Goal: Information Seeking & Learning: Learn about a topic

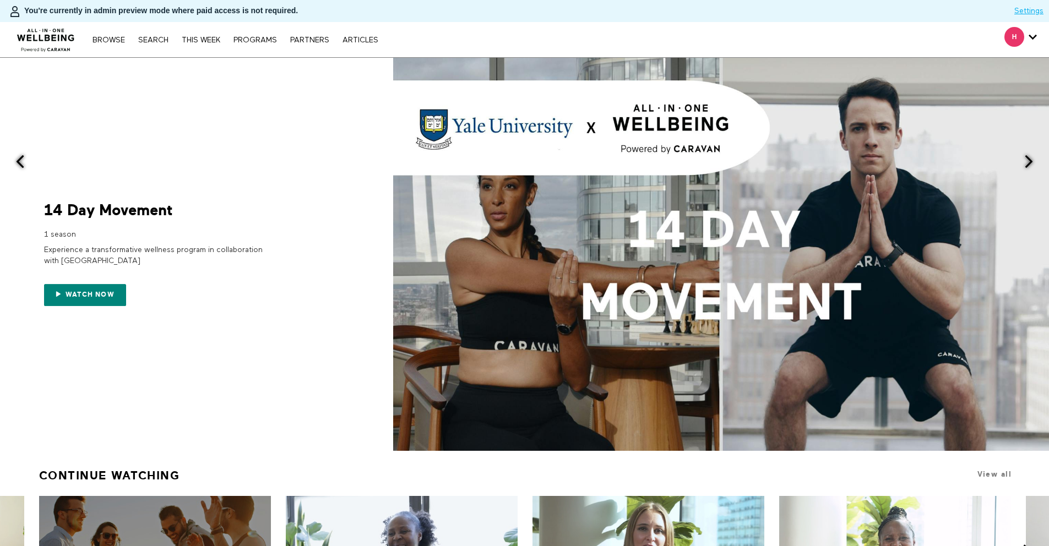
click at [269, 35] on div "Browse Search THIS WEEK PROGRAMS PARTNERS ARTICLES Account settings Manage Subs…" at bounding box center [235, 39] width 296 height 9
click at [268, 38] on link "PROGRAMS" at bounding box center [255, 40] width 55 height 8
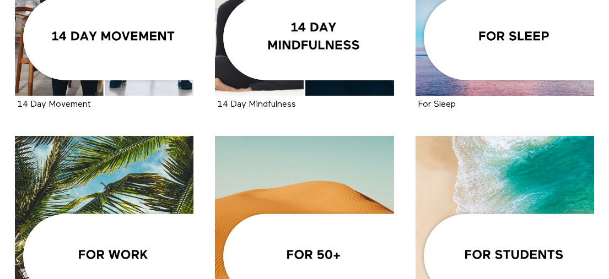
scroll to position [443, 0]
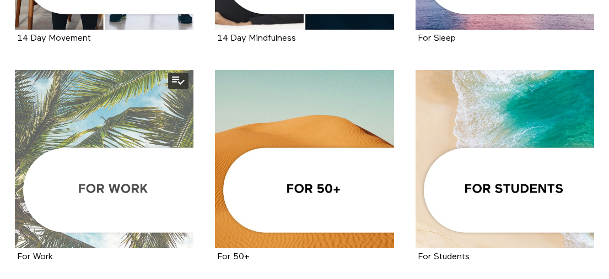
click at [82, 168] on div at bounding box center [104, 159] width 178 height 178
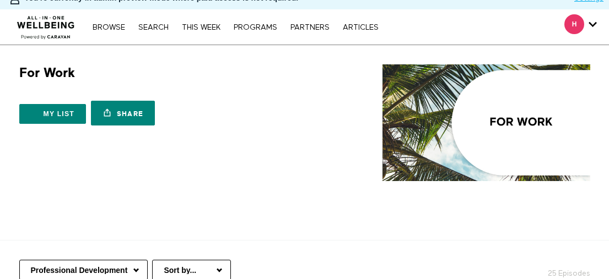
scroll to position [188, 0]
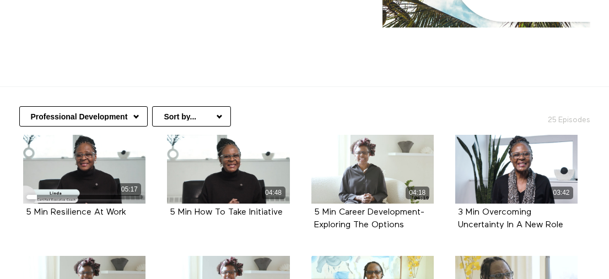
click at [115, 106] on select "Professional Development Communication At Work Mindful Moments At Work Nutritio…" at bounding box center [83, 116] width 128 height 20
select select "[URL][DOMAIN_NAME]"
click at [19, 106] on select "Professional Development Communication At Work Mindful Moments At Work Nutritio…" at bounding box center [83, 116] width 128 height 20
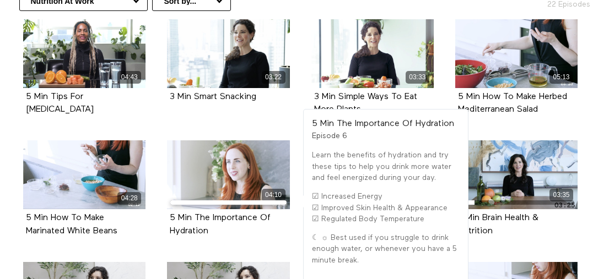
scroll to position [283, 0]
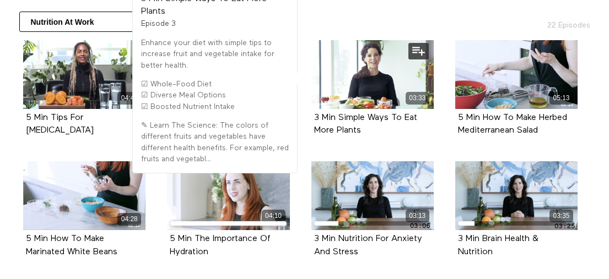
drag, startPoint x: 366, startPoint y: 104, endPoint x: 311, endPoint y: 93, distance: 56.1
click at [311, 109] on div "3 Min Simple Ways To Eat More Plants Episode 3" at bounding box center [372, 124] width 122 height 31
copy strong "3 Min Simple Ways To Eat More Plants"
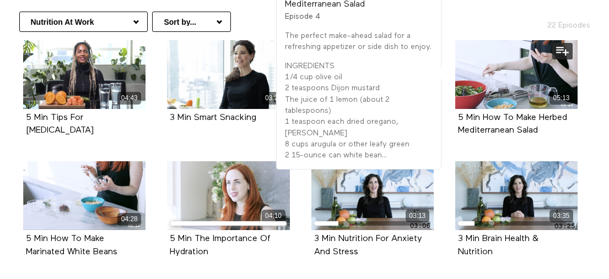
drag, startPoint x: 542, startPoint y: 107, endPoint x: 452, endPoint y: 97, distance: 90.3
click at [452, 97] on div "05:13 5 Min How To Make Herbed Mediterranean Salad Episode 4" at bounding box center [516, 96] width 136 height 113
copy strong "5 Min How To Make Herbed Mediterranean Salad"
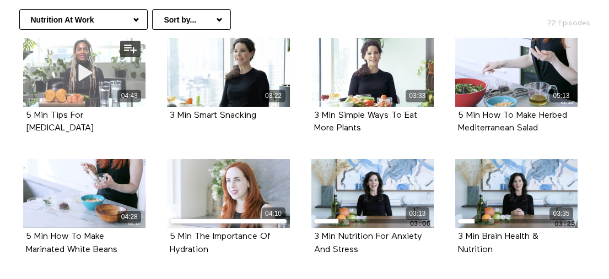
scroll to position [288, 0]
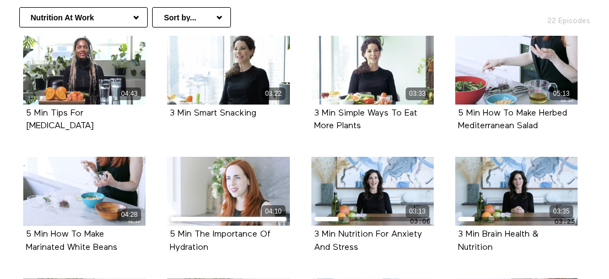
drag, startPoint x: 123, startPoint y: 224, endPoint x: 8, endPoint y: 205, distance: 116.1
copy strong "5 Min How To Make Marinated White Beans"
drag, startPoint x: 218, startPoint y: 225, endPoint x: 170, endPoint y: 213, distance: 50.1
click at [170, 229] on div "5 Min The Importance Of Hydration" at bounding box center [228, 241] width 117 height 25
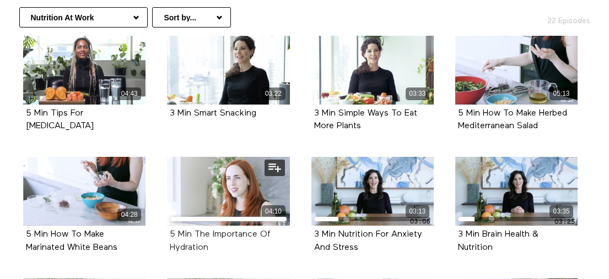
copy strong "5 Min The Importance Of Hydration"
drag, startPoint x: 362, startPoint y: 224, endPoint x: 315, endPoint y: 213, distance: 48.2
click at [315, 229] on div "3 Min Nutrition For Anxiety And Stress" at bounding box center [372, 241] width 117 height 25
copy strong "3 Min Nutrition For Anxiety And Stress"
click at [533, 234] on div "3 Min Brain Health & Nutrition Episode 8" at bounding box center [516, 241] width 122 height 31
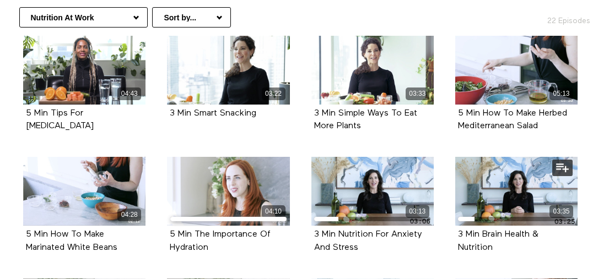
drag, startPoint x: 509, startPoint y: 224, endPoint x: 452, endPoint y: 213, distance: 57.8
click at [452, 213] on div "03:35 3 Min Brain Health & Nutrition Episode 8" at bounding box center [516, 213] width 136 height 113
copy strong "3 Min Brain Health & Nutrition"
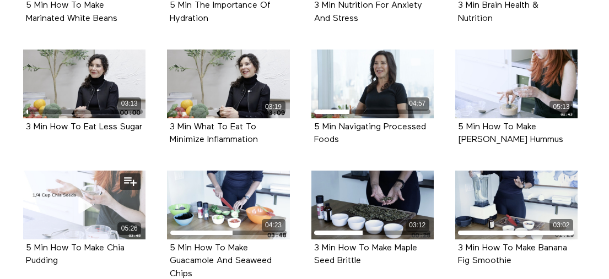
scroll to position [520, 0]
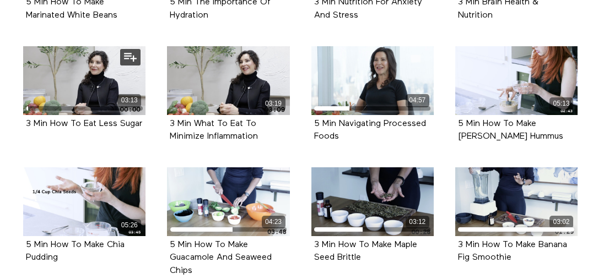
click at [64, 118] on div "3 Min How To Eat Less Sugar" at bounding box center [84, 124] width 117 height 13
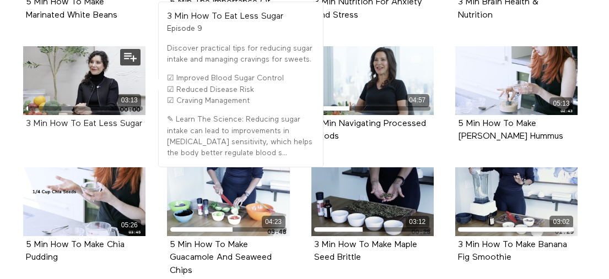
drag, startPoint x: 58, startPoint y: 113, endPoint x: 35, endPoint y: 105, distance: 24.6
click at [35, 118] on div "3 Min How To Eat Less Sugar" at bounding box center [84, 124] width 117 height 13
click at [80, 118] on div "3 Min How To Eat Less Sugar" at bounding box center [84, 124] width 117 height 13
drag, startPoint x: 59, startPoint y: 116, endPoint x: 24, endPoint y: 101, distance: 38.8
click at [24, 115] on div "3 Min How To Eat Less Sugar Episode 9" at bounding box center [84, 124] width 122 height 18
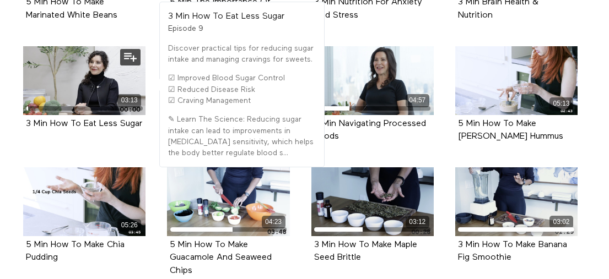
copy strong "3 Min How To Eat Less Sugar"
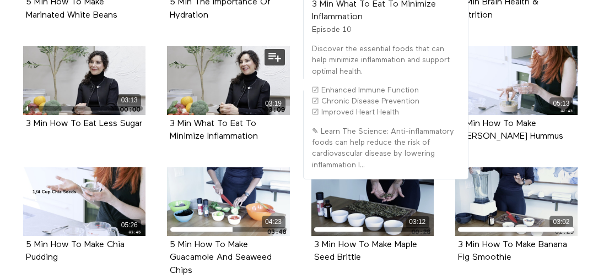
drag, startPoint x: 221, startPoint y: 113, endPoint x: 161, endPoint y: 97, distance: 61.5
click at [161, 97] on div "03:19 3 Min What To Eat To Minimize Inflammation Episode 10" at bounding box center [228, 102] width 136 height 113
copy strong "3 Min What To Eat To Minimize Inflammation"
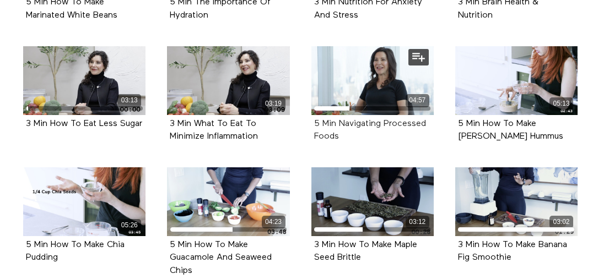
drag, startPoint x: 348, startPoint y: 118, endPoint x: 316, endPoint y: 107, distance: 33.8
click at [322, 118] on div "5 Min Navigating Processed Foods" at bounding box center [372, 130] width 117 height 25
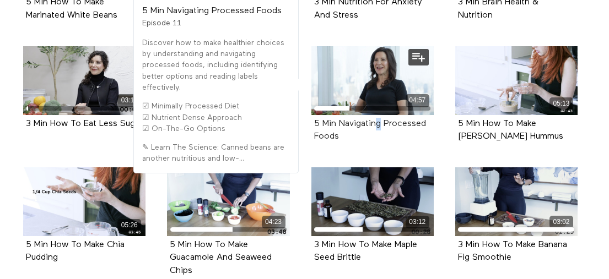
click at [313, 115] on div "5 Min Navigating Processed Foods Episode 11" at bounding box center [372, 130] width 122 height 31
drag, startPoint x: 344, startPoint y: 117, endPoint x: 315, endPoint y: 104, distance: 32.0
click at [315, 118] on div "5 Min Navigating Processed Foods" at bounding box center [372, 130] width 117 height 25
copy strong "5 Min Navigating Processed Foods"
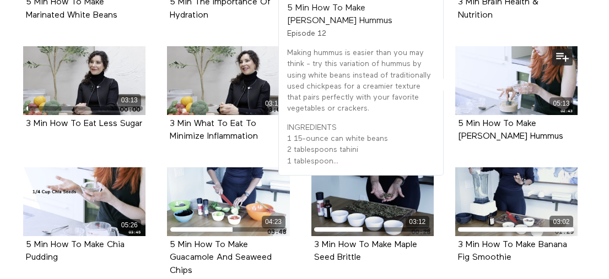
drag, startPoint x: 522, startPoint y: 112, endPoint x: 454, endPoint y: 102, distance: 69.0
click at [455, 115] on div "5 Min How To Make Lemon-Dill Hummus Episode 12" at bounding box center [516, 130] width 122 height 31
copy strong "5 Min How To Make Lemon-Dill Hummus"
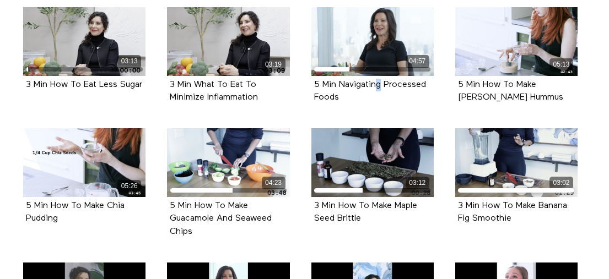
scroll to position [583, 0]
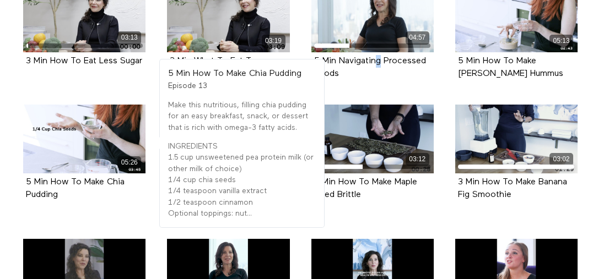
drag, startPoint x: 48, startPoint y: 171, endPoint x: 15, endPoint y: 157, distance: 35.8
click at [15, 157] on li "05:26 5 Min How To Make Chia Pudding Episode 13" at bounding box center [85, 165] width 144 height 121
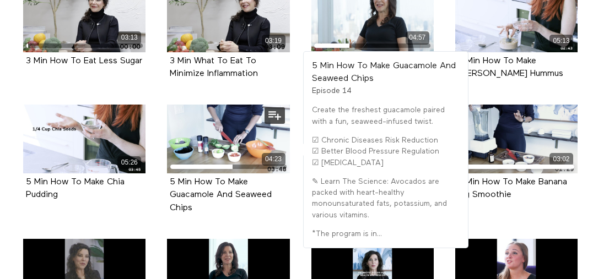
drag, startPoint x: 201, startPoint y: 185, endPoint x: 165, endPoint y: 159, distance: 44.1
click at [165, 159] on div "04:23 5 Min How To Make Guacamole And Seaweed Chips Episode 14" at bounding box center [228, 168] width 136 height 126
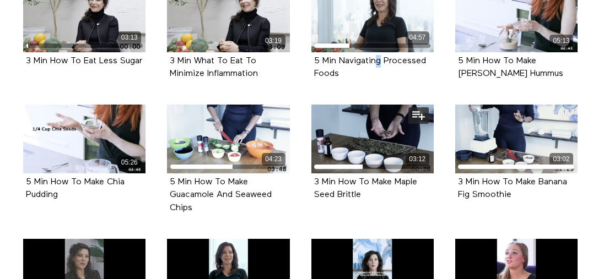
drag, startPoint x: 368, startPoint y: 174, endPoint x: 308, endPoint y: 164, distance: 60.3
click at [308, 164] on div "03:12 3 Min How To Make Maple Seed Brittle Episode 15" at bounding box center [373, 161] width 136 height 113
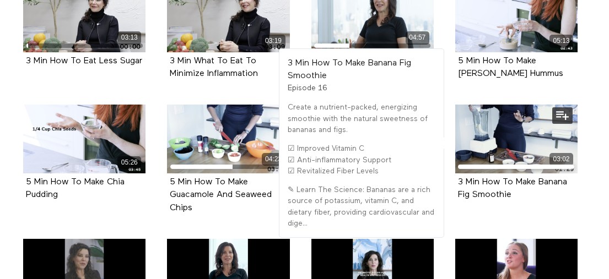
drag, startPoint x: 520, startPoint y: 172, endPoint x: 452, endPoint y: 163, distance: 68.9
click at [458, 176] on div "3 Min How To Make Banana Fig Smoothie" at bounding box center [516, 188] width 117 height 25
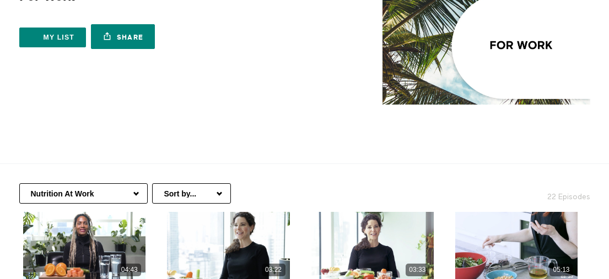
scroll to position [109, 0]
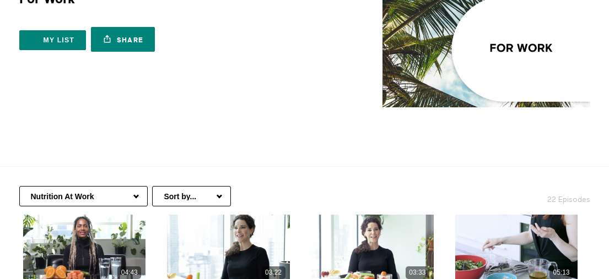
click at [123, 186] on select "Professional Development Communication At Work Mindful Moments At Work Nutritio…" at bounding box center [83, 196] width 128 height 20
select select "https://app.allinonewellbeing.com/for-work/season:5"
click at [19, 186] on select "Professional Development Communication At Work Mindful Moments At Work Nutritio…" at bounding box center [83, 196] width 128 height 20
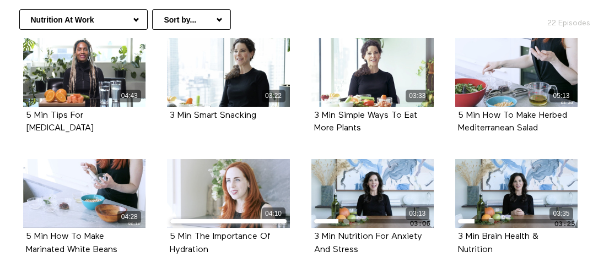
scroll to position [294, 0]
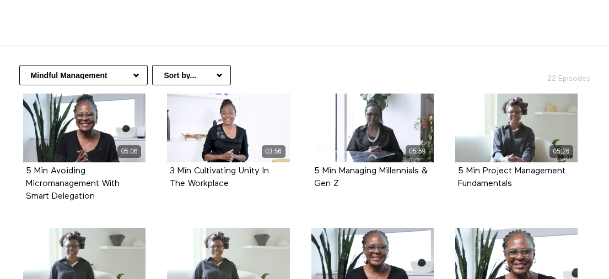
scroll to position [295, 0]
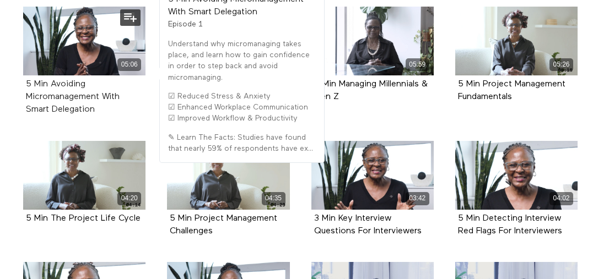
drag, startPoint x: 100, startPoint y: 110, endPoint x: 25, endPoint y: 85, distance: 78.2
click at [26, 85] on div "5 Min Avoiding Micromanagement With Smart Delegation" at bounding box center [84, 97] width 117 height 39
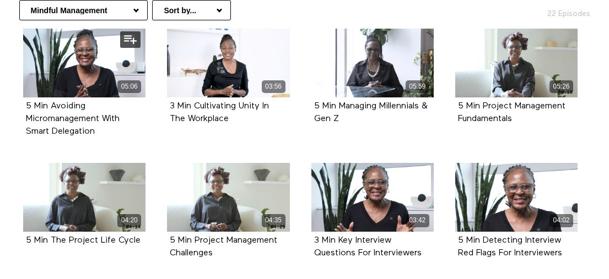
click at [99, 111] on div "5 Min Avoiding Micromanagement With Smart Delegation" at bounding box center [84, 119] width 117 height 39
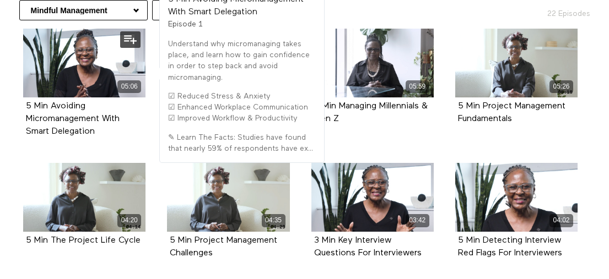
drag, startPoint x: 99, startPoint y: 109, endPoint x: 24, endPoint y: 85, distance: 78.2
click at [24, 97] on div "5 Min Avoiding Micromanagement With Smart Delegation Episode 1" at bounding box center [84, 119] width 122 height 44
copy strong "5 Min Avoiding Micromanagement With Smart Delegation"
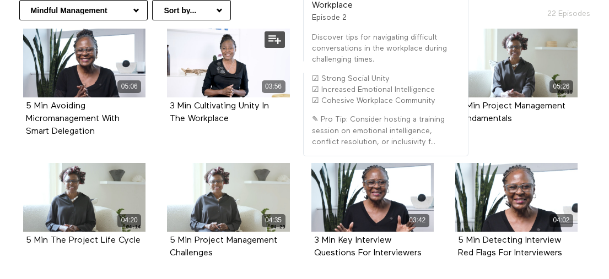
drag, startPoint x: 210, startPoint y: 94, endPoint x: 163, endPoint y: 84, distance: 47.9
click at [163, 84] on div "03:56 3 Min Cultivating Unity In The Workplace Episode 2" at bounding box center [228, 85] width 136 height 113
copy strong "3 Min Cultivating Unity In The Workplace"
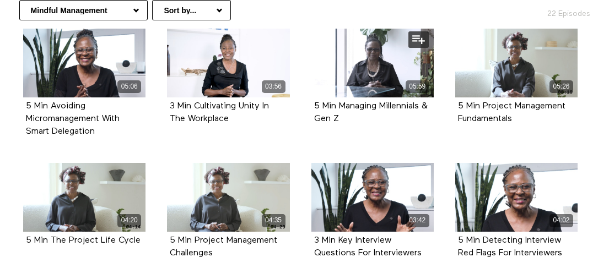
drag, startPoint x: 365, startPoint y: 99, endPoint x: 311, endPoint y: 88, distance: 55.2
click at [311, 97] on div "5 Min Managing Millennials & Gen Z Episode 3" at bounding box center [372, 112] width 122 height 31
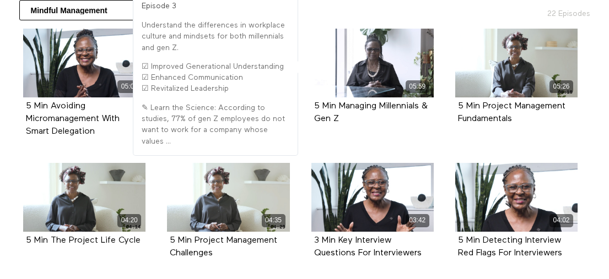
copy strong "5 Min Managing Millennials & Gen Z"
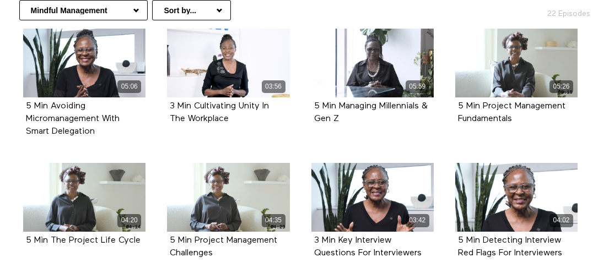
drag, startPoint x: 464, startPoint y: 94, endPoint x: 446, endPoint y: 85, distance: 19.5
click at [446, 85] on li "05:26 5 Min Project Management Fundamentals Episode 4" at bounding box center [516, 89] width 144 height 121
copy strong "5 Min Project Management Fundamentals"
drag, startPoint x: 142, startPoint y: 219, endPoint x: -4, endPoint y: 219, distance: 146.0
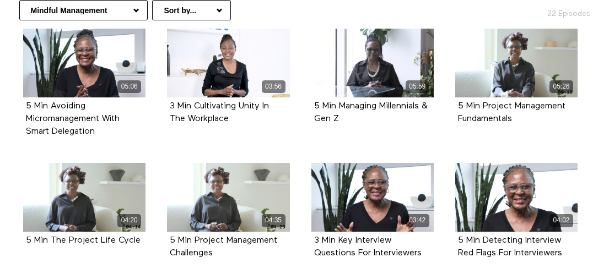
copy strong "5 Min The Project Life Cycle"
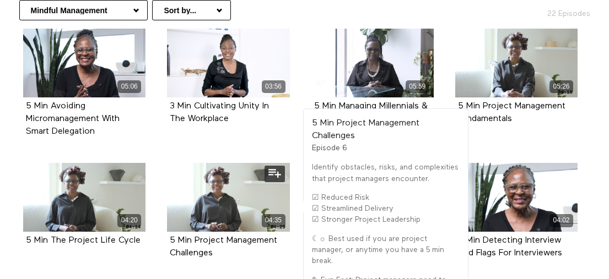
drag, startPoint x: 212, startPoint y: 227, endPoint x: 166, endPoint y: 219, distance: 46.5
click at [166, 219] on div "04:35 5 Min Project Management Challenges Episode 6" at bounding box center [228, 219] width 136 height 113
copy strong "5 Min Project Management Challenges"
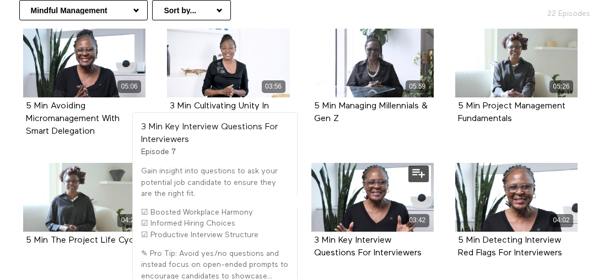
drag, startPoint x: 422, startPoint y: 231, endPoint x: 311, endPoint y: 217, distance: 112.2
click at [311, 232] on div "3 Min Key Interview Questions For Interviewers Episode 7" at bounding box center [372, 247] width 122 height 31
copy strong "3 Min Key Interview Questions For Interviewers"
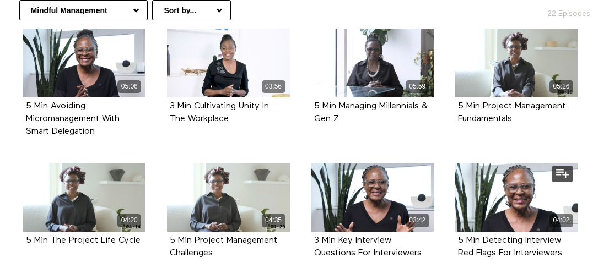
drag, startPoint x: 552, startPoint y: 232, endPoint x: 451, endPoint y: 219, distance: 102.2
click at [451, 219] on div "04:02 5 Min Detecting Interview Red Flags For Interviewers Episode 8" at bounding box center [516, 219] width 136 height 113
copy strong "5 Min Detecting Interview Red Flags For Interviewers"
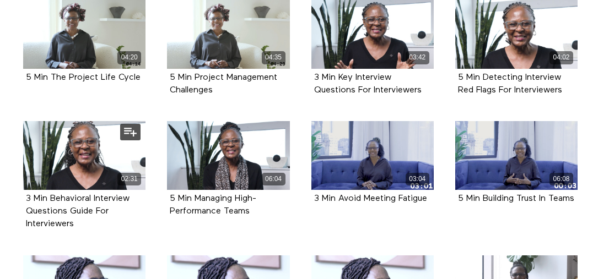
scroll to position [459, 0]
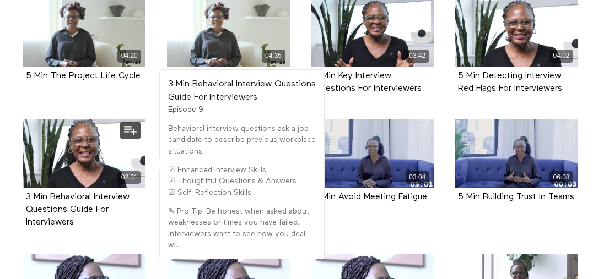
drag, startPoint x: 80, startPoint y: 198, endPoint x: 20, endPoint y: 179, distance: 62.5
click at [20, 179] on div "02:31 3 Min Behavioral Interview Questions Guide For Interviewers Episode 9" at bounding box center [85, 183] width 136 height 126
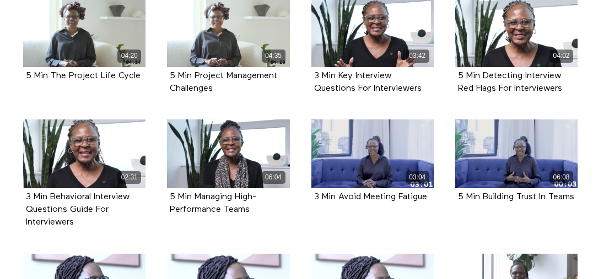
copy strong "3 Min Behavioral Interview Questions Guide For Interviewers"
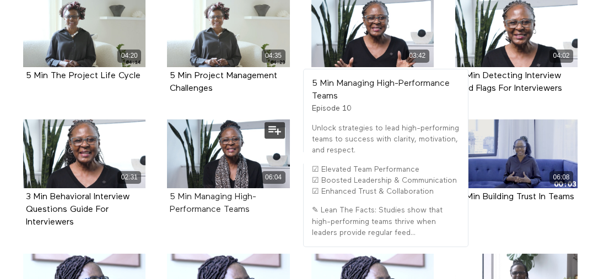
drag, startPoint x: 257, startPoint y: 187, endPoint x: 170, endPoint y: 179, distance: 87.4
click at [170, 191] on div "5 Min Managing High-Performance Teams" at bounding box center [228, 203] width 117 height 25
copy strong "5 Min Managing High-Performance Teams"
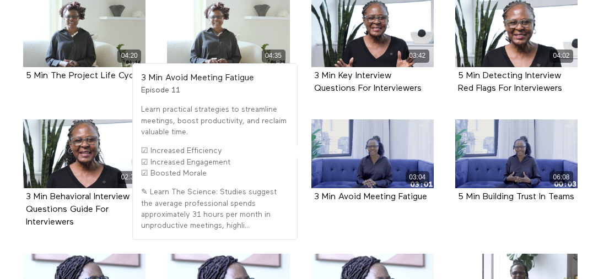
drag, startPoint x: 431, startPoint y: 175, endPoint x: 283, endPoint y: 184, distance: 149.0
click at [312, 188] on div "3 Min Avoid Meeting Fatigue Episode 11" at bounding box center [372, 197] width 122 height 18
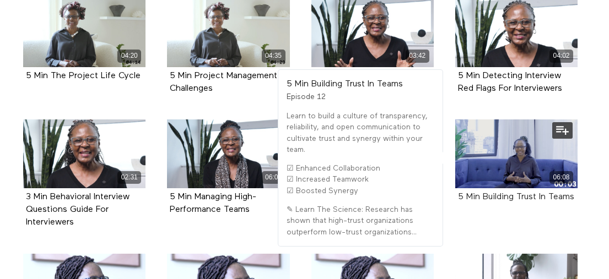
drag, startPoint x: 493, startPoint y: 190, endPoint x: 458, endPoint y: 175, distance: 38.5
click at [458, 191] on div "5 Min Building Trust In Teams" at bounding box center [516, 197] width 117 height 13
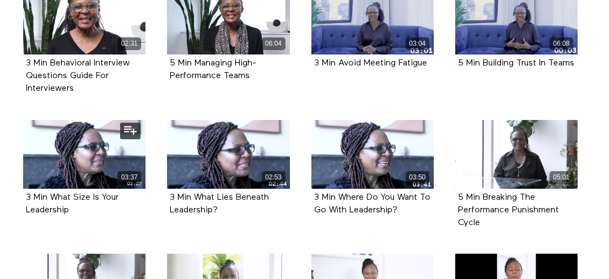
scroll to position [605, 0]
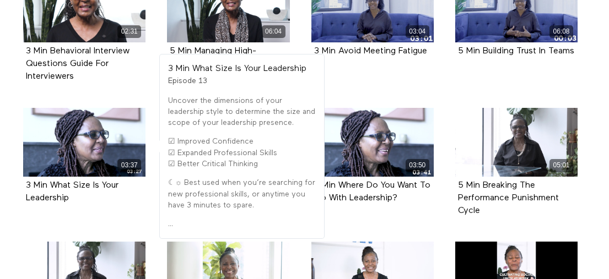
drag, startPoint x: 72, startPoint y: 176, endPoint x: 12, endPoint y: 165, distance: 61.1
click at [15, 163] on li "03:37 3 Min What Size Is Your Leadership Episode 13" at bounding box center [85, 168] width 144 height 121
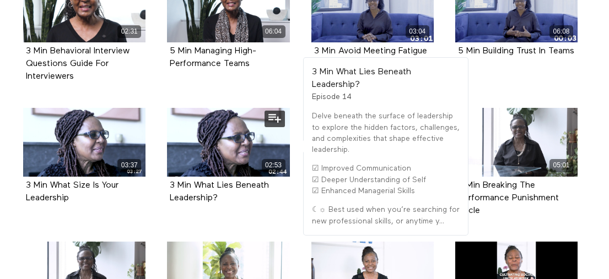
drag, startPoint x: 194, startPoint y: 176, endPoint x: 165, endPoint y: 165, distance: 31.7
click at [165, 165] on div "02:53 3 Min What Lies Beneath Leadership? Episode 14" at bounding box center [228, 164] width 136 height 113
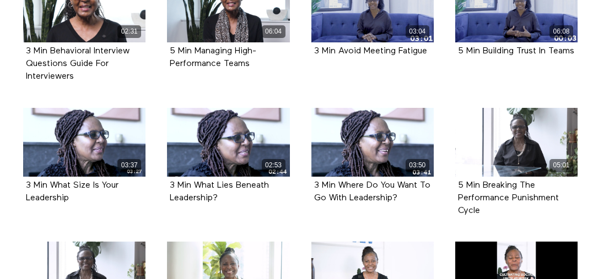
drag, startPoint x: 418, startPoint y: 177, endPoint x: 301, endPoint y: 166, distance: 117.9
click at [301, 166] on li "03:50 3 Min Where Do You Want To Go With Leadership? Episode 15" at bounding box center [372, 168] width 144 height 121
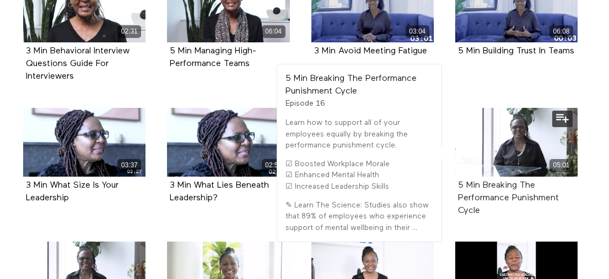
drag, startPoint x: 490, startPoint y: 187, endPoint x: 457, endPoint y: 165, distance: 39.6
click at [458, 180] on div "5 Min Breaking The Performance Punishment Cycle" at bounding box center [516, 199] width 117 height 39
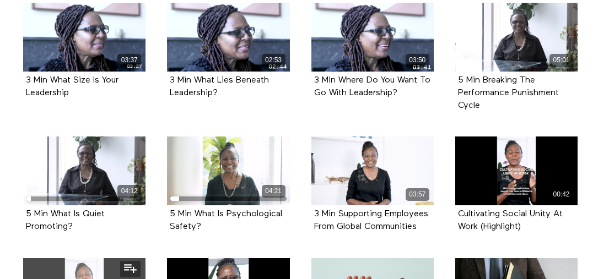
scroll to position [793, 0]
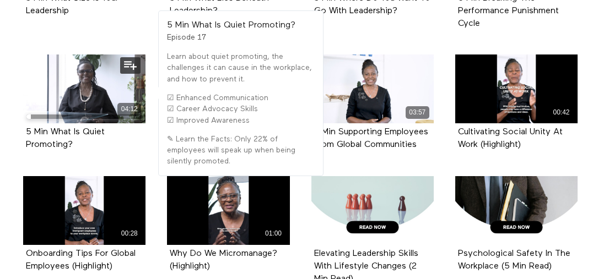
drag, startPoint x: 78, startPoint y: 123, endPoint x: 21, endPoint y: 113, distance: 57.6
click at [21, 113] on div "04:12 5 Min What Is Quiet Promoting? Episode 17" at bounding box center [85, 111] width 136 height 113
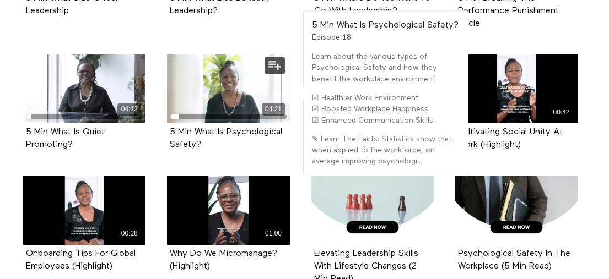
drag, startPoint x: 203, startPoint y: 124, endPoint x: 165, endPoint y: 110, distance: 40.6
click at [165, 110] on div "04:21 5 Min What Is Psychological Safety? Episode 18" at bounding box center [228, 111] width 136 height 113
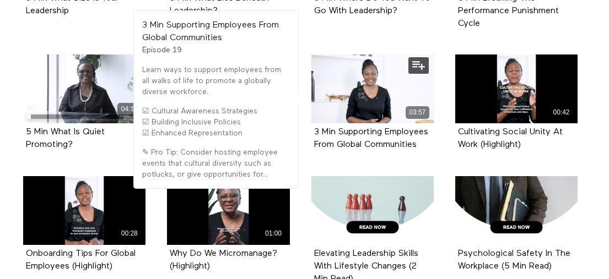
drag, startPoint x: 376, startPoint y: 138, endPoint x: 313, endPoint y: 110, distance: 69.5
click at [313, 123] on div "3 Min Supporting Employees From Global Communities Episode 19" at bounding box center [372, 138] width 122 height 31
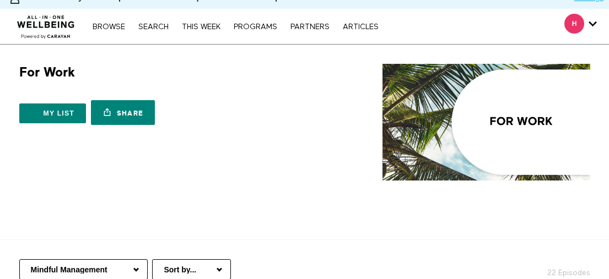
scroll to position [196, 0]
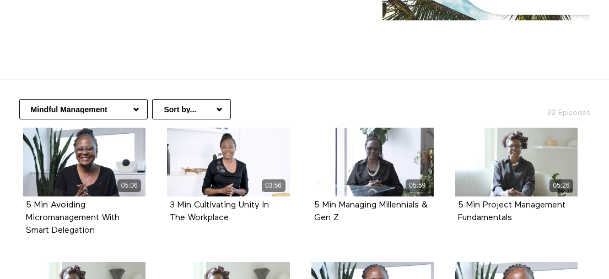
click at [113, 99] on select "Professional Development Communication At Work Mindful Moments At Work Nutritio…" at bounding box center [83, 109] width 128 height 20
select select "https://app.allinonewellbeing.com/for-work/season:6"
click at [19, 99] on select "Professional Development Communication At Work Mindful Moments At Work Nutritio…" at bounding box center [83, 109] width 128 height 20
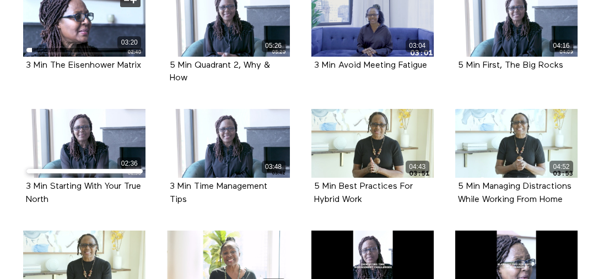
scroll to position [313, 0]
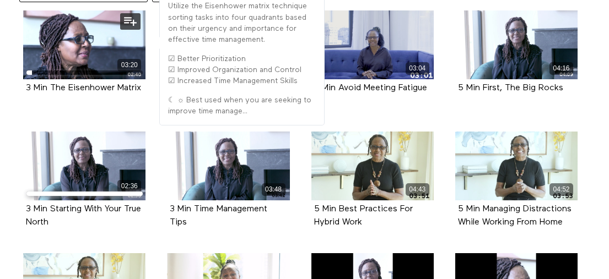
drag, startPoint x: 149, startPoint y: 67, endPoint x: 24, endPoint y: 68, distance: 125.0
click at [24, 68] on div "03:20 3 Min The Eisenhower Matrix Episode 1" at bounding box center [85, 60] width 136 height 100
copy strong "3 Min The Eisenhower Matrix"
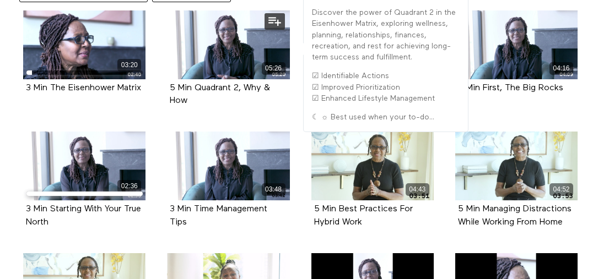
drag, startPoint x: 194, startPoint y: 79, endPoint x: 167, endPoint y: 66, distance: 30.6
click at [167, 79] on div "5 Min Quadrant 2, Why & How Episode 2" at bounding box center [228, 94] width 122 height 31
copy strong "5 Min Quadrant 2, Why & How"
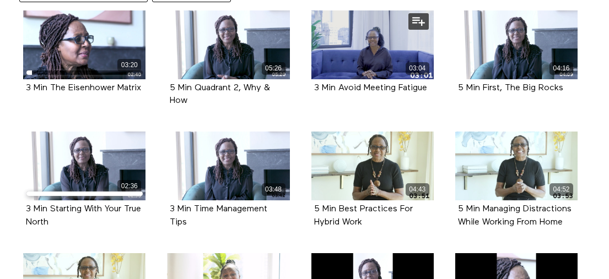
drag, startPoint x: 418, startPoint y: 64, endPoint x: 312, endPoint y: 68, distance: 105.3
click at [312, 68] on div "03:04 3 Min Avoid Meeting Fatigue Episode 3" at bounding box center [373, 60] width 136 height 100
copy strong "3 Min Avoid Meeting Fatigue"
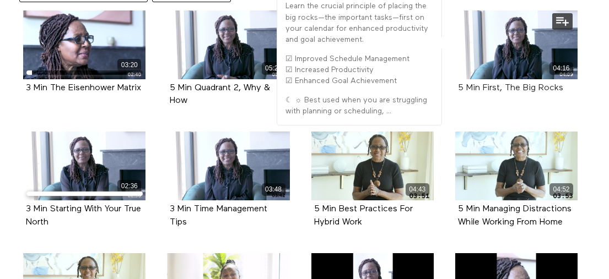
drag, startPoint x: 574, startPoint y: 67, endPoint x: 458, endPoint y: 65, distance: 116.2
click at [458, 82] on div "5 Min First, The Big Rocks" at bounding box center [516, 88] width 117 height 13
copy strong "5 Min First, The Big Rocks"
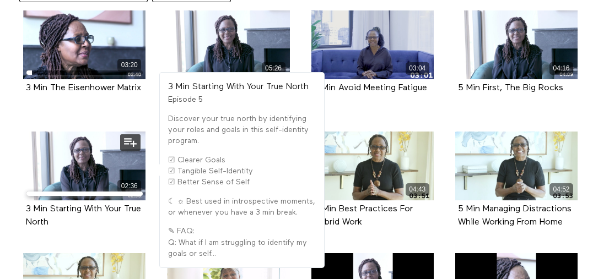
drag, startPoint x: 73, startPoint y: 197, endPoint x: 24, endPoint y: 188, distance: 50.5
click at [24, 201] on div "3 Min Starting With Your True North Episode 5" at bounding box center [84, 216] width 122 height 31
copy strong "3 Min Starting With Your True North"
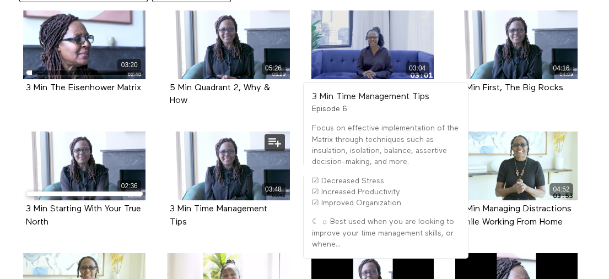
drag, startPoint x: 199, startPoint y: 201, endPoint x: 167, endPoint y: 185, distance: 35.0
click at [167, 201] on div "3 Min Time Management Tips Episode 6" at bounding box center [228, 216] width 122 height 31
copy strong "3 Min Time Management Tips"
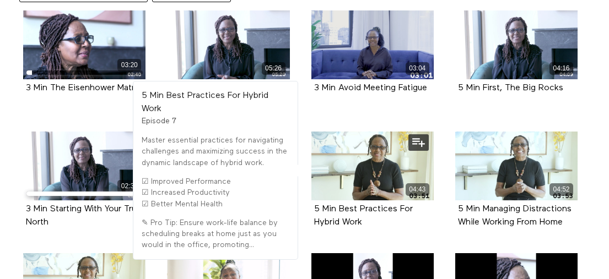
drag, startPoint x: 372, startPoint y: 201, endPoint x: 311, endPoint y: 186, distance: 62.5
click at [311, 201] on div "5 Min Best Practices For Hybrid Work Episode 7" at bounding box center [372, 216] width 122 height 31
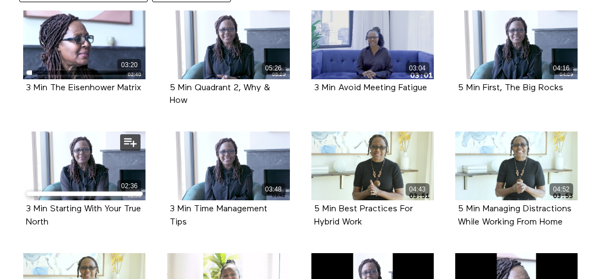
copy strong "5 Min Best Practices For Hybrid Work"
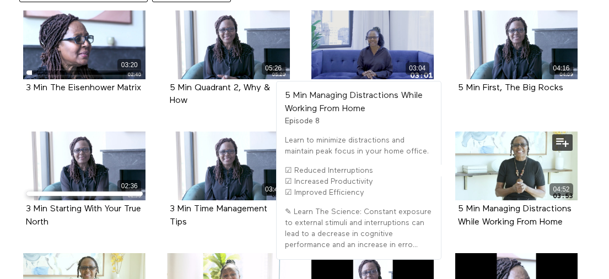
drag, startPoint x: 581, startPoint y: 198, endPoint x: 453, endPoint y: 189, distance: 128.1
click at [453, 189] on div "04:52 5 Min Managing Distractions While Working From Home Episode 8" at bounding box center [516, 188] width 136 height 113
copy strong "5 Min Managing Distractions While Working From Home"
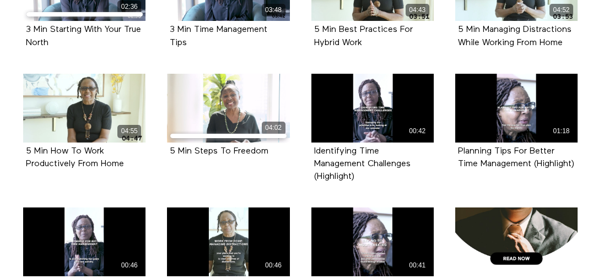
scroll to position [536, 0]
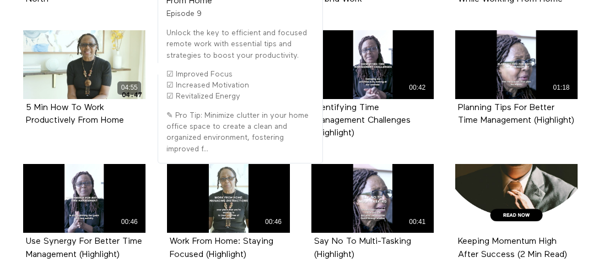
drag, startPoint x: 97, startPoint y: 97, endPoint x: 15, endPoint y: 88, distance: 82.1
click at [15, 88] on li "04:55 5 Min How To Work Productively From Home Episode 9" at bounding box center [85, 90] width 144 height 121
copy strong "5 Min How To Work Productively From Home"
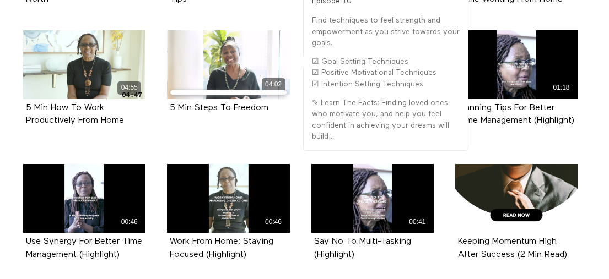
drag, startPoint x: 279, startPoint y: 84, endPoint x: 156, endPoint y: 88, distance: 123.4
click at [156, 88] on li "04:02 5 Min Steps To Freedom Episode 10" at bounding box center [228, 84] width 144 height 109
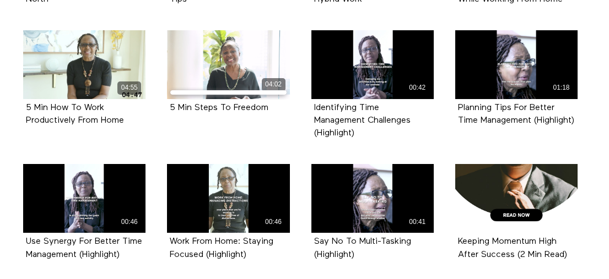
copy strong "5 Min Steps To Freedom"
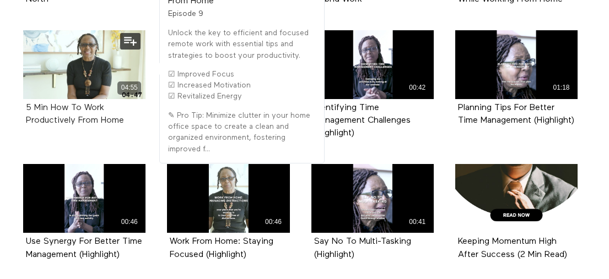
drag, startPoint x: 133, startPoint y: 100, endPoint x: 25, endPoint y: 88, distance: 108.6
click at [26, 102] on div "5 Min How To Work Productively From Home" at bounding box center [84, 114] width 117 height 25
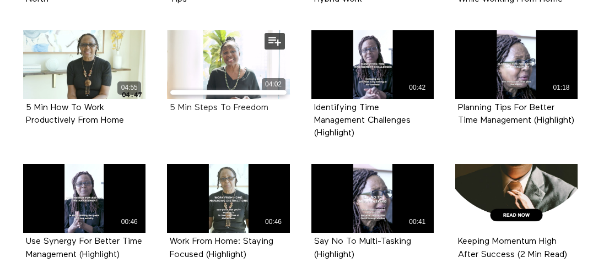
drag, startPoint x: 276, startPoint y: 82, endPoint x: 170, endPoint y: 86, distance: 106.4
click at [170, 102] on div "5 Min Steps To Freedom" at bounding box center [228, 108] width 117 height 13
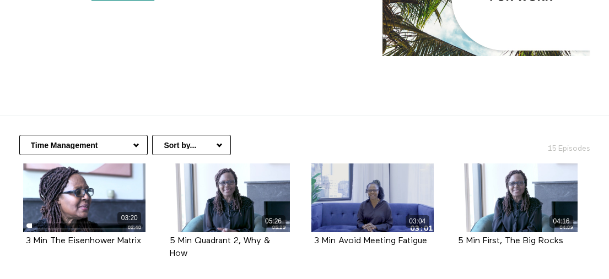
scroll to position [158, 0]
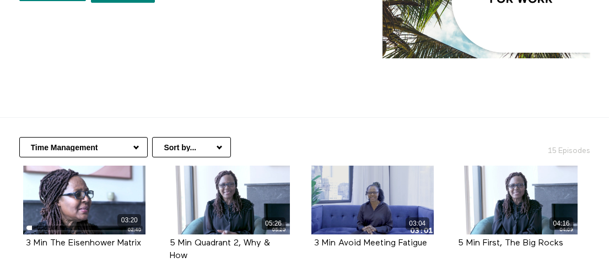
click at [126, 137] on select "Professional Development Communication At Work Mindful Moments At Work Nutritio…" at bounding box center [83, 147] width 128 height 20
select select "[URL][DOMAIN_NAME]"
click at [19, 137] on select "Professional Development Communication At Work Mindful Moments At Work Nutritio…" at bounding box center [83, 147] width 128 height 20
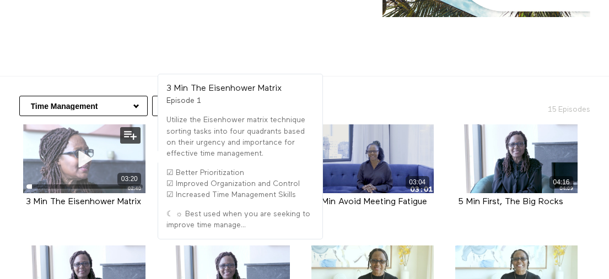
scroll to position [214, 0]
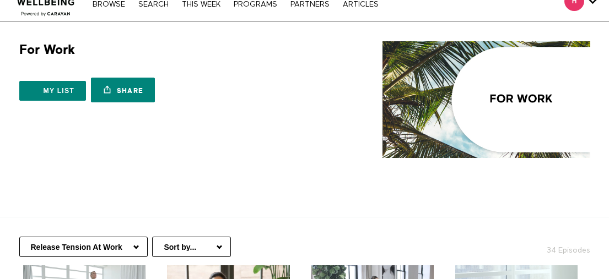
scroll to position [199, 0]
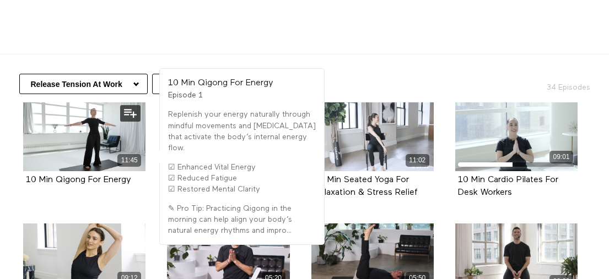
drag, startPoint x: 99, startPoint y: 180, endPoint x: 24, endPoint y: 180, distance: 74.9
click at [24, 180] on div "10 Min Qigong For Energy Episode 1" at bounding box center [84, 180] width 122 height 18
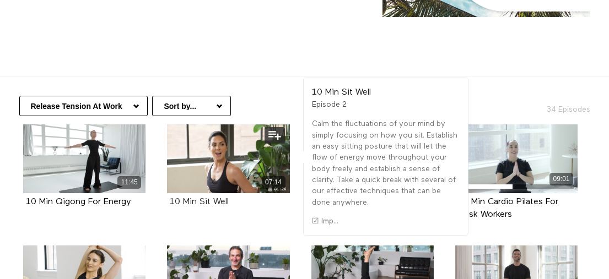
drag, startPoint x: 236, startPoint y: 179, endPoint x: 169, endPoint y: 178, distance: 66.7
click at [170, 196] on div "10 Min Sit Well" at bounding box center [228, 202] width 117 height 13
copy strong "10 Min Sit Well"
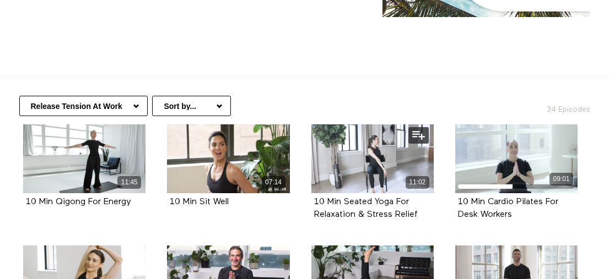
drag, startPoint x: 344, startPoint y: 188, endPoint x: 305, endPoint y: 180, distance: 40.0
click at [305, 180] on div "11:02 10 Min Seated Yoga For Relaxation & Stress Relief Episode 3" at bounding box center [373, 180] width 136 height 113
copy strong "10 Min Seated Yoga For Relaxation & Stress Relief"
drag, startPoint x: 509, startPoint y: 194, endPoint x: 452, endPoint y: 177, distance: 59.8
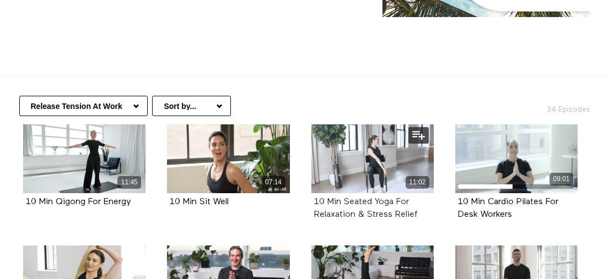
copy strong "10 Min Cardio Pilates For Desk Workers"
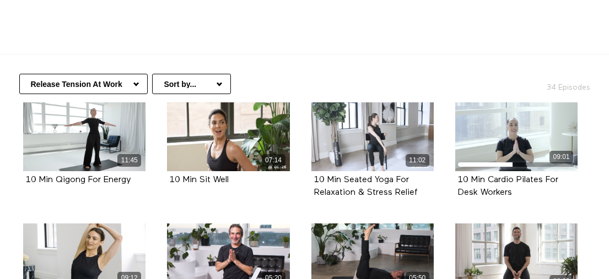
scroll to position [321, 0]
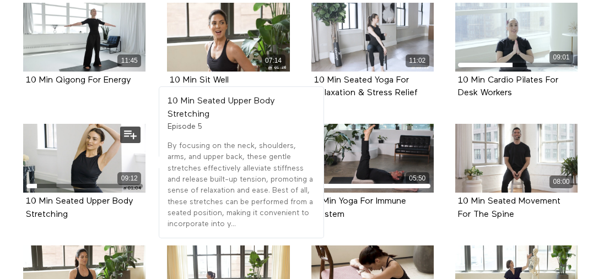
drag, startPoint x: 77, startPoint y: 189, endPoint x: 25, endPoint y: 180, distance: 53.1
click at [25, 193] on div "10 Min Seated Upper Body Stretching Episode 5" at bounding box center [84, 208] width 122 height 31
copy strong "10 Min Seated Upper Body Stretching"
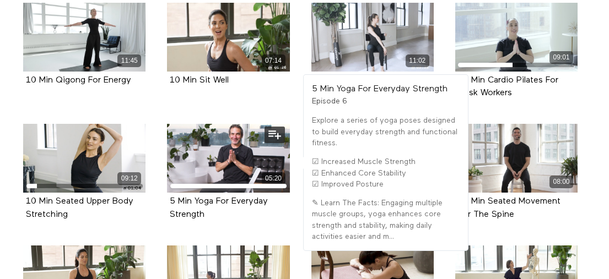
drag, startPoint x: 216, startPoint y: 188, endPoint x: 164, endPoint y: 178, distance: 53.4
click at [164, 178] on div "05:20 5 Min Yoga For Everyday Strength Episode 6" at bounding box center [228, 180] width 136 height 113
copy strong "5 Min Yoga For Everyday Strength"
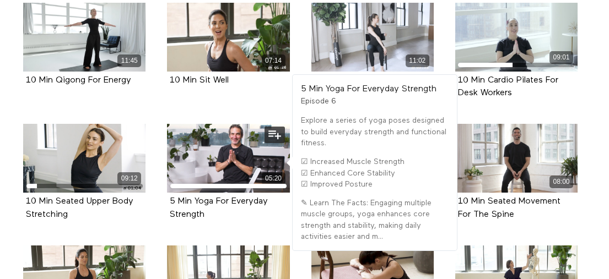
click at [275, 196] on div "5 Min Yoga For Everyday Strength" at bounding box center [228, 208] width 117 height 25
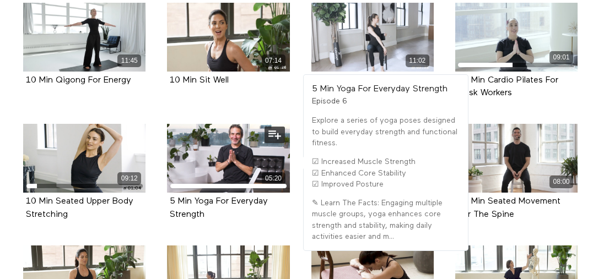
drag, startPoint x: 210, startPoint y: 193, endPoint x: 169, endPoint y: 177, distance: 44.5
click at [169, 193] on div "5 Min Yoga For Everyday Strength Episode 6" at bounding box center [228, 208] width 122 height 31
copy strong "5 Min Yoga For Everyday Strength"
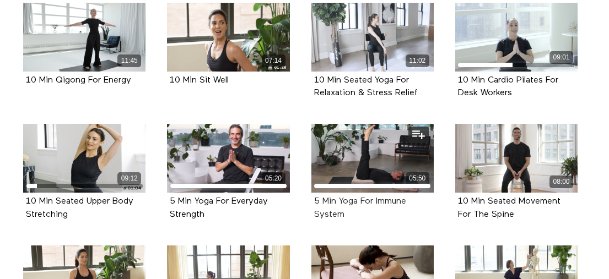
drag, startPoint x: 361, startPoint y: 194, endPoint x: 315, endPoint y: 180, distance: 48.1
click at [315, 196] on div "5 Min Yoga For Immune System" at bounding box center [372, 208] width 117 height 25
copy strong "5 Min Yoga For Immune System"
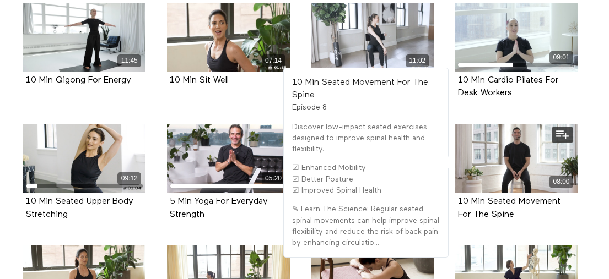
drag, startPoint x: 525, startPoint y: 192, endPoint x: 457, endPoint y: 178, distance: 69.6
click at [457, 193] on div "10 Min Seated Movement For The Spine Episode 8" at bounding box center [516, 208] width 122 height 31
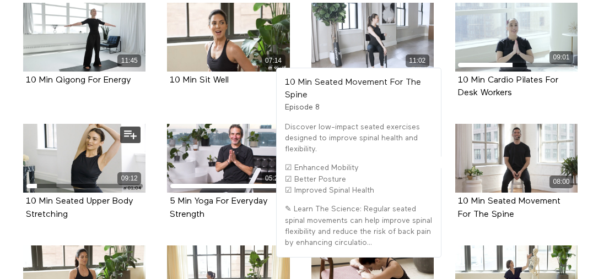
copy strong "10 Min Seated Movement For The Spine"
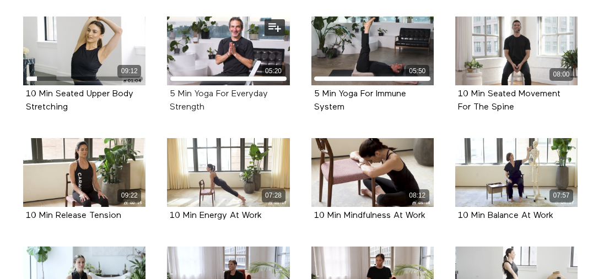
scroll to position [565, 0]
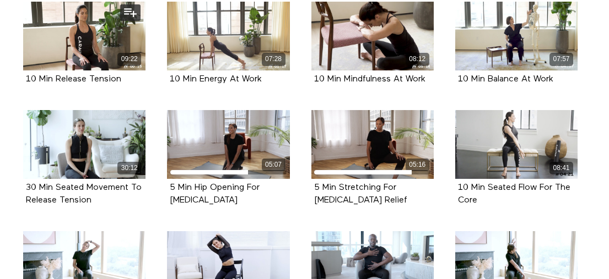
click at [132, 73] on div "10 Min Release Tension" at bounding box center [84, 79] width 117 height 13
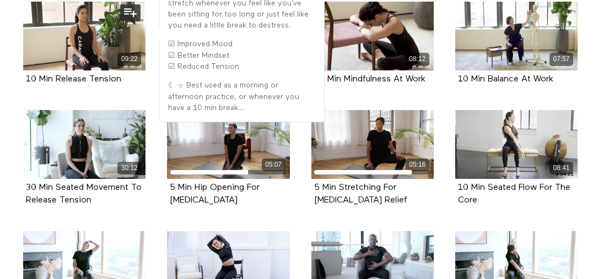
drag, startPoint x: 133, startPoint y: 56, endPoint x: 22, endPoint y: 57, distance: 111.3
click at [22, 57] on div "09:22 10 Min Release Tension Episode 9" at bounding box center [85, 52] width 136 height 100
copy strong "10 Min Release Tension"
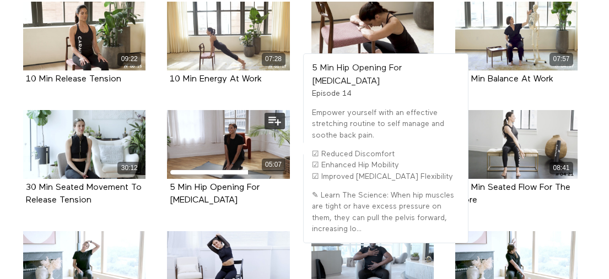
drag, startPoint x: 220, startPoint y: 176, endPoint x: 164, endPoint y: 161, distance: 58.1
click at [164, 161] on div "05:07 5 Min Hip Opening For Low Back Pain Episode 14" at bounding box center [228, 166] width 136 height 113
copy strong "5 Min Hip Opening For Low Back Pain"
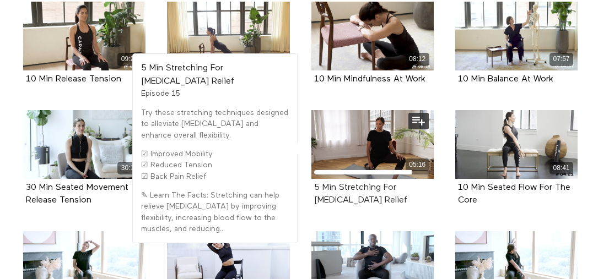
drag, startPoint x: 395, startPoint y: 177, endPoint x: 316, endPoint y: 167, distance: 80.0
click at [316, 182] on div "5 Min Stretching For Low Back Pain Relief" at bounding box center [372, 194] width 117 height 25
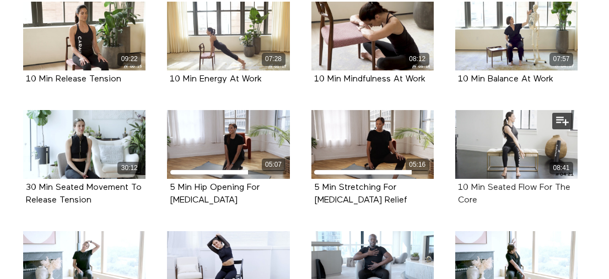
drag, startPoint x: 486, startPoint y: 177, endPoint x: 458, endPoint y: 170, distance: 28.6
click at [458, 182] on div "10 Min Seated Flow For The Core" at bounding box center [516, 194] width 117 height 25
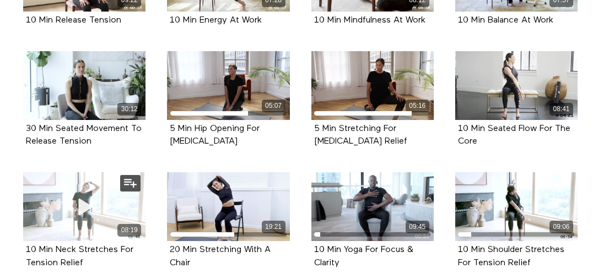
scroll to position [628, 0]
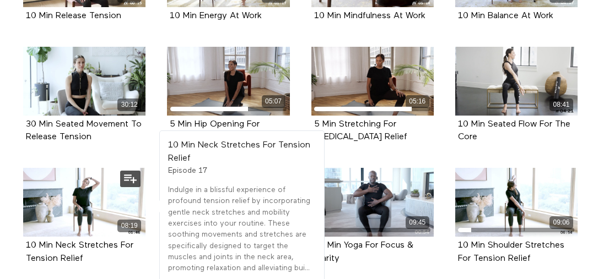
drag, startPoint x: 68, startPoint y: 230, endPoint x: 25, endPoint y: 223, distance: 44.0
click at [26, 240] on div "10 Min Neck Stretches For Tension Relief" at bounding box center [84, 252] width 117 height 25
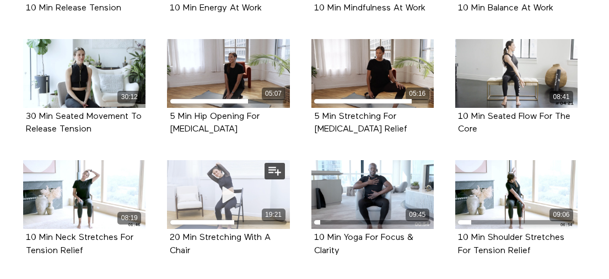
scroll to position [646, 0]
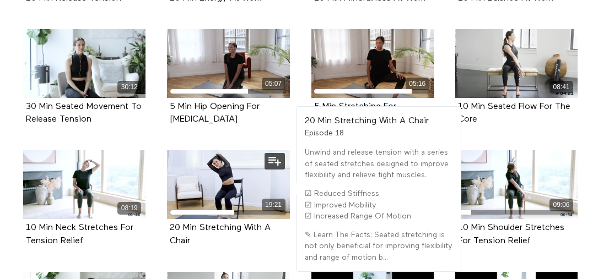
drag, startPoint x: 201, startPoint y: 215, endPoint x: 169, endPoint y: 208, distance: 32.6
click at [169, 219] on div "20 Min Stretching With A Chair Episode 18" at bounding box center [228, 234] width 122 height 31
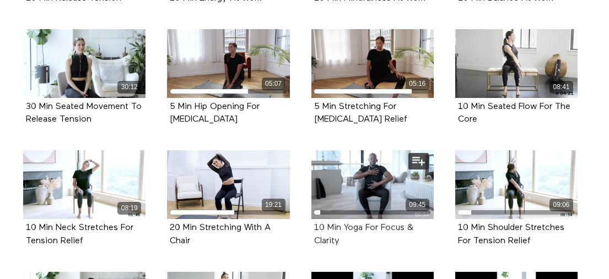
drag, startPoint x: 354, startPoint y: 219, endPoint x: 314, endPoint y: 207, distance: 42.2
click at [314, 222] on div "10 Min Yoga For Focus & Clarity" at bounding box center [372, 234] width 117 height 25
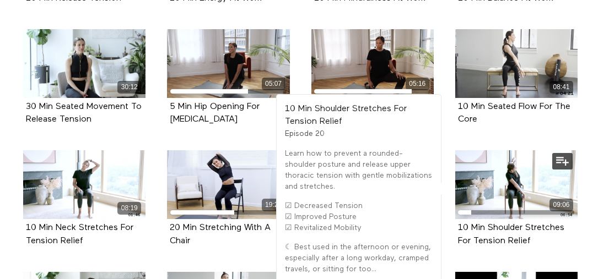
drag, startPoint x: 512, startPoint y: 218, endPoint x: 456, endPoint y: 210, distance: 56.6
click at [456, 219] on div "10 Min Shoulder Stretches For Tension Relief Episode 20" at bounding box center [516, 234] width 122 height 31
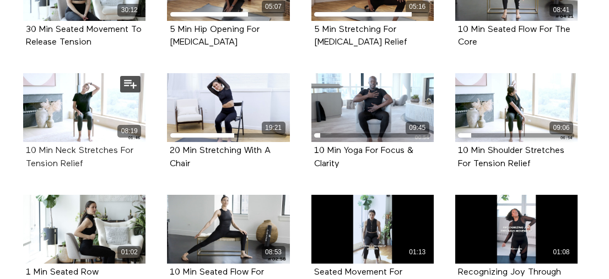
scroll to position [839, 0]
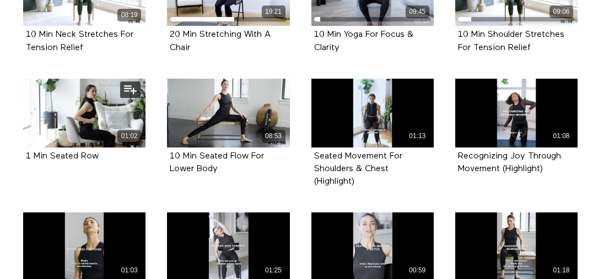
drag, startPoint x: 109, startPoint y: 133, endPoint x: 23, endPoint y: 134, distance: 86.5
click at [23, 148] on div "1 Min Seated Row Episode 21" at bounding box center [84, 157] width 122 height 18
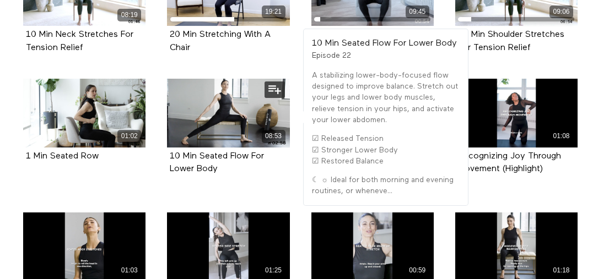
drag, startPoint x: 223, startPoint y: 151, endPoint x: 166, endPoint y: 134, distance: 58.6
click at [167, 148] on div "10 Min Seated Flow For Lower Body Episode 22" at bounding box center [228, 163] width 122 height 31
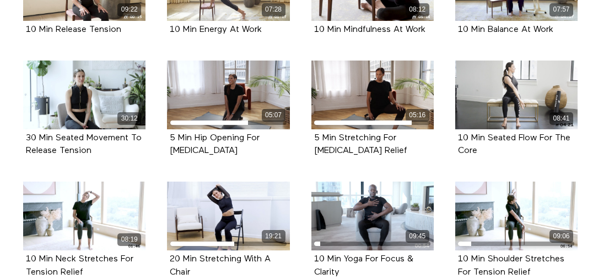
scroll to position [102, 0]
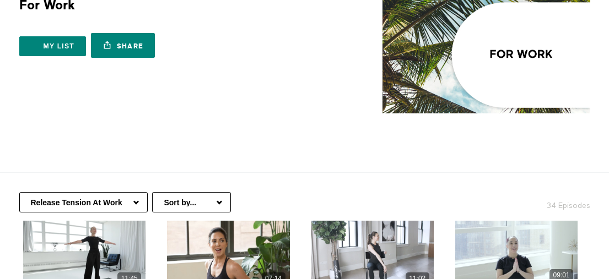
click at [131, 192] on select "Professional Development Communication At Work Mindful Moments At Work Nutritio…" at bounding box center [83, 202] width 128 height 20
select select "[URL][DOMAIN_NAME]"
click at [19, 192] on select "Professional Development Communication At Work Mindful Moments At Work Nutritio…" at bounding box center [83, 202] width 128 height 20
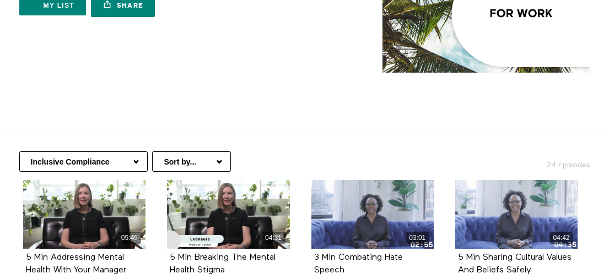
scroll to position [323, 0]
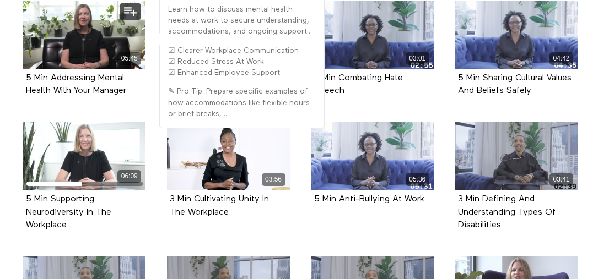
drag, startPoint x: 127, startPoint y: 70, endPoint x: 23, endPoint y: 55, distance: 105.8
click at [23, 69] on div "5 Min Addressing Mental Health With Your Manager Episode 1" at bounding box center [84, 84] width 122 height 31
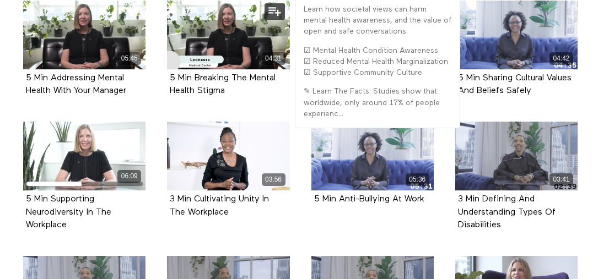
drag, startPoint x: 184, startPoint y: 62, endPoint x: 166, endPoint y: 57, distance: 18.8
click at [166, 57] on div "04:31 5 Min Breaking The Mental Health Stigma Episode 2" at bounding box center [228, 57] width 136 height 113
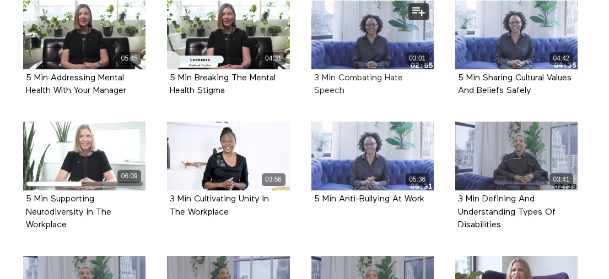
drag, startPoint x: 332, startPoint y: 63, endPoint x: 321, endPoint y: 58, distance: 12.3
click at [321, 72] on div "3 Min Combating Hate Speech" at bounding box center [372, 84] width 117 height 25
click at [354, 72] on div "3 Min Combating Hate Speech" at bounding box center [372, 84] width 117 height 25
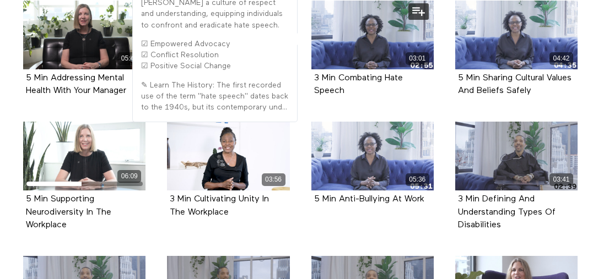
drag, startPoint x: 355, startPoint y: 71, endPoint x: 311, endPoint y: 56, distance: 45.8
click at [311, 69] on div "3 Min Combating Hate Speech Episode 3" at bounding box center [372, 84] width 122 height 31
copy strong "3 Min Combating Hate Speech"
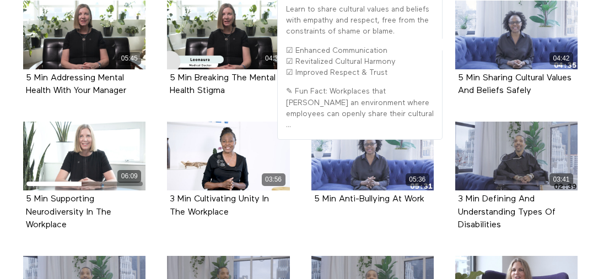
drag, startPoint x: 565, startPoint y: 67, endPoint x: 447, endPoint y: 57, distance: 118.3
click at [448, 55] on div "04:42 5 Min Sharing Cultural Values And Beliefs Safely Episode 4" at bounding box center [516, 57] width 136 height 113
copy strong "5 Min Sharing Cultural Values And Beliefs Safely"
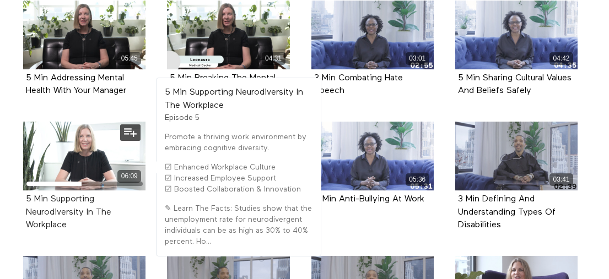
drag, startPoint x: 71, startPoint y: 203, endPoint x: 35, endPoint y: 189, distance: 39.1
click at [35, 193] on div "5 Min Supporting Neurodiversity In The Workplace" at bounding box center [84, 212] width 117 height 39
drag, startPoint x: 31, startPoint y: 181, endPoint x: 22, endPoint y: 176, distance: 10.1
click at [22, 176] on div "06:09 5 Min Supporting Neurodiversity In The Workplace Episode 5" at bounding box center [85, 185] width 136 height 126
click at [72, 203] on div "5 Min Supporting Neurodiversity In The Workplace" at bounding box center [84, 212] width 117 height 39
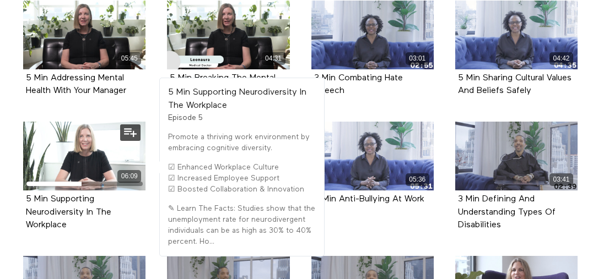
drag, startPoint x: 81, startPoint y: 204, endPoint x: 21, endPoint y: 180, distance: 64.2
click at [21, 180] on div "06:09 5 Min Supporting Neurodiversity In The Workplace Episode 5" at bounding box center [85, 185] width 136 height 126
copy strong "5 Min Supporting Neurodiversity In The Workplace"
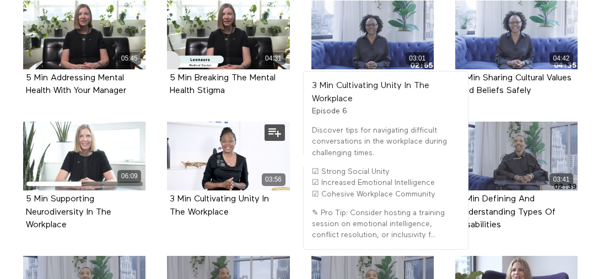
drag, startPoint x: 234, startPoint y: 192, endPoint x: 167, endPoint y: 180, distance: 67.6
click at [167, 191] on div "3 Min Cultivating Unity In The Workplace Episode 6" at bounding box center [228, 206] width 122 height 31
copy strong "3 Min Cultivating Unity In The Workplace"
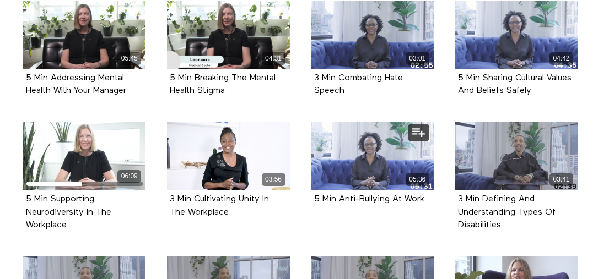
drag, startPoint x: 345, startPoint y: 175, endPoint x: 310, endPoint y: 177, distance: 35.4
click at [311, 191] on div "5 Min Anti-Bullying At Work Episode 7" at bounding box center [372, 200] width 122 height 18
copy strong "5 Min Anti-Bullying At Work"
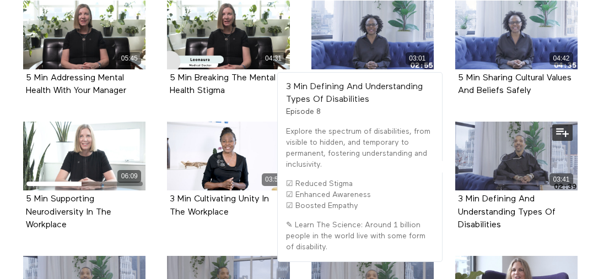
drag, startPoint x: 514, startPoint y: 202, endPoint x: 456, endPoint y: 178, distance: 62.5
click at [456, 191] on div "3 Min Defining And Understanding Types Of Disabilities Episode 8" at bounding box center [516, 213] width 122 height 44
copy strong "3 Min Defining And Understanding Types Of Disabilities"
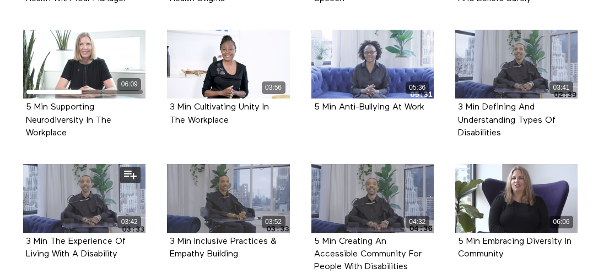
scroll to position [416, 0]
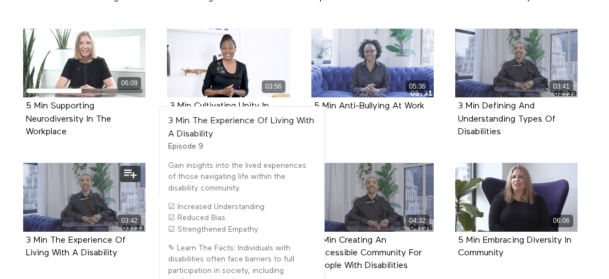
drag, startPoint x: 124, startPoint y: 230, endPoint x: 23, endPoint y: 224, distance: 101.6
click at [23, 232] on div "3 Min The Experience Of Living With A Disability Episode 9" at bounding box center [84, 247] width 122 height 31
copy strong "3 Min The Experience Of Living With A Disability"
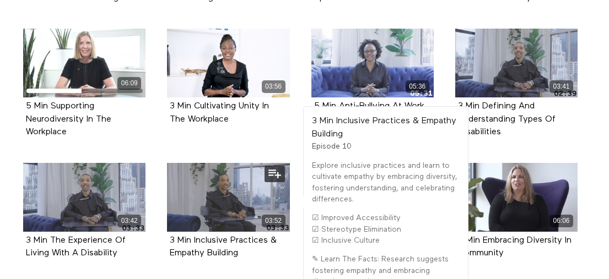
drag, startPoint x: 247, startPoint y: 236, endPoint x: 166, endPoint y: 220, distance: 82.0
click at [167, 232] on div "3 Min Inclusive Practices & Empathy Building Episode 10" at bounding box center [228, 247] width 122 height 31
copy strong "3 Min Inclusive Practices & Empathy Building"
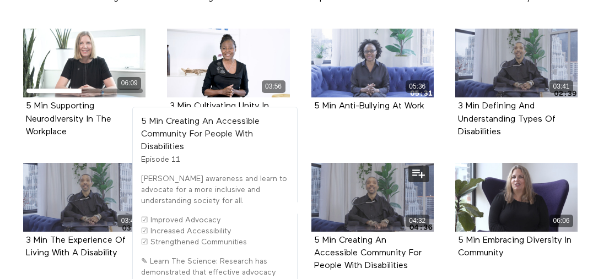
drag, startPoint x: 375, startPoint y: 236, endPoint x: 311, endPoint y: 219, distance: 65.6
click at [311, 232] on div "5 Min Creating An Accessible Community For People With Disabilities Episode 11" at bounding box center [372, 254] width 122 height 44
copy strong "5 Min Creating An Accessible Community For People With Disabilities"
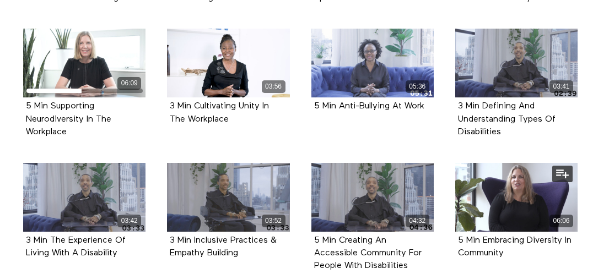
drag, startPoint x: 478, startPoint y: 225, endPoint x: 452, endPoint y: 221, distance: 26.8
click at [452, 221] on div "06:06 5 Min Embracing Diversity In Community Episode 12" at bounding box center [516, 219] width 136 height 113
copy strong "5 Min Embracing Diversity In Community"
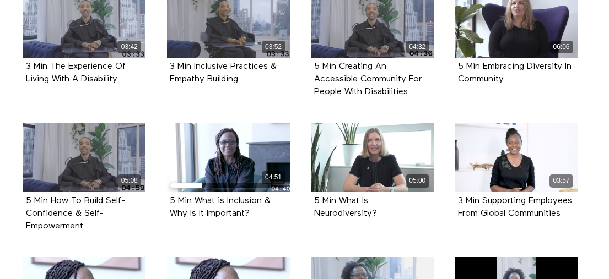
scroll to position [603, 0]
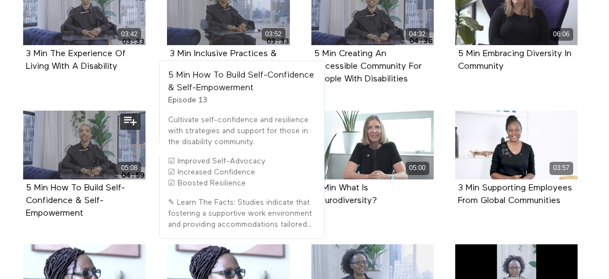
drag, startPoint x: 93, startPoint y: 189, endPoint x: 21, endPoint y: 164, distance: 76.5
click at [21, 164] on div "05:08 5 Min How To Build Self-Confidence & Self-Empowerment Episode 13" at bounding box center [85, 174] width 136 height 126
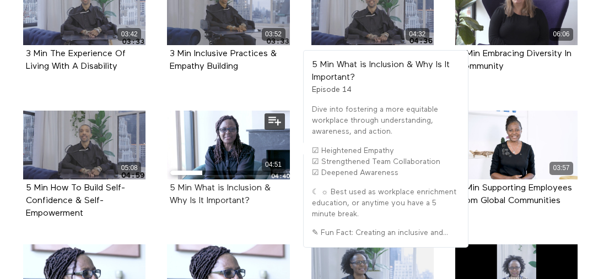
drag, startPoint x: 266, startPoint y: 176, endPoint x: 170, endPoint y: 170, distance: 96.6
click at [170, 182] on div "5 Min What is Inclusion & Why Is It Important?" at bounding box center [228, 194] width 117 height 25
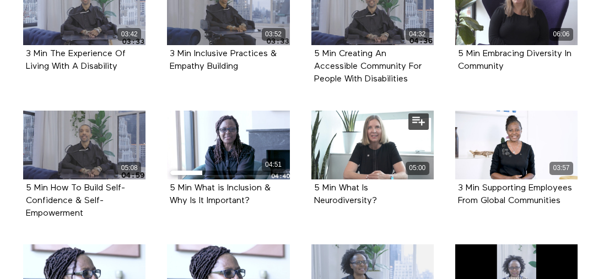
click at [349, 182] on div "5 Min What Is Neurodiversity?" at bounding box center [372, 194] width 117 height 25
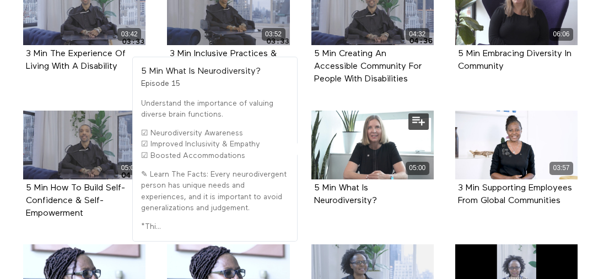
drag, startPoint x: 383, startPoint y: 178, endPoint x: 313, endPoint y: 162, distance: 72.4
click at [313, 180] on div "5 Min What Is Neurodiversity? Episode 15" at bounding box center [372, 195] width 122 height 31
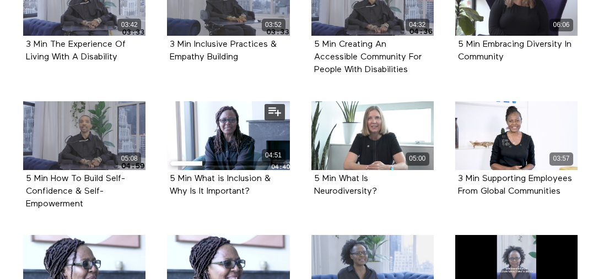
scroll to position [613, 0]
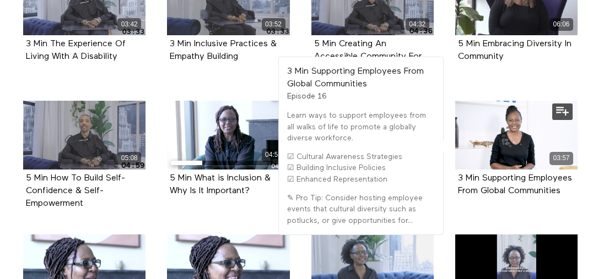
drag, startPoint x: 509, startPoint y: 180, endPoint x: 453, endPoint y: 158, distance: 60.0
click at [453, 158] on div "03:57 3 Min Supporting Employees From Global Communities Episode 16" at bounding box center [516, 157] width 136 height 113
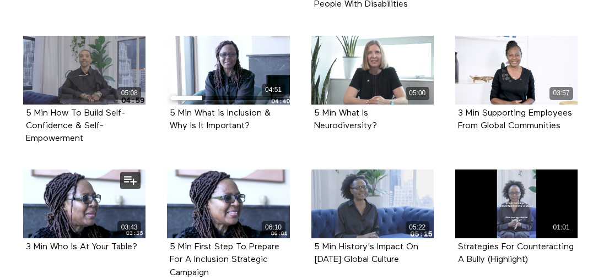
scroll to position [697, 0]
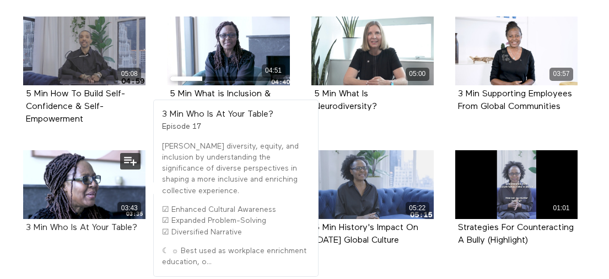
drag, startPoint x: 108, startPoint y: 204, endPoint x: 25, endPoint y: 205, distance: 82.6
click at [25, 219] on div "3 Min Who Is At Your Table? Episode 17" at bounding box center [84, 228] width 122 height 18
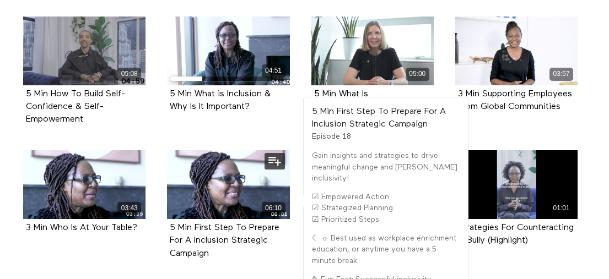
drag, startPoint x: 204, startPoint y: 230, endPoint x: 163, endPoint y: 210, distance: 45.8
click at [163, 210] on div "06:10 5 Min First Step To Prepare For A Inclusion Strategic Campaign Episode 18" at bounding box center [228, 213] width 136 height 126
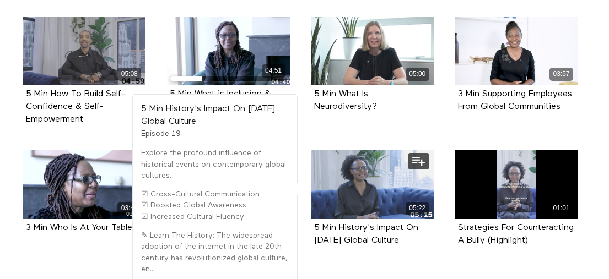
drag, startPoint x: 407, startPoint y: 220, endPoint x: 313, endPoint y: 204, distance: 95.5
click at [313, 219] on div "5 Min History's Impact On Today's Global Culture Episode 19" at bounding box center [372, 234] width 122 height 31
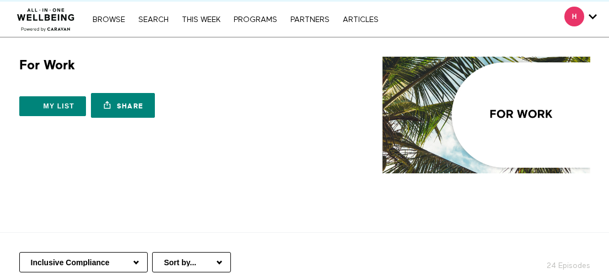
scroll to position [93, 0]
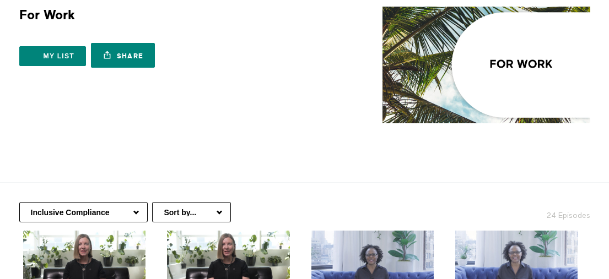
click at [108, 202] on select "Professional Development Communication At Work Mindful Moments At Work Nutritio…" at bounding box center [83, 212] width 128 height 20
select select "https://app.allinonewellbeing.com/for-work/season:9"
click at [19, 202] on select "Professional Development Communication At Work Mindful Moments At Work Nutritio…" at bounding box center [83, 212] width 128 height 20
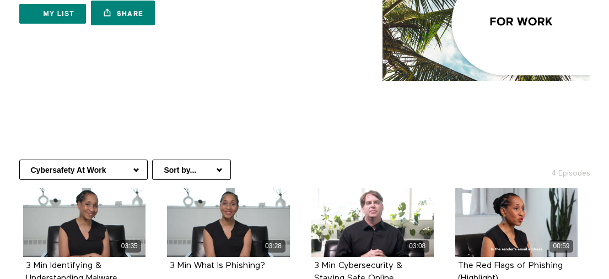
scroll to position [183, 0]
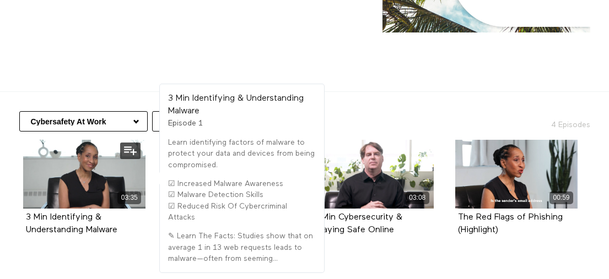
drag, startPoint x: 123, startPoint y: 207, endPoint x: 21, endPoint y: 194, distance: 102.6
click at [21, 194] on div "03:35 3 Min Identifying & Understanding Malware Episode 1" at bounding box center [85, 196] width 136 height 113
copy strong "3 Min Identifying & Understanding Malware"
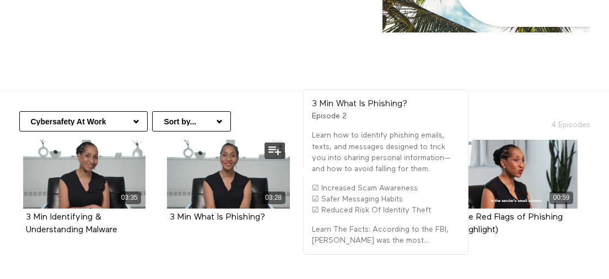
drag, startPoint x: 272, startPoint y: 197, endPoint x: 168, endPoint y: 197, distance: 103.6
click at [168, 209] on div "3 Min What Is Phishing? Episode 2" at bounding box center [228, 218] width 122 height 18
copy strong "3 Min What Is Phishing?"
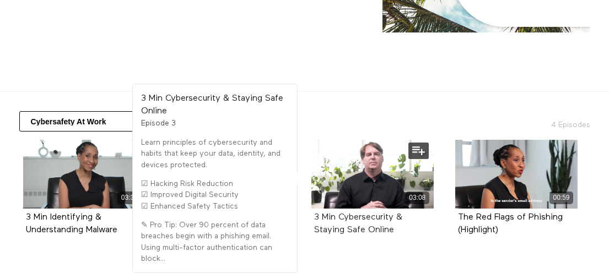
drag, startPoint x: 403, startPoint y: 212, endPoint x: 315, endPoint y: 192, distance: 90.9
click at [315, 212] on div "3 Min Cybersecurity & Staying Safe Online" at bounding box center [372, 224] width 117 height 25
copy strong "3 Min Cybersecurity & Staying Safe Online"
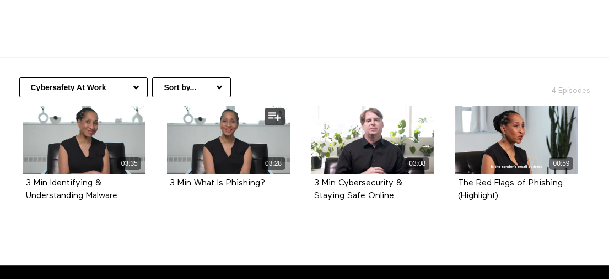
scroll to position [226, 0]
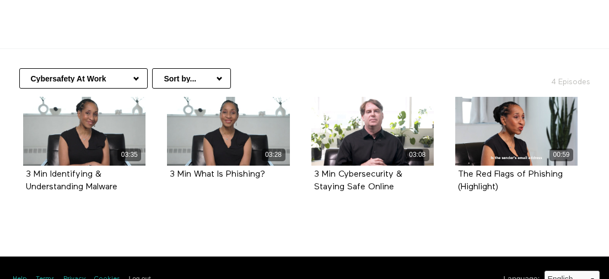
click at [123, 68] on select "Professional Development Communication At Work Mindful Moments At Work Nutritio…" at bounding box center [83, 78] width 128 height 20
select select "[URL][DOMAIN_NAME]"
click at [19, 68] on select "Professional Development Communication At Work Mindful Moments At Work Nutritio…" at bounding box center [83, 78] width 128 height 20
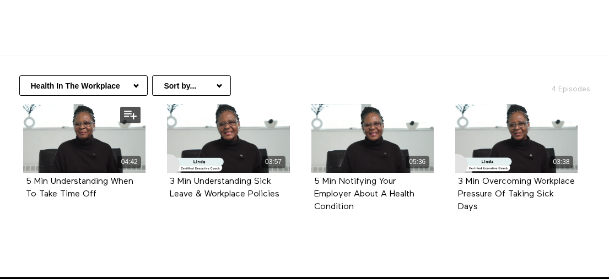
scroll to position [229, 0]
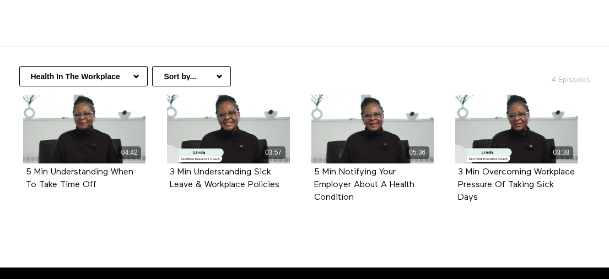
drag, startPoint x: 109, startPoint y: 161, endPoint x: 4, endPoint y: 154, distance: 104.4
click at [4, 154] on section "Professional Development Communication At Work Mindful Moments At Work Nutritio…" at bounding box center [304, 148] width 609 height 202
copy strong "5 Min Understanding When To Take Time Off"
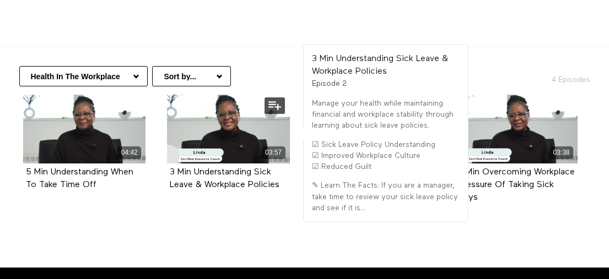
drag, startPoint x: 272, startPoint y: 163, endPoint x: 166, endPoint y: 150, distance: 107.1
click at [166, 150] on div "03:57 3 Min Understanding Sick Leave & Workplace Policies Episode 2" at bounding box center [228, 151] width 136 height 113
copy strong "3 Min Understanding Sick Leave & Workplace Policies"
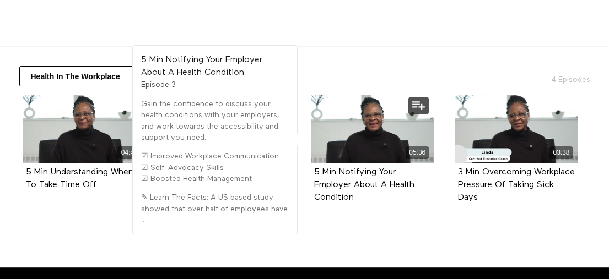
drag, startPoint x: 351, startPoint y: 174, endPoint x: 306, endPoint y: 160, distance: 47.9
click at [311, 164] on div "5 Min Notifying Your Employer About A Health Condition Episode 3" at bounding box center [372, 186] width 122 height 44
copy strong "5 Min Notifying Your Employer About A Health Condition"
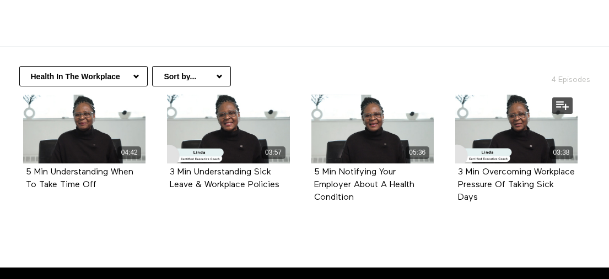
drag, startPoint x: 481, startPoint y: 170, endPoint x: 448, endPoint y: 153, distance: 37.2
click at [448, 153] on div "03:38 3 Min Overcoming Workplace Pressure Of Taking Sick Days Episode 4" at bounding box center [516, 158] width 136 height 126
copy strong "3 Min Overcoming Workplace Pressure Of Taking Sick Days"
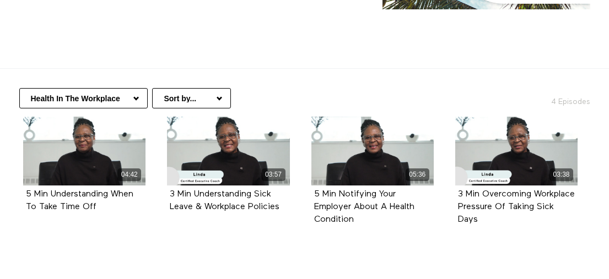
scroll to position [0, 0]
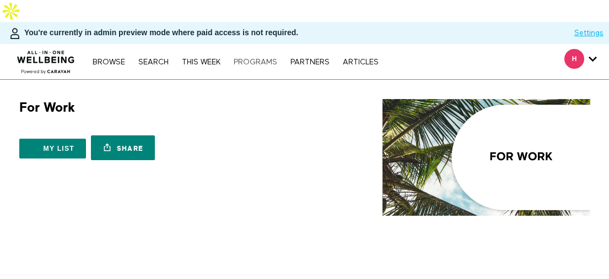
click at [262, 58] on link "PROGRAMS" at bounding box center [255, 62] width 55 height 8
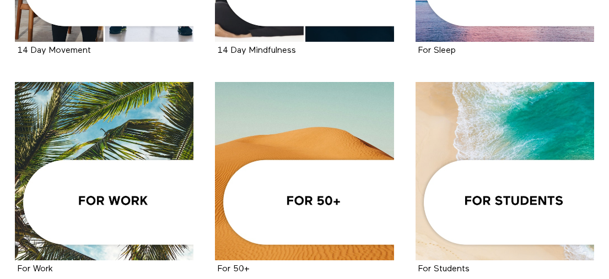
scroll to position [476, 0]
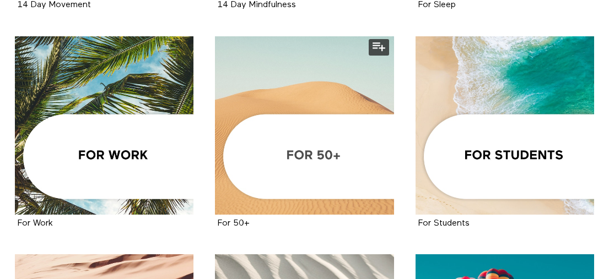
click at [267, 78] on div at bounding box center [304, 125] width 178 height 178
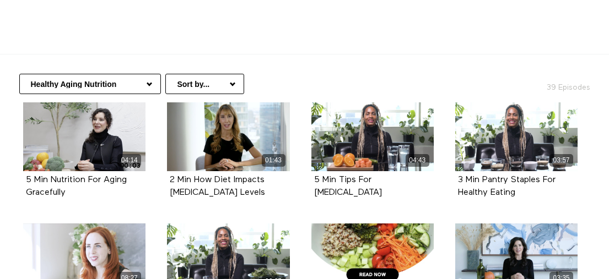
scroll to position [222, 0]
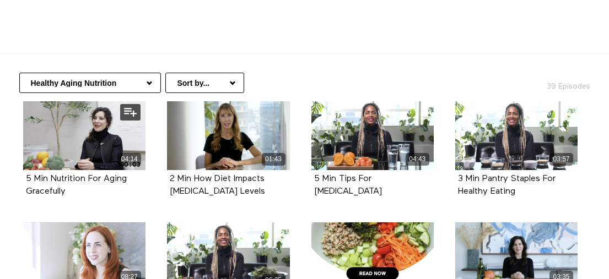
click at [75, 173] on div "5 Min Nutrition For Aging Gracefully" at bounding box center [84, 185] width 117 height 25
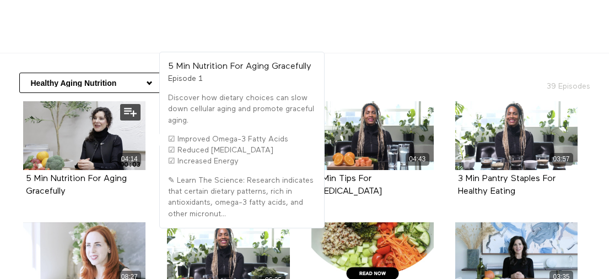
drag, startPoint x: 53, startPoint y: 169, endPoint x: 23, endPoint y: 159, distance: 31.4
click at [23, 170] on div "5 Min Nutrition For Aging Gracefully Episode 1" at bounding box center [84, 185] width 122 height 31
copy strong "5 Min Nutrition For Aging Gracefully"
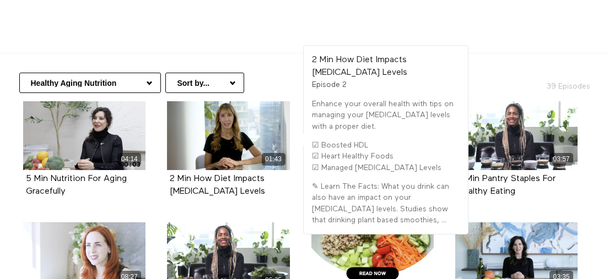
drag, startPoint x: 248, startPoint y: 168, endPoint x: 158, endPoint y: 160, distance: 91.3
click at [158, 159] on li "01:43 2 Min How Diet Impacts Cholesterol Levels Episode 2" at bounding box center [228, 161] width 144 height 121
copy strong "2 Min How Diet Impacts Cholesterol Levels"
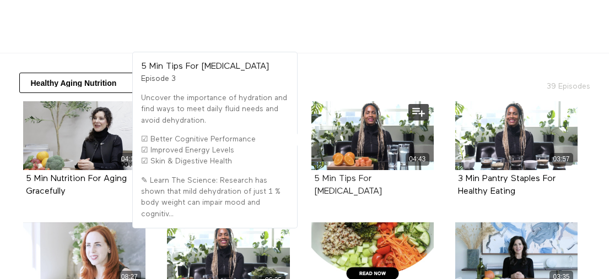
drag, startPoint x: 339, startPoint y: 169, endPoint x: 314, endPoint y: 160, distance: 26.8
click at [314, 173] on div "5 Min Tips For Staying Hydrated" at bounding box center [372, 185] width 117 height 25
copy strong "5 Min Tips For Staying Hydrated"
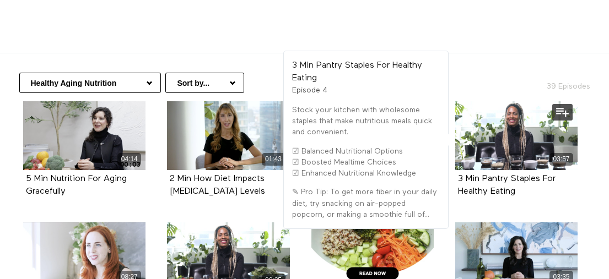
drag, startPoint x: 522, startPoint y: 169, endPoint x: 456, endPoint y: 161, distance: 65.9
click at [456, 170] on div "3 Min Pantry Staples For Healthy Eating Episode 4" at bounding box center [516, 185] width 122 height 31
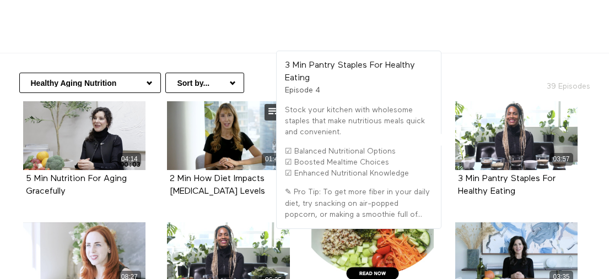
copy strong "3 Min Pantry Staples For Healthy Eating"
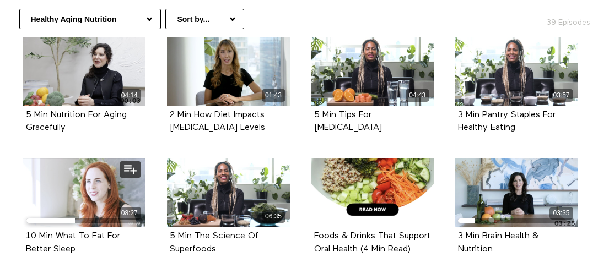
scroll to position [299, 0]
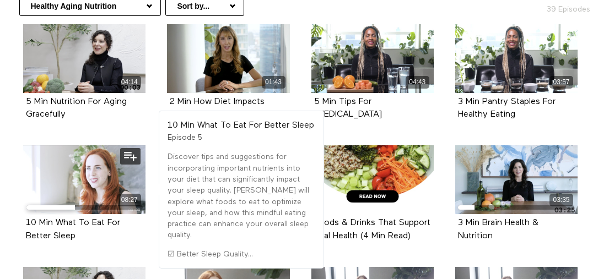
drag, startPoint x: 82, startPoint y: 215, endPoint x: 23, endPoint y: 204, distance: 59.4
click at [23, 214] on div "10 Min What To Eat For Better Sleep Episode 5" at bounding box center [84, 229] width 122 height 31
copy strong "10 Min What To Eat For Better Sleep"
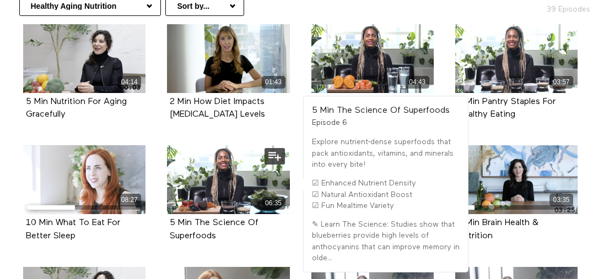
drag, startPoint x: 223, startPoint y: 215, endPoint x: 167, endPoint y: 205, distance: 56.6
click at [167, 214] on div "5 Min The Science Of Superfoods Episode 6" at bounding box center [228, 229] width 122 height 31
copy strong "5 Min The Science Of Superfoods"
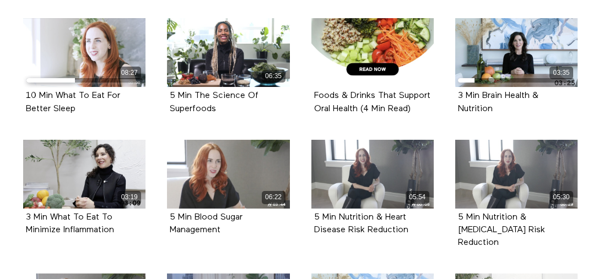
scroll to position [427, 0]
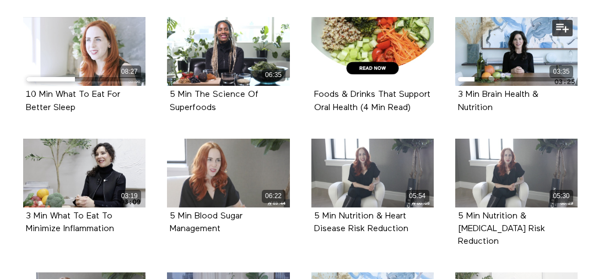
drag, startPoint x: 504, startPoint y: 89, endPoint x: 464, endPoint y: 79, distance: 41.3
click at [466, 89] on div "3 Min Brain Health & Nutrition" at bounding box center [516, 101] width 117 height 25
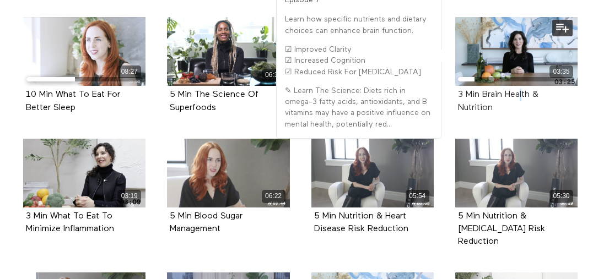
click at [457, 86] on div "3 Min Brain Health & Nutrition Episode 7" at bounding box center [516, 101] width 122 height 31
drag, startPoint x: 503, startPoint y: 88, endPoint x: 457, endPoint y: 75, distance: 48.0
click at [458, 89] on div "3 Min Brain Health & Nutrition" at bounding box center [516, 101] width 117 height 25
copy strong "3 Min Brain Health & Nutrition"
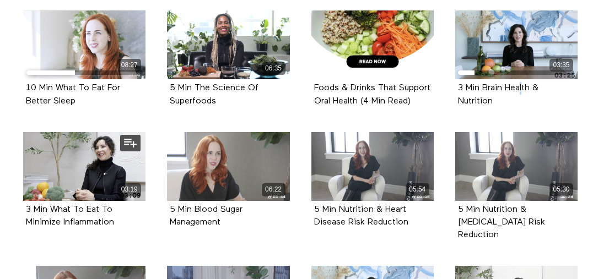
scroll to position [435, 0]
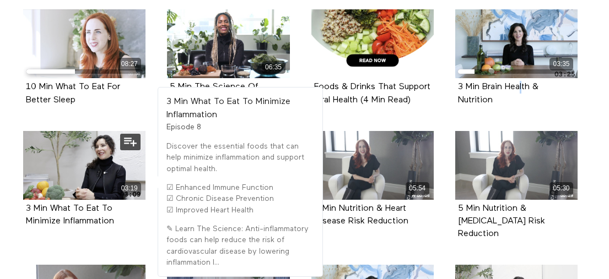
drag, startPoint x: 129, startPoint y: 212, endPoint x: 20, endPoint y: 203, distance: 110.0
click at [20, 203] on div "03:19 3 Min What To Eat To Minimize Inflammation Episode 8" at bounding box center [85, 187] width 136 height 113
copy strong "3 Min What To Eat To Minimize Inflammation"
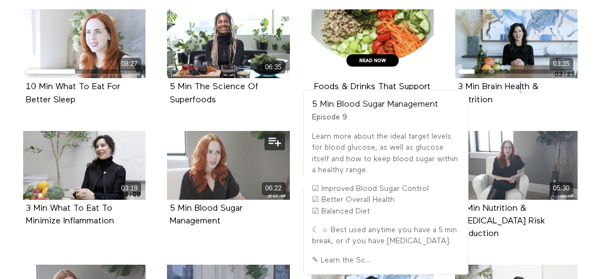
drag, startPoint x: 235, startPoint y: 210, endPoint x: 165, endPoint y: 203, distance: 70.9
click at [165, 203] on div "06:22 5 Min Blood Sugar Management Episode 9" at bounding box center [228, 187] width 136 height 113
copy strong "5 Min Blood Sugar Management"
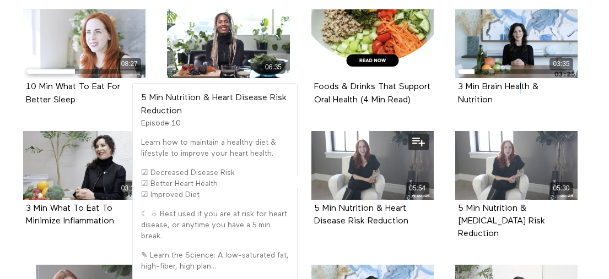
drag, startPoint x: 411, startPoint y: 208, endPoint x: 311, endPoint y: 204, distance: 100.9
click at [311, 202] on div "5 Min Nutrition & Heart Disease Risk Reduction Episode 10" at bounding box center [372, 215] width 122 height 31
copy strong "5 Min Nutrition & Heart Disease Risk Reduction"
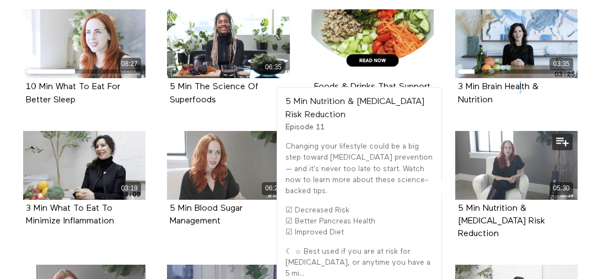
drag, startPoint x: 523, startPoint y: 212, endPoint x: 456, endPoint y: 202, distance: 67.4
click at [456, 202] on div "5 Min Nutrition & Diabetes Risk Reduction Episode 11" at bounding box center [516, 222] width 122 height 44
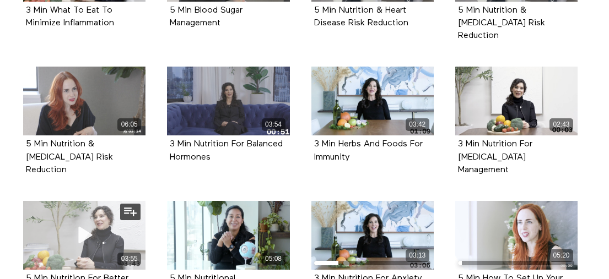
scroll to position [614, 0]
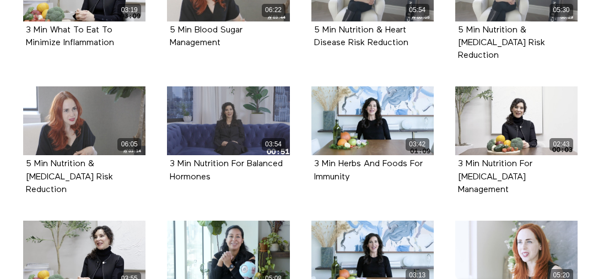
drag, startPoint x: 92, startPoint y: 156, endPoint x: -11, endPoint y: 143, distance: 103.9
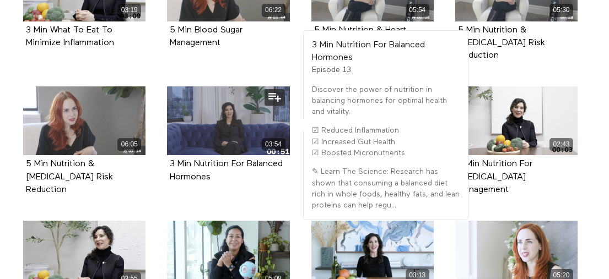
drag, startPoint x: 219, startPoint y: 156, endPoint x: 164, endPoint y: 140, distance: 57.9
click at [164, 140] on div "03:54 3 Min Nutrition For Balanced Hormones Episode 13" at bounding box center [228, 142] width 136 height 113
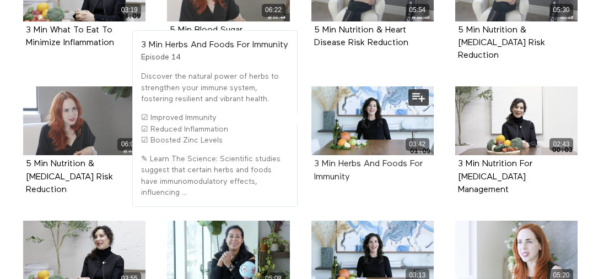
drag, startPoint x: 350, startPoint y: 155, endPoint x: 315, endPoint y: 142, distance: 37.5
click at [315, 158] on div "3 Min Herbs And Foods For Immunity" at bounding box center [372, 170] width 117 height 25
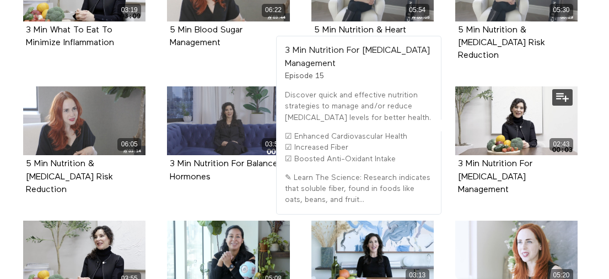
drag, startPoint x: 561, startPoint y: 158, endPoint x: 456, endPoint y: 146, distance: 105.8
click at [456, 155] on div "3 Min Nutrition For Cholesterol Management Episode 15" at bounding box center [516, 177] width 122 height 44
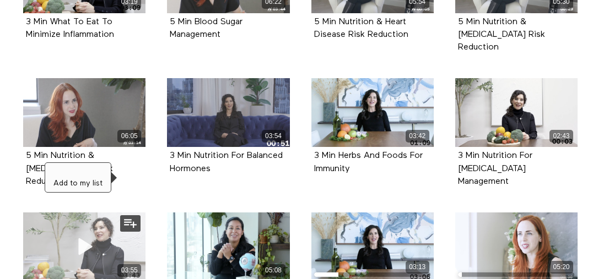
scroll to position [633, 0]
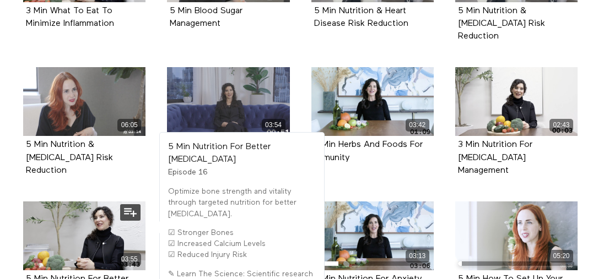
drag, startPoint x: 80, startPoint y: 259, endPoint x: 21, endPoint y: 247, distance: 59.6
click at [21, 247] on div "03:55 5 Min Nutrition For Better Bone Health Episode 16" at bounding box center [85, 258] width 136 height 113
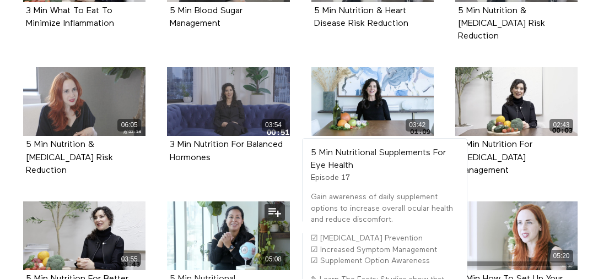
drag, startPoint x: 273, startPoint y: 257, endPoint x: 169, endPoint y: 245, distance: 104.7
click at [169, 245] on div "05:08 5 Min Nutritional Supplements For Eye Health Episode 17" at bounding box center [228, 258] width 136 height 113
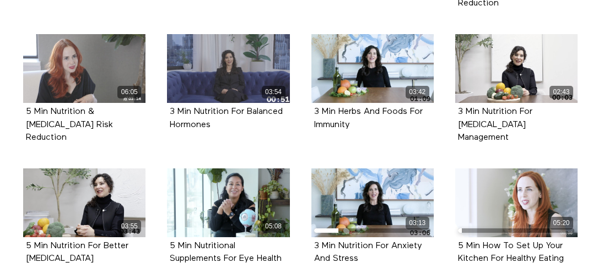
scroll to position [690, 0]
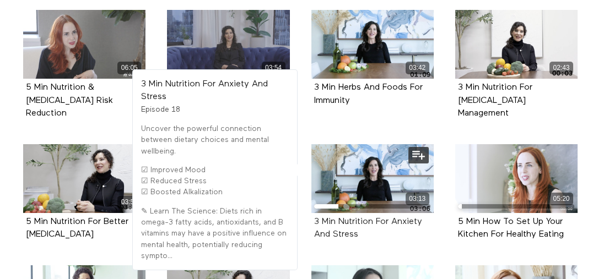
drag, startPoint x: 372, startPoint y: 199, endPoint x: 314, endPoint y: 189, distance: 59.3
click at [314, 216] on div "3 Min Nutrition For Anxiety And Stress" at bounding box center [372, 228] width 117 height 25
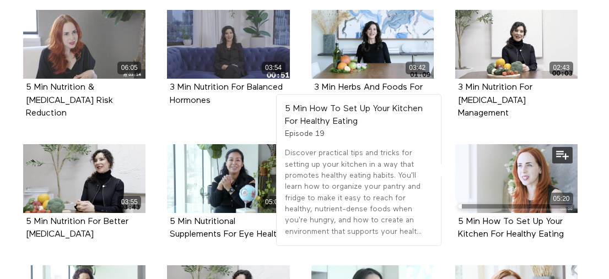
drag, startPoint x: 578, startPoint y: 202, endPoint x: 457, endPoint y: 191, distance: 122.3
click at [457, 191] on div "05:20 5 Min How To Set Up Your Kitchen For Healthy Eating Episode 19" at bounding box center [516, 200] width 136 height 113
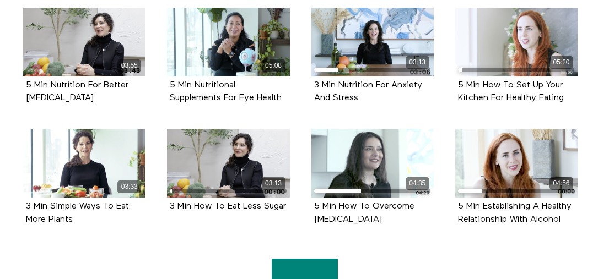
scroll to position [851, 0]
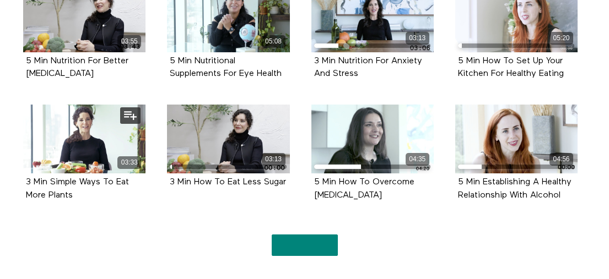
click at [81, 176] on div "3 Min Simple Ways To Eat More Plants" at bounding box center [84, 188] width 117 height 25
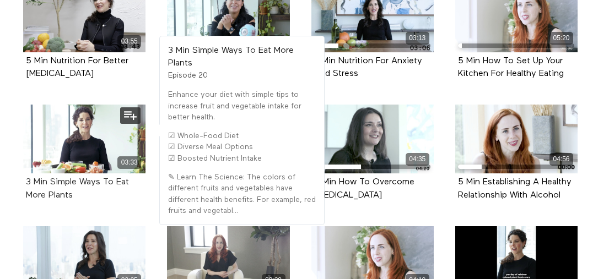
drag, startPoint x: 72, startPoint y: 160, endPoint x: 25, endPoint y: 148, distance: 47.8
click at [26, 176] on div "3 Min Simple Ways To Eat More Plants" at bounding box center [84, 188] width 117 height 25
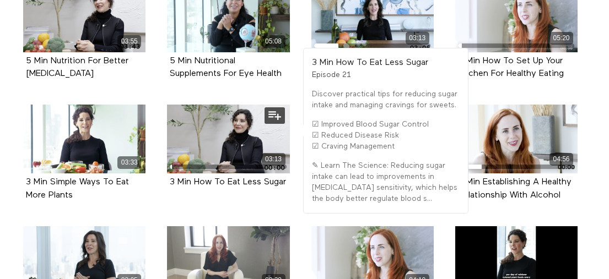
drag, startPoint x: 198, startPoint y: 165, endPoint x: 160, endPoint y: 148, distance: 42.0
click at [160, 148] on div "03:13 3 Min How To Eat Less Sugar Episode 21" at bounding box center [228, 155] width 136 height 100
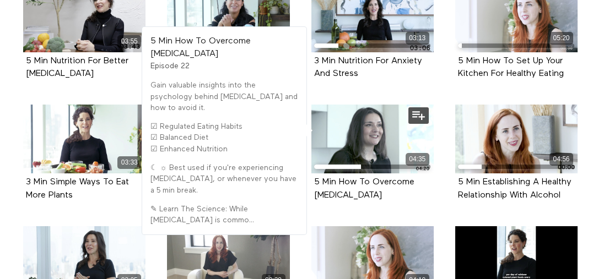
drag, startPoint x: 342, startPoint y: 156, endPoint x: 311, endPoint y: 152, distance: 31.1
click at [311, 174] on div "5 Min How To Overcome Emotional Eating Episode 22" at bounding box center [372, 189] width 122 height 31
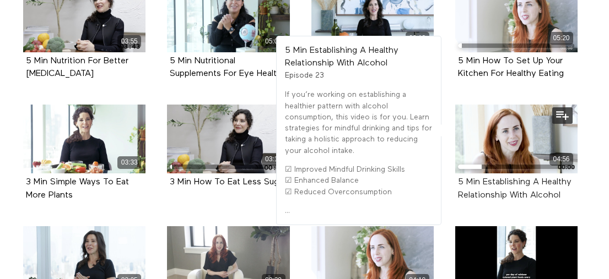
drag, startPoint x: 571, startPoint y: 160, endPoint x: 458, endPoint y: 149, distance: 113.5
click at [458, 176] on div "5 Min Establishing A Healthy Relationship With Alcohol" at bounding box center [516, 188] width 117 height 25
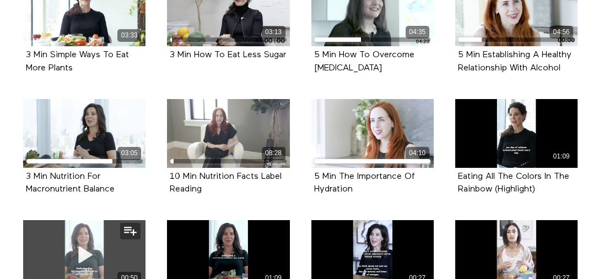
scroll to position [1032, 0]
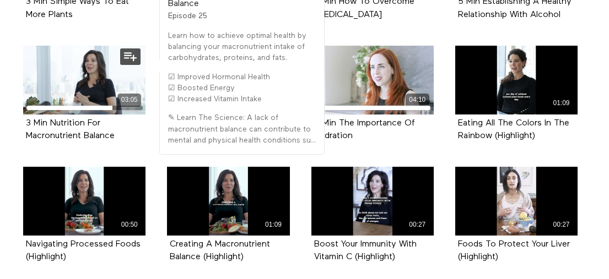
drag, startPoint x: 121, startPoint y: 102, endPoint x: 21, endPoint y: 90, distance: 99.9
click at [21, 90] on div "03:05 3 Min Nutrition For Macronutrient Balance Episode 25" at bounding box center [85, 102] width 136 height 113
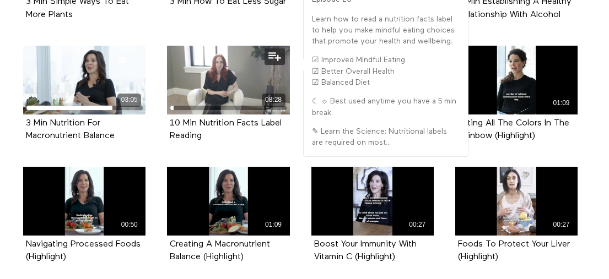
drag, startPoint x: 205, startPoint y: 101, endPoint x: 168, endPoint y: 88, distance: 39.2
click at [168, 115] on div "10 Min Nutrition Facts Label Reading Episode 26" at bounding box center [228, 130] width 122 height 31
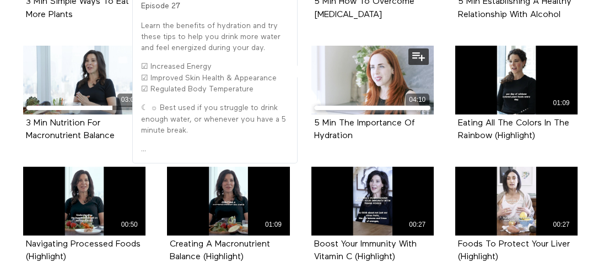
drag, startPoint x: 361, startPoint y: 101, endPoint x: 311, endPoint y: 89, distance: 51.6
click at [311, 115] on div "5 Min The Importance Of Hydration Episode 27" at bounding box center [372, 130] width 122 height 31
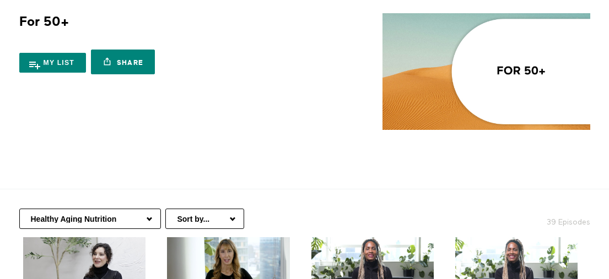
scroll to position [89, 0]
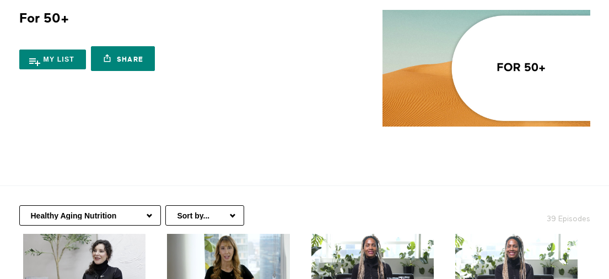
click at [140, 205] on div "Healthy Aging Nutrition Health Education Low Impact Fitness Mental Health Resou…" at bounding box center [304, 210] width 592 height 48
click at [140, 205] on select "Healthy Aging Nutrition Health Education Low Impact Fitness Mental Health Resou…" at bounding box center [90, 215] width 142 height 20
select select "https://app.allinonewellbeing.com/for-50-2/season:2"
click at [19, 205] on select "Healthy Aging Nutrition Health Education Low Impact Fitness Mental Health Resou…" at bounding box center [90, 215] width 142 height 20
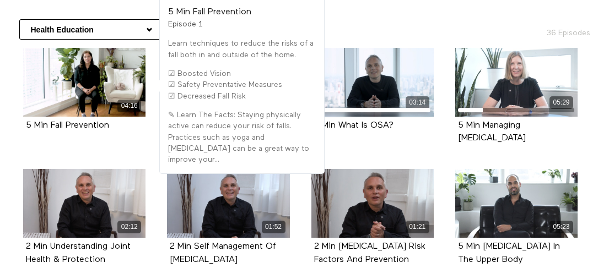
scroll to position [281, 0]
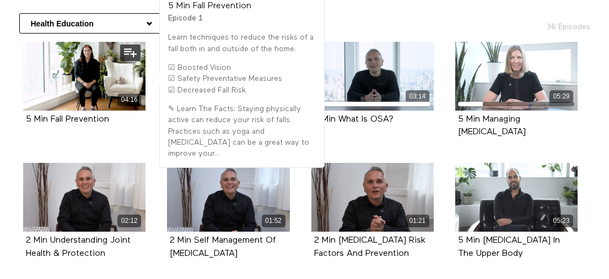
drag, startPoint x: 120, startPoint y: 100, endPoint x: 23, endPoint y: 99, distance: 97.0
click at [23, 111] on div "5 Min Fall Prevention Episode 1" at bounding box center [84, 120] width 122 height 18
copy strong "5 Min Fall Prevention"
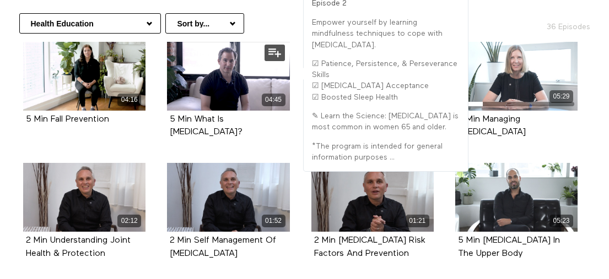
drag, startPoint x: 269, startPoint y: 99, endPoint x: 169, endPoint y: 100, distance: 100.3
click at [169, 111] on div "5 Min What Is Insomnia? Episode 2" at bounding box center [228, 126] width 122 height 31
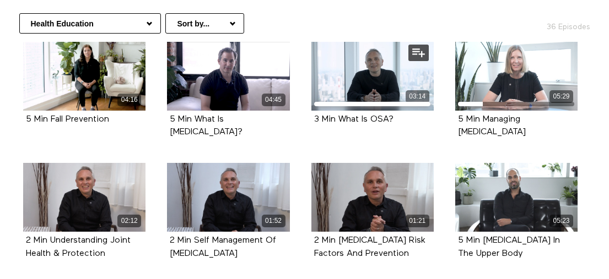
drag, startPoint x: 401, startPoint y: 97, endPoint x: 306, endPoint y: 99, distance: 95.3
click at [305, 99] on div "03:14 3 Min What Is OSA? Episode 3" at bounding box center [373, 92] width 136 height 100
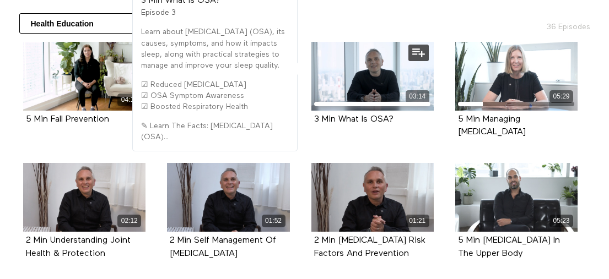
click at [403, 113] on div "3 Min What Is OSA?" at bounding box center [372, 119] width 117 height 13
drag, startPoint x: 402, startPoint y: 97, endPoint x: 313, endPoint y: 97, distance: 88.1
click at [314, 113] on div "3 Min What Is OSA?" at bounding box center [372, 119] width 117 height 13
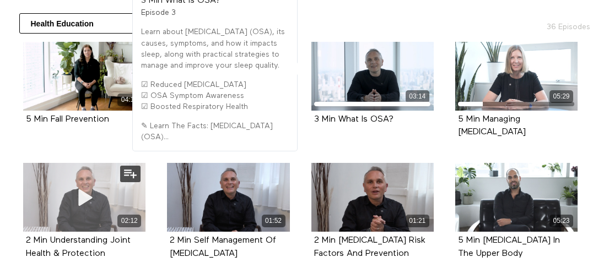
copy strong "3 Min What Is OSA?"
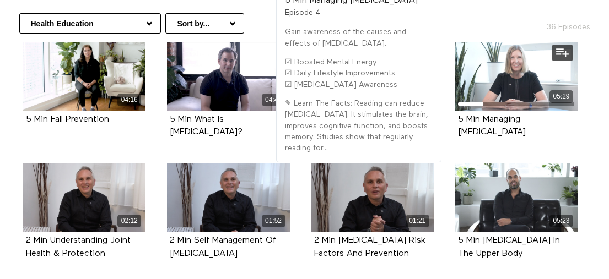
drag, startPoint x: 570, startPoint y: 95, endPoint x: 451, endPoint y: 99, distance: 119.0
click at [451, 99] on div "05:29 5 Min Managing Brain Fog Episode 4" at bounding box center [516, 98] width 136 height 113
copy strong "5 Min Managing Brain Fog"
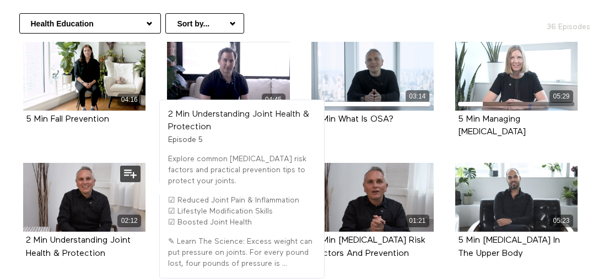
drag, startPoint x: 92, startPoint y: 219, endPoint x: 18, endPoint y: 205, distance: 75.0
click at [18, 205] on div "02:12 2 Min Understanding Joint Health & Protection Episode 5" at bounding box center [85, 219] width 136 height 113
copy strong "2 Min Understanding Joint Health & Protection"
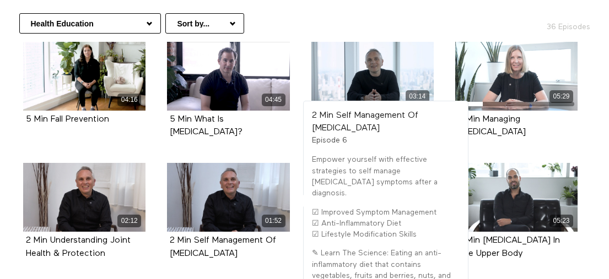
drag, startPoint x: 204, startPoint y: 217, endPoint x: 158, endPoint y: 204, distance: 47.6
click at [158, 204] on li "01:52 2 Min Self Management Of Arthritis Episode 6" at bounding box center [228, 223] width 144 height 121
copy strong "2 Min Self Management Of Arthritis"
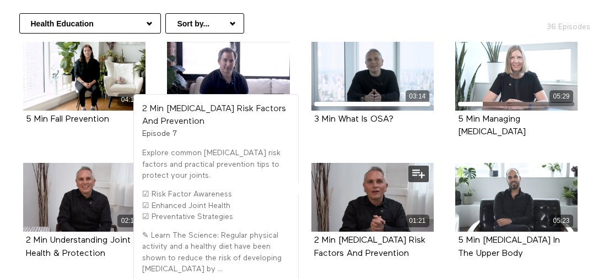
drag, startPoint x: 380, startPoint y: 218, endPoint x: 312, endPoint y: 208, distance: 67.9
click at [312, 232] on div "2 Min Arthritis Risk Factors And Prevention Episode 7" at bounding box center [372, 247] width 122 height 31
copy strong "2 Min Arthritis Risk Factors And Prevention"
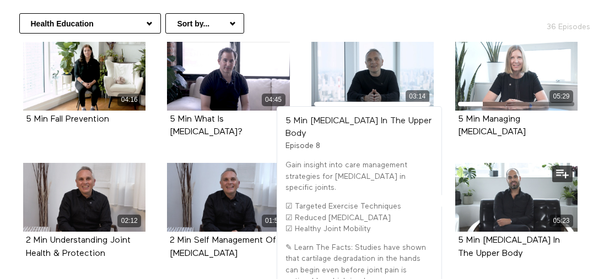
drag, startPoint x: 460, startPoint y: 217, endPoint x: 452, endPoint y: 210, distance: 10.2
click at [452, 210] on div "05:23 5 Min Arthritis In The Upper Body Episode 8" at bounding box center [516, 219] width 136 height 113
copy strong "5 Min Arthritis In The Upper Body"
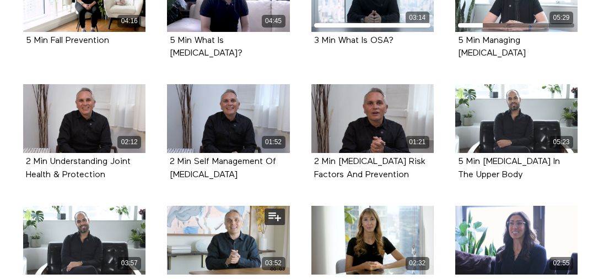
scroll to position [422, 0]
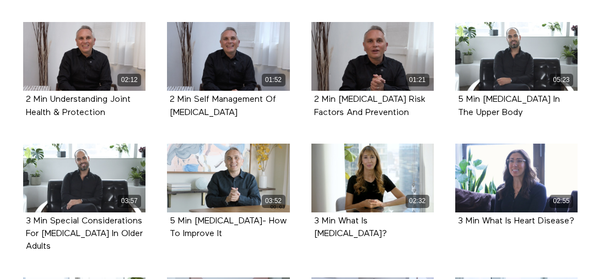
drag, startPoint x: 74, startPoint y: 210, endPoint x: 12, endPoint y: 186, distance: 66.3
click at [13, 186] on li "03:57 3 Min Special Considerations For Arthritis In Older Adults Episode 9" at bounding box center [85, 211] width 144 height 134
copy strong "3 Min Special Considerations For Arthritis In Older Adults"
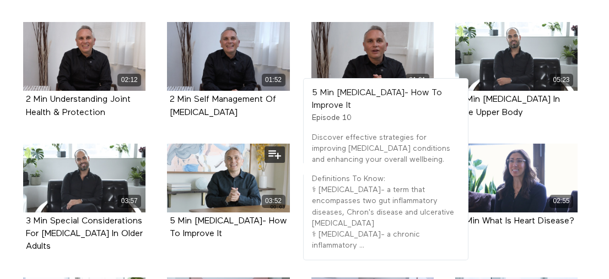
drag, startPoint x: 252, startPoint y: 201, endPoint x: 169, endPoint y: 187, distance: 84.9
click at [169, 213] on div "5 Min Autoimmune Disease- How To Improve It Episode 10" at bounding box center [228, 228] width 122 height 31
copy strong "5 Min Autoimmune Disease- How To Improve It"
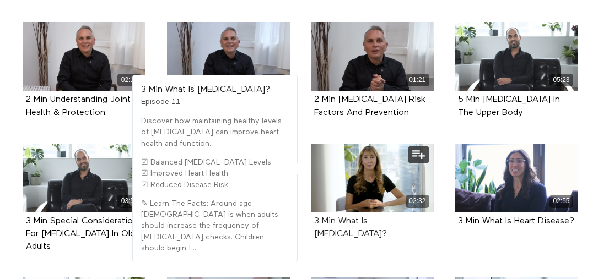
drag, startPoint x: 427, startPoint y: 187, endPoint x: 313, endPoint y: 186, distance: 113.5
click at [314, 215] on div "3 Min What Is Cholesterol?" at bounding box center [372, 227] width 117 height 25
copy strong "3 Min What Is Cholesterol?"
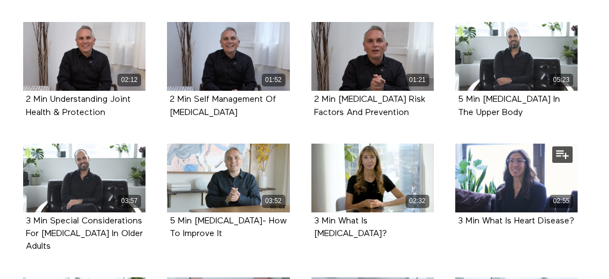
drag, startPoint x: 501, startPoint y: 197, endPoint x: 450, endPoint y: 188, distance: 52.0
click at [450, 188] on div "02:55 3 Min What Is Heart Disease? Episode 12" at bounding box center [516, 194] width 136 height 100
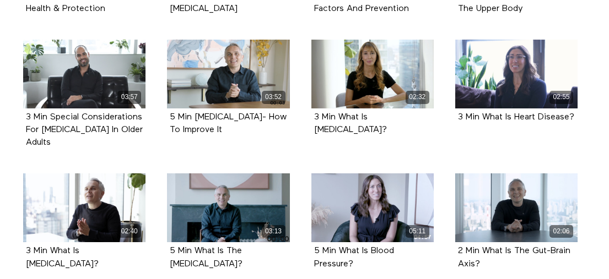
scroll to position [592, 0]
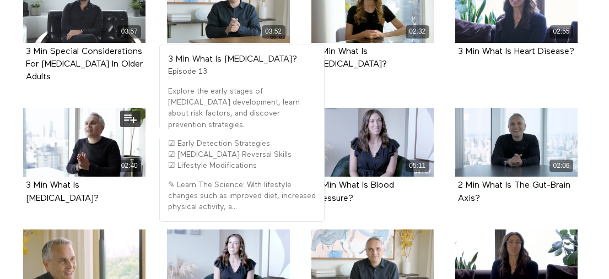
click at [141, 177] on li "02:40 3 Min What Is Pre-Diabetes? Episode 13" at bounding box center [85, 168] width 144 height 121
drag, startPoint x: 143, startPoint y: 152, endPoint x: 23, endPoint y: 151, distance: 119.5
click at [23, 177] on div "3 Min What Is Pre-Diabetes? Episode 13" at bounding box center [84, 192] width 122 height 31
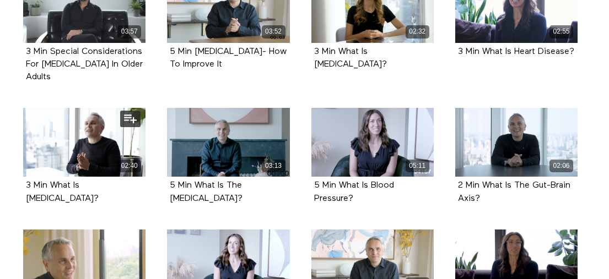
drag, startPoint x: 267, startPoint y: 151, endPoint x: 147, endPoint y: 157, distance: 120.2
click at [148, 155] on ul "04:16 5 Min Fall Prevention Episode 1 04:45 5 Min What Is Insomnia? Episode 2 0…" at bounding box center [301, 108] width 576 height 754
click at [217, 161] on div "03:13 5 Min What Is The Flu? Episode 14" at bounding box center [228, 164] width 136 height 113
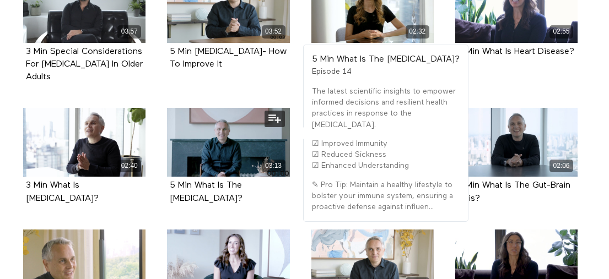
drag, startPoint x: 243, startPoint y: 152, endPoint x: 161, endPoint y: 156, distance: 82.2
click at [166, 153] on div "03:13 5 Min What Is The Flu? Episode 14" at bounding box center [228, 164] width 136 height 113
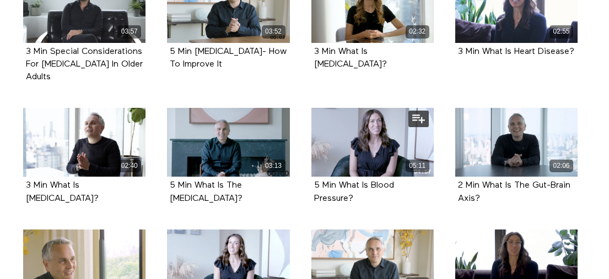
drag, startPoint x: 343, startPoint y: 164, endPoint x: 304, endPoint y: 154, distance: 39.8
click at [305, 154] on div "05:11 5 Min What Is Blood Pressure? Episode 15" at bounding box center [373, 164] width 136 height 113
drag, startPoint x: 490, startPoint y: 162, endPoint x: 456, endPoint y: 153, distance: 35.4
click at [456, 177] on div "2 Min What Is The Gut-Brain Axis? Episode 16" at bounding box center [516, 192] width 122 height 31
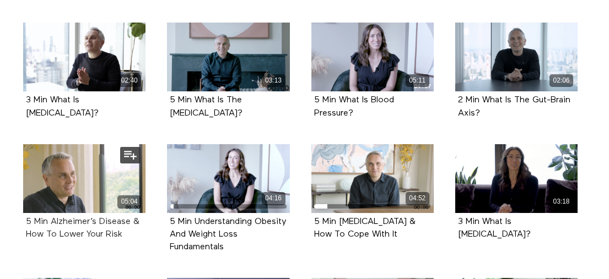
scroll to position [679, 0]
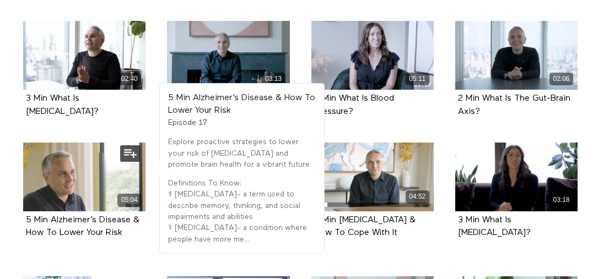
drag, startPoint x: 126, startPoint y: 198, endPoint x: 25, endPoint y: 186, distance: 102.1
click at [25, 212] on div "5 Min Alzheimer’s Disease & How To Lower Your Risk Episode 17" at bounding box center [84, 227] width 122 height 31
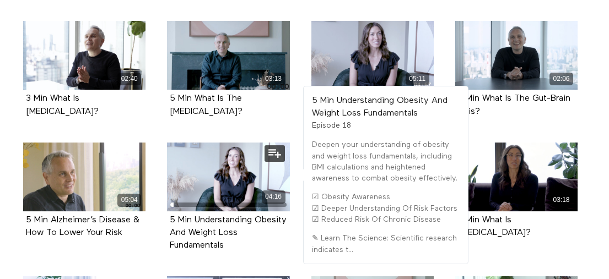
drag, startPoint x: 224, startPoint y: 212, endPoint x: 161, endPoint y: 189, distance: 66.2
click at [161, 189] on div "04:16 5 Min Understanding Obesity And Weight Loss Fundamentals Episode 18" at bounding box center [228, 206] width 136 height 126
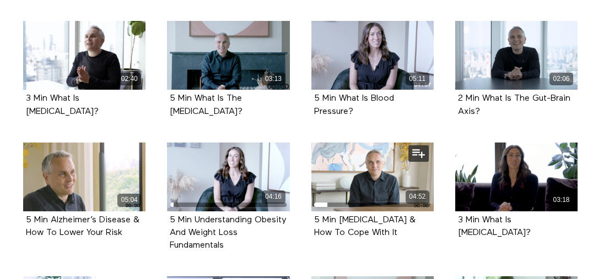
drag, startPoint x: 350, startPoint y: 192, endPoint x: 312, endPoint y: 185, distance: 39.3
click at [327, 214] on div "5 Min Cancer & How To Cope With It" at bounding box center [372, 226] width 117 height 25
click at [310, 184] on div "04:52 5 Min Cancer & How To Cope With It Episode 19" at bounding box center [373, 199] width 136 height 113
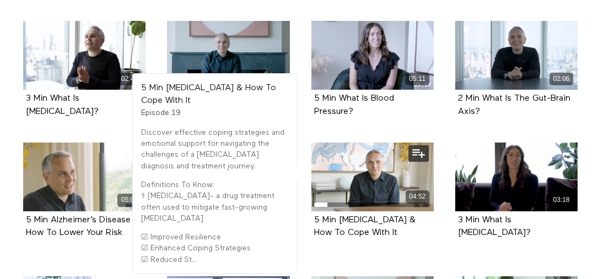
drag, startPoint x: 376, startPoint y: 194, endPoint x: 310, endPoint y: 186, distance: 66.1
click at [310, 186] on div "04:52 5 Min Cancer & How To Cope With It Episode 19" at bounding box center [373, 199] width 136 height 113
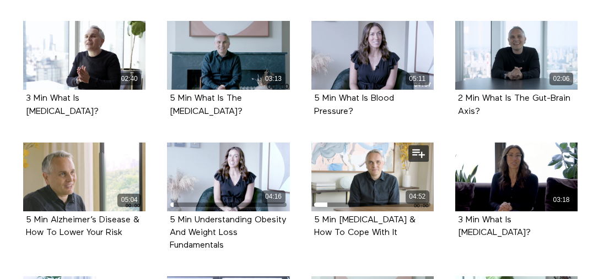
drag, startPoint x: 568, startPoint y: 188, endPoint x: 438, endPoint y: 185, distance: 130.0
click at [444, 184] on li "03:18 3 Min What Is Heart Failure? Episode 20" at bounding box center [516, 203] width 144 height 121
click at [477, 212] on div "3 Min What Is Heart Failure? Episode 20" at bounding box center [516, 227] width 122 height 31
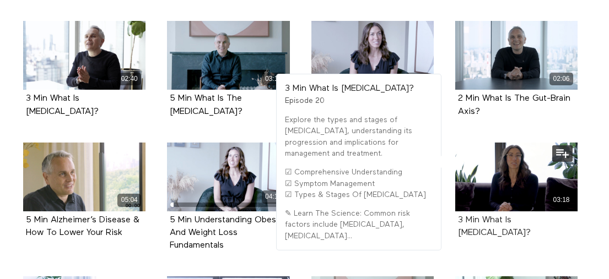
drag, startPoint x: 560, startPoint y: 186, endPoint x: 459, endPoint y: 188, distance: 100.8
click at [459, 188] on div "03:18 3 Min What Is Heart Failure? Episode 20" at bounding box center [516, 199] width 136 height 113
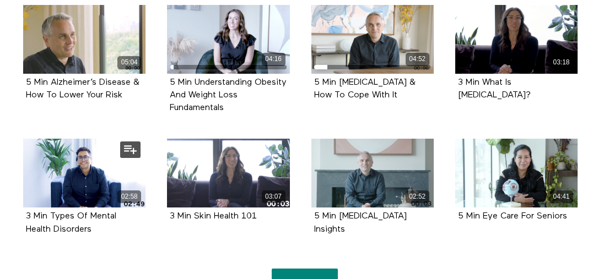
scroll to position [820, 0]
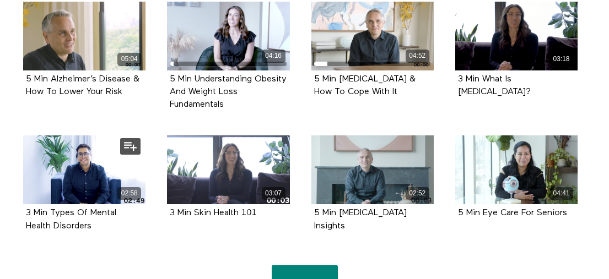
click at [98, 207] on div "3 Min Types Of Mental Health Disorders" at bounding box center [84, 219] width 117 height 25
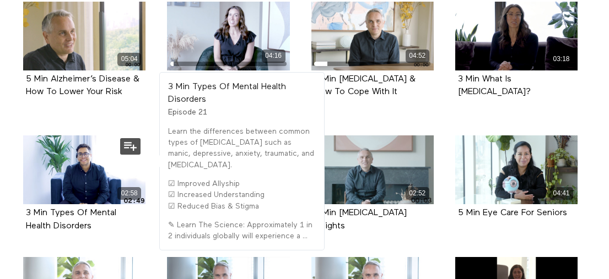
drag, startPoint x: 94, startPoint y: 191, endPoint x: 19, endPoint y: 184, distance: 74.7
click at [19, 184] on div "02:58 3 Min Types Of Mental Health Disorders Episode 21" at bounding box center [85, 192] width 136 height 113
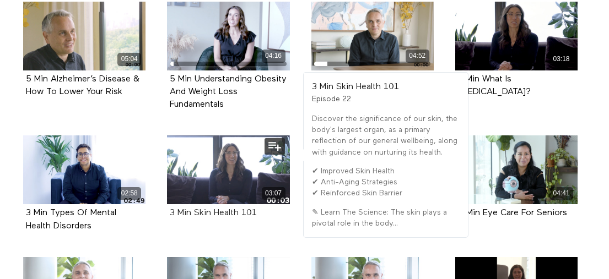
drag, startPoint x: 267, startPoint y: 181, endPoint x: 172, endPoint y: 179, distance: 94.2
click at [172, 207] on div "3 Min Skin Health 101" at bounding box center [228, 213] width 117 height 13
click at [198, 189] on div "03:07 3 Min Skin Health 101 Episode 22" at bounding box center [228, 186] width 136 height 100
drag, startPoint x: 258, startPoint y: 177, endPoint x: 166, endPoint y: 175, distance: 92.0
click at [166, 175] on div "03:07 3 Min Skin Health 101 Episode 22" at bounding box center [228, 186] width 136 height 100
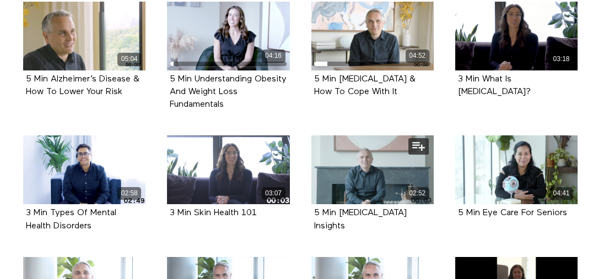
drag, startPoint x: 345, startPoint y: 191, endPoint x: 309, endPoint y: 180, distance: 37.6
click at [308, 179] on div "02:52 5 Min Kidney Disease Insights Episode 23" at bounding box center [373, 192] width 136 height 113
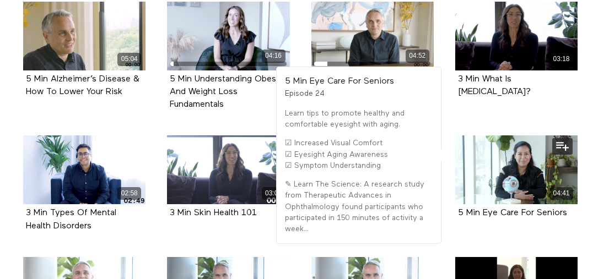
drag, startPoint x: 570, startPoint y: 181, endPoint x: 455, endPoint y: 181, distance: 115.1
click at [455, 204] on div "5 Min Eye Care For Seniors Episode 24" at bounding box center [516, 213] width 122 height 18
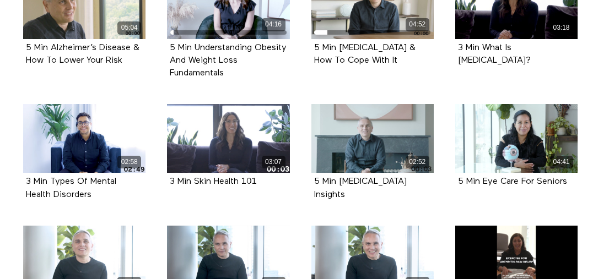
scroll to position [990, 0]
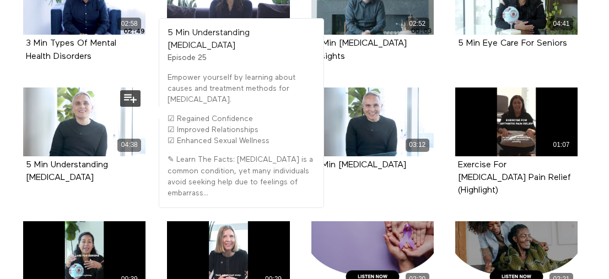
drag, startPoint x: 124, startPoint y: 146, endPoint x: 23, endPoint y: 132, distance: 102.4
click at [23, 156] on div "5 Min Understanding Erectile Dysfunction Episode 25" at bounding box center [84, 171] width 122 height 31
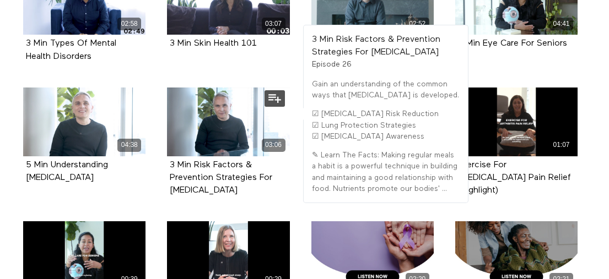
drag, startPoint x: 209, startPoint y: 153, endPoint x: 166, endPoint y: 136, distance: 46.4
click at [166, 136] on div "03:06 3 Min Risk Factors & Prevention Strategies For COPD Episode 26" at bounding box center [228, 151] width 136 height 126
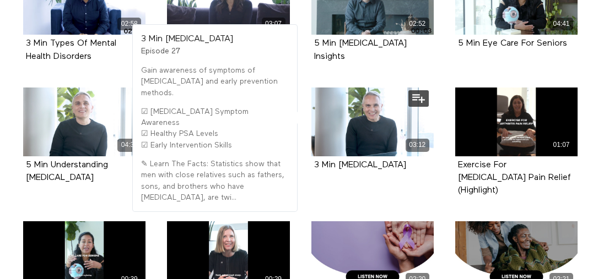
drag, startPoint x: 353, startPoint y: 131, endPoint x: 313, endPoint y: 132, distance: 39.7
click at [313, 156] on div "3 Min Prostate Cancer Episode 27" at bounding box center [372, 165] width 122 height 18
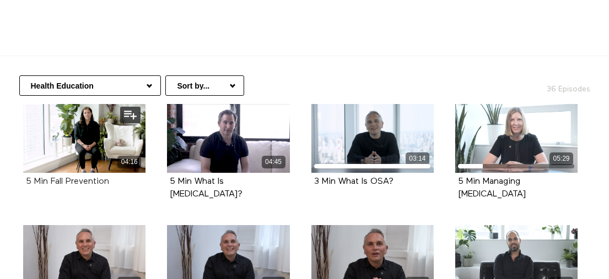
scroll to position [217, 0]
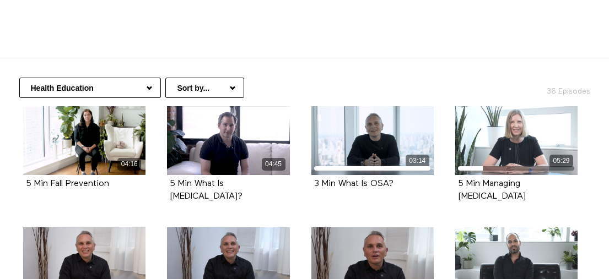
click at [102, 78] on select "Healthy Aging Nutrition Health Education Low Impact Fitness Mental Health Resou…" at bounding box center [90, 88] width 142 height 20
select select "[URL][DOMAIN_NAME]"
click at [19, 78] on select "Healthy Aging Nutrition Health Education Low Impact Fitness Mental Health Resou…" at bounding box center [90, 88] width 142 height 20
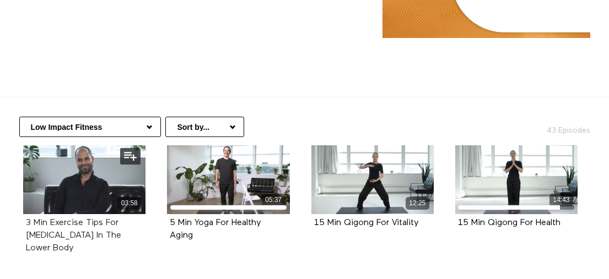
scroll to position [187, 0]
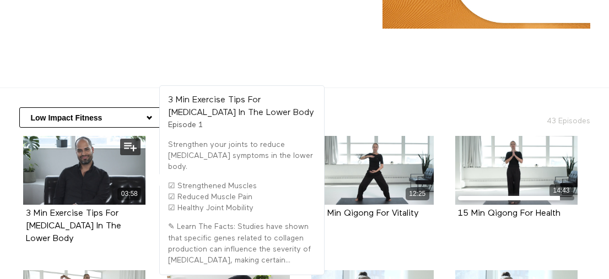
drag, startPoint x: 142, startPoint y: 206, endPoint x: 18, endPoint y: 192, distance: 124.8
click at [18, 192] on div "03:58 3 Min Exercise Tips For [MEDICAL_DATA] In The Lower Body Episode 1" at bounding box center [85, 199] width 136 height 126
copy strong "3 Min Exercise Tips For [MEDICAL_DATA] In The Lower Body"
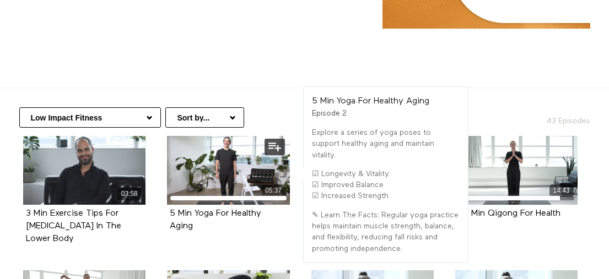
drag, startPoint x: 206, startPoint y: 203, endPoint x: 163, endPoint y: 192, distance: 44.4
click at [163, 192] on div "05:37 5 Min Yoga For Healthy Aging Episode 2" at bounding box center [228, 192] width 136 height 113
copy strong "5 Min Yoga For Healthy Aging"
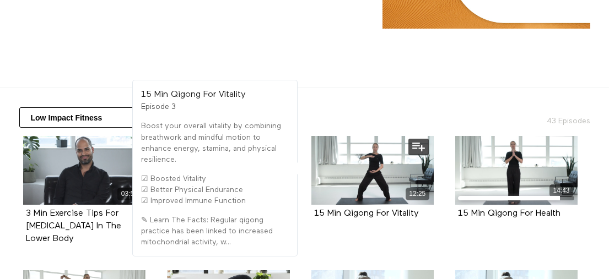
drag, startPoint x: 388, startPoint y: 193, endPoint x: 309, endPoint y: 193, distance: 78.8
click at [312, 205] on div "15 Min Qigong For Vitality Episode 3" at bounding box center [372, 214] width 122 height 18
copy strong "15 Min Qigong For Vitality"
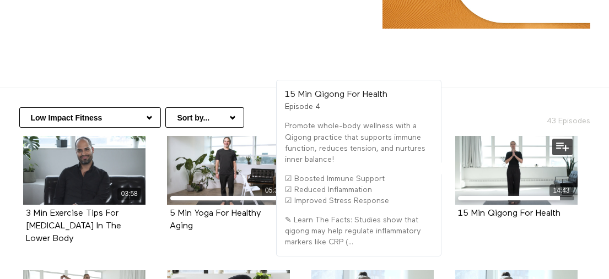
drag, startPoint x: 570, startPoint y: 189, endPoint x: 449, endPoint y: 192, distance: 120.1
click at [449, 192] on div "14:43 15 Min Qigong For Health Episode 4" at bounding box center [516, 186] width 136 height 100
copy strong "15 Min Qigong For Health"
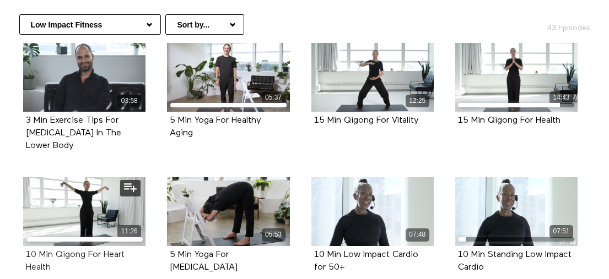
scroll to position [283, 0]
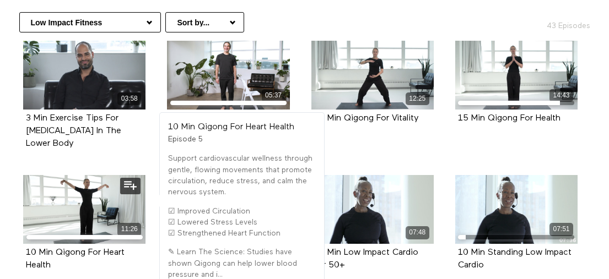
drag, startPoint x: 53, startPoint y: 231, endPoint x: 21, endPoint y: 219, distance: 34.2
click at [21, 219] on div "11:26 10 Min Qigong For Heart Health Episode 5" at bounding box center [85, 231] width 136 height 113
copy strong "10 Min Qigong For Heart Health"
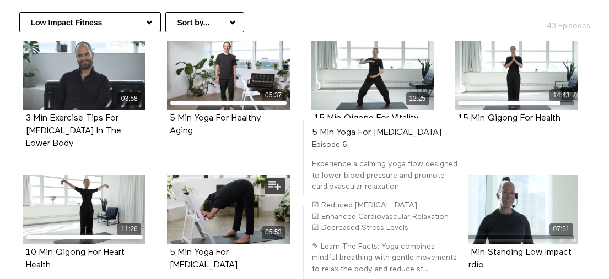
drag, startPoint x: 213, startPoint y: 227, endPoint x: 168, endPoint y: 219, distance: 45.9
click at [168, 244] on div "5 Min Yoga For [MEDICAL_DATA] Episode 6" at bounding box center [228, 259] width 122 height 31
copy strong "5 Min Yoga For [MEDICAL_DATA]"
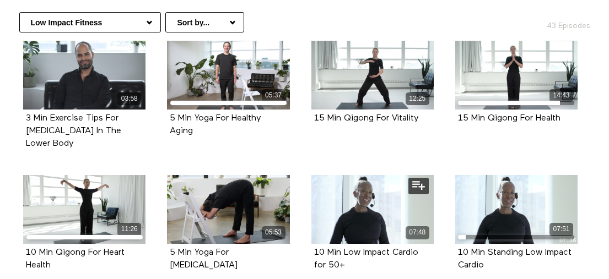
drag, startPoint x: 338, startPoint y: 227, endPoint x: 310, endPoint y: 219, distance: 29.3
click at [310, 219] on div "07:48 10 Min Low Impact Cardio for 50+ Episode 7" at bounding box center [373, 231] width 136 height 113
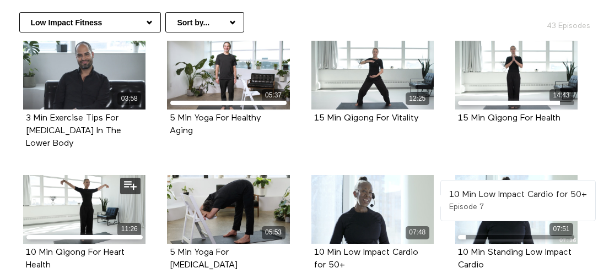
copy strong "10 Min Low Impact Cardio for 50+"
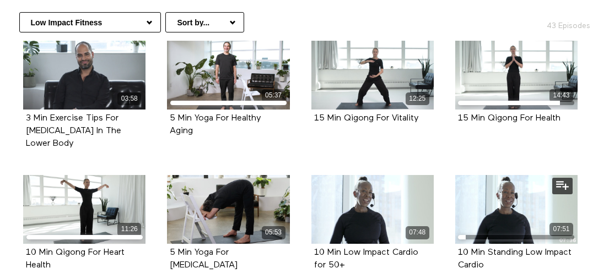
drag, startPoint x: 490, startPoint y: 233, endPoint x: 453, endPoint y: 216, distance: 41.2
click at [453, 216] on div "07:51 10 Min Standing Low Impact Cardio Episode 8" at bounding box center [516, 231] width 136 height 113
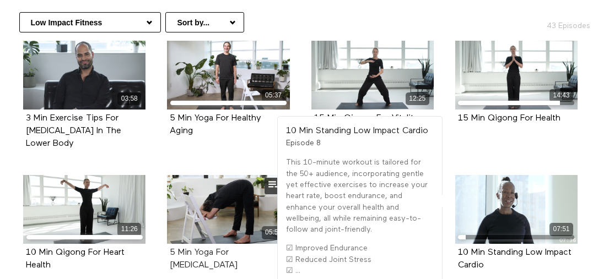
copy strong "10 Min Standing Low Impact Cardio"
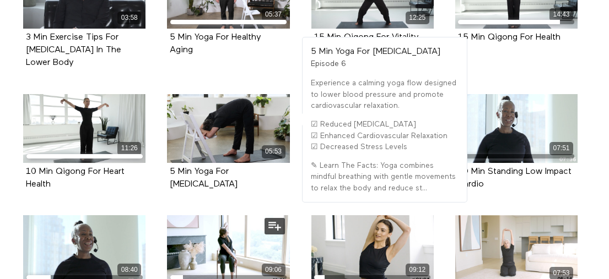
scroll to position [420, 0]
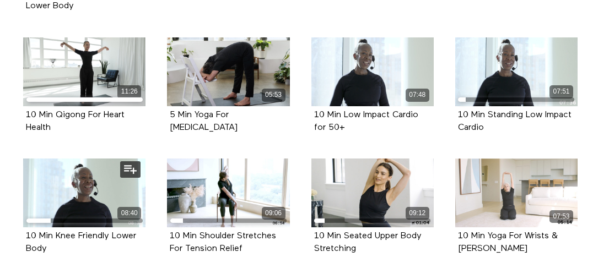
click at [64, 230] on div "10 Min Knee Friendly Lower Body" at bounding box center [84, 242] width 117 height 25
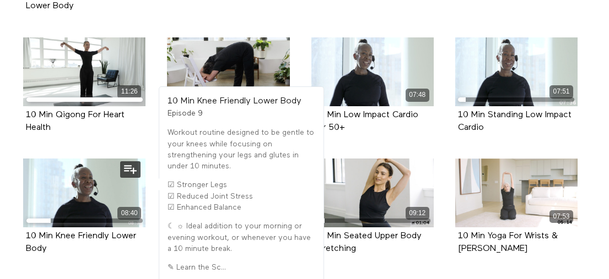
click at [48, 230] on div "10 Min Knee Friendly Lower Body" at bounding box center [84, 242] width 117 height 25
click at [40, 230] on div "10 Min Knee Friendly Lower Body" at bounding box center [84, 242] width 117 height 25
drag, startPoint x: 54, startPoint y: 217, endPoint x: 25, endPoint y: 199, distance: 33.9
click at [26, 230] on div "10 Min Knee Friendly Lower Body" at bounding box center [84, 242] width 117 height 25
copy strong "10 Min Knee Friendly Lower Body"
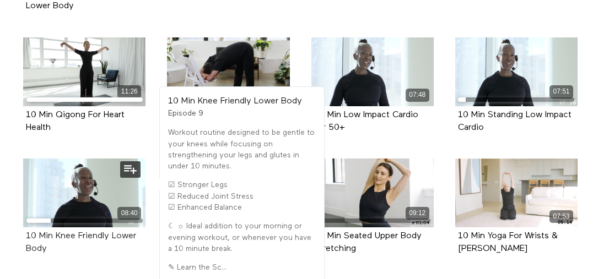
click at [26, 232] on strong "10 Min Knee Friendly Lower Body" at bounding box center [81, 242] width 110 height 21
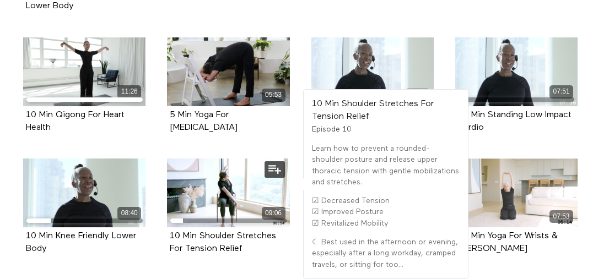
drag, startPoint x: 250, startPoint y: 215, endPoint x: 169, endPoint y: 206, distance: 82.1
click at [169, 227] on div "10 Min Shoulder Stretches For Tension Relief Episode 10" at bounding box center [228, 242] width 122 height 31
copy strong "10 Min Shoulder Stretches For Tension Relief"
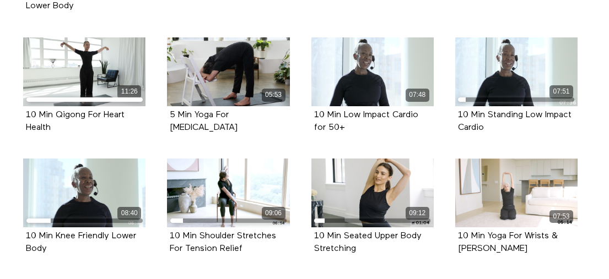
drag, startPoint x: 318, startPoint y: 204, endPoint x: 300, endPoint y: 199, distance: 19.0
click at [300, 199] on li "09:12 10 Min Seated Upper Body Stretching Episode 11" at bounding box center [372, 219] width 144 height 121
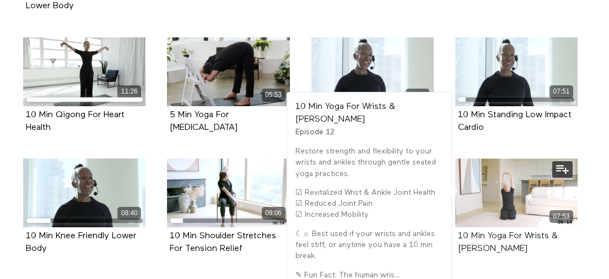
drag, startPoint x: 474, startPoint y: 211, endPoint x: 458, endPoint y: 203, distance: 18.5
click at [458, 230] on div "10 Min Yoga For Wrists & [PERSON_NAME]" at bounding box center [516, 242] width 117 height 25
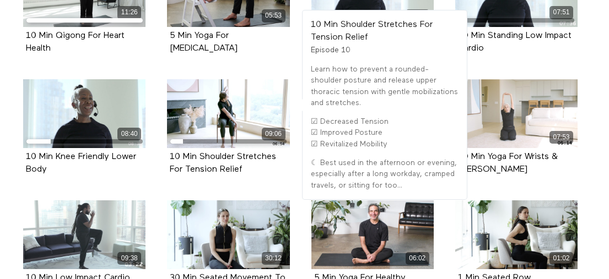
scroll to position [606, 0]
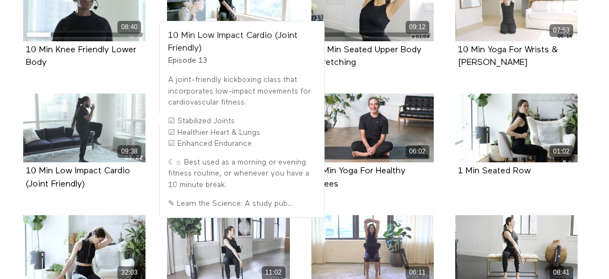
drag, startPoint x: 98, startPoint y: 148, endPoint x: 12, endPoint y: 139, distance: 86.4
click at [18, 138] on div "09:38 10 Min Low Impact Cardio (Joint Friendly) Episode 13" at bounding box center [85, 150] width 136 height 113
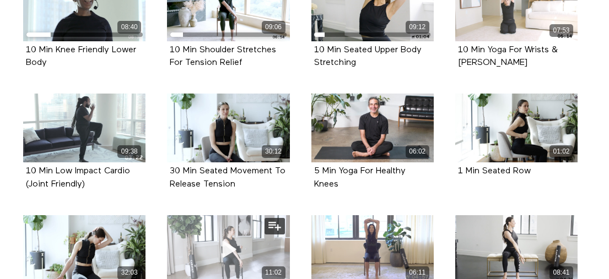
scroll to position [625, 0]
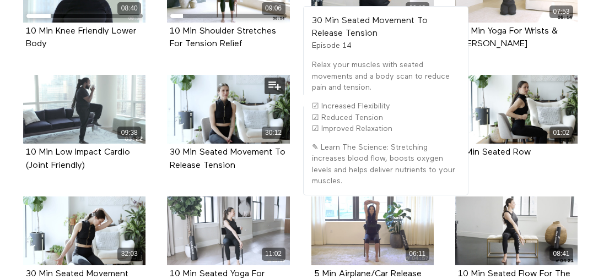
drag, startPoint x: 250, startPoint y: 133, endPoint x: 167, endPoint y: 123, distance: 83.8
click at [167, 144] on div "30 Min Seated Movement To Release Tension Episode 14" at bounding box center [228, 159] width 122 height 31
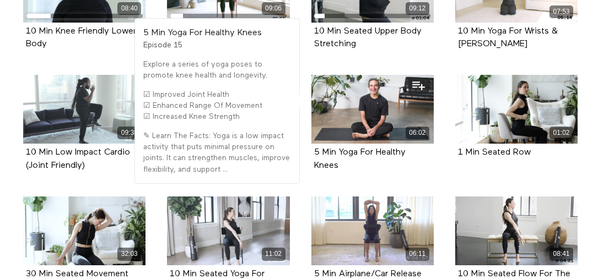
drag, startPoint x: 344, startPoint y: 130, endPoint x: 307, endPoint y: 119, distance: 38.5
click at [307, 119] on div "06:02 5 Min Yoga For Healthy Knees Episode 15" at bounding box center [373, 131] width 136 height 113
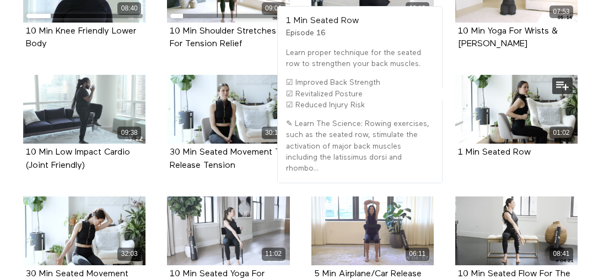
drag, startPoint x: 537, startPoint y: 119, endPoint x: 453, endPoint y: 119, distance: 83.2
click at [453, 119] on div "01:02 1 Min Seated Row Episode 16" at bounding box center [516, 125] width 136 height 100
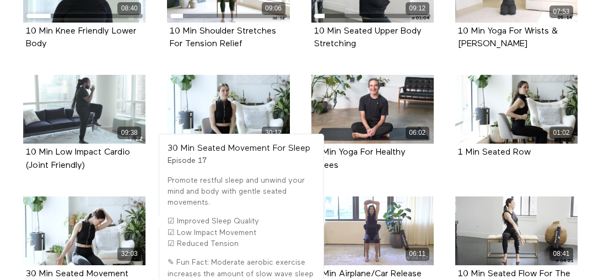
drag, startPoint x: 95, startPoint y: 249, endPoint x: 15, endPoint y: 242, distance: 79.6
click at [15, 242] on li "32:03 30 Min Seated Movement For Sleep Episode 17" at bounding box center [85, 257] width 144 height 121
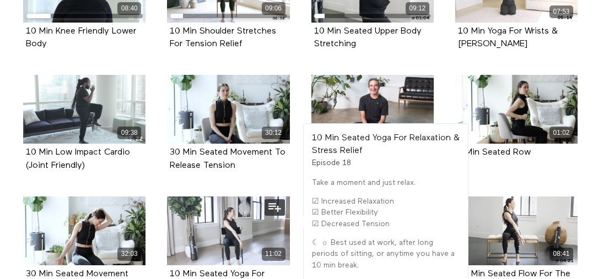
drag, startPoint x: 278, startPoint y: 255, endPoint x: 163, endPoint y: 241, distance: 115.5
click at [163, 241] on div "11:02 10 Min Seated Yoga For Relaxation & Stress Relief Episode 18" at bounding box center [228, 253] width 136 height 113
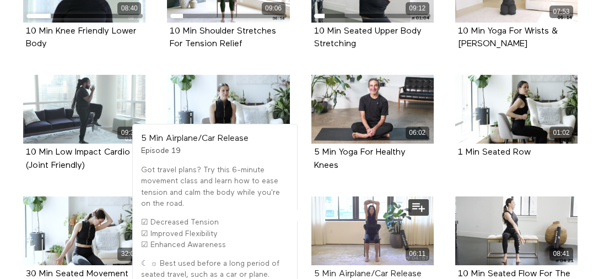
drag, startPoint x: 397, startPoint y: 240, endPoint x: 315, endPoint y: 239, distance: 81.5
click at [315, 268] on div "5 Min Airplane/Car Release" at bounding box center [372, 274] width 117 height 13
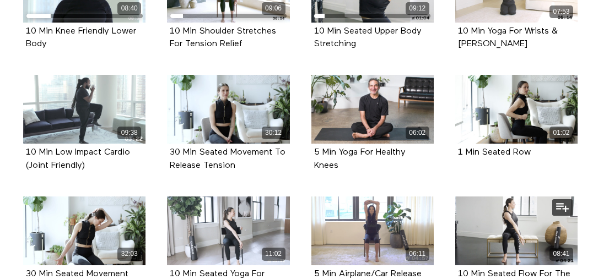
drag, startPoint x: 486, startPoint y: 252, endPoint x: 449, endPoint y: 239, distance: 39.2
click at [449, 239] on div "08:41 10 Min Seated Flow For The Core Episode 20" at bounding box center [516, 253] width 136 height 113
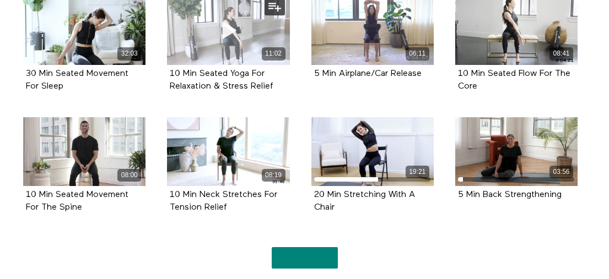
scroll to position [826, 0]
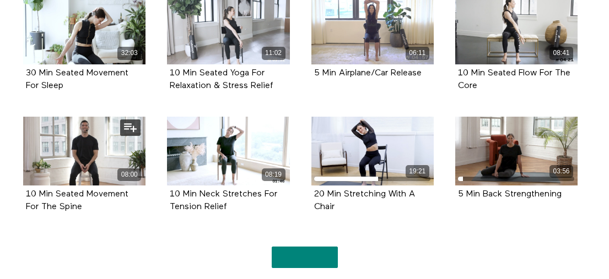
click at [104, 188] on div "10 Min Seated Movement For The Spine" at bounding box center [84, 200] width 117 height 25
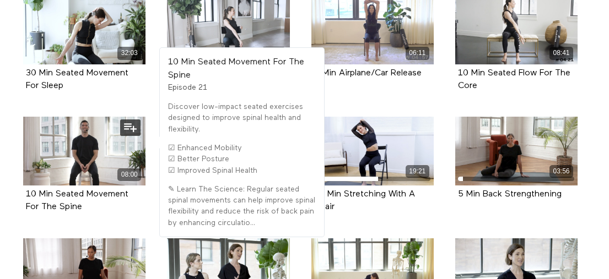
drag, startPoint x: 90, startPoint y: 171, endPoint x: 18, endPoint y: 164, distance: 72.5
click at [23, 186] on div "10 Min Seated Movement For The Spine Episode 21" at bounding box center [84, 201] width 122 height 31
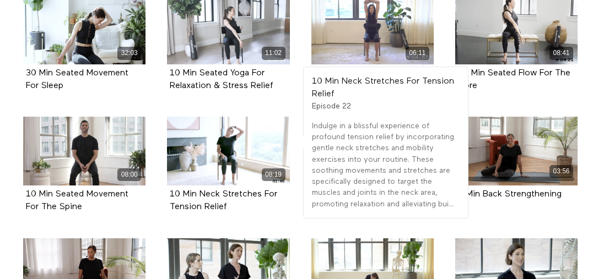
drag, startPoint x: 234, startPoint y: 171, endPoint x: 156, endPoint y: 162, distance: 78.7
click at [156, 162] on li "08:19 10 Min Neck Stretches For Tension Relief Episode 22" at bounding box center [228, 177] width 144 height 121
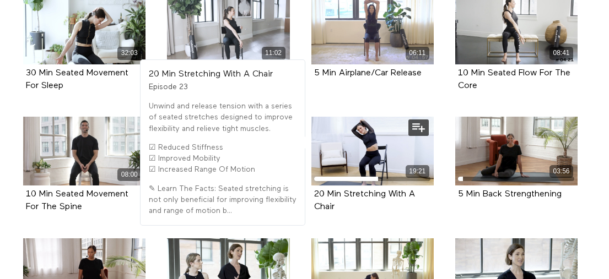
drag, startPoint x: 333, startPoint y: 177, endPoint x: 311, endPoint y: 163, distance: 26.3
click at [310, 162] on div "19:21 20 Min Stretching With A Chair Episode 23" at bounding box center [373, 173] width 136 height 113
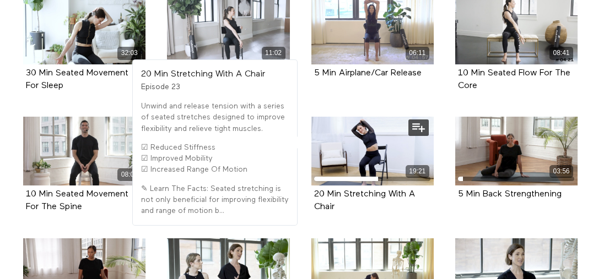
click at [348, 188] on div "20 Min Stretching With A Chair" at bounding box center [372, 200] width 117 height 25
drag, startPoint x: 335, startPoint y: 170, endPoint x: 308, endPoint y: 159, distance: 28.6
click at [310, 158] on div "19:21 20 Min Stretching With A Chair Episode 23" at bounding box center [373, 173] width 136 height 113
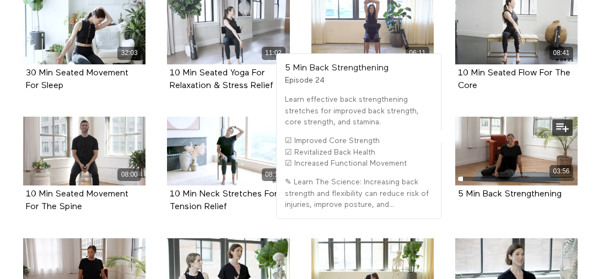
drag, startPoint x: 574, startPoint y: 162, endPoint x: 457, endPoint y: 158, distance: 117.4
click at [457, 186] on div "5 Min Back Strengthening Episode 24" at bounding box center [516, 195] width 122 height 18
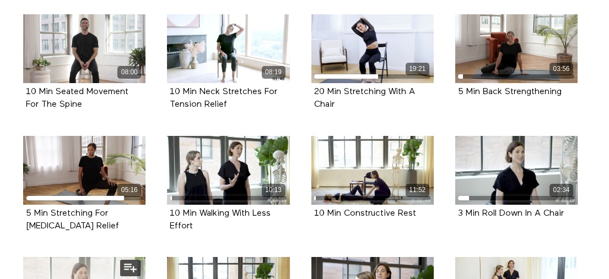
scroll to position [975, 0]
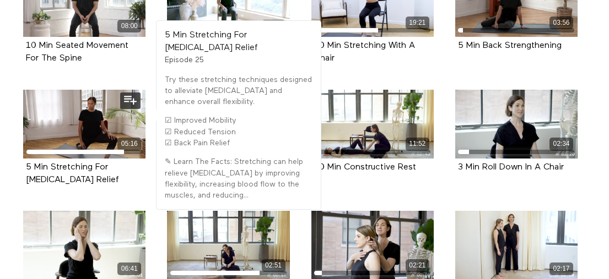
drag, startPoint x: 98, startPoint y: 147, endPoint x: 20, endPoint y: 132, distance: 79.0
click at [20, 132] on div "05:16 5 Min Stretching For Low Back Pain Relief Episode 25" at bounding box center [85, 146] width 136 height 113
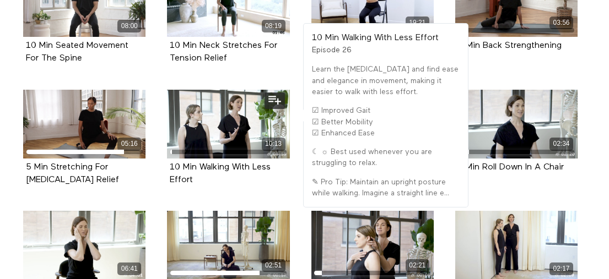
drag, startPoint x: 202, startPoint y: 143, endPoint x: 162, endPoint y: 131, distance: 42.0
click at [161, 131] on div "10:13 10 Min Walking With Less Effort Episode 26" at bounding box center [228, 146] width 136 height 113
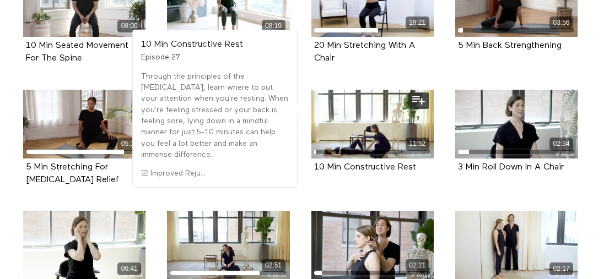
drag, startPoint x: 420, startPoint y: 135, endPoint x: 306, endPoint y: 137, distance: 113.5
click at [307, 137] on div "11:52 10 Min Constructive Rest Episode 27" at bounding box center [373, 140] width 136 height 100
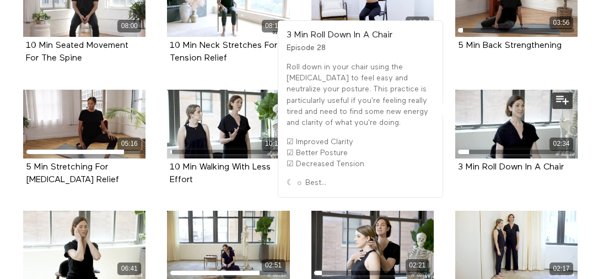
drag, startPoint x: 574, startPoint y: 132, endPoint x: 451, endPoint y: 136, distance: 123.4
click at [451, 136] on div "02:34 3 Min Roll Down In A Chair Episode 28" at bounding box center [516, 140] width 136 height 100
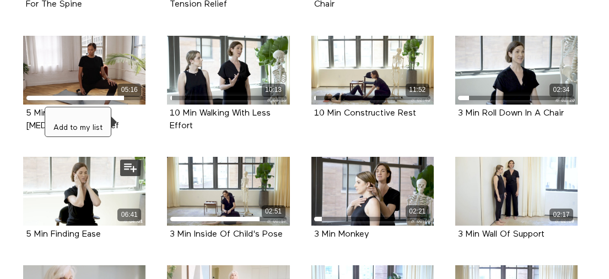
scroll to position [1031, 0]
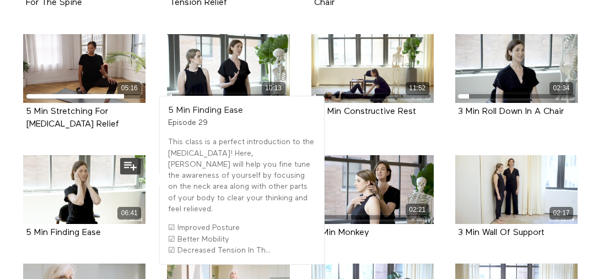
drag, startPoint x: 105, startPoint y: 197, endPoint x: 24, endPoint y: 199, distance: 80.4
click at [24, 224] on div "5 Min Finding Ease Episode 29" at bounding box center [84, 233] width 122 height 18
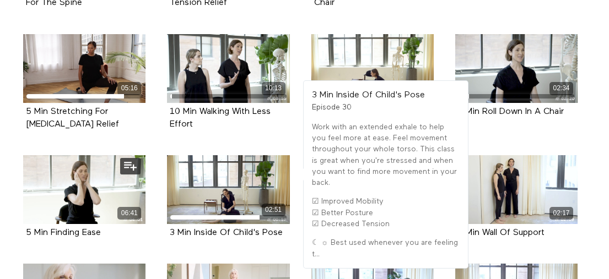
drag, startPoint x: 284, startPoint y: 198, endPoint x: 80, endPoint y: 208, distance: 204.1
click at [159, 201] on li "02:51 3 Min Inside Of Child's Pose Episode 30" at bounding box center [228, 209] width 144 height 109
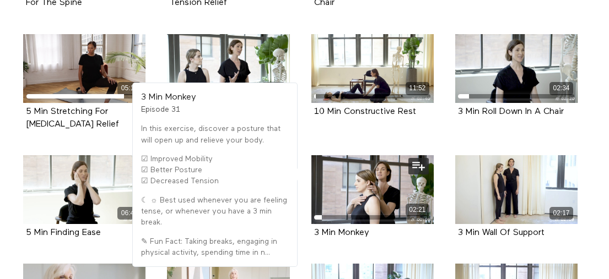
drag, startPoint x: 374, startPoint y: 199, endPoint x: 313, endPoint y: 199, distance: 61.1
click at [313, 224] on div "3 Min Monkey Episode 31" at bounding box center [372, 233] width 122 height 18
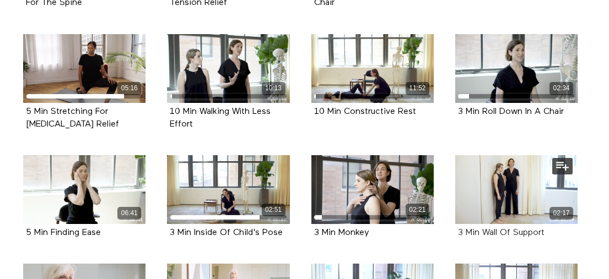
click at [479, 229] on strong "3 Min Wall Of Support" at bounding box center [501, 233] width 86 height 9
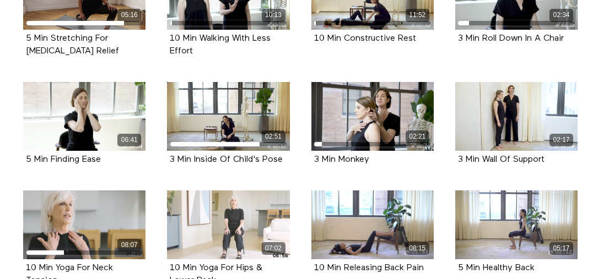
scroll to position [1132, 0]
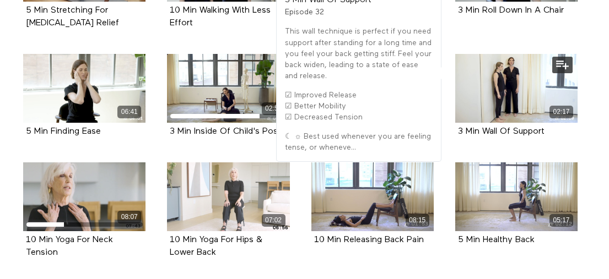
drag, startPoint x: 556, startPoint y: 99, endPoint x: 456, endPoint y: 97, distance: 100.3
click at [456, 123] on div "3 Min Wall Of Support Episode 32" at bounding box center [516, 132] width 122 height 18
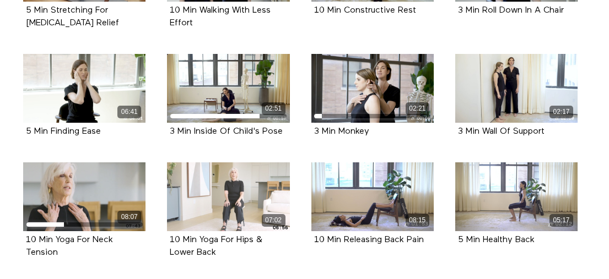
copy strong "3 Min Wall Of Support"
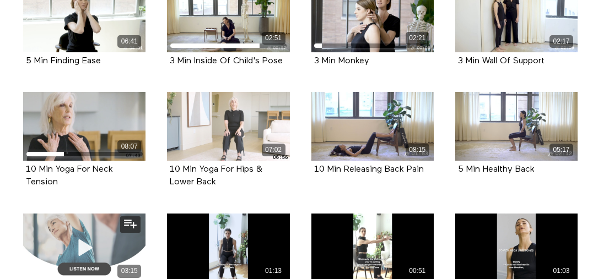
scroll to position [1217, 0]
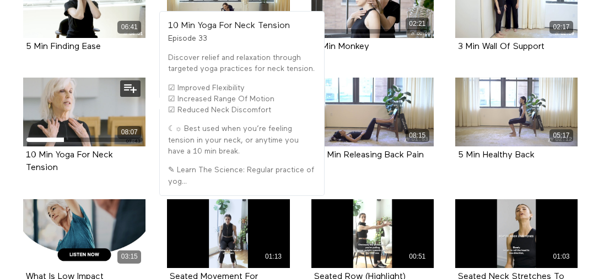
drag, startPoint x: 69, startPoint y: 138, endPoint x: 24, endPoint y: 122, distance: 47.4
click at [24, 147] on div "10 Min Yoga For Neck Tension Episode 33" at bounding box center [84, 162] width 122 height 31
copy strong "10 Min Yoga For Neck Tension"
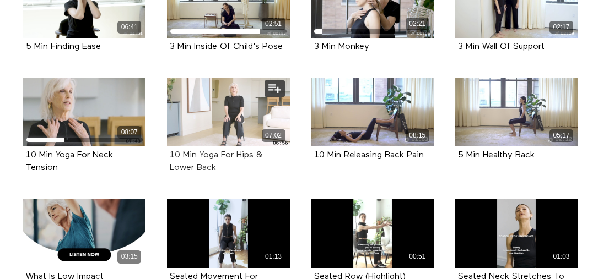
click at [211, 151] on strong "10 Min Yoga For Hips & Lower Back" at bounding box center [216, 161] width 93 height 21
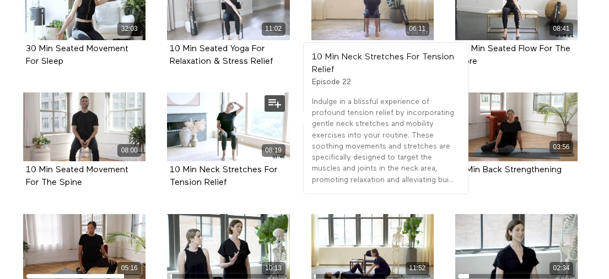
scroll to position [848, 0]
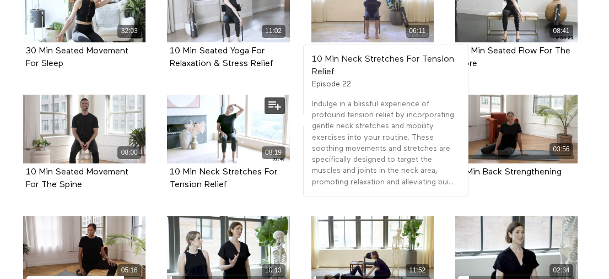
click at [267, 166] on div "10 Min Neck Stretches For Tension Relief" at bounding box center [228, 178] width 117 height 25
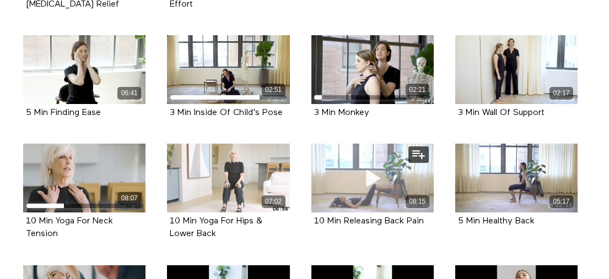
scroll to position [1161, 0]
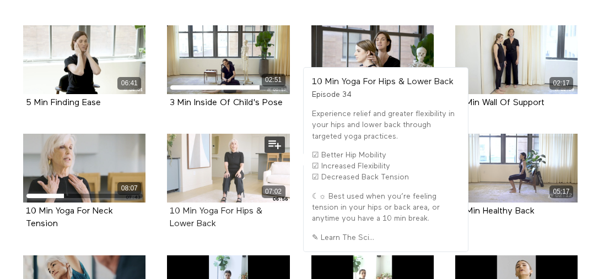
drag, startPoint x: 226, startPoint y: 189, endPoint x: 170, endPoint y: 178, distance: 57.3
click at [170, 205] on div "10 Min Yoga For Hips & Lower Back" at bounding box center [228, 217] width 117 height 25
copy strong "10 Min Yoga For Hips & Lower Back"
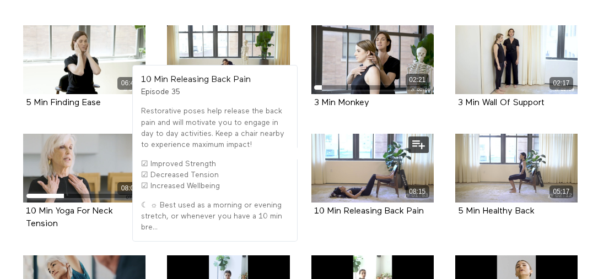
drag, startPoint x: 432, startPoint y: 175, endPoint x: 316, endPoint y: 171, distance: 116.3
click at [316, 203] on div "10 Min Releasing Back Pain Episode 35" at bounding box center [372, 212] width 122 height 18
copy strong "10 Min Releasing Back Pain"
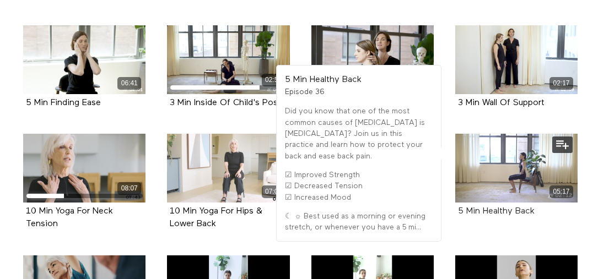
drag, startPoint x: 541, startPoint y: 176, endPoint x: 457, endPoint y: 175, distance: 83.7
click at [458, 205] on div "5 Min Healthy Back" at bounding box center [516, 211] width 117 height 13
copy strong "5 Min Healthy Back"
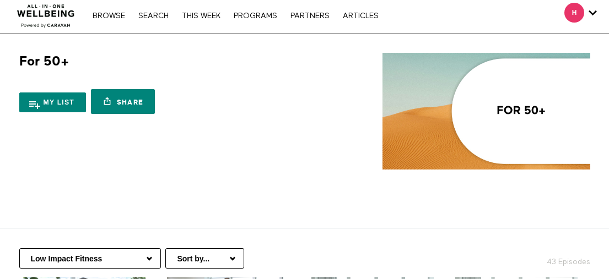
scroll to position [96, 0]
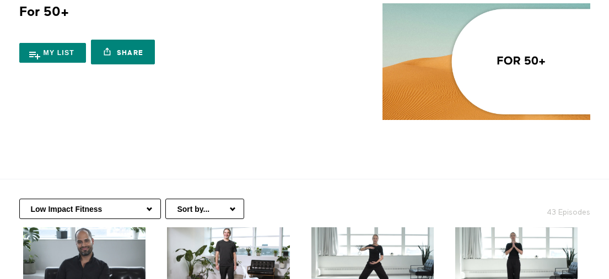
click at [111, 199] on select "Healthy Aging Nutrition Health Education Low Impact Fitness Mental Health Resou…" at bounding box center [90, 209] width 142 height 20
click at [19, 199] on select "Healthy Aging Nutrition Health Education Low Impact Fitness Mental Health Resou…" at bounding box center [90, 209] width 142 height 20
click at [107, 199] on select "Healthy Aging Nutrition Health Education Low Impact Fitness Mental Health Resou…" at bounding box center [90, 209] width 142 height 20
select select "https://app.allinonewellbeing.com/for-50-2/season:4"
click at [19, 199] on select "Healthy Aging Nutrition Health Education Low Impact Fitness Mental Health Resou…" at bounding box center [90, 209] width 142 height 20
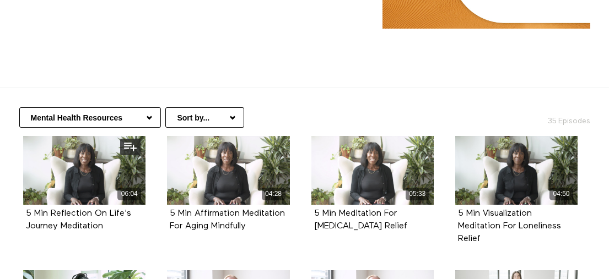
scroll to position [198, 0]
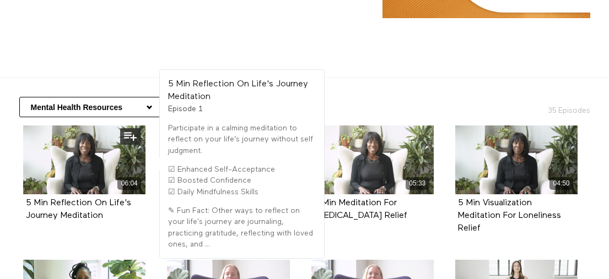
drag, startPoint x: 74, startPoint y: 187, endPoint x: 26, endPoint y: 186, distance: 48.0
click at [26, 197] on div "5 Min Reflection On Life's Journey Meditation" at bounding box center [84, 209] width 117 height 25
copy strong "5 Min Reflection On Life's Journey Meditation"
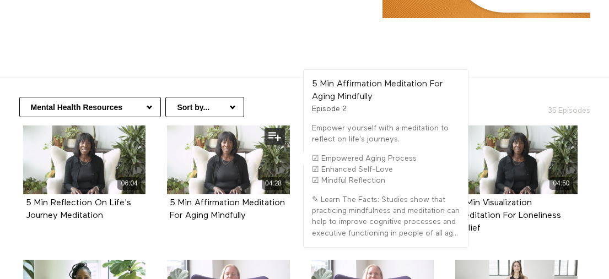
drag, startPoint x: 262, startPoint y: 197, endPoint x: 163, endPoint y: 186, distance: 99.3
click at [167, 194] on div "5 Min Affirmation Meditation For Aging Mindfully Episode 2" at bounding box center [228, 209] width 122 height 31
copy strong "5 Min Affirmation Meditation For Aging Mindfully"
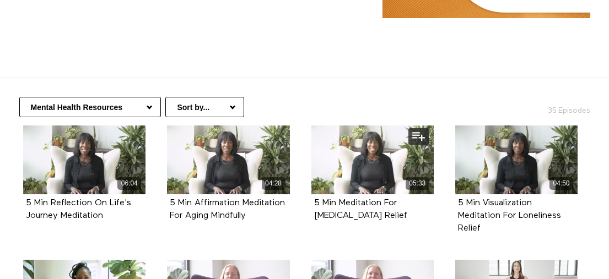
drag, startPoint x: 399, startPoint y: 194, endPoint x: 310, endPoint y: 183, distance: 90.5
click at [310, 183] on div "05:33 5 Min Meditation For [MEDICAL_DATA] Relief Episode 3" at bounding box center [373, 182] width 136 height 113
copy strong "5 Min Meditation For [MEDICAL_DATA] Relief"
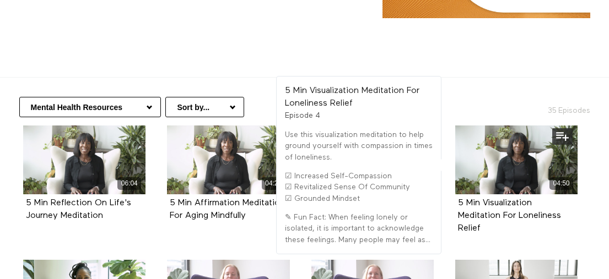
drag, startPoint x: 495, startPoint y: 205, endPoint x: 454, endPoint y: 185, distance: 45.6
click at [454, 185] on div "04:50 5 Min Visualization Meditation For Loneliness Relief Episode 4" at bounding box center [516, 189] width 136 height 126
copy strong "5 Min Visualization Meditation For Loneliness Relief"
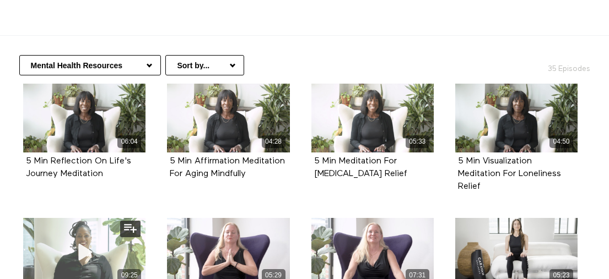
scroll to position [289, 0]
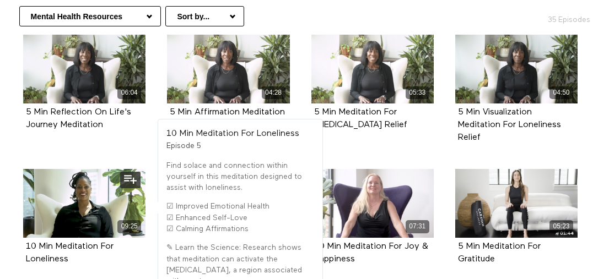
drag, startPoint x: 75, startPoint y: 235, endPoint x: 25, endPoint y: 225, distance: 51.5
click at [25, 238] on div "10 Min Meditation For Loneliness Episode 5" at bounding box center [84, 253] width 122 height 31
copy strong "10 Min Meditation For Loneliness"
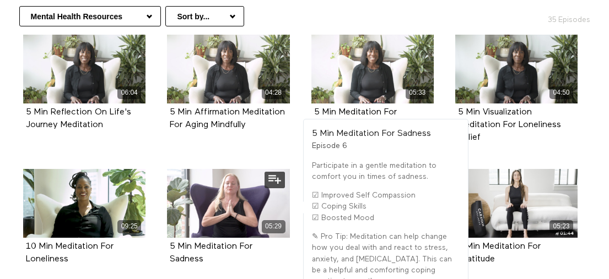
click at [209, 241] on div "5 Min Meditation For Sadness" at bounding box center [228, 253] width 117 height 25
drag, startPoint x: 205, startPoint y: 232, endPoint x: 169, endPoint y: 225, distance: 37.2
click at [169, 238] on div "5 Min Meditation For Sadness Episode 6" at bounding box center [228, 253] width 122 height 31
copy strong "5 Min Meditation For Sadness"
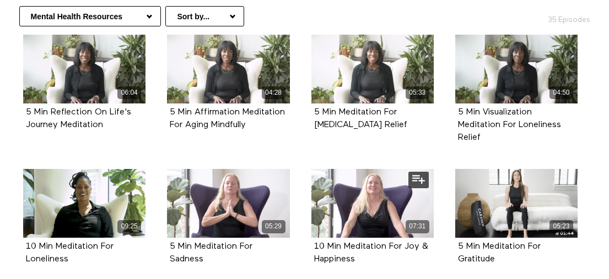
drag, startPoint x: 372, startPoint y: 235, endPoint x: 313, endPoint y: 226, distance: 60.2
click at [313, 238] on div "10 Min Meditation For Joy & Happiness Episode 7" at bounding box center [372, 253] width 122 height 31
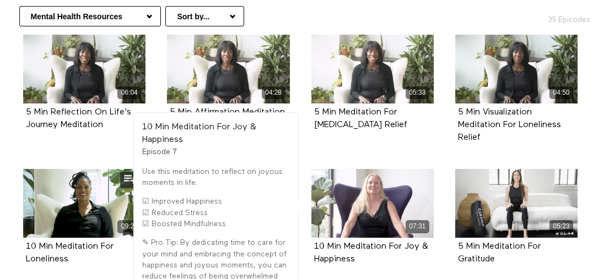
copy strong "10 Min Meditation For Joy & Happiness"
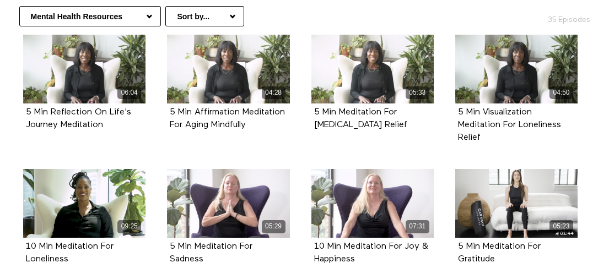
drag, startPoint x: 497, startPoint y: 236, endPoint x: 446, endPoint y: 226, distance: 52.3
click at [446, 226] on li "05:23 5 Min Meditation For Gratitude Episode 8" at bounding box center [516, 229] width 144 height 121
copy strong "5 Min Meditation For Gratitude"
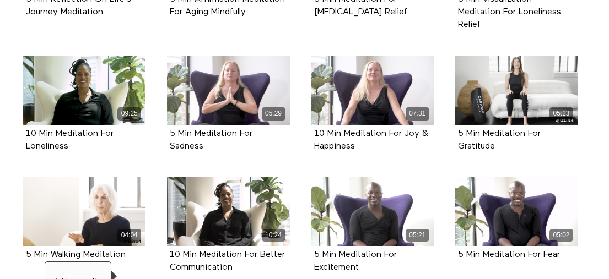
scroll to position [437, 0]
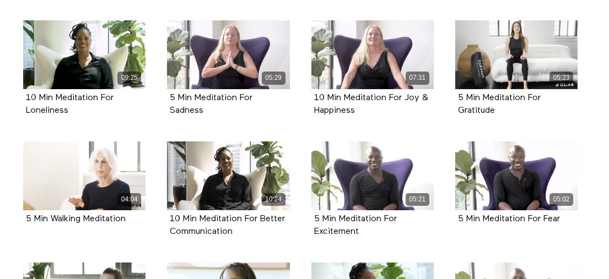
drag, startPoint x: 133, startPoint y: 199, endPoint x: 11, endPoint y: 199, distance: 122.3
click at [11, 199] on div "06:04 5 Min Reflection On Life's Journey Meditation Episode 1 04:28 5 Min Affir…" at bounding box center [300, 256] width 584 height 741
copy strong "5 Min Walking Meditation"
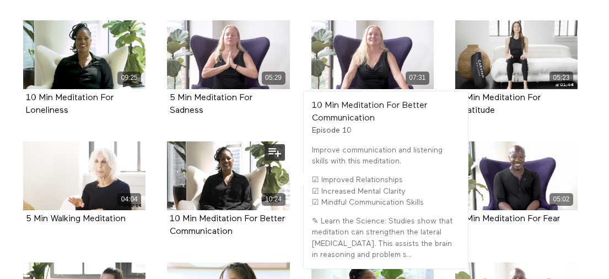
drag, startPoint x: 242, startPoint y: 209, endPoint x: 166, endPoint y: 197, distance: 77.0
click at [166, 197] on div "10:24 10 Min Meditation For Better Communication Episode 10" at bounding box center [228, 198] width 136 height 113
copy strong "10 Min Meditation For Better Communication"
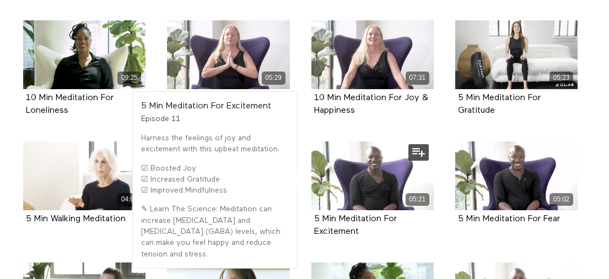
drag, startPoint x: 370, startPoint y: 210, endPoint x: 309, endPoint y: 197, distance: 62.0
click at [309, 197] on div "05:21 5 Min Meditation For Excitement Episode 11" at bounding box center [373, 198] width 136 height 113
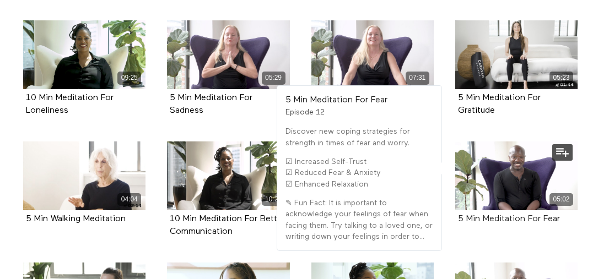
drag, startPoint x: 563, startPoint y: 198, endPoint x: 453, endPoint y: 207, distance: 110.5
click at [458, 213] on div "5 Min Meditation For Fear" at bounding box center [516, 219] width 117 height 13
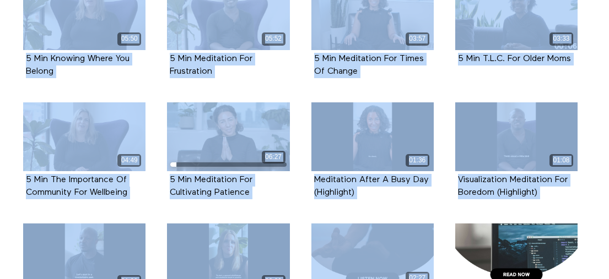
scroll to position [1098, 0]
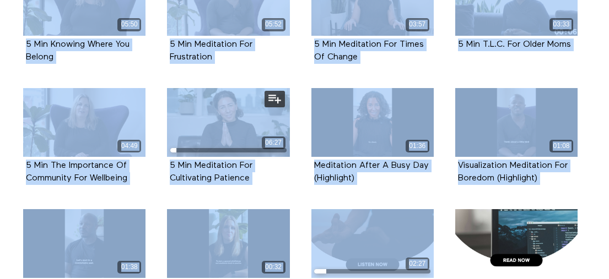
drag, startPoint x: 12, startPoint y: 60, endPoint x: 291, endPoint y: 155, distance: 294.6
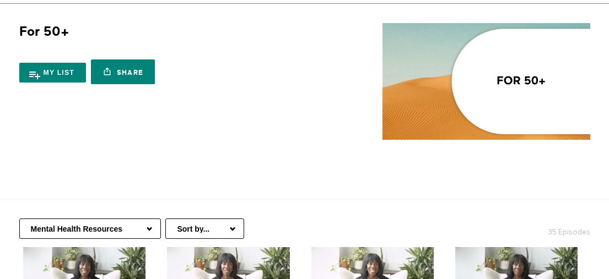
scroll to position [65, 0]
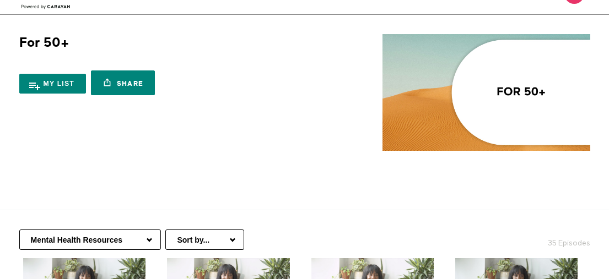
click at [145, 230] on select "Healthy Aging Nutrition Health Education Low Impact Fitness Mental Health Resou…" at bounding box center [90, 240] width 142 height 20
select select "https://app.allinonewellbeing.com/for-50-2/season:5"
click at [19, 230] on select "Healthy Aging Nutrition Health Education Low Impact Fitness Mental Health Resou…" at bounding box center [90, 240] width 142 height 20
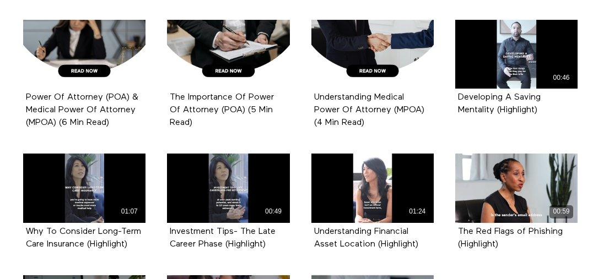
scroll to position [1257, 0]
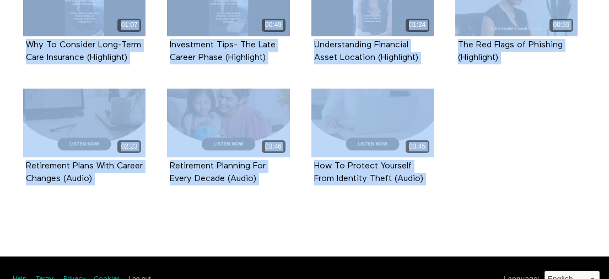
drag, startPoint x: 12, startPoint y: 86, endPoint x: 459, endPoint y: 205, distance: 463.0
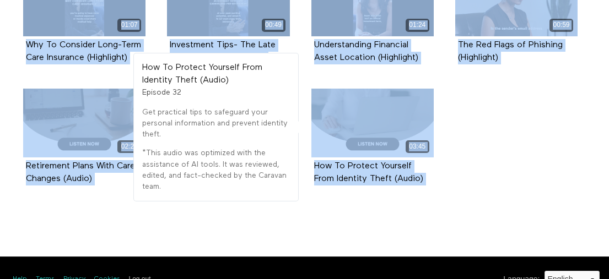
copy section "30 Episodes 03:38 3 Min Longevity Planning For Financial Stability Episode 1 03…"
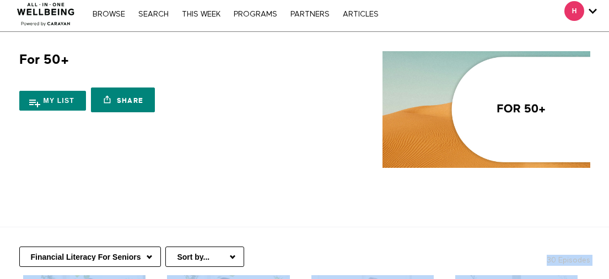
scroll to position [97, 0]
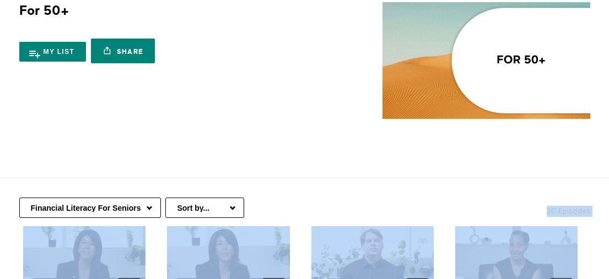
click at [114, 198] on select "Healthy Aging Nutrition Health Education Low Impact Fitness Mental Health Resou…" at bounding box center [90, 208] width 142 height 20
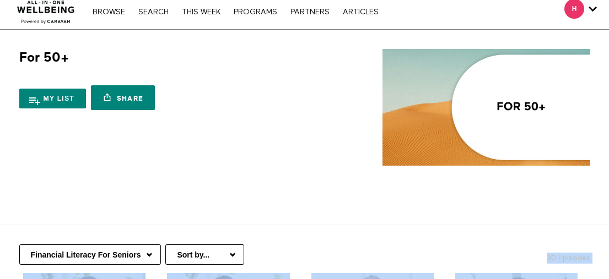
scroll to position [0, 0]
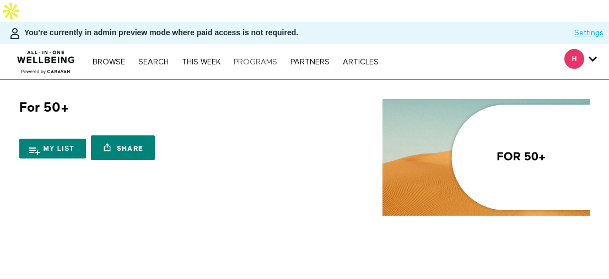
click at [262, 58] on link "PROGRAMS" at bounding box center [255, 62] width 55 height 8
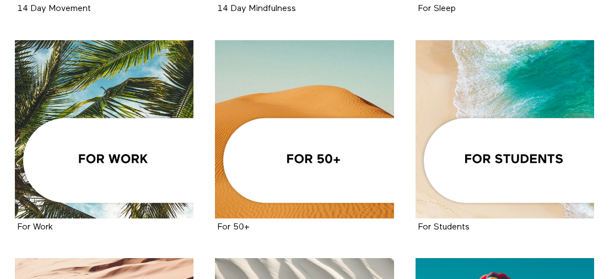
scroll to position [492, 0]
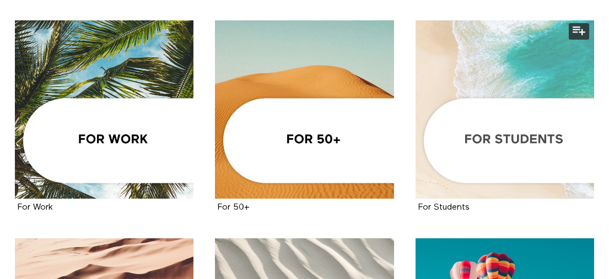
click at [483, 131] on div at bounding box center [504, 109] width 178 height 178
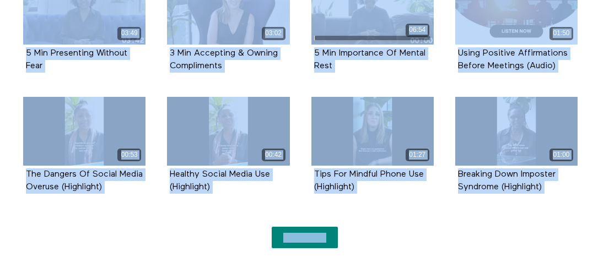
scroll to position [876, 0]
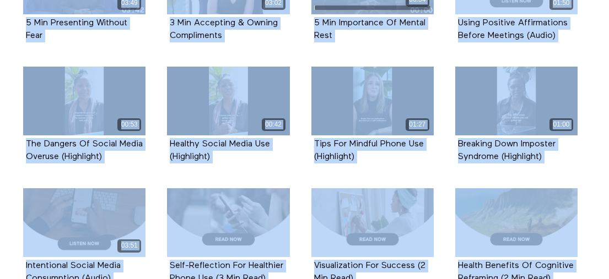
drag, startPoint x: 10, startPoint y: 48, endPoint x: 369, endPoint y: 38, distance: 358.7
click at [369, 38] on div "07:52 10 Min Meditation To Combat Distraction Episode 1 05:46 5 Min How To Have…" at bounding box center [300, 12] width 584 height 1131
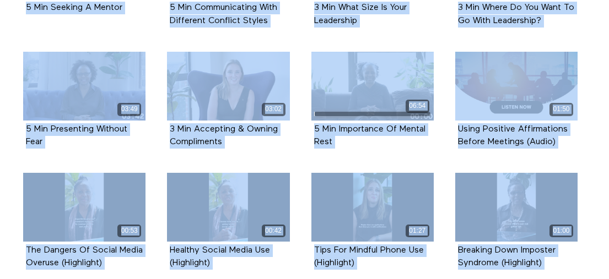
scroll to position [722, 0]
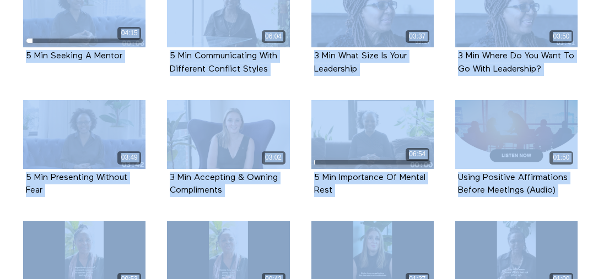
drag, startPoint x: 369, startPoint y: 38, endPoint x: 185, endPoint y: 56, distance: 184.3
click at [185, 56] on ul "07:52 10 Min Meditation To Combat Distraction Episode 1 05:46 5 Min How To Have…" at bounding box center [301, 167] width 576 height 1131
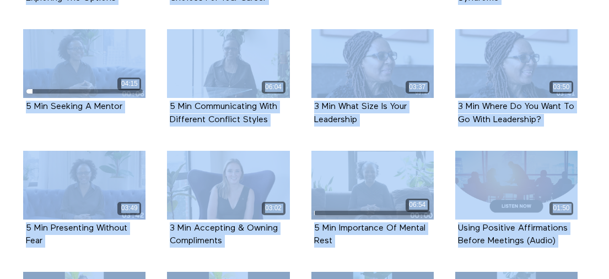
scroll to position [247, 0]
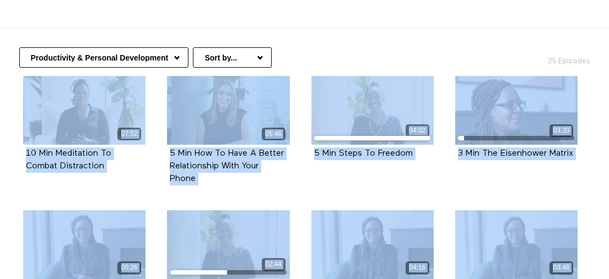
drag, startPoint x: 185, startPoint y: 56, endPoint x: 81, endPoint y: -127, distance: 210.4
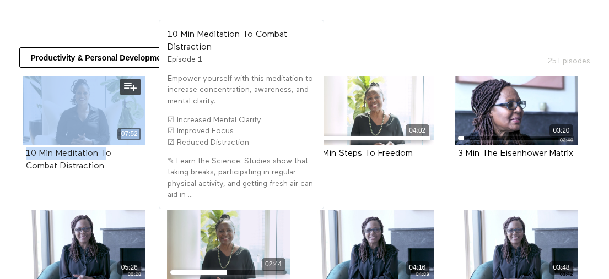
drag, startPoint x: 13, startPoint y: 59, endPoint x: 43, endPoint y: 127, distance: 74.0
click at [43, 127] on li "07:52 10 Min Meditation To Combat Distraction Episode 1" at bounding box center [85, 136] width 144 height 121
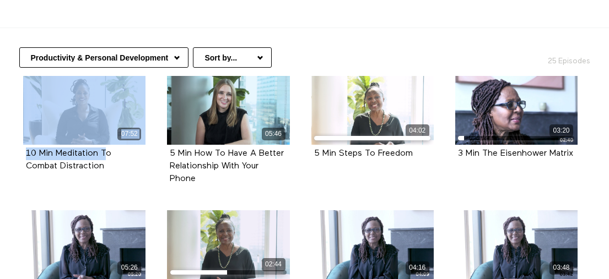
drag, startPoint x: 43, startPoint y: 127, endPoint x: 600, endPoint y: 142, distance: 557.1
drag, startPoint x: 600, startPoint y: 142, endPoint x: 560, endPoint y: 135, distance: 40.8
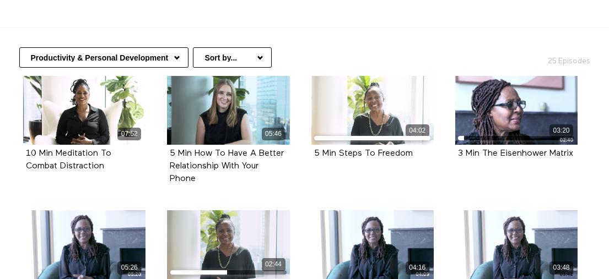
click at [17, 76] on div "07:52 10 Min Meditation To Combat Distraction Episode 1" at bounding box center [85, 132] width 136 height 113
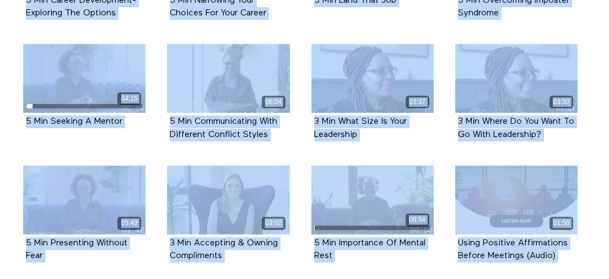
scroll to position [827, 0]
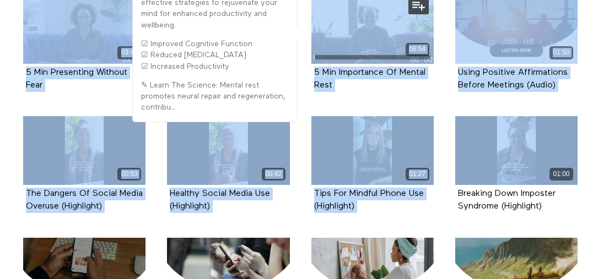
drag, startPoint x: 8, startPoint y: 58, endPoint x: 420, endPoint y: 66, distance: 412.1
click at [420, 66] on div "07:52 10 Min Meditation To Combat Distraction Episode 1 05:46 5 Min How To Have…" at bounding box center [300, 62] width 584 height 1131
copy ul "07:52 10 Min Meditation To Combat Distraction Episode 1 05:46 5 Min How To Have…"
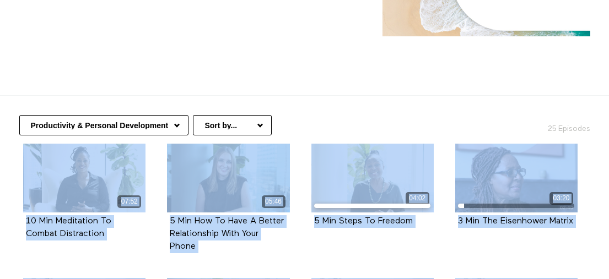
scroll to position [57, 0]
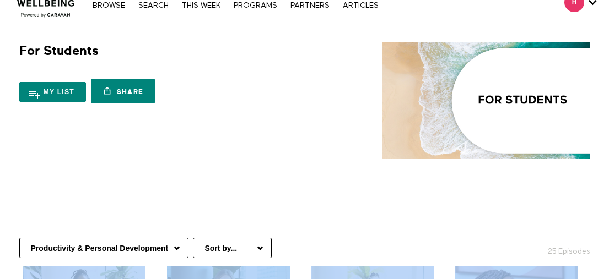
click at [161, 238] on select "Productivity & Personal Development Financial Wellness For Students Fitness At …" at bounding box center [103, 248] width 169 height 20
select select "[URL][DOMAIN_NAME]"
click at [19, 238] on select "Productivity & Personal Development Financial Wellness For Students Fitness At …" at bounding box center [103, 248] width 169 height 20
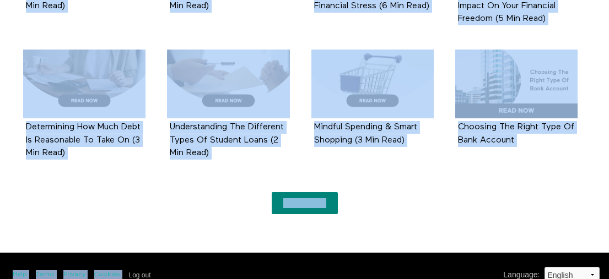
scroll to position [915, 0]
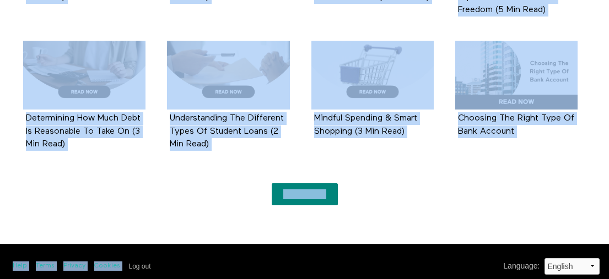
drag, startPoint x: 14, startPoint y: 94, endPoint x: 424, endPoint y: 248, distance: 437.9
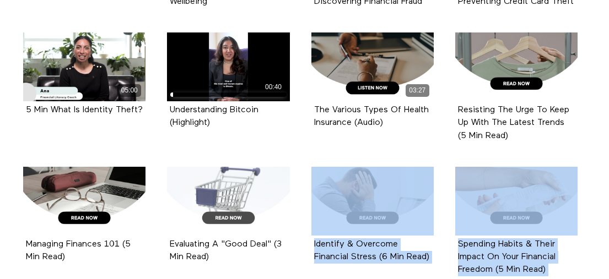
scroll to position [643, 0]
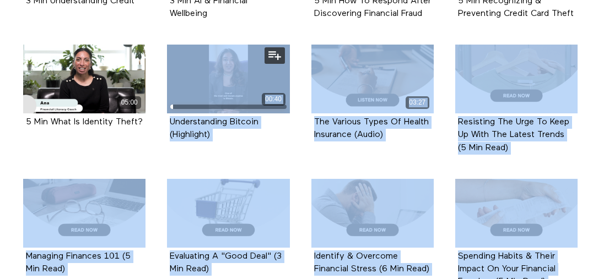
click at [181, 82] on ul "04:09 5 Min Building Your Credit Score As A Student Episode 1 04:11 5 Min Budge…" at bounding box center [301, 192] width 576 height 1022
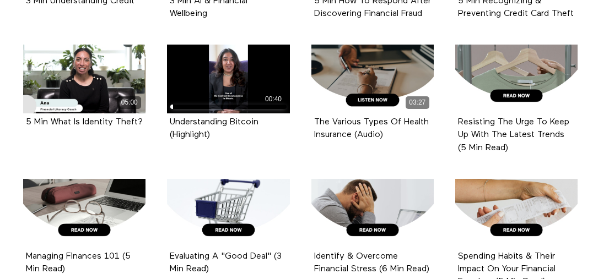
click at [52, 141] on li "05:00 5 Min What Is Identity Theft? Episode 13" at bounding box center [85, 99] width 144 height 109
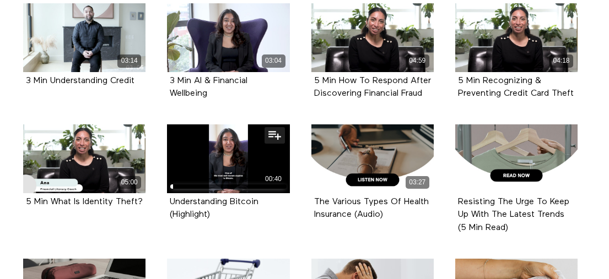
scroll to position [564, 0]
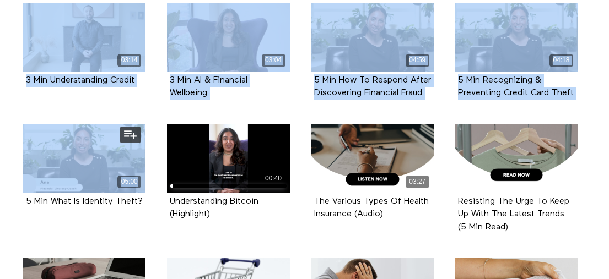
drag, startPoint x: 4, startPoint y: 147, endPoint x: 151, endPoint y: 186, distance: 152.9
click at [151, 186] on section "Productivity & Personal Development Financial Wellness For Students Fitness At …" at bounding box center [304, 261] width 609 height 1098
copy ul "04:09 5 Min Building Your Credit Score As A Student Episode 1 04:11 5 Min Budge…"
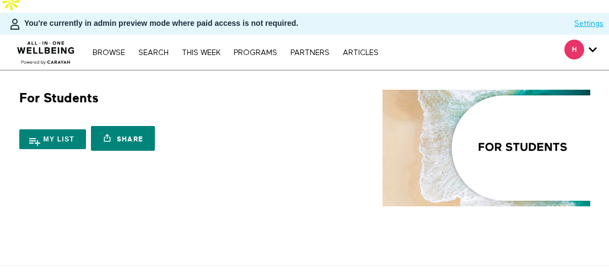
scroll to position [21, 0]
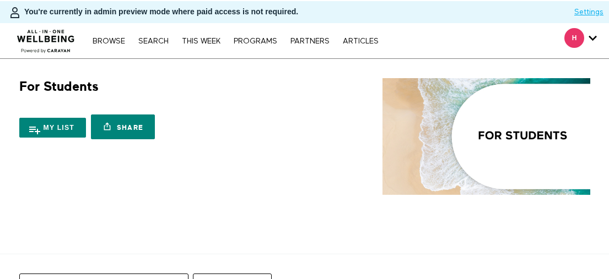
click at [144, 274] on select "Productivity & Personal Development Financial Wellness For Students Fitness At …" at bounding box center [103, 284] width 169 height 20
select select "https://app.allinonewellbeing.com/for-students-1/season:3"
click at [19, 274] on select "Productivity & Personal Development Financial Wellness For Students Fitness At …" at bounding box center [103, 284] width 169 height 20
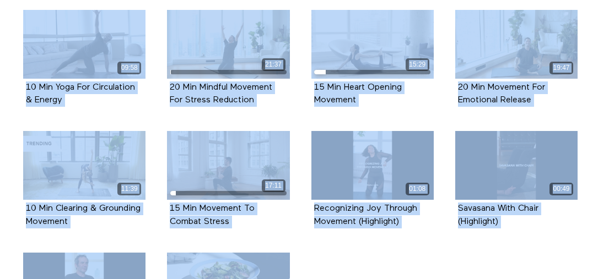
scroll to position [1331, 0]
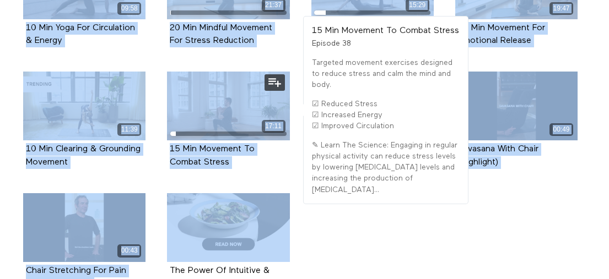
drag, startPoint x: 7, startPoint y: 139, endPoint x: 247, endPoint y: 149, distance: 240.4
copy ul "03:12 3 Min Progressive Push Ups Episode 1 09:34 10 Min Arms & Shoulders (Begin…"
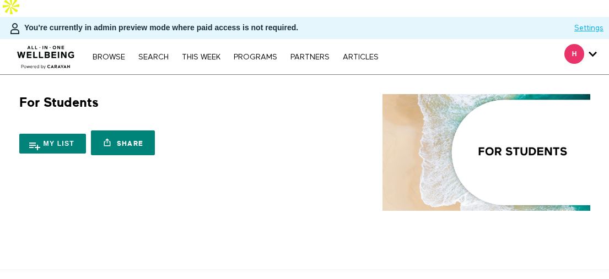
scroll to position [100, 0]
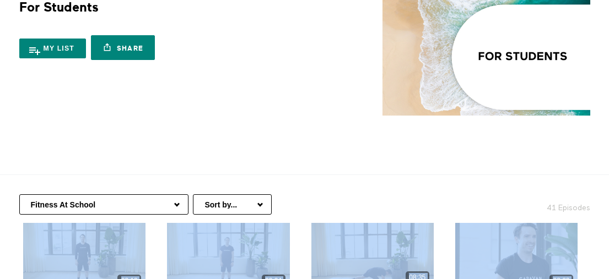
click at [166, 194] on select "Productivity & Personal Development Financial Wellness For Students Fitness At …" at bounding box center [103, 204] width 169 height 20
select select "https://app.allinonewellbeing.com/for-students-1/season:4"
click at [19, 194] on select "Productivity & Personal Development Financial Wellness For Students Fitness At …" at bounding box center [103, 204] width 169 height 20
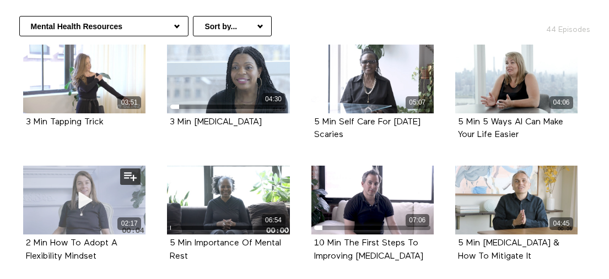
scroll to position [281, 0]
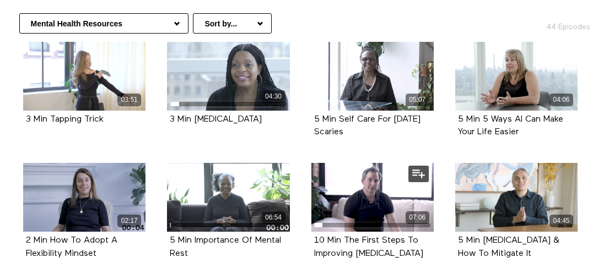
drag, startPoint x: 13, startPoint y: 68, endPoint x: 342, endPoint y: 248, distance: 375.7
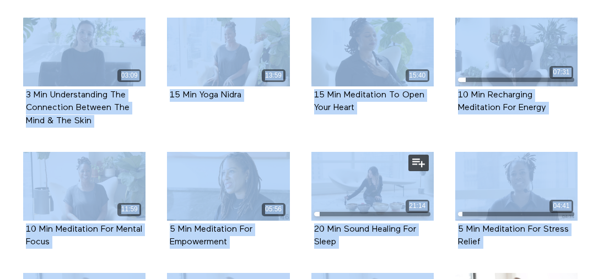
drag, startPoint x: 342, startPoint y: 248, endPoint x: 418, endPoint y: 223, distance: 79.6
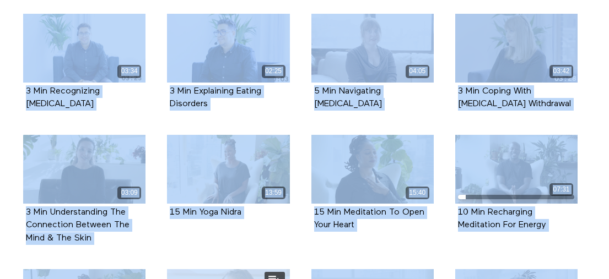
scroll to position [185, 0]
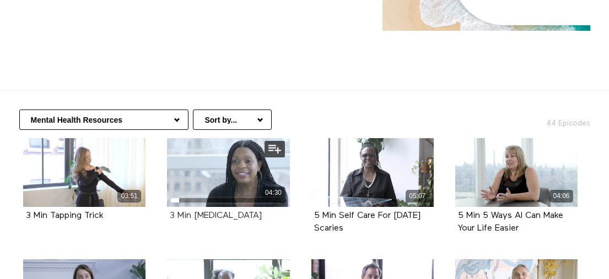
drag, startPoint x: 90, startPoint y: 149, endPoint x: 67, endPoint y: 171, distance: 31.9
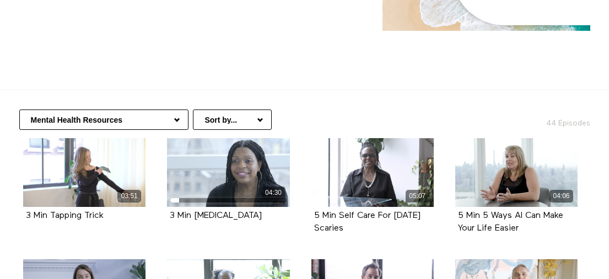
click at [13, 146] on li "03:51 3 Min Tapping Trick Episode 1" at bounding box center [85, 192] width 144 height 109
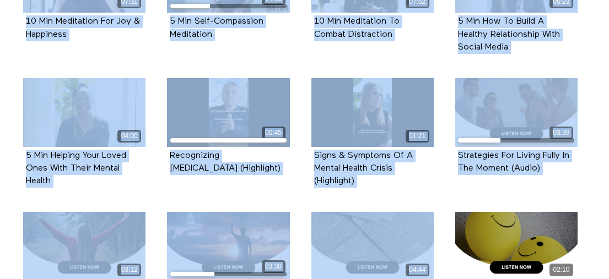
scroll to position [1368, 0]
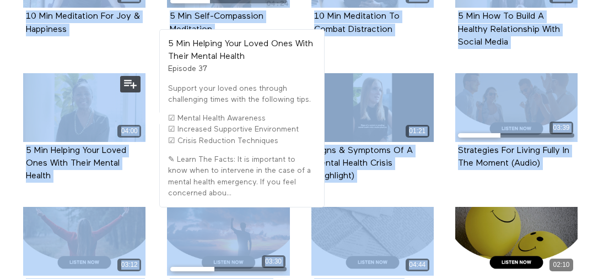
drag, startPoint x: 10, startPoint y: 133, endPoint x: 85, endPoint y: 158, distance: 78.9
copy ul "03:51 3 Min Tapping Trick Episode 1 04:30 3 Min [MEDICAL_DATA] Episode 2 05:07 …"
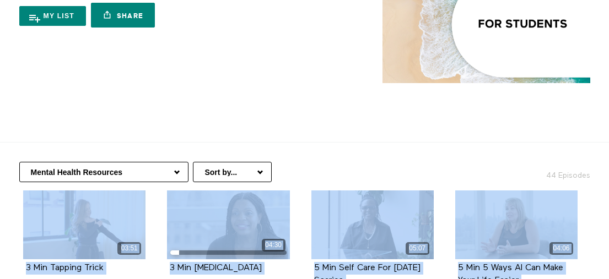
scroll to position [136, 0]
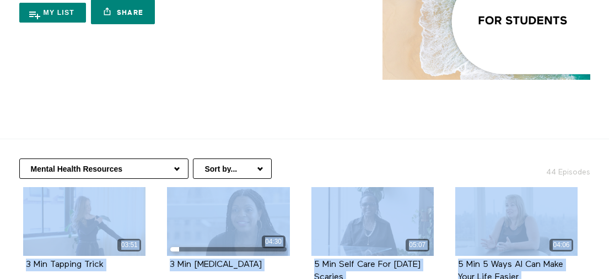
click at [171, 159] on select "Productivity & Personal Development Financial Wellness For Students Fitness At …" at bounding box center [103, 169] width 169 height 20
select select "[URL][DOMAIN_NAME]"
click at [19, 159] on select "Productivity & Personal Development Financial Wellness For Students Fitness At …" at bounding box center [103, 169] width 169 height 20
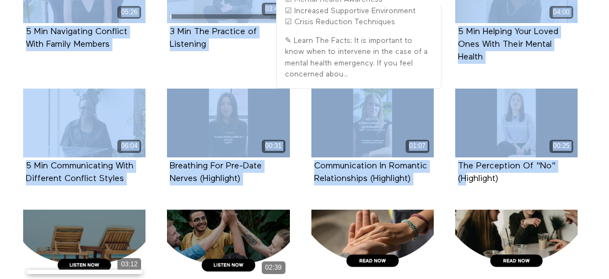
scroll to position [977, 0]
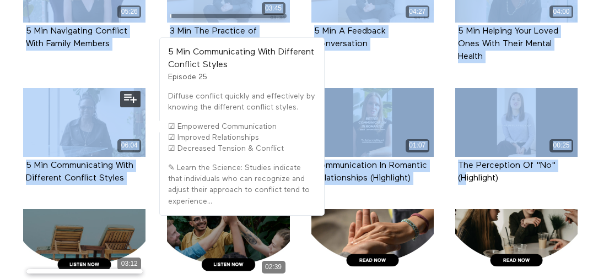
drag, startPoint x: 9, startPoint y: 50, endPoint x: 137, endPoint y: 152, distance: 163.5
copy ul "06:20 5 Min History Of Dating Episode 1 03:38 3 Min Conflict Management Episode…"
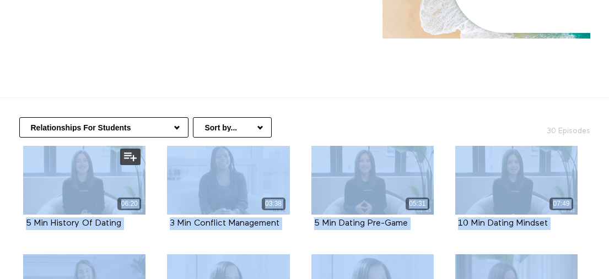
scroll to position [178, 0]
click at [145, 117] on select "Productivity & Personal Development Financial Wellness For Students Fitness At …" at bounding box center [103, 127] width 169 height 20
select select "[URL][DOMAIN_NAME]"
click at [19, 117] on select "Productivity & Personal Development Financial Wellness For Students Fitness At …" at bounding box center [103, 127] width 169 height 20
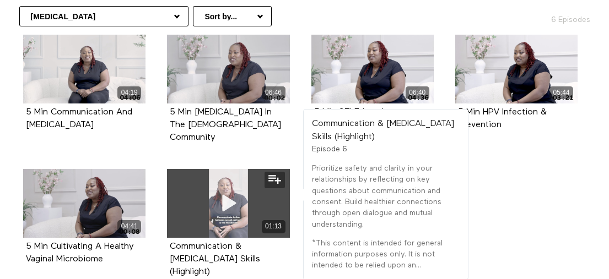
scroll to position [305, 0]
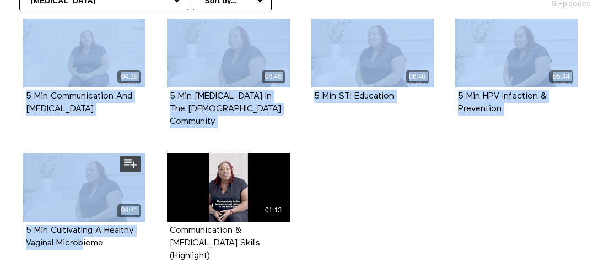
drag, startPoint x: 9, startPoint y: 112, endPoint x: 144, endPoint y: 193, distance: 158.1
click at [144, 193] on div "04:19 5 Min Communication And Safe Sex Episode 1 06:46 5 Min Safe Sex In The LG…" at bounding box center [300, 153] width 584 height 268
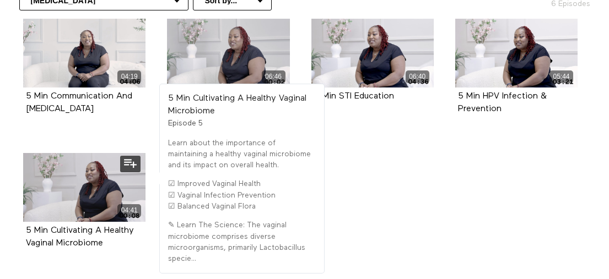
drag, startPoint x: 112, startPoint y: 229, endPoint x: 116, endPoint y: 209, distance: 20.2
click at [111, 228] on div "04:41 5 Min Cultivating A Healthy Vaginal Microbiome Episode 5" at bounding box center [85, 209] width 136 height 113
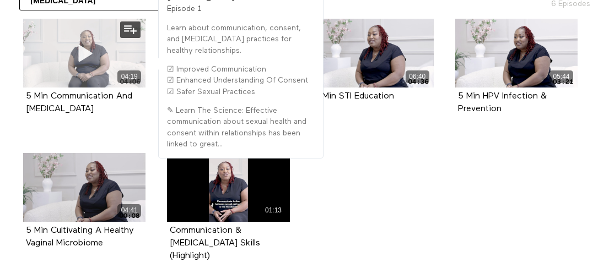
drag, startPoint x: 117, startPoint y: 210, endPoint x: 25, endPoint y: 60, distance: 175.5
click at [25, 60] on ul "04:19 5 Min Communication And Safe Sex Episode 1 06:46 5 Min Safe Sex In The LG…" at bounding box center [301, 153] width 576 height 268
copy ul "04:19 5 Min Communication And Safe Sex Episode 1 06:46 5 Min Safe Sex In The LG…"
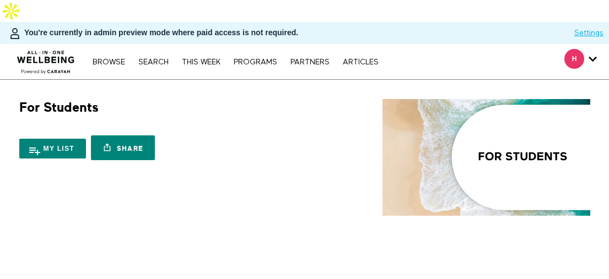
scroll to position [94, 0]
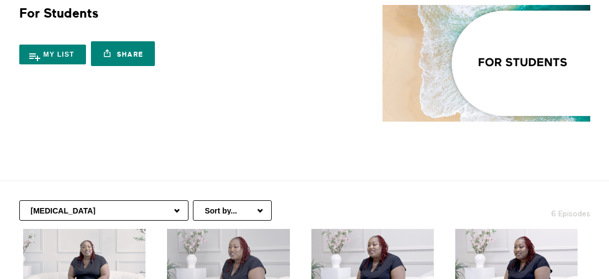
click at [116, 201] on select "Productivity & Personal Development Financial Wellness For Students Fitness At …" at bounding box center [103, 211] width 169 height 20
select select "https://app.allinonewellbeing.com/for-students-1/season:7"
click at [19, 201] on select "Productivity & Personal Development Financial Wellness For Students Fitness At …" at bounding box center [103, 211] width 169 height 20
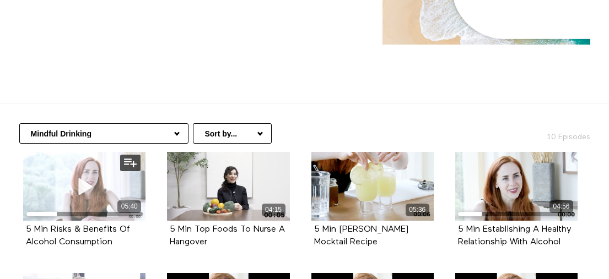
scroll to position [190, 0]
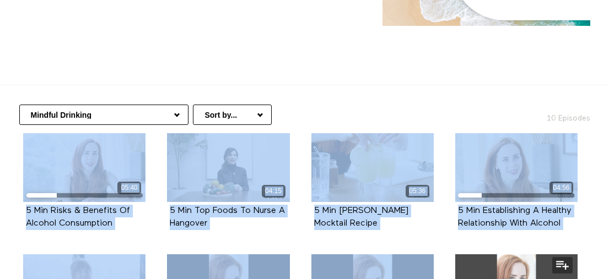
drag, startPoint x: 10, startPoint y: 122, endPoint x: 482, endPoint y: 256, distance: 490.3
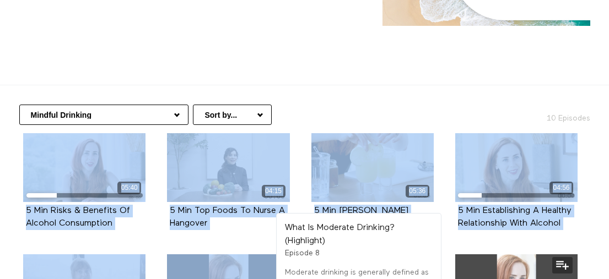
scroll to position [192, 0]
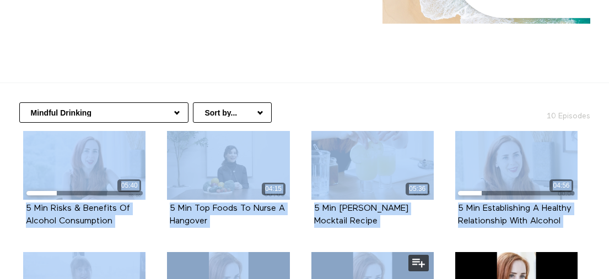
drag, startPoint x: 434, startPoint y: 230, endPoint x: 391, endPoint y: 106, distance: 131.7
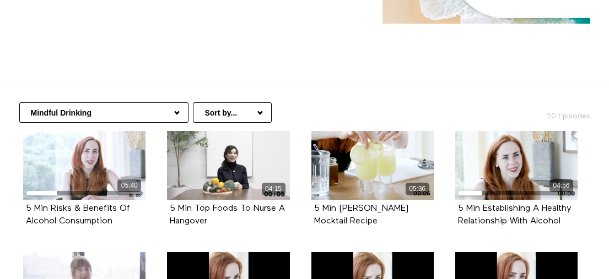
drag, startPoint x: 14, startPoint y: 131, endPoint x: 274, endPoint y: 196, distance: 268.0
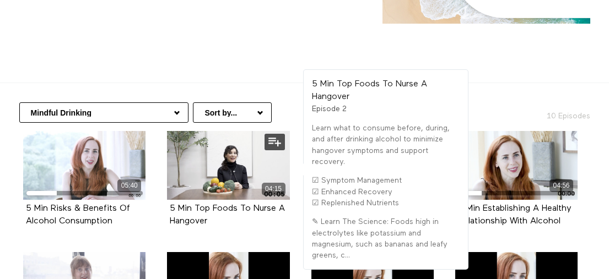
drag, startPoint x: 274, startPoint y: 196, endPoint x: 163, endPoint y: 203, distance: 111.0
click at [194, 203] on div "5 Min Top Foods To Nurse A Hangover" at bounding box center [228, 215] width 117 height 25
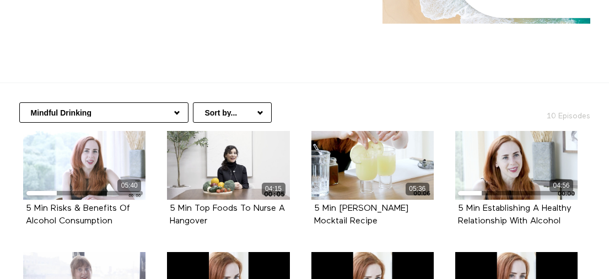
drag, startPoint x: 119, startPoint y: 52, endPoint x: 42, endPoint y: 63, distance: 77.9
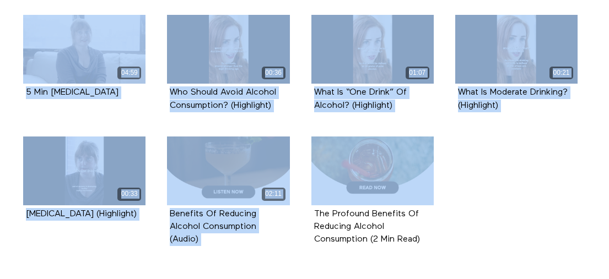
scroll to position [411, 0]
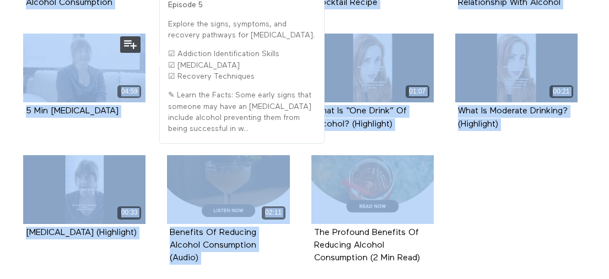
drag, startPoint x: 7, startPoint y: 131, endPoint x: 146, endPoint y: 84, distance: 146.5
click at [146, 84] on section "Productivity & Personal Development Financial Wellness For Students Fitness At …" at bounding box center [304, 86] width 609 height 444
copy ul "05:40 5 Min Risks & Benefits Of Alcohol Consumption Episode 1 04:15 5 Min Top F…"
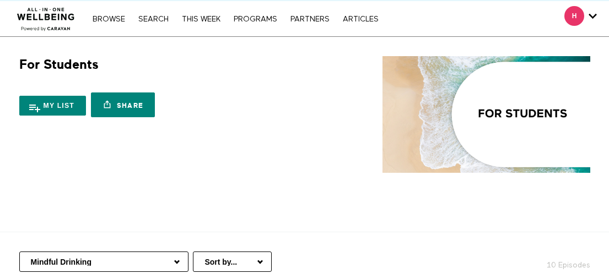
scroll to position [0, 0]
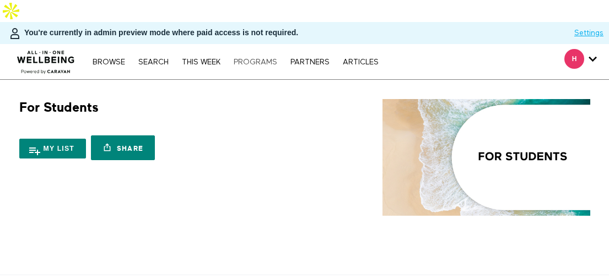
click at [266, 58] on link "PROGRAMS" at bounding box center [255, 62] width 55 height 8
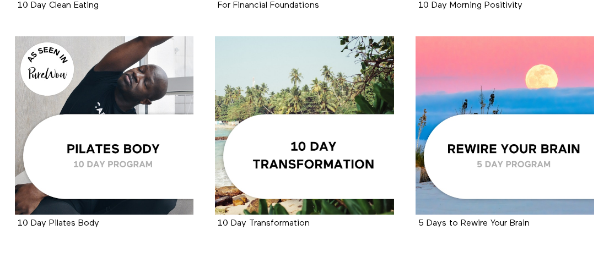
scroll to position [1605, 0]
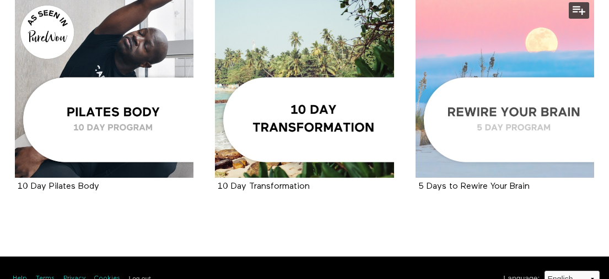
click at [469, 124] on div at bounding box center [504, 88] width 178 height 178
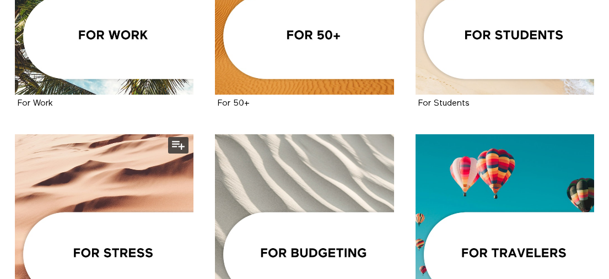
scroll to position [679, 0]
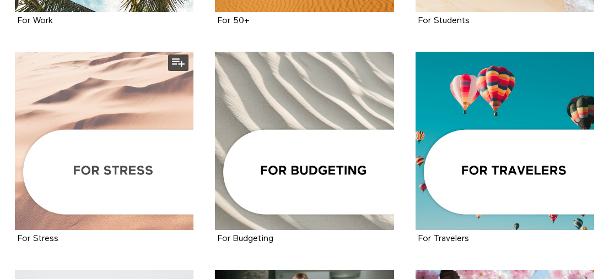
click at [132, 145] on div at bounding box center [104, 141] width 178 height 178
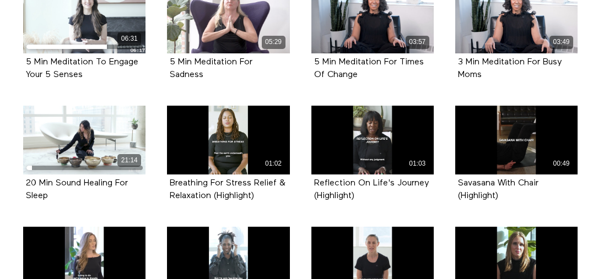
scroll to position [1445, 0]
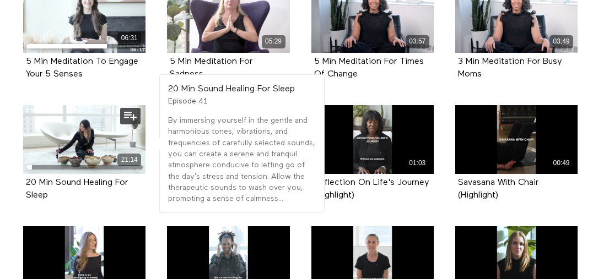
drag, startPoint x: 12, startPoint y: 135, endPoint x: 134, endPoint y: 179, distance: 130.0
copy ul "06:11 5 Min Meditation For Anxiety (Tapping) Episode 1 04:41 5 Min Meditation F…"
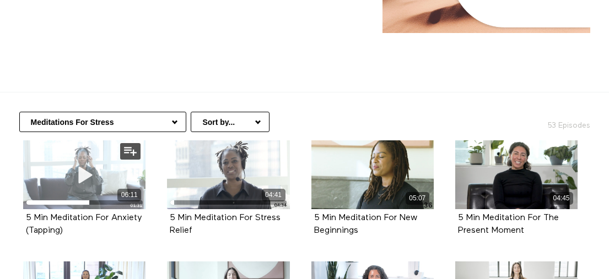
scroll to position [187, 0]
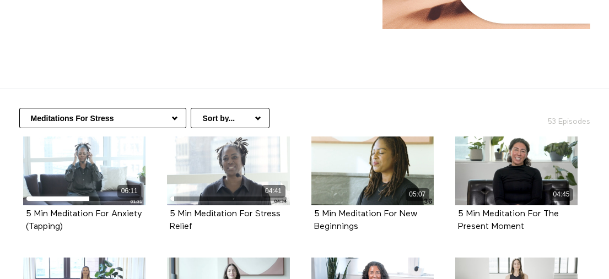
click at [132, 108] on select "Meditations For Stress Understanding & Overcoming Stress Movement For Stress Pr…" at bounding box center [102, 118] width 167 height 20
select select "[URL][DOMAIN_NAME]"
click at [19, 108] on select "Meditations For Stress Understanding & Overcoming Stress Movement For Stress Pr…" at bounding box center [102, 118] width 167 height 20
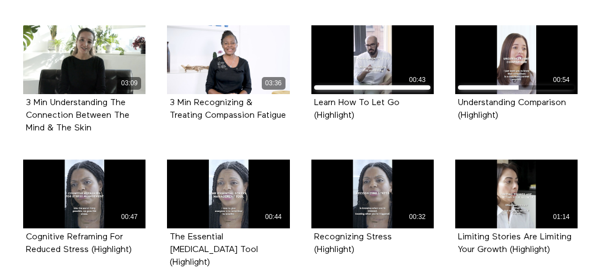
scroll to position [757, 0]
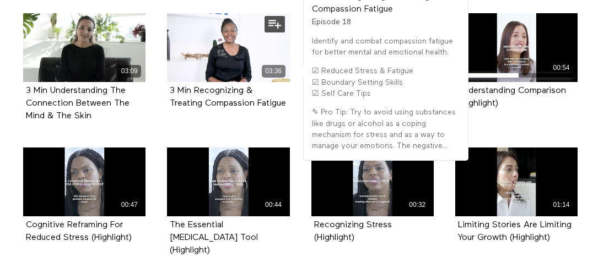
drag, startPoint x: 13, startPoint y: 122, endPoint x: 267, endPoint y: 116, distance: 253.5
copy ul "06:30 5 Min How To Deal With Stress In The Moment Episode 1 04:30 3 Min Stress …"
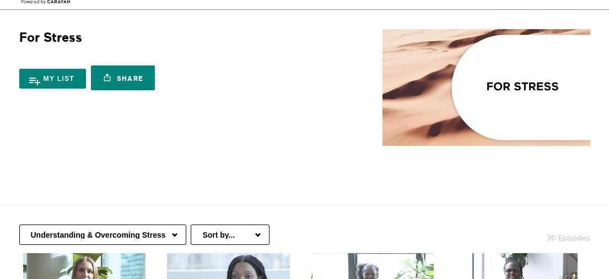
scroll to position [64, 0]
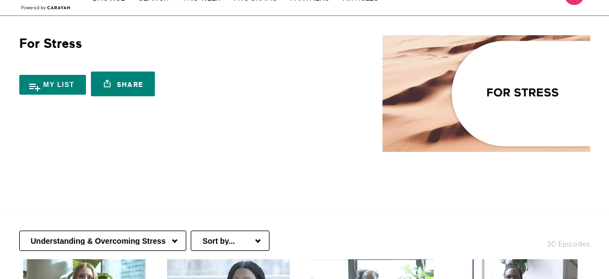
click at [136, 231] on select "Meditations For Stress Understanding & Overcoming Stress Movement For Stress Pr…" at bounding box center [102, 241] width 167 height 20
select select "https://app.allinonewellbeing.com/for-stress/season:3"
click at [19, 231] on select "Meditations For Stress Understanding & Overcoming Stress Movement For Stress Pr…" at bounding box center [102, 241] width 167 height 20
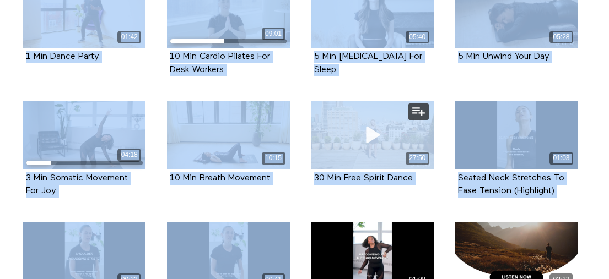
scroll to position [1084, 0]
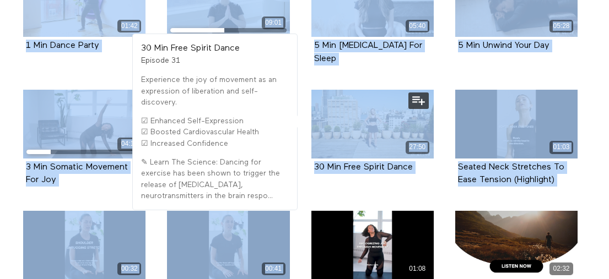
drag, startPoint x: 15, startPoint y: 129, endPoint x: 430, endPoint y: 154, distance: 416.1
copy ul "21:37 20 Min Mindful Movement For Stress Reduction Episode 1 08:19 10 Min Neck …"
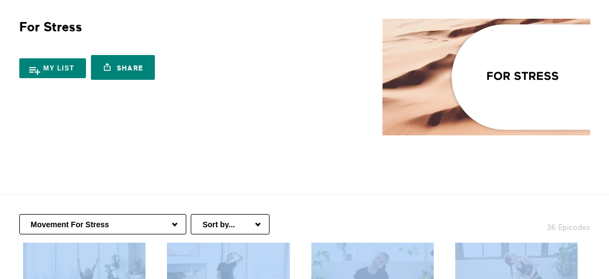
scroll to position [204, 0]
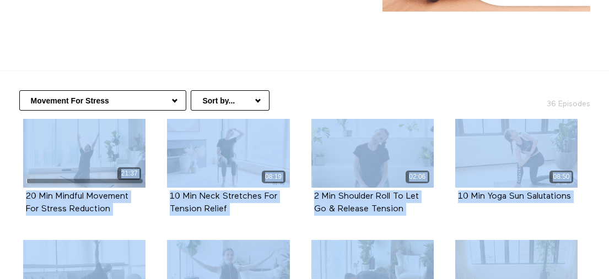
click at [140, 90] on select "Meditations For Stress Understanding & Overcoming Stress Movement For Stress Pr…" at bounding box center [102, 100] width 167 height 20
select select "[URL][DOMAIN_NAME]"
click at [19, 90] on select "Meditations For Stress Understanding & Overcoming Stress Movement For Stress Pr…" at bounding box center [102, 100] width 167 height 20
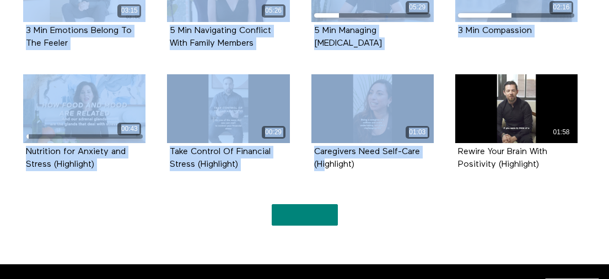
scroll to position [814, 0]
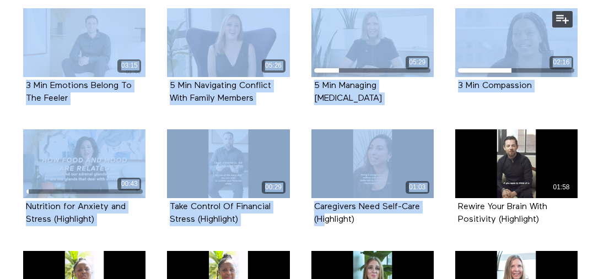
drag, startPoint x: 15, startPoint y: 109, endPoint x: 539, endPoint y: 82, distance: 524.0
click at [539, 82] on ul "03:49 3 Min Understanding Your Body's Changing Needs Episode 1 03:48 3 Min Time…" at bounding box center [301, 264] width 576 height 1508
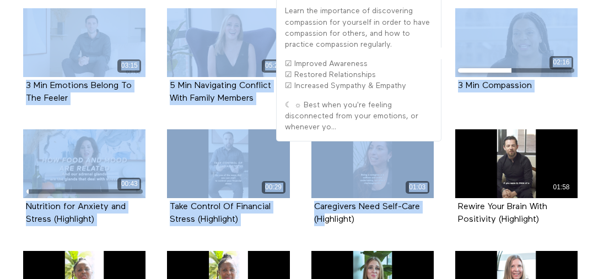
copy ul "03:49 3 Min Understanding Your Body's Changing Needs Episode 1 03:48 3 Min Time…"
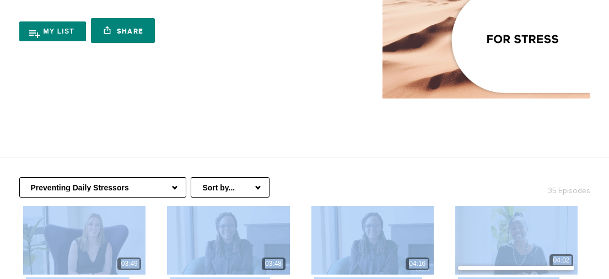
scroll to position [106, 0]
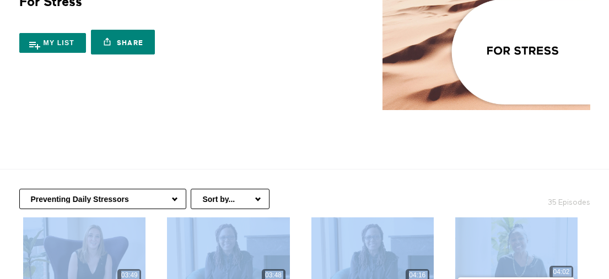
click at [100, 189] on select "Meditations For Stress Understanding & Overcoming Stress Movement For Stress Pr…" at bounding box center [102, 199] width 167 height 20
select select "[URL][DOMAIN_NAME]"
click at [19, 189] on select "Meditations For Stress Understanding & Overcoming Stress Movement For Stress Pr…" at bounding box center [102, 199] width 167 height 20
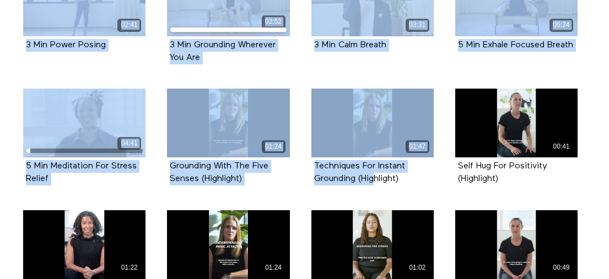
scroll to position [687, 0]
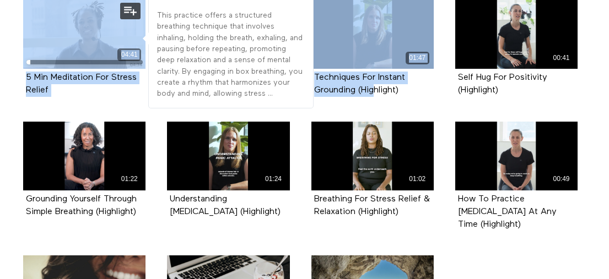
drag, startPoint x: 15, startPoint y: 101, endPoint x: 150, endPoint y: 62, distance: 140.5
click at [150, 62] on ul "01:15 1 Min Stop & Breathe Episode 1 03:40 3 Min Rev Up / Rev Down The System E…" at bounding box center [301, 13] width 576 height 754
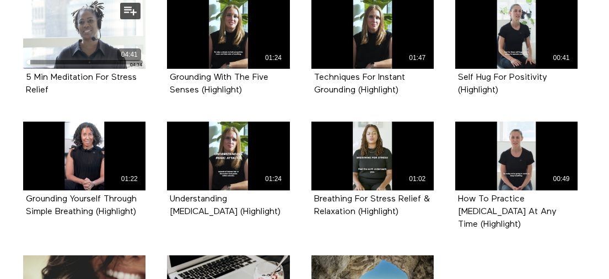
drag, startPoint x: 124, startPoint y: 79, endPoint x: 58, endPoint y: 81, distance: 65.6
click at [124, 79] on div "04:41 5 Min Meditation For Stress Relief Episode 13" at bounding box center [85, 56] width 136 height 113
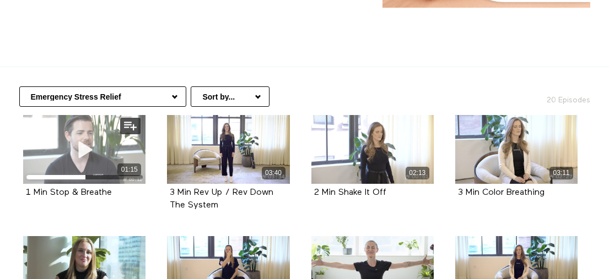
scroll to position [206, 0]
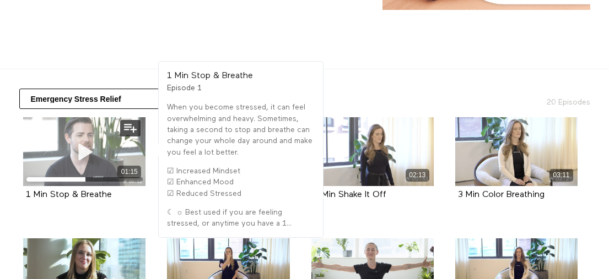
drag, startPoint x: 64, startPoint y: 71, endPoint x: 24, endPoint y: 124, distance: 67.6
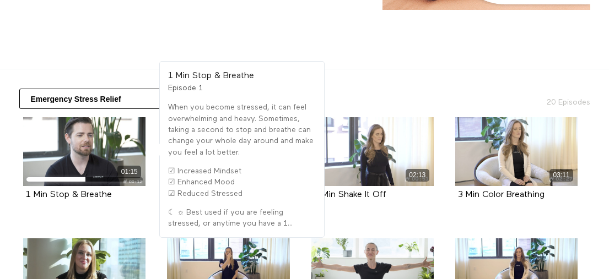
copy ul "01:15 1 Min Stop & Breathe Episode 1 03:40 3 Min Rev Up / Rev Down The System E…"
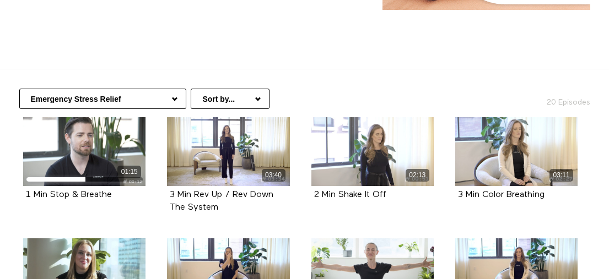
click at [115, 89] on div "Meditations For Stress Understanding & Overcoming Stress Movement For Stress Pr…" at bounding box center [304, 93] width 592 height 48
click at [129, 89] on select "Meditations For Stress Understanding & Overcoming Stress Movement For Stress Pr…" at bounding box center [102, 99] width 167 height 20
select select "[URL][DOMAIN_NAME]"
click at [19, 89] on select "Meditations For Stress Understanding & Overcoming Stress Movement For Stress Pr…" at bounding box center [102, 99] width 167 height 20
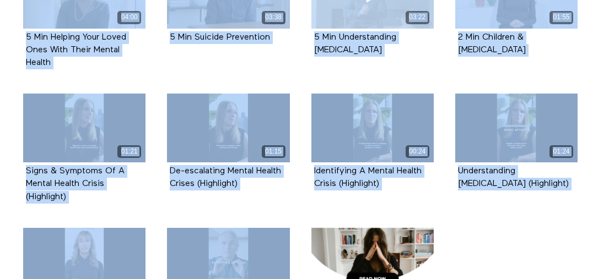
scroll to position [499, 0]
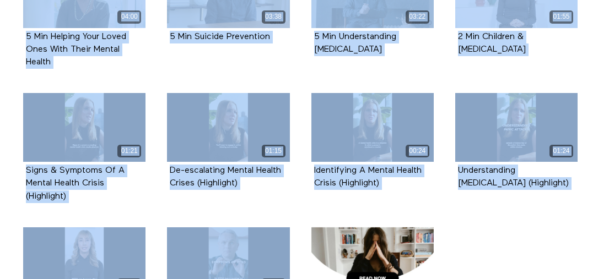
drag, startPoint x: 7, startPoint y: 130, endPoint x: 569, endPoint y: 14, distance: 573.6
click at [569, 14] on section "Meditations For Stress Understanding & Overcoming Stress Movement For Stress Pr…" at bounding box center [304, 79] width 609 height 604
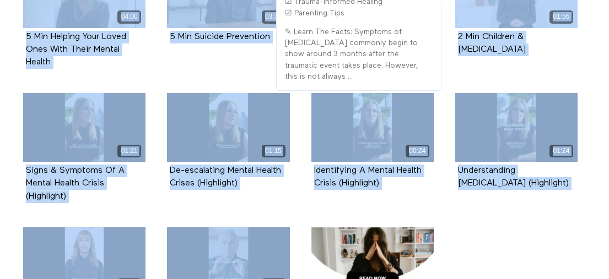
copy ul "05:33 5 Min Knowing When To Seek Professional Mental Health Help Episode 1 05:4…"
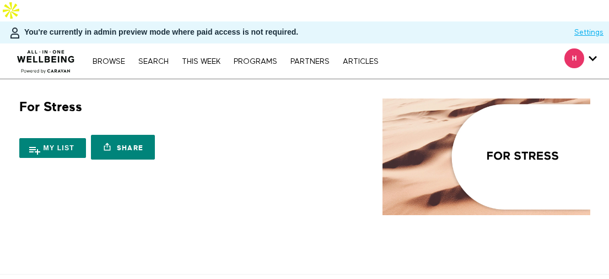
scroll to position [0, 0]
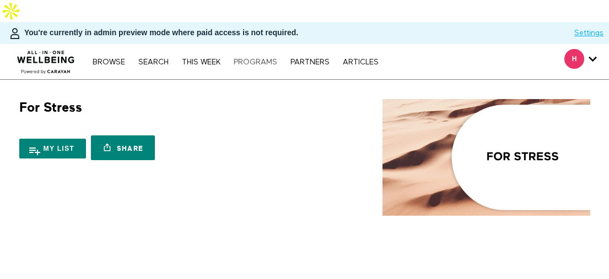
click at [245, 58] on link "PROGRAMS" at bounding box center [255, 62] width 55 height 8
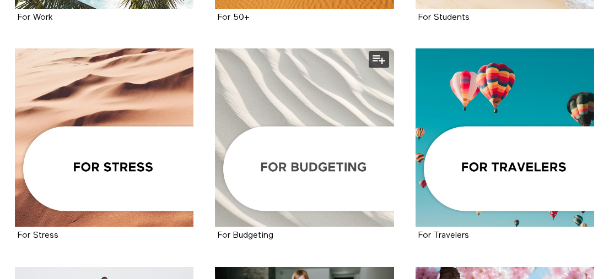
scroll to position [696, 0]
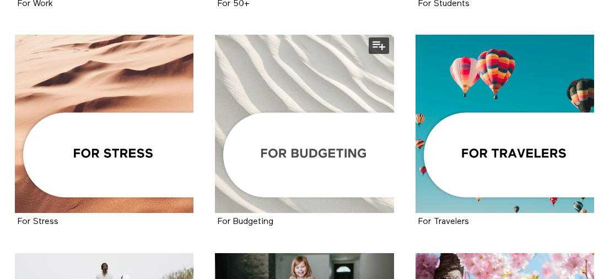
click at [307, 135] on div at bounding box center [304, 124] width 178 height 178
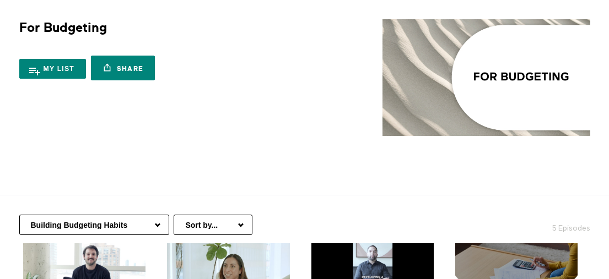
scroll to position [205, 0]
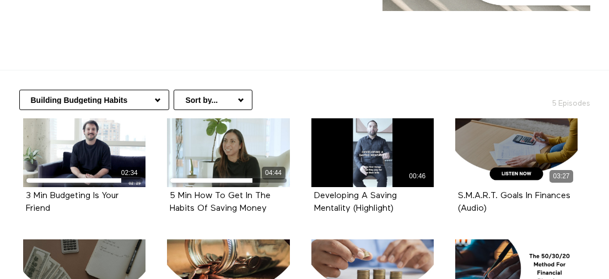
drag, startPoint x: 6, startPoint y: 106, endPoint x: 5, endPoint y: 118, distance: 11.6
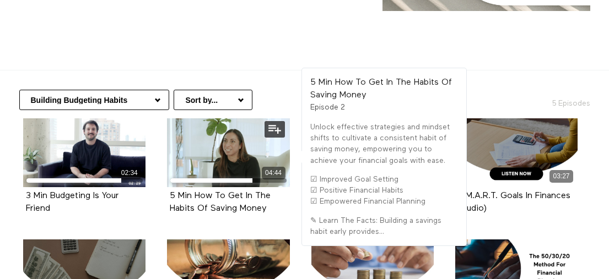
drag, startPoint x: 9, startPoint y: 104, endPoint x: 278, endPoint y: 177, distance: 278.8
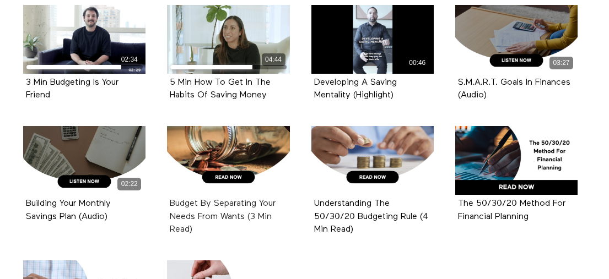
scroll to position [266, 0]
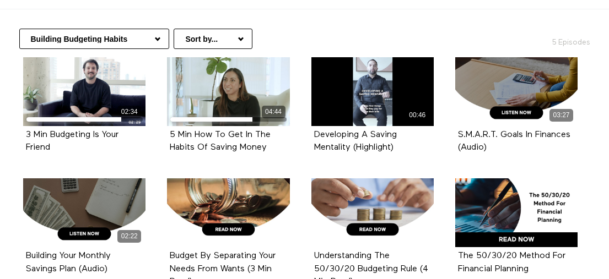
copy ul "02:34 3 Min Budgeting Is Your Friend Episode 1 04:44 5 Min How To Get In The Ha…"
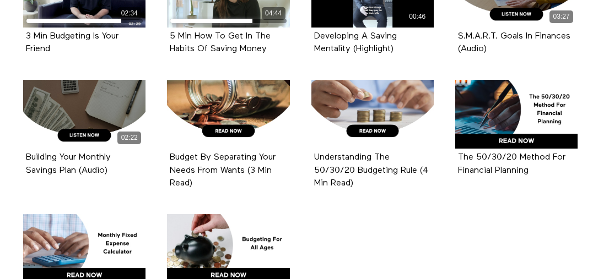
scroll to position [468, 0]
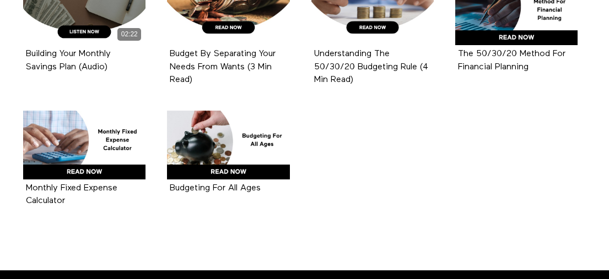
drag, startPoint x: 311, startPoint y: 89, endPoint x: 344, endPoint y: 207, distance: 122.6
click at [344, 207] on ul "02:34 3 Min Budgeting Is Your Friend Episode 1 04:44 5 Min How To Get In The Ha…" at bounding box center [301, 43] width 576 height 377
copy ul "Developing A Saving Mentality (Highlight) Episode 3 03:27 S.M.A.R.T. Goals In F…"
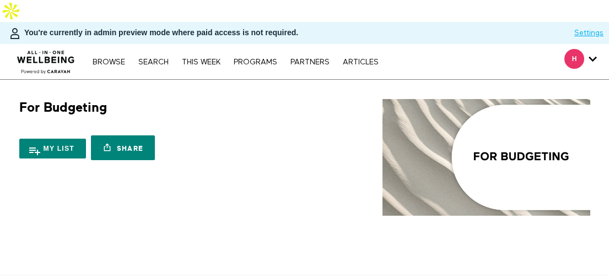
scroll to position [107, 0]
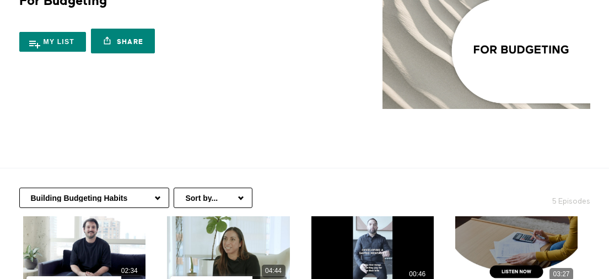
click at [144, 188] on select "Building Budgeting Habits Managing Spending & Saving Handling Credit & Debit Pl…" at bounding box center [94, 198] width 150 height 20
select select "https://app.allinonewellbeing.com/for-budgeting/season:5"
click at [19, 188] on select "Building Budgeting Habits Managing Spending & Saving Handling Credit & Debit Pl…" at bounding box center [94, 198] width 150 height 20
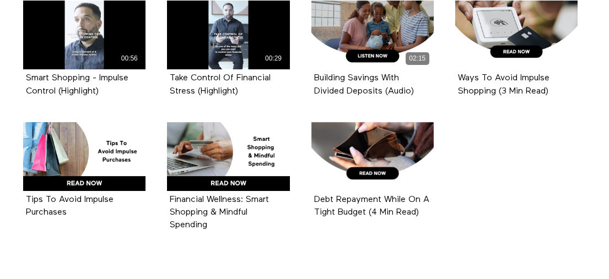
scroll to position [446, 0]
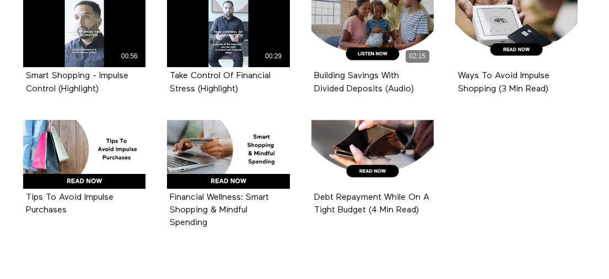
drag, startPoint x: 15, startPoint y: 126, endPoint x: 492, endPoint y: 193, distance: 482.2
click at [492, 193] on ul "02:29 3 Min Saving- Foundation For Your Future Episode 1 04:11 3 Min Mindful Sp…" at bounding box center [301, 65] width 576 height 377
copy ul "02:29 3 Min Saving- Foundation For Your Future Episode 1 04:11 3 Min Mindful Sp…"
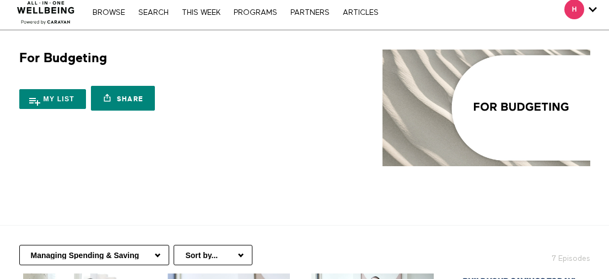
scroll to position [49, 0]
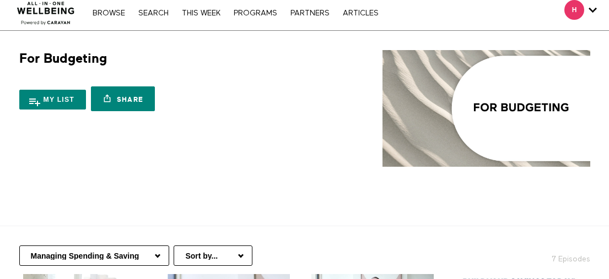
click at [155, 246] on select "Building Budgeting Habits Managing Spending & Saving Handling Credit & Debit Pl…" at bounding box center [94, 256] width 150 height 20
select select "https://app.allinonewellbeing.com/for-budgeting/season:4"
click at [19, 246] on select "Building Budgeting Habits Managing Spending & Saving Handling Credit & Debit Pl…" at bounding box center [94, 256] width 150 height 20
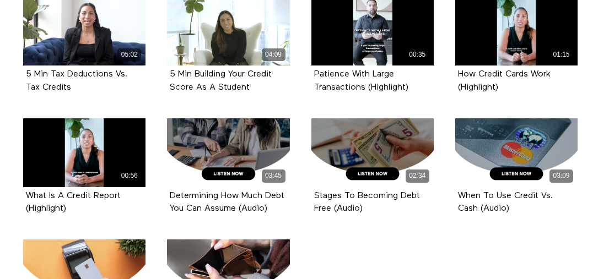
scroll to position [549, 0]
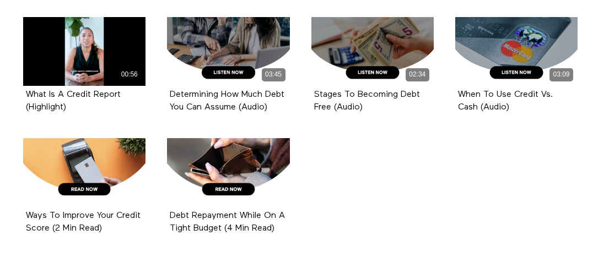
drag, startPoint x: 13, startPoint y: 118, endPoint x: 343, endPoint y: 237, distance: 350.2
click at [343, 237] on ul "03:20 3 Min Credit Card Management Episode 1 04:14 5 Min Credit Vs. Debit Cards…" at bounding box center [301, 17] width 576 height 486
copy ul "03:20 3 Min Credit Card Management Episode 1 04:14 5 Min Credit Vs. Debit Cards…"
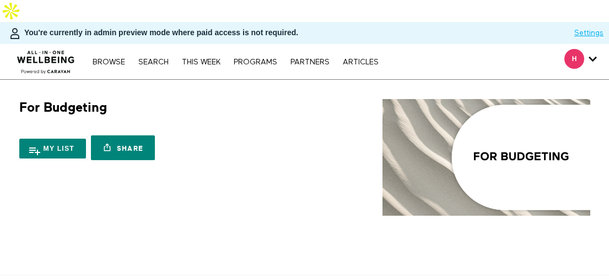
scroll to position [93, 0]
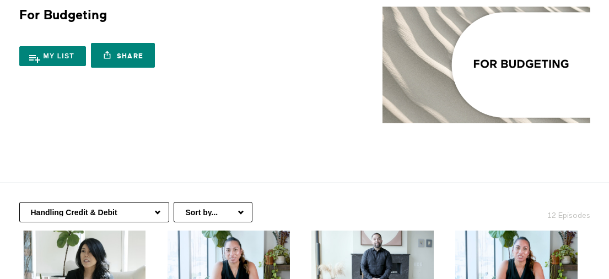
click at [124, 202] on select "Building Budgeting Habits Managing Spending & Saving Handling Credit & Debit Pl…" at bounding box center [94, 212] width 150 height 20
select select "[URL][DOMAIN_NAME]"
click at [19, 202] on select "Building Budgeting Habits Managing Spending & Saving Handling Credit & Debit Pl…" at bounding box center [94, 212] width 150 height 20
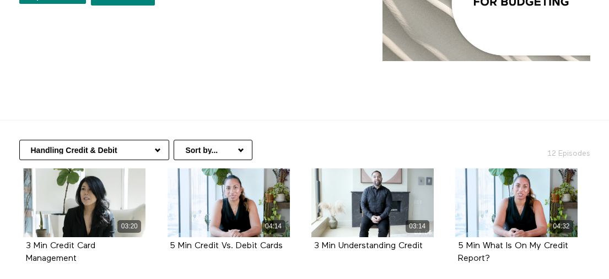
scroll to position [160, 0]
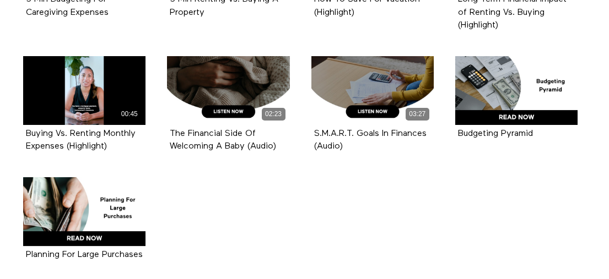
scroll to position [529, 0]
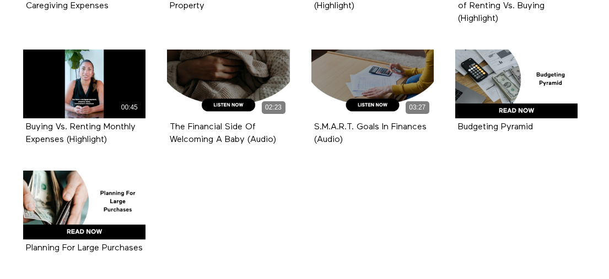
drag, startPoint x: 11, startPoint y: 88, endPoint x: 181, endPoint y: 258, distance: 241.1
click at [182, 258] on div "03:38 3 Min Longevity Planning For Financial Stability Episode 1 04:11 5 Min Bu…" at bounding box center [300, 37] width 584 height 486
copy ul "03:38 3 Min Longevity Planning For Financial Stability Episode 1 04:11 5 Min Bu…"
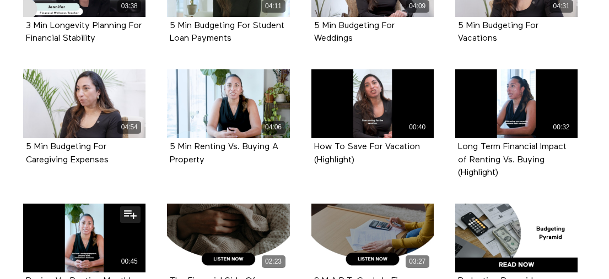
scroll to position [178, 0]
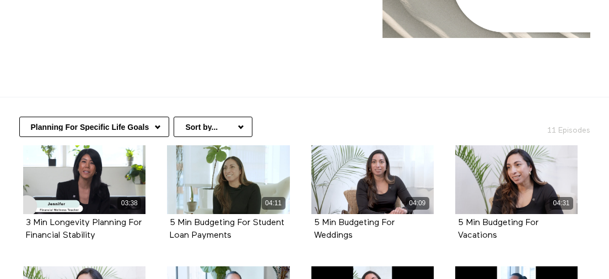
click at [143, 117] on select "Building Budgeting Habits Managing Spending & Saving Handling Credit & Debit Pl…" at bounding box center [94, 127] width 150 height 20
select select "[URL][DOMAIN_NAME]"
click at [19, 117] on select "Building Budgeting Habits Managing Spending & Saving Handling Credit & Debit Pl…" at bounding box center [94, 127] width 150 height 20
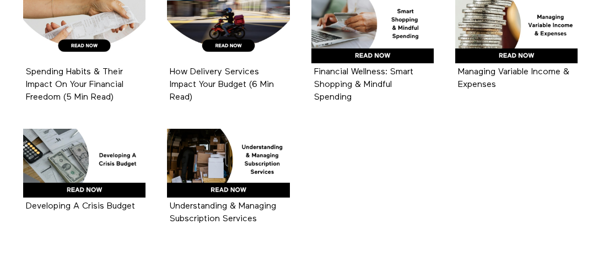
scroll to position [361, 0]
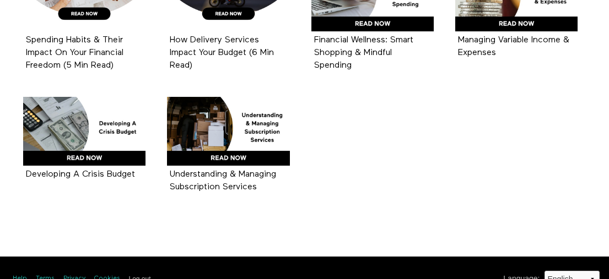
drag, startPoint x: 9, startPoint y: 133, endPoint x: 357, endPoint y: 225, distance: 359.4
copy ul "Spending Habits & Their Impact On Your Financial Freedom (5 Min Read) 749 KB Ho…"
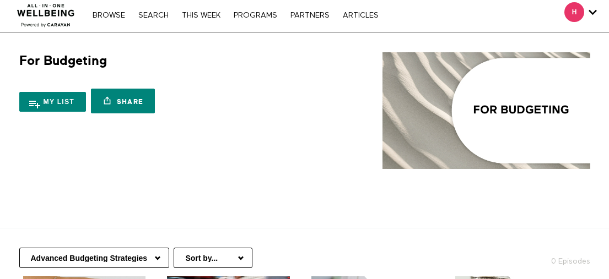
scroll to position [0, 0]
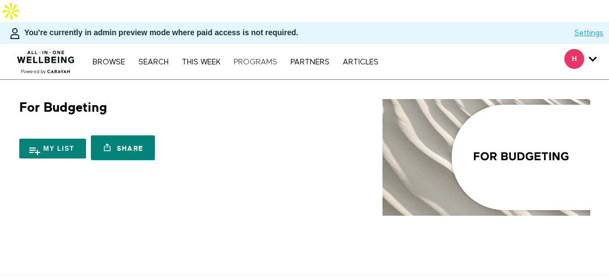
click at [266, 58] on link "PROGRAMS" at bounding box center [255, 62] width 55 height 8
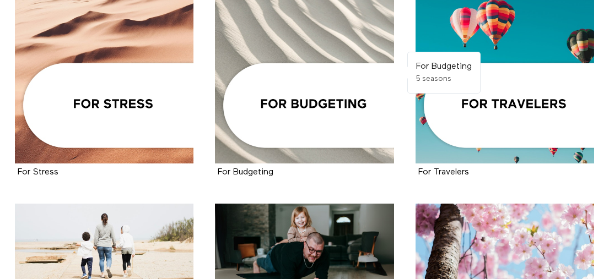
scroll to position [748, 0]
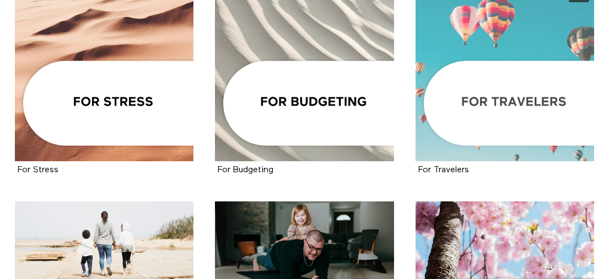
click at [504, 94] on div at bounding box center [504, 72] width 178 height 178
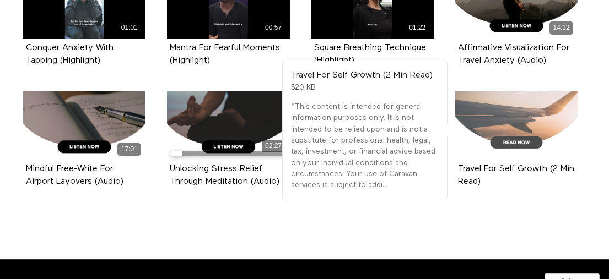
scroll to position [1717, 0]
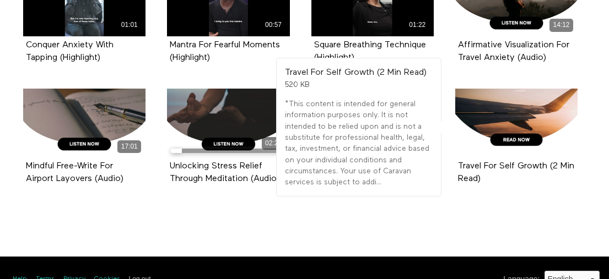
drag, startPoint x: 12, startPoint y: 161, endPoint x: 511, endPoint y: 170, distance: 499.1
copy ul "08:58 10 Min Moving Meditation- Commuter Mindfulness Episode 1 11:32 10 Min Med…"
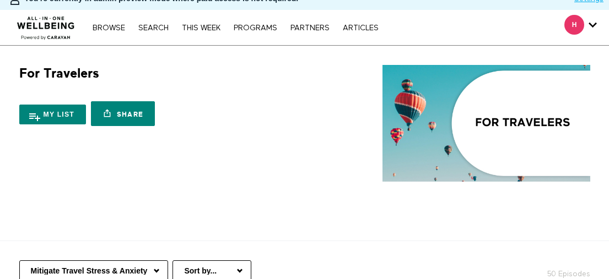
scroll to position [101, 0]
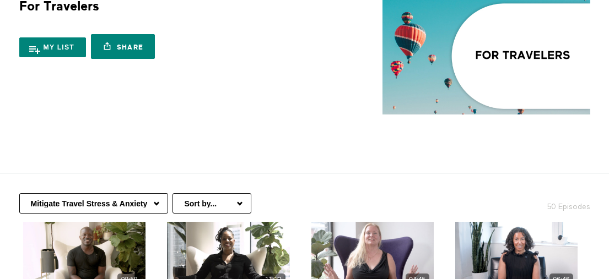
click at [146, 192] on div "Mitigate Travel Stress & Anxiety Travel-Friendly Movement On-The-Go Wellness Bu…" at bounding box center [304, 198] width 592 height 48
click at [150, 193] on select "Mitigate Travel Stress & Anxiety Travel-Friendly Movement On-The-Go Wellness Bu…" at bounding box center [93, 203] width 149 height 20
select select "[URL][DOMAIN_NAME]"
click at [19, 193] on select "Mitigate Travel Stress & Anxiety Travel-Friendly Movement On-The-Go Wellness Bu…" at bounding box center [93, 203] width 149 height 20
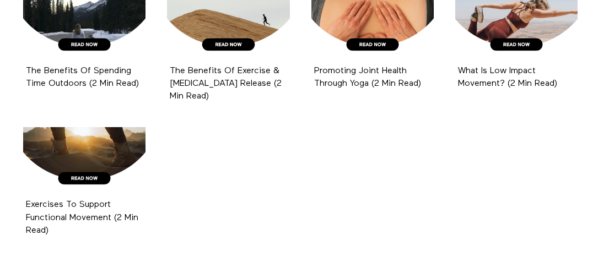
scroll to position [2070, 0]
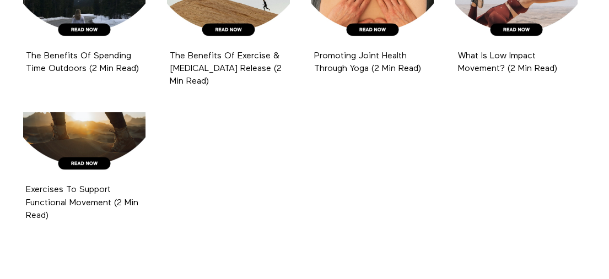
drag, startPoint x: 14, startPoint y: 109, endPoint x: 80, endPoint y: 205, distance: 116.9
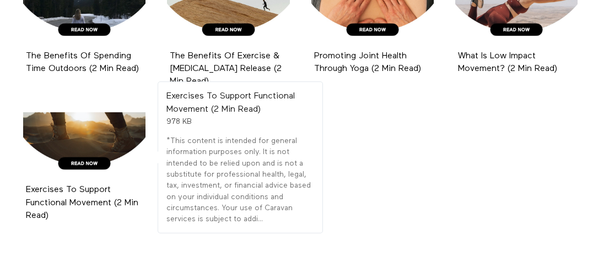
copy ul "06:58 5 Min Stretching For Travel Episode 1 09:58 10 Min Yoga For Circulation &…"
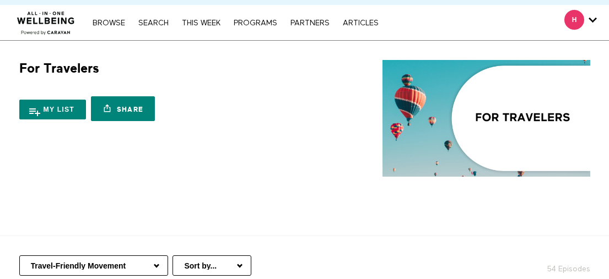
scroll to position [205, 0]
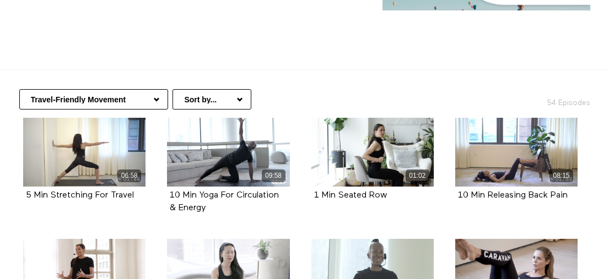
click at [134, 89] on select "Mitigate Travel Stress & Anxiety Travel-Friendly Movement On-The-Go Wellness Bu…" at bounding box center [93, 99] width 149 height 20
select select "[URL][DOMAIN_NAME]"
click at [19, 89] on select "Mitigate Travel Stress & Anxiety Travel-Friendly Movement On-The-Go Wellness Bu…" at bounding box center [93, 99] width 149 height 20
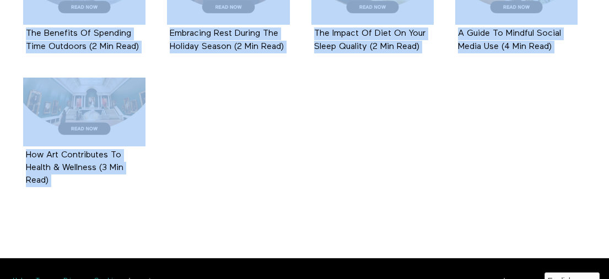
scroll to position [1621, 0]
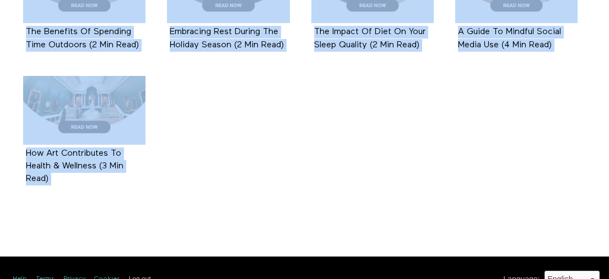
drag, startPoint x: 14, startPoint y: 43, endPoint x: 454, endPoint y: 192, distance: 464.7
copy div "05:21 5 Min Meditation For Excitement Episode 1 07:31 10 Min Meditation For Joy…"
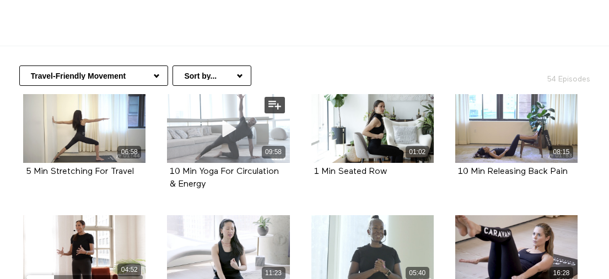
scroll to position [208, 0]
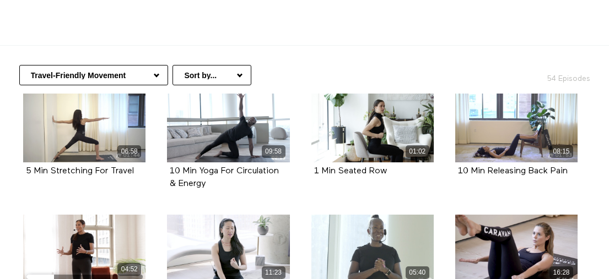
click at [120, 68] on select "Mitigate Travel Stress & Anxiety Travel-Friendly Movement On-The-Go Wellness Bu…" at bounding box center [93, 75] width 149 height 20
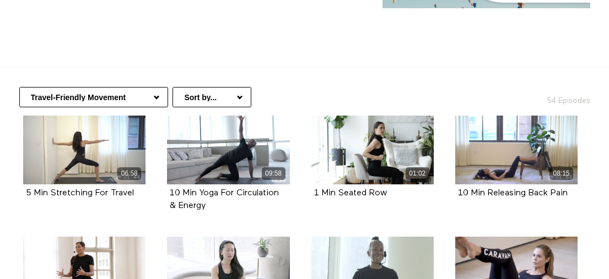
select select "[URL][DOMAIN_NAME]"
click at [19, 87] on select "Mitigate Travel Stress & Anxiety Travel-Friendly Movement On-The-Go Wellness Bu…" at bounding box center [93, 97] width 149 height 20
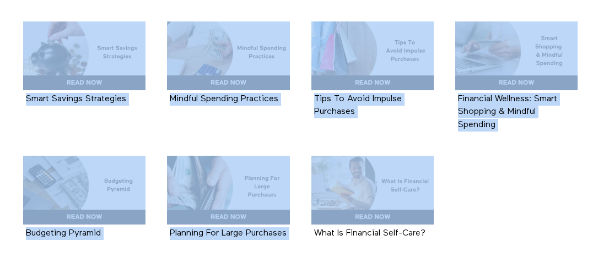
scroll to position [982, 0]
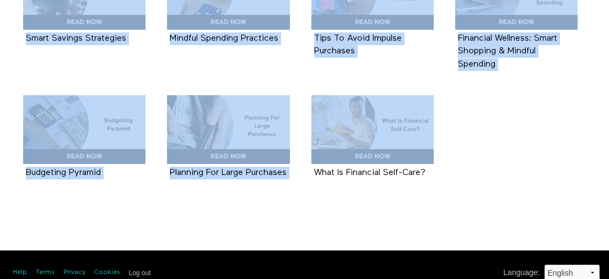
drag, startPoint x: 14, startPoint y: 106, endPoint x: 436, endPoint y: 202, distance: 433.4
copy ul "04:31 5 Min Budgeting For Vacations Episode 1 02:34 3 Min Budgeting Is Your Fri…"
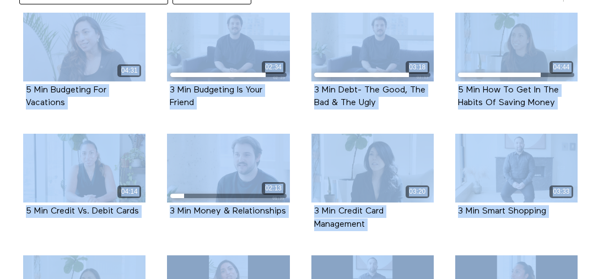
scroll to position [0, 0]
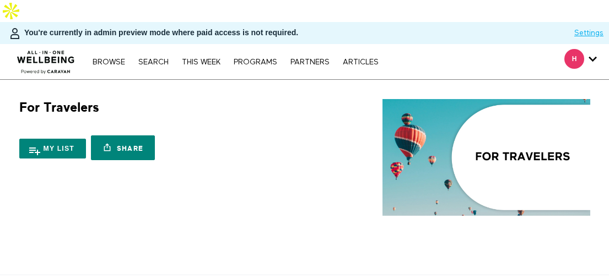
click at [252, 56] on nav "Browse Search THIS WEEK PROGRAMS PARTNERS ARTICLES Account settings Manage Subs…" at bounding box center [235, 61] width 296 height 11
click at [259, 58] on link "PROGRAMS" at bounding box center [255, 62] width 55 height 8
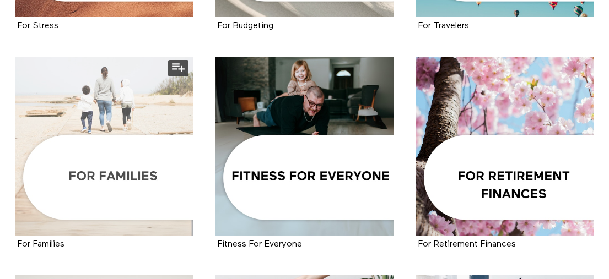
scroll to position [895, 0]
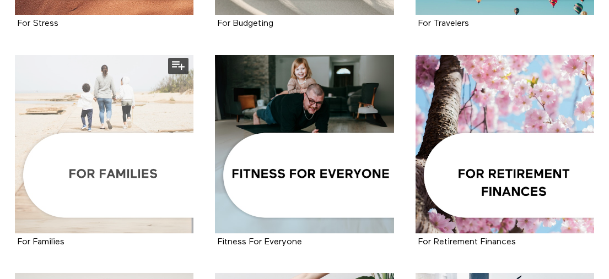
click at [164, 165] on div at bounding box center [104, 144] width 178 height 178
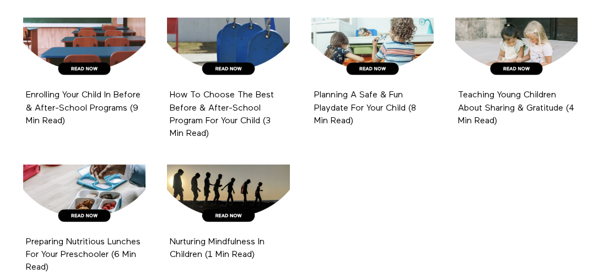
scroll to position [1246, 0]
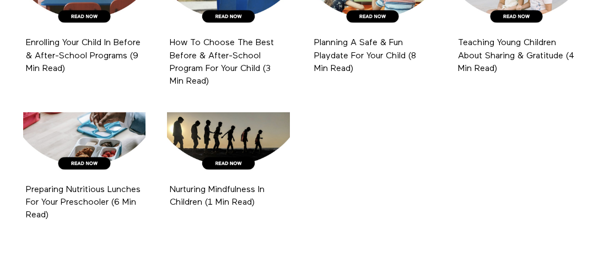
drag, startPoint x: 13, startPoint y: 63, endPoint x: 319, endPoint y: 197, distance: 334.2
copy ul "04:27 5 Min Gentle Parenting Episode 1 05:41 5 Min Parenting With Purpose Episo…"
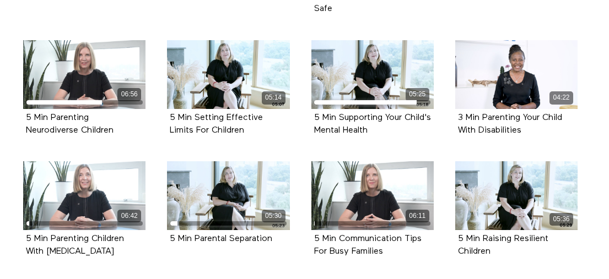
scroll to position [64, 0]
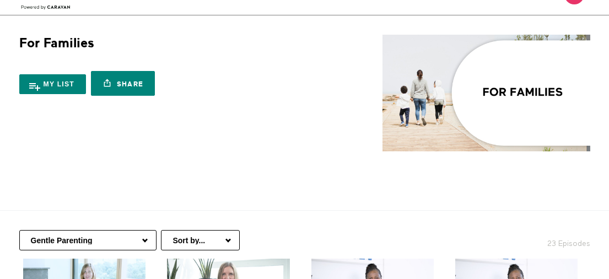
click at [84, 230] on select "Gentle Parenting Nutrition For Kids Children's Health Conditions Family-Friendl…" at bounding box center [87, 240] width 137 height 20
select select "https://app.allinonewellbeing.com/for-families/season:2"
click at [19, 230] on select "Gentle Parenting Nutrition For Kids Children's Health Conditions Family-Friendl…" at bounding box center [87, 240] width 137 height 20
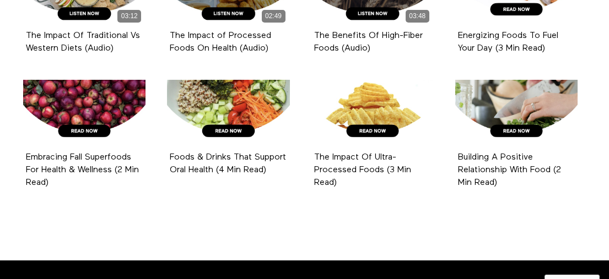
scroll to position [1233, 0]
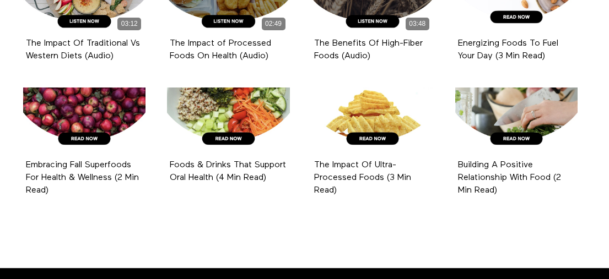
drag, startPoint x: 6, startPoint y: 83, endPoint x: 535, endPoint y: 171, distance: 536.1
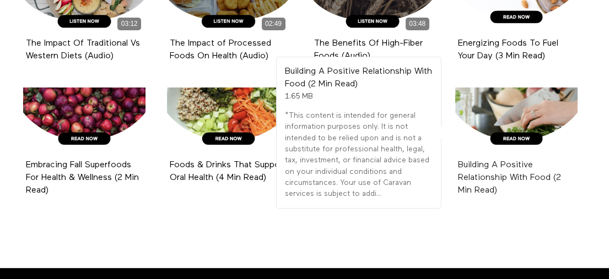
copy ul "02:51 3 Min Kids & Healthy Food Relationships Episode 1 02:13 2 Min Building A …"
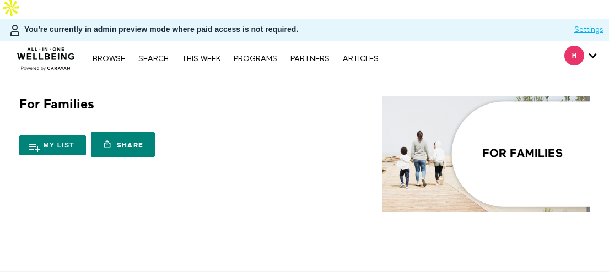
scroll to position [94, 0]
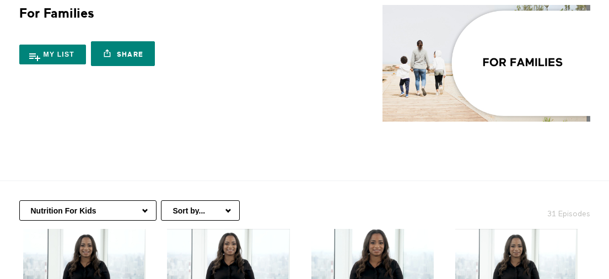
click at [130, 201] on select "Gentle Parenting Nutrition For Kids Children's Health Conditions Family-Friendl…" at bounding box center [87, 211] width 137 height 20
select select "[URL][DOMAIN_NAME]"
click at [19, 201] on select "Gentle Parenting Nutrition For Kids Children's Health Conditions Family-Friendl…" at bounding box center [87, 211] width 137 height 20
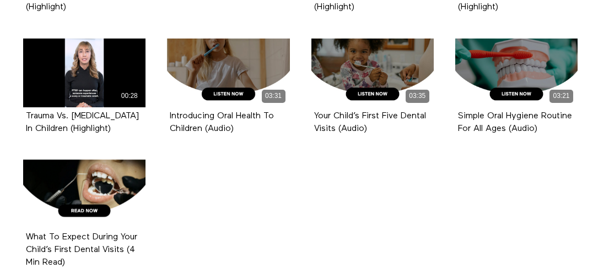
scroll to position [1353, 0]
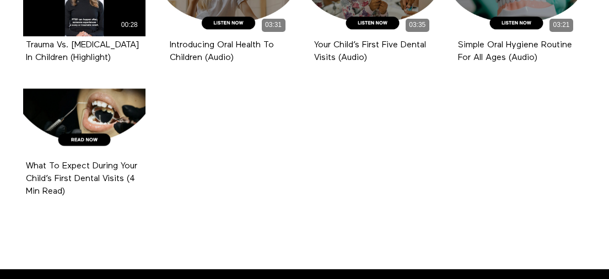
drag, startPoint x: 9, startPoint y: 126, endPoint x: 98, endPoint y: 175, distance: 101.3
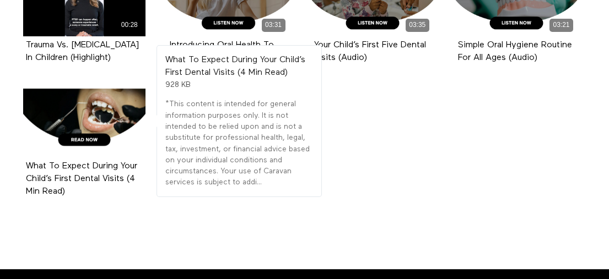
copy ul "02:30 3 Min Children's Health- Congenital Heart Disease Episode 1 01:44 2 Min C…"
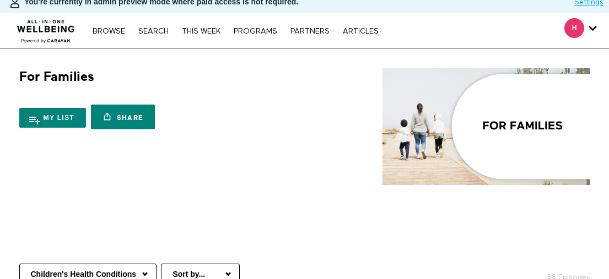
scroll to position [86, 0]
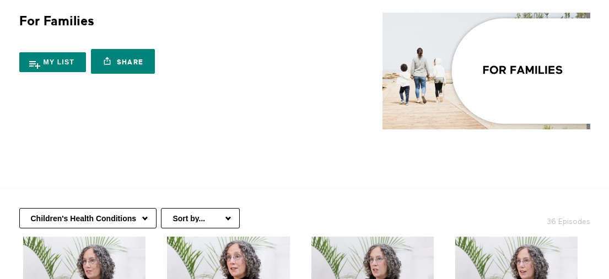
click at [124, 208] on select "Gentle Parenting Nutrition For Kids Children's Health Conditions Family-Friendl…" at bounding box center [87, 218] width 137 height 20
select select "[URL][DOMAIN_NAME]"
click at [19, 208] on select "Gentle Parenting Nutrition For Kids Children's Health Conditions Family-Friendl…" at bounding box center [87, 218] width 137 height 20
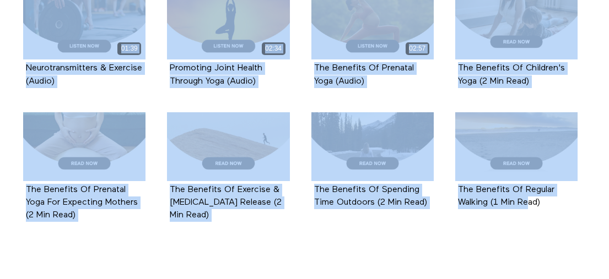
scroll to position [2068, 0]
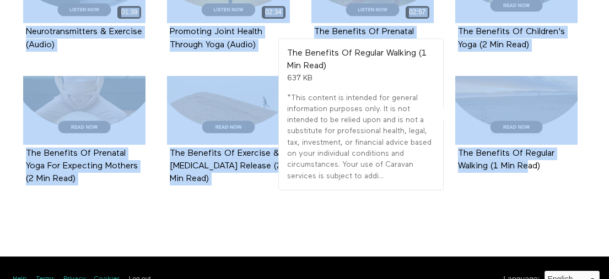
drag, startPoint x: 12, startPoint y: 95, endPoint x: 483, endPoint y: 165, distance: 476.6
copy ul "06:13 5 Min Yoga For [MEDICAL_DATA] Relief Episode 1 09:58 10 Min Yoga For Circ…"
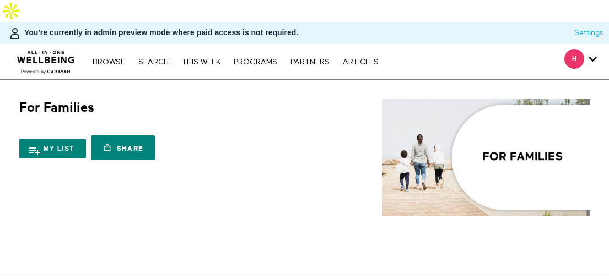
scroll to position [101, 0]
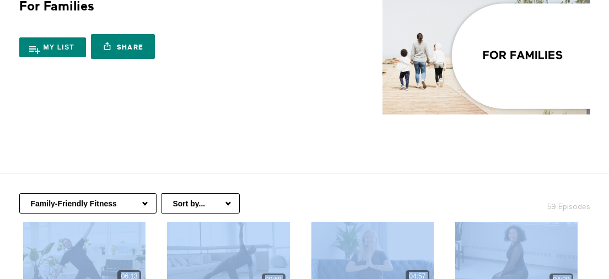
click at [132, 193] on select "Gentle Parenting Nutrition For Kids Children's Health Conditions Family-Friendl…" at bounding box center [87, 203] width 137 height 20
select select "[URL][DOMAIN_NAME]"
click at [19, 193] on select "Gentle Parenting Nutrition For Kids Children's Health Conditions Family-Friendl…" at bounding box center [87, 203] width 137 height 20
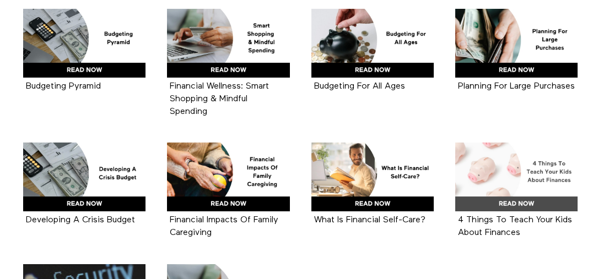
scroll to position [1941, 0]
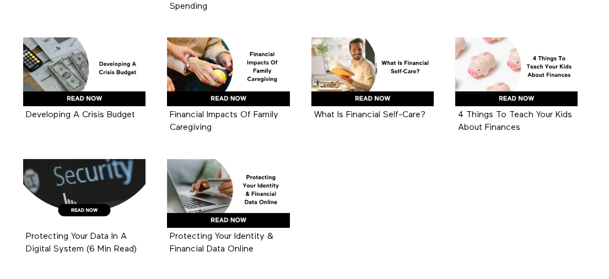
drag, startPoint x: 14, startPoint y: 103, endPoint x: 273, endPoint y: 225, distance: 286.3
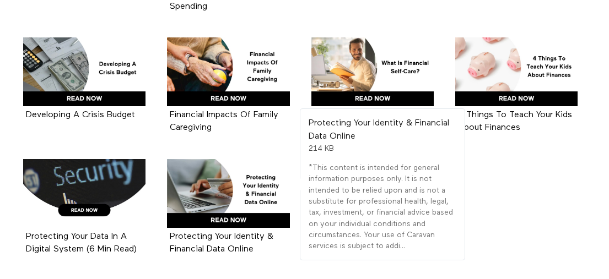
copy ul "04:43 5 Min Teaching Children About Money Episode 1 03:27 5 Min Finances For St…"
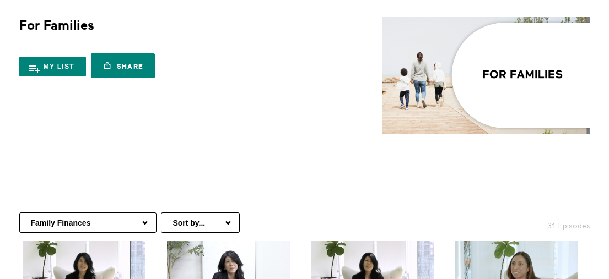
scroll to position [218, 0]
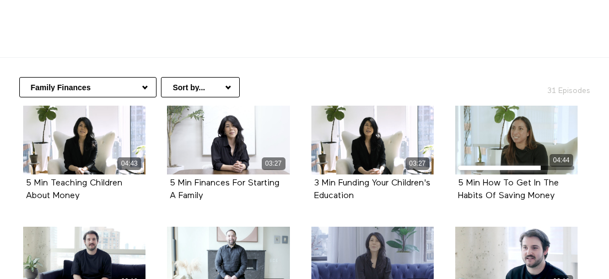
click at [142, 77] on select "Gentle Parenting Nutrition For Kids Children's Health Conditions Family-Friendl…" at bounding box center [87, 87] width 137 height 20
select select "https://app.allinonewellbeing.com/for-families/season:6"
click at [19, 77] on select "Gentle Parenting Nutrition For Kids Children's Health Conditions Family-Friendl…" at bounding box center [87, 87] width 137 height 20
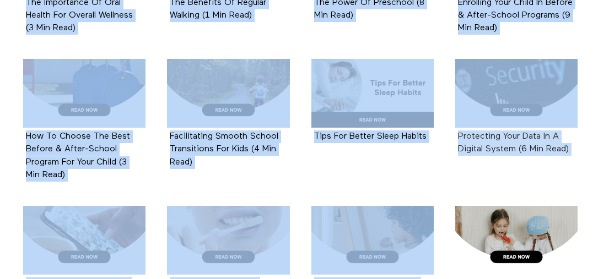
scroll to position [2036, 0]
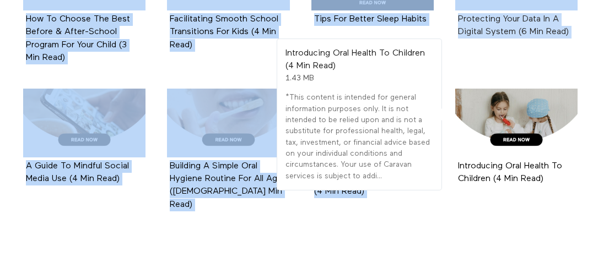
drag, startPoint x: 21, startPoint y: 45, endPoint x: 468, endPoint y: 164, distance: 462.8
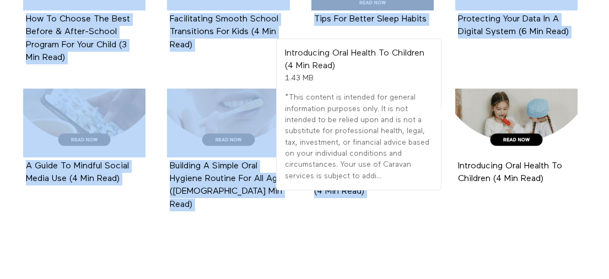
copy ul "04:48 5 Min Living Authentically Episode 1 02:55 3 Min Power Of Smiling Episode…"
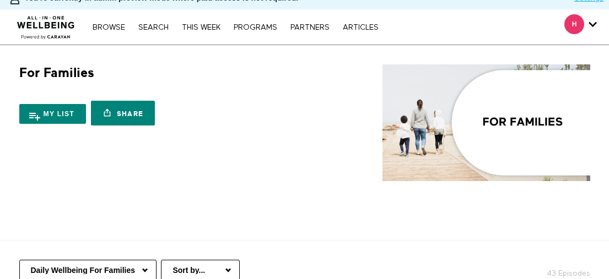
scroll to position [86, 0]
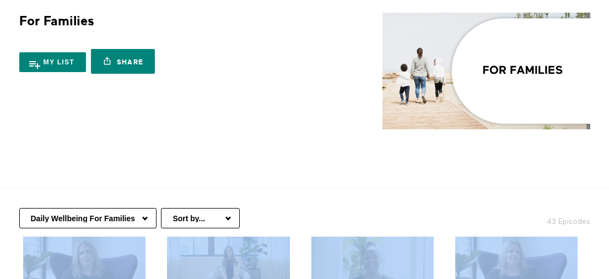
click at [110, 208] on select "Gentle Parenting Nutrition For Kids Children's Health Conditions Family-Friendl…" at bounding box center [87, 218] width 137 height 20
select select "https://app.allinonewellbeing.com/for-families/season:7"
click at [19, 208] on select "Gentle Parenting Nutrition For Kids Children's Health Conditions Family-Friendl…" at bounding box center [87, 218] width 137 height 20
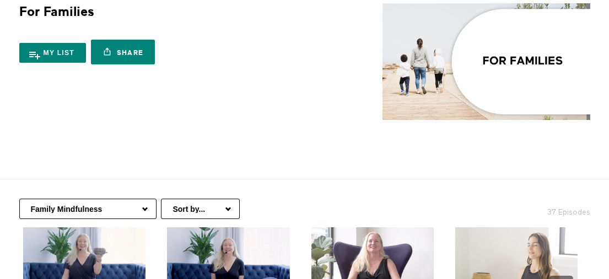
scroll to position [222, 0]
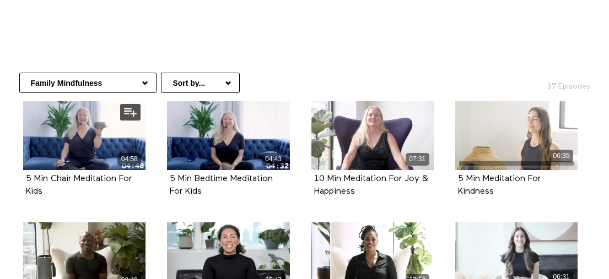
drag, startPoint x: 8, startPoint y: 127, endPoint x: 18, endPoint y: 119, distance: 12.5
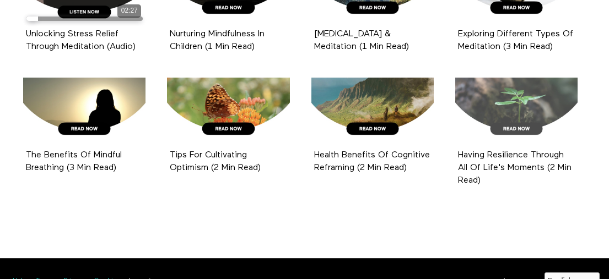
scroll to position [1461, 0]
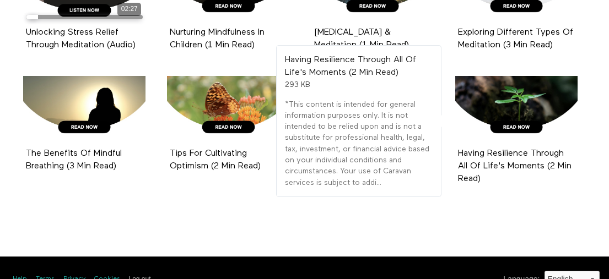
drag, startPoint x: 12, startPoint y: 102, endPoint x: 492, endPoint y: 159, distance: 483.7
copy ul "04:58 5 Min Chair Meditation For Kids Episode 1 04:43 5 Min Bedtime Meditation …"
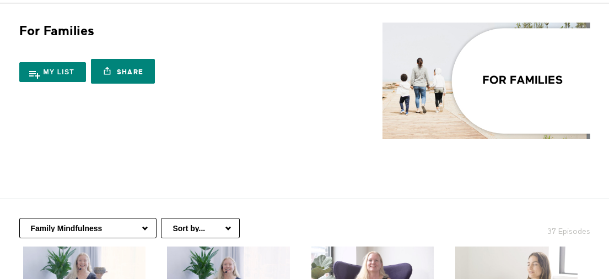
scroll to position [0, 0]
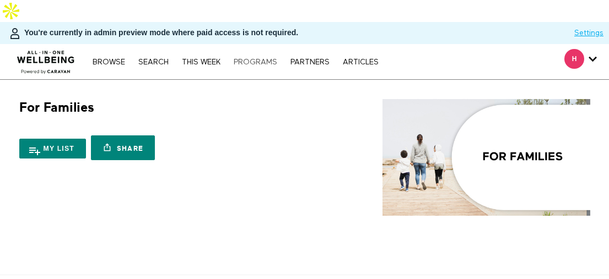
click at [264, 58] on link "PROGRAMS" at bounding box center [255, 62] width 55 height 8
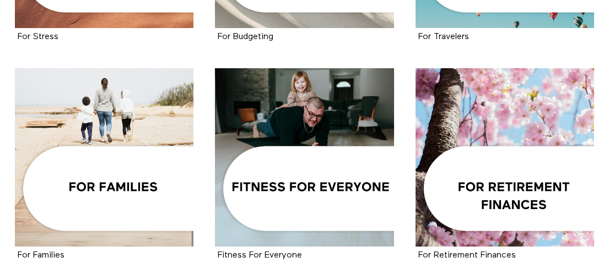
scroll to position [1003, 0]
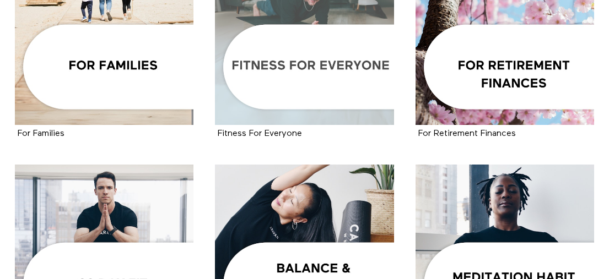
click at [329, 43] on div at bounding box center [304, 36] width 178 height 178
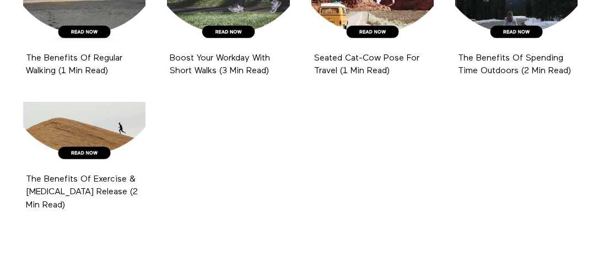
scroll to position [1810, 0]
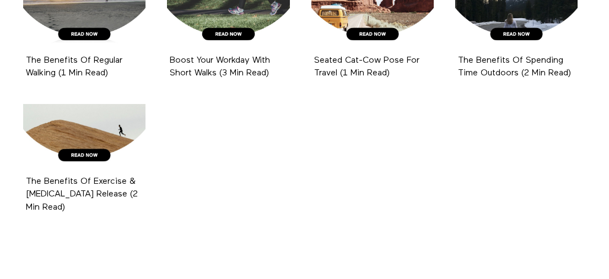
drag, startPoint x: 9, startPoint y: 73, endPoint x: 130, endPoint y: 203, distance: 177.3
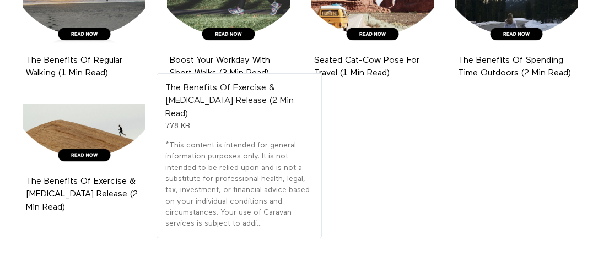
copy ul "30:12 30 Min Seated Movement To Release Tension Episode 1 32:03 30 Min Seated M…"
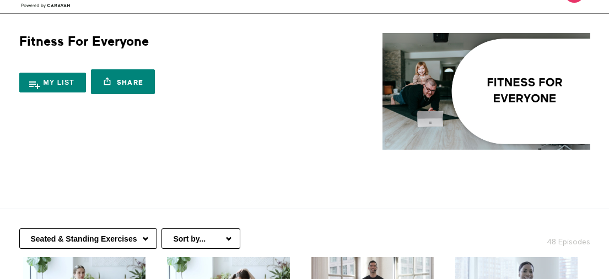
scroll to position [64, 0]
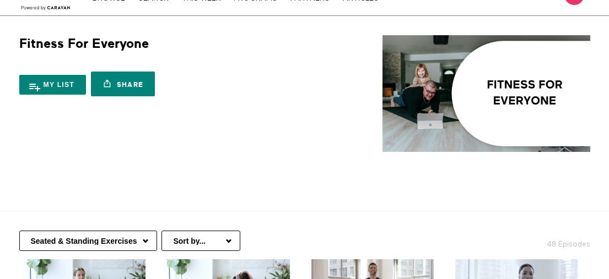
click at [125, 231] on select "Seated & Standing Exercises Beginner Fitness High-Intensity Fitness Fitness Tec…" at bounding box center [88, 241] width 138 height 20
select select "[URL][DOMAIN_NAME]"
click at [19, 231] on select "Seated & Standing Exercises Beginner Fitness High-Intensity Fitness Fitness Tec…" at bounding box center [88, 241] width 138 height 20
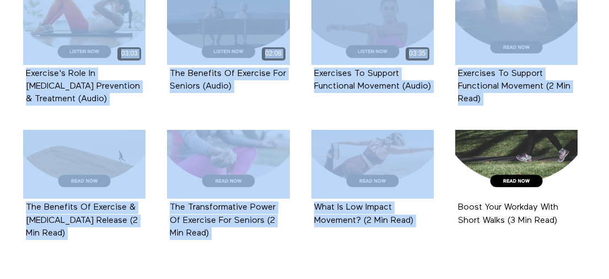
scroll to position [2190, 0]
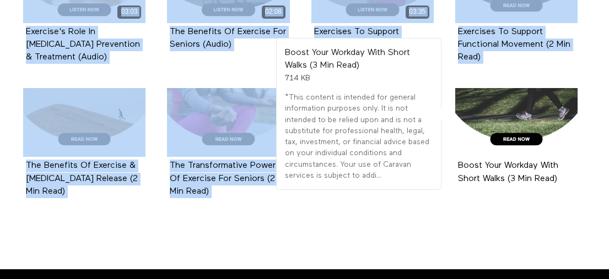
drag, startPoint x: 10, startPoint y: 167, endPoint x: 492, endPoint y: 160, distance: 482.0
copy ul "02:00 2 Min How To Start Exercising Episode 1 10:26 10 Min Full Body Kickboxing…"
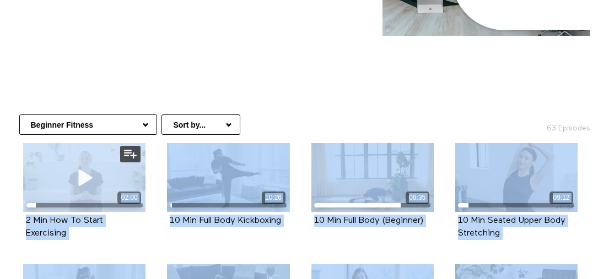
scroll to position [181, 0]
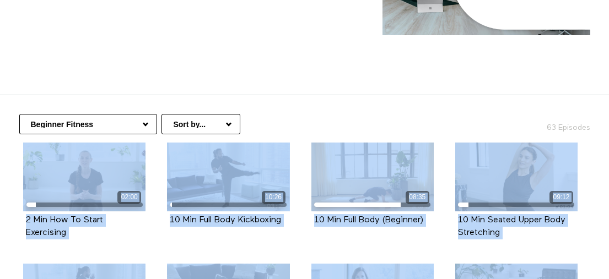
click at [143, 114] on select "Seated & Standing Exercises Beginner Fitness High-Intensity Fitness Fitness Tec…" at bounding box center [88, 124] width 138 height 20
select select "[URL][DOMAIN_NAME]"
click at [19, 114] on select "Seated & Standing Exercises Beginner Fitness High-Intensity Fitness Fitness Tec…" at bounding box center [88, 124] width 138 height 20
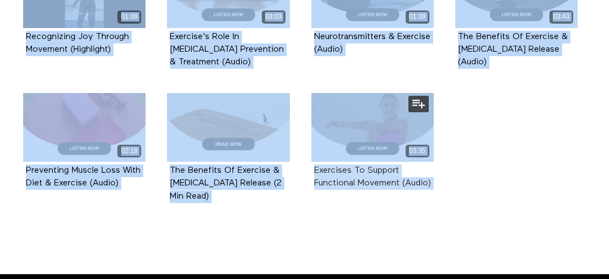
scroll to position [1666, 0]
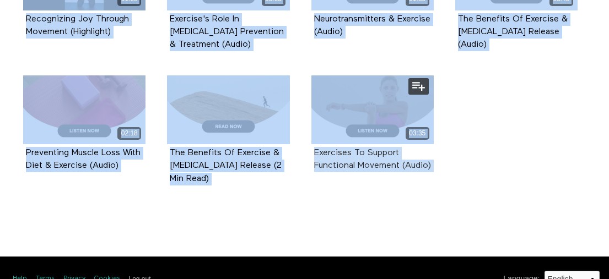
drag, startPoint x: 13, startPoint y: 123, endPoint x: 391, endPoint y: 212, distance: 388.3
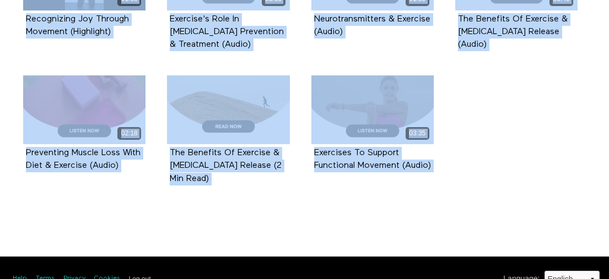
copy div "05:22 5 Min HIIT Workout Episode 1 08:57 10 Min Lower Body (Intermediate) Episo…"
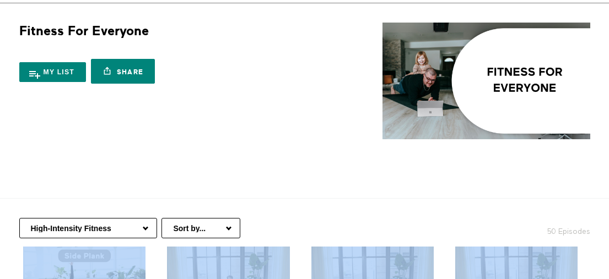
scroll to position [205, 0]
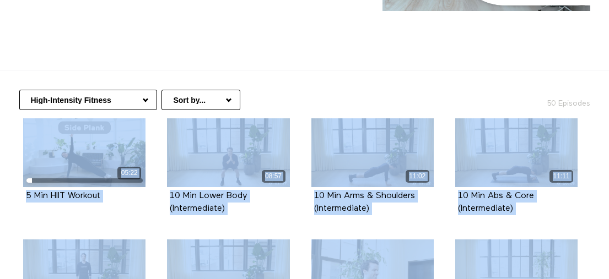
click at [129, 90] on select "Seated & Standing Exercises Beginner Fitness High-Intensity Fitness Fitness Tec…" at bounding box center [88, 100] width 138 height 20
select select "[URL][DOMAIN_NAME]"
click at [19, 90] on select "Seated & Standing Exercises Beginner Fitness High-Intensity Fitness Fitness Tec…" at bounding box center [88, 100] width 138 height 20
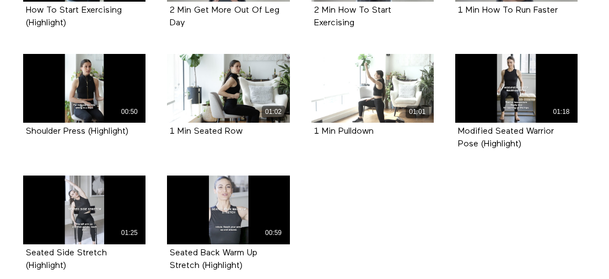
scroll to position [989, 0]
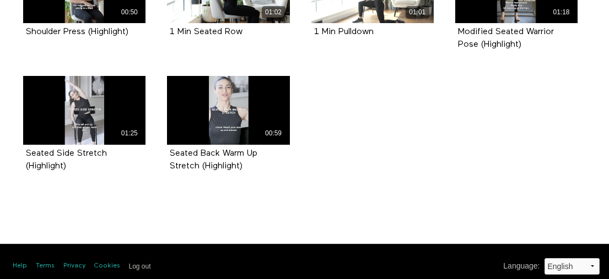
drag, startPoint x: 10, startPoint y: 123, endPoint x: 362, endPoint y: 167, distance: 354.7
copy ul "03:27 3 Min Fundamentals Of Warrior Pose Episode 1 03:26 3 Min Fundamentals Of …"
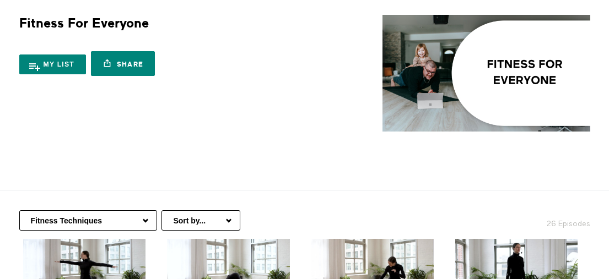
scroll to position [0, 0]
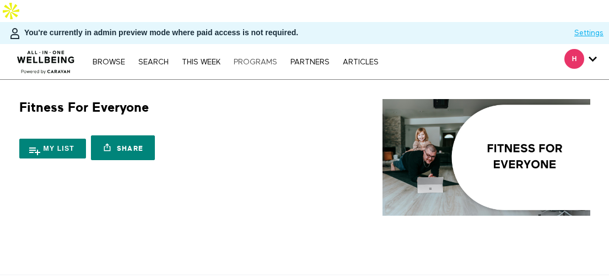
click at [275, 58] on link "PROGRAMS" at bounding box center [255, 62] width 55 height 8
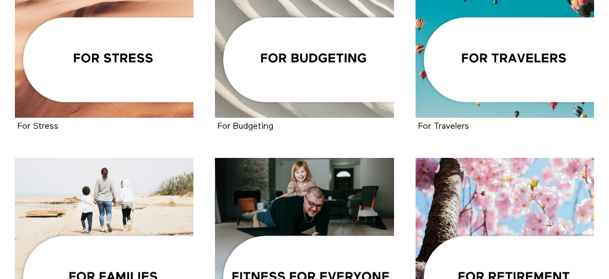
scroll to position [884, 0]
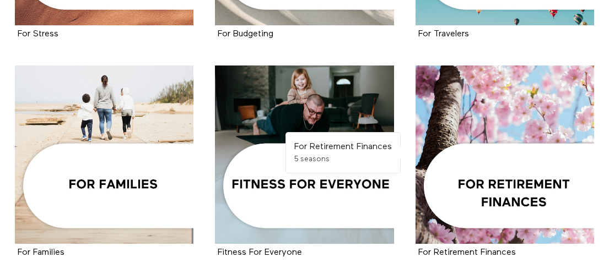
click at [507, 161] on div at bounding box center [504, 155] width 178 height 178
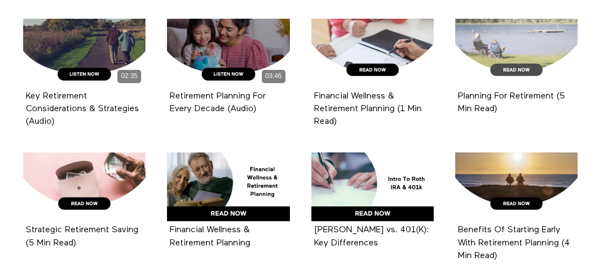
scroll to position [616, 0]
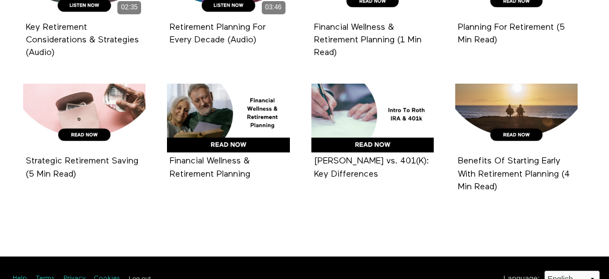
drag, startPoint x: 11, startPoint y: 140, endPoint x: 481, endPoint y: 186, distance: 472.1
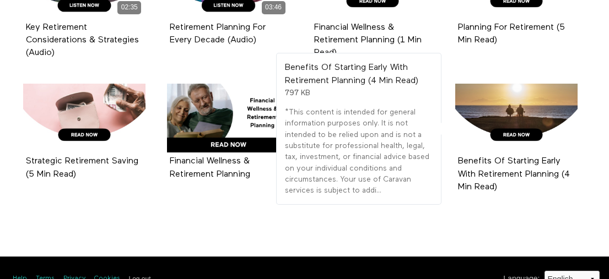
copy ul "03:25 3 Min Introduction To Retirement Planning Episode 1 04:29 5 Min Ways To M…"
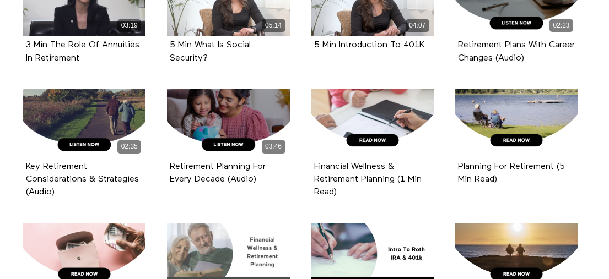
scroll to position [266, 0]
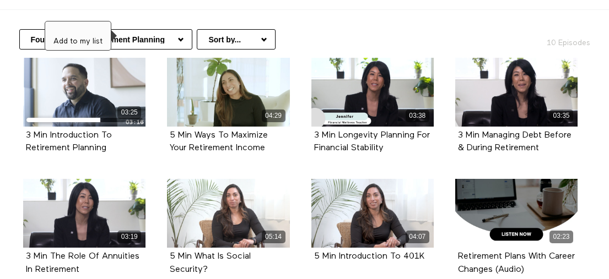
click at [116, 29] on select "Foundations Of Retirement Planning Financial Security & Risk Management Healthc…" at bounding box center [105, 39] width 173 height 20
select select "https://app.allinonewellbeing.com/for-retirement-planning/season:3"
click at [19, 29] on select "Foundations Of Retirement Planning Financial Security & Risk Management Healthc…" at bounding box center [105, 39] width 173 height 20
click at [141, 29] on select "Foundations Of Retirement Planning Financial Security & Risk Management Healthc…" at bounding box center [105, 39] width 173 height 20
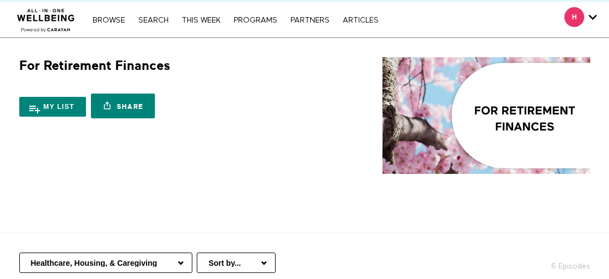
scroll to position [80, 0]
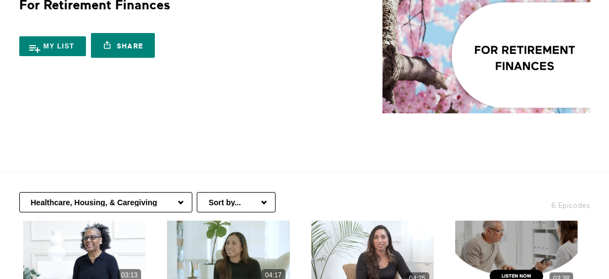
click at [155, 203] on select "Foundations Of Retirement Planning Financial Security & Risk Management Healthc…" at bounding box center [105, 202] width 173 height 20
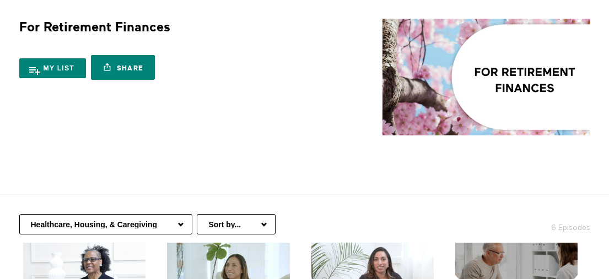
select select "[URL][DOMAIN_NAME]"
click at [19, 214] on select "Foundations Of Retirement Planning Financial Security & Risk Management Healthc…" at bounding box center [105, 224] width 173 height 20
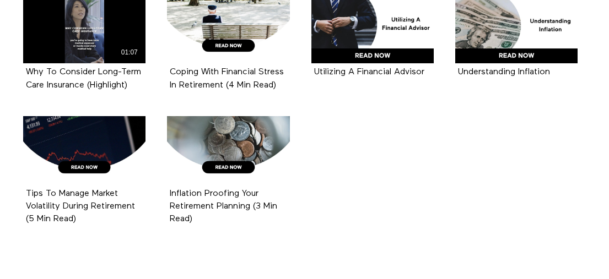
scroll to position [460, 0]
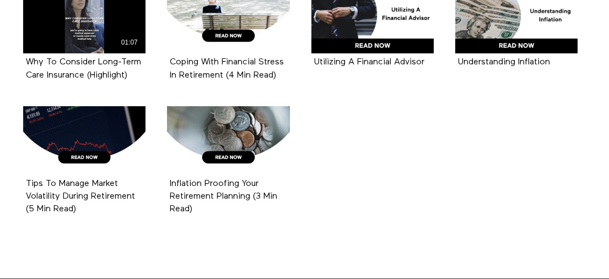
drag, startPoint x: 13, startPoint y: 149, endPoint x: 369, endPoint y: 219, distance: 363.1
click at [369, 219] on section "Foundations Of Retirement Planning Financial Security & Risk Management Healthc…" at bounding box center [304, 37] width 609 height 444
copy ul "03:42 3 Min Emergency Funds In Retirement Episode 1 04:45 5 Min Avoiding Financ…"
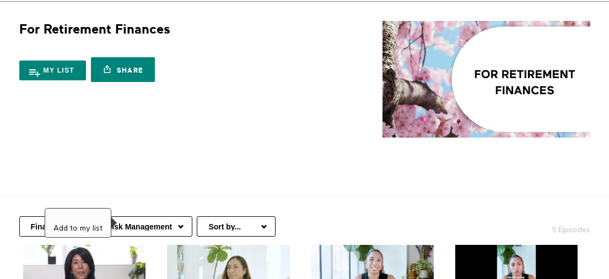
scroll to position [79, 0]
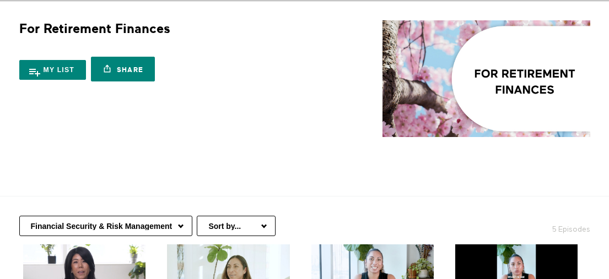
click at [143, 216] on select "Foundations Of Retirement Planning Financial Security & Risk Management Healthc…" at bounding box center [105, 226] width 173 height 20
select select "[URL][DOMAIN_NAME]"
click at [19, 216] on select "Foundations Of Retirement Planning Financial Security & Risk Management Healthc…" at bounding box center [105, 226] width 173 height 20
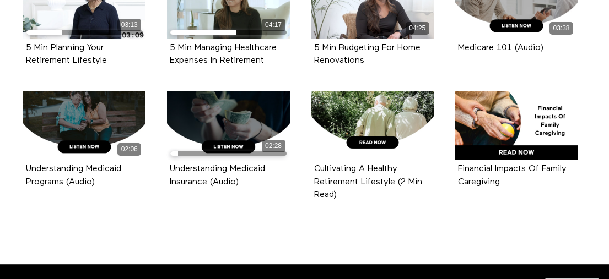
scroll to position [361, 0]
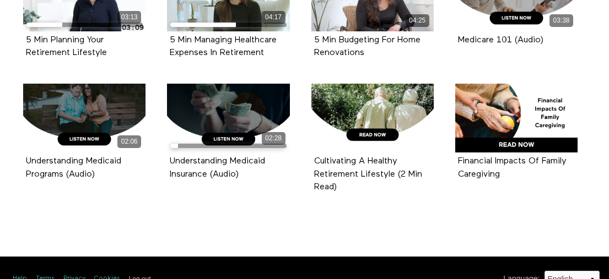
drag, startPoint x: 17, startPoint y: 34, endPoint x: 532, endPoint y: 171, distance: 533.4
click at [532, 171] on ul "03:13 5 Min Planning Your Retirement Lifestyle Episode 1 04:17 5 Min Managing H…" at bounding box center [301, 91] width 576 height 256
copy ul "03:13 5 Min Planning Your Retirement Lifestyle Episode 1 04:17 5 Min Managing H…"
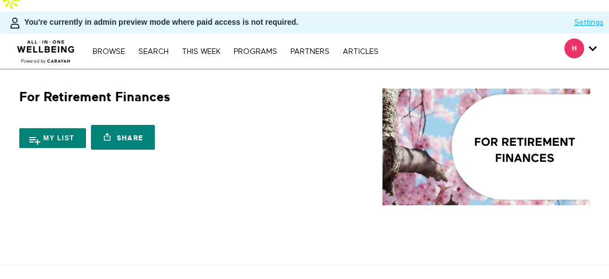
scroll to position [68, 0]
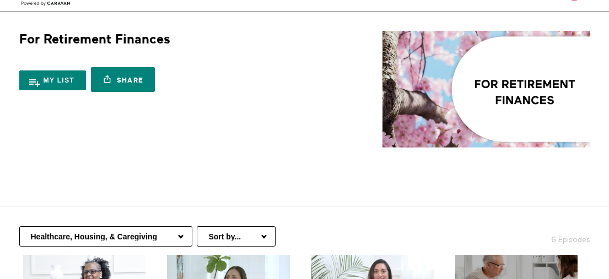
click at [167, 226] on select "Foundations Of Retirement Planning Financial Security & Risk Management Healthc…" at bounding box center [105, 236] width 173 height 20
select select "https://app.allinonewellbeing.com/for-retirement-planning/season:4"
click at [19, 226] on select "Foundations Of Retirement Planning Financial Security & Risk Management Healthc…" at bounding box center [105, 236] width 173 height 20
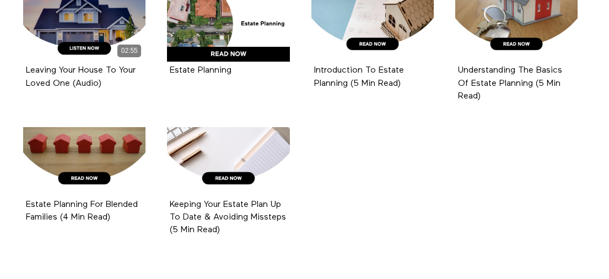
scroll to position [495, 0]
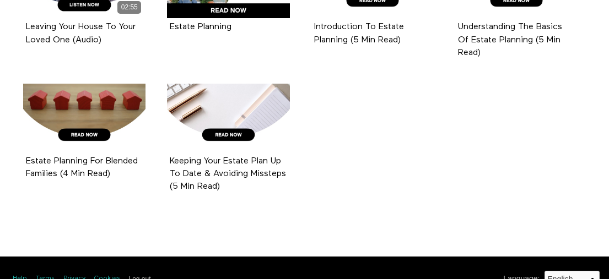
drag, startPoint x: 12, startPoint y: 139, endPoint x: 265, endPoint y: 197, distance: 259.8
click at [265, 197] on section "Foundations Of Retirement Planning Financial Security & Risk Management Healthc…" at bounding box center [304, 8] width 609 height 457
copy ul "04:18 5 Min Estate Planning Fundamentals Episode 1 03:25 3 Min Estate Planning …"
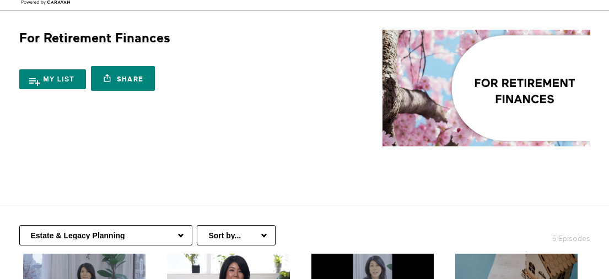
scroll to position [76, 0]
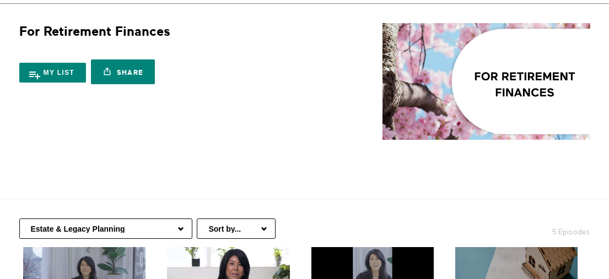
click at [177, 219] on select "Foundations Of Retirement Planning Financial Security & Risk Management Healthc…" at bounding box center [105, 229] width 173 height 20
select select "https://app.allinonewellbeing.com/for-retirement-planning/season:6"
click at [19, 219] on select "Foundations Of Retirement Planning Financial Security & Risk Management Healthc…" at bounding box center [105, 229] width 173 height 20
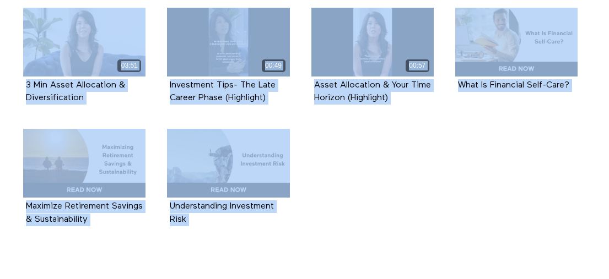
scroll to position [348, 0]
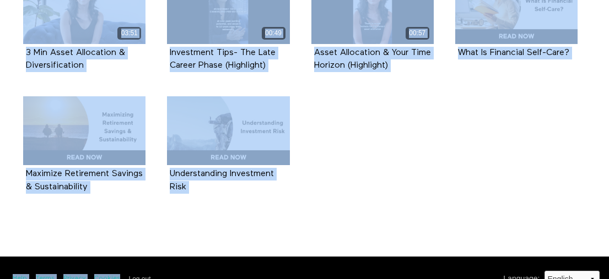
drag, startPoint x: 9, startPoint y: 117, endPoint x: 340, endPoint y: 193, distance: 339.5
click at [340, 193] on section "Foundations Of Retirement Planning Financial Security & Risk Management Healthc…" at bounding box center [304, 82] width 609 height 310
copy section "3 Episodes 03:51 3 Min Asset Allocation & Diversification Episode 1 00:49 Inves…"
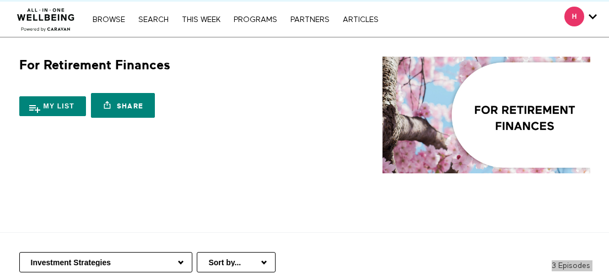
scroll to position [36, 0]
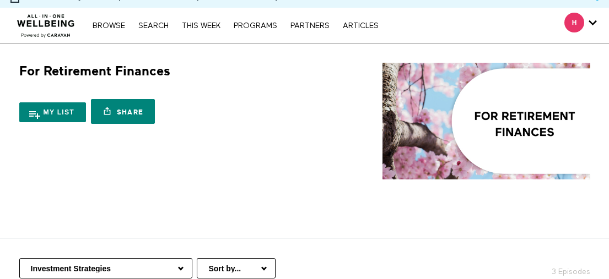
click at [202, 167] on div "For Retirement Finances 5 Seasons My list Share Share with your friends [URL][D…" at bounding box center [304, 133] width 592 height 140
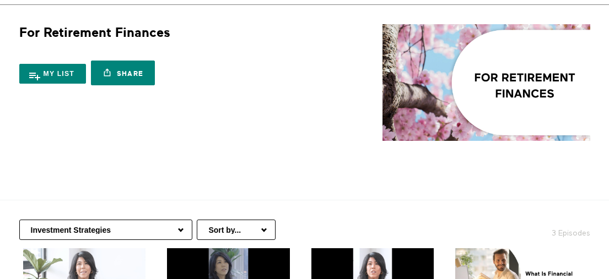
scroll to position [86, 0]
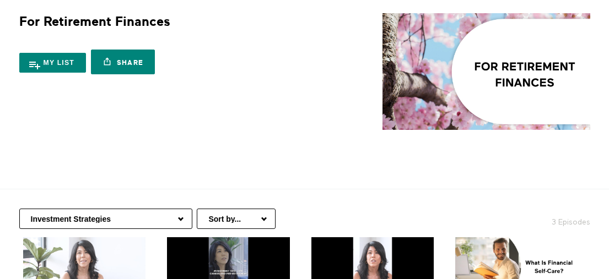
click at [184, 209] on select "Foundations Of Retirement Planning Financial Security & Risk Management Healthc…" at bounding box center [105, 219] width 173 height 20
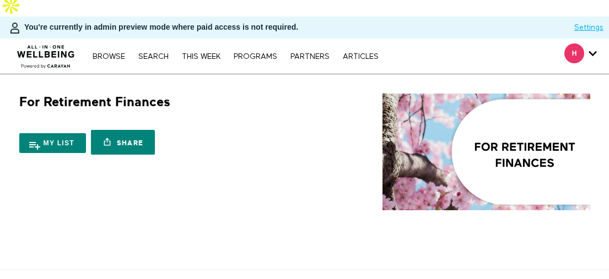
scroll to position [0, 0]
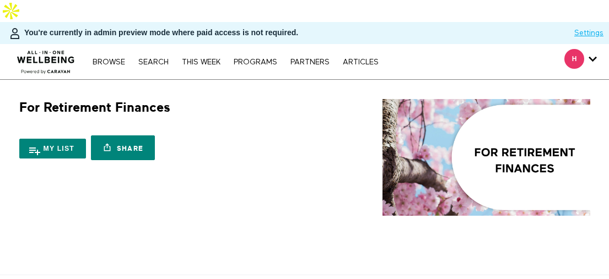
click at [261, 57] on div "Browse Search THIS WEEK PROGRAMS PARTNERS ARTICLES Account settings Manage Subs…" at bounding box center [235, 61] width 296 height 9
click at [262, 58] on link "PROGRAMS" at bounding box center [255, 62] width 55 height 8
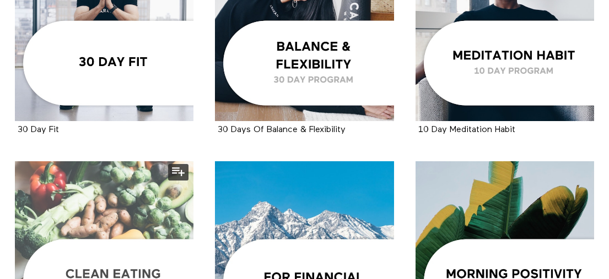
scroll to position [1101, 0]
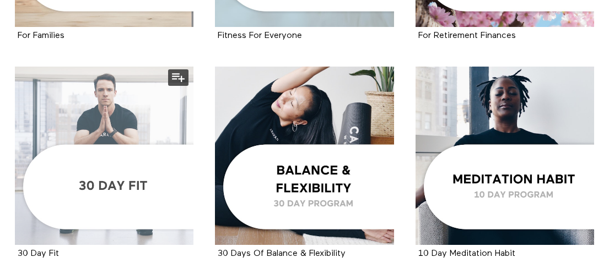
click at [123, 155] on div at bounding box center [104, 156] width 178 height 178
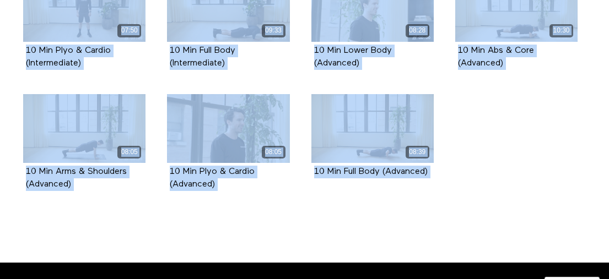
scroll to position [1047, 0]
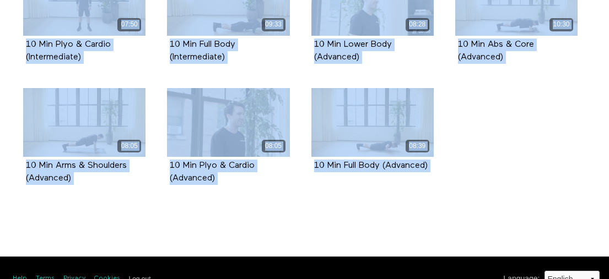
drag, startPoint x: 10, startPoint y: 162, endPoint x: 491, endPoint y: 219, distance: 484.2
copy div "30 Day Fit Program Calendar.pdf 921 KB 12:21 10 Min Core Strength 10:29 10 Min …"
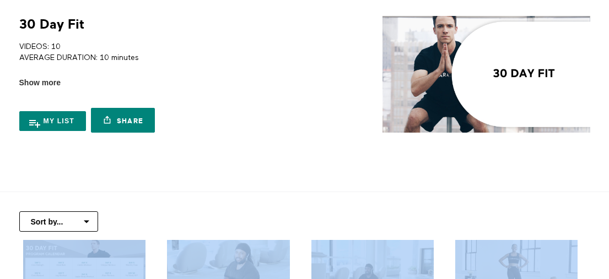
scroll to position [47, 0]
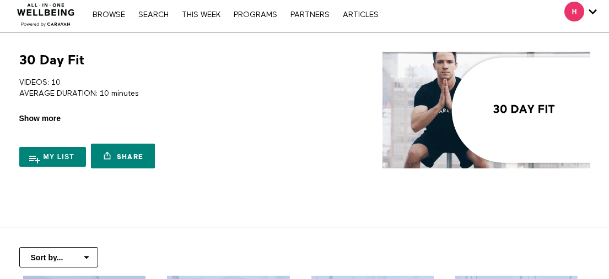
click at [49, 124] on div "My list Share Share with your friends https://app.allinonewellbeing.com/30-day-…" at bounding box center [159, 149] width 281 height 50
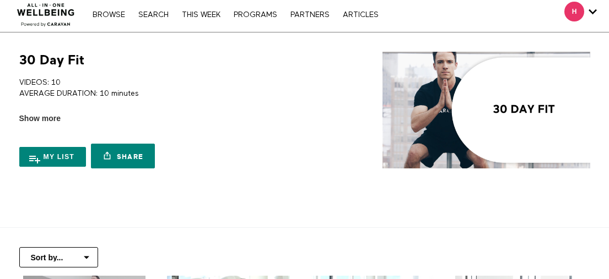
click at [49, 113] on span "Show more" at bounding box center [39, 119] width 41 height 12
click at [0, 0] on input "Show more Show less" at bounding box center [0, 0] width 0 height 0
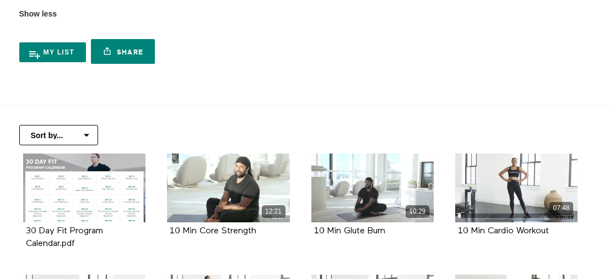
scroll to position [456, 0]
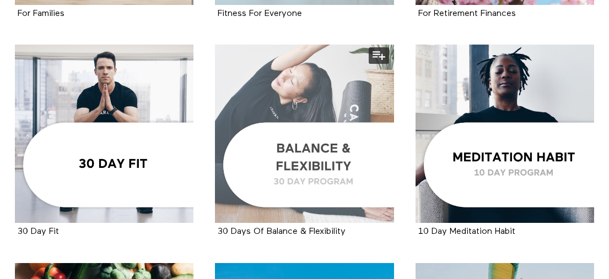
scroll to position [1103, 0]
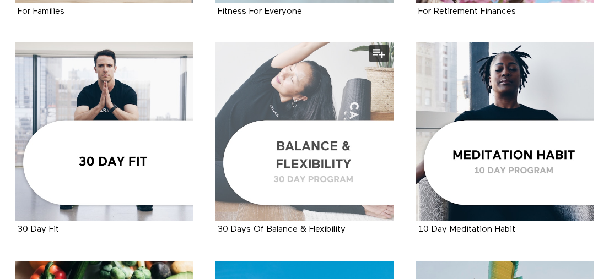
click at [304, 165] on div at bounding box center [304, 131] width 178 height 178
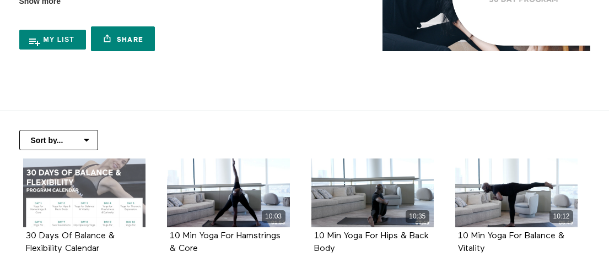
scroll to position [166, 0]
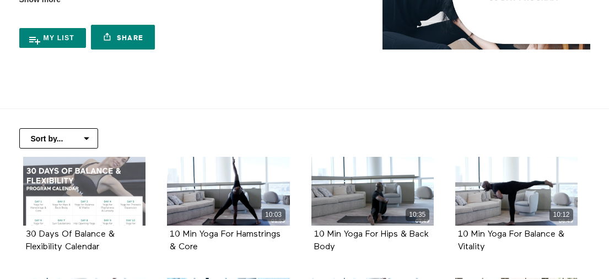
drag, startPoint x: 8, startPoint y: 142, endPoint x: 72, endPoint y: 150, distance: 65.0
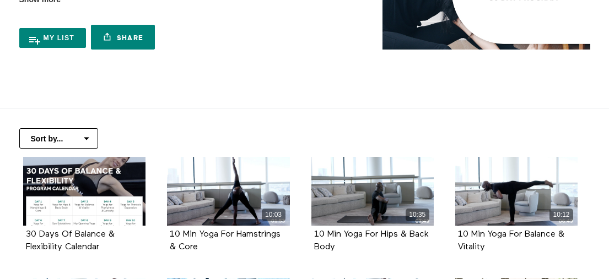
click at [89, 128] on select "Sort by... Alphabetical Release date" at bounding box center [58, 138] width 79 height 20
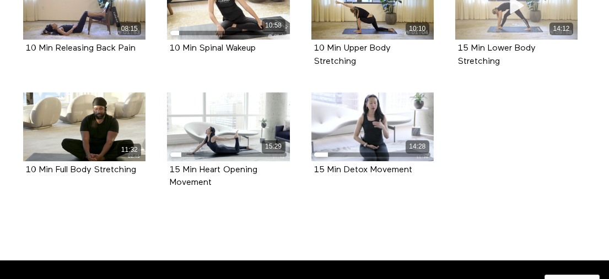
scroll to position [1085, 0]
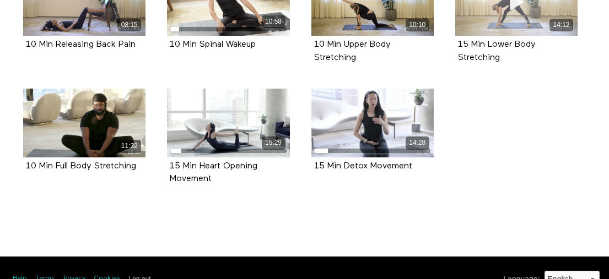
drag, startPoint x: 8, startPoint y: 138, endPoint x: 472, endPoint y: 182, distance: 465.3
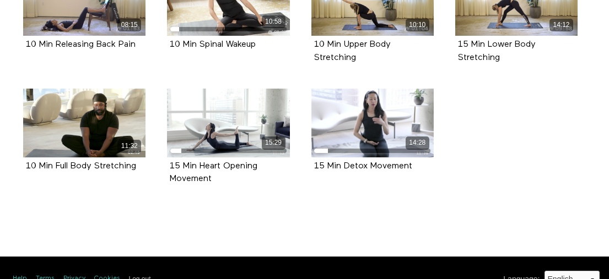
copy ul "30 Days Of Balance & Flexibility Calendar 599 KB 10:03 10 Min Yoga For Hamstrin…"
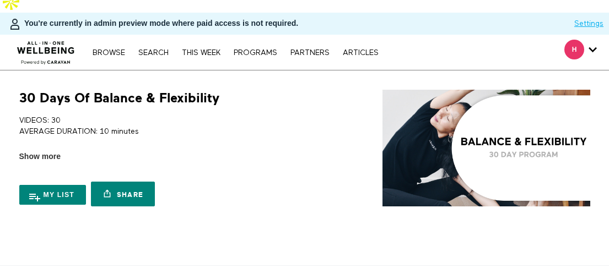
scroll to position [0, 0]
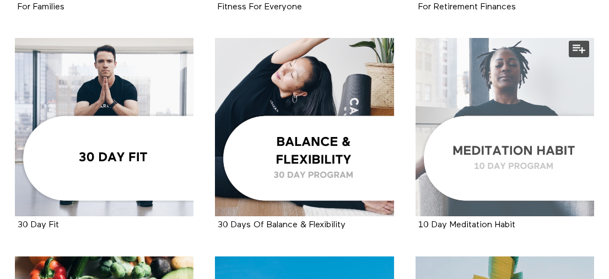
scroll to position [1115, 0]
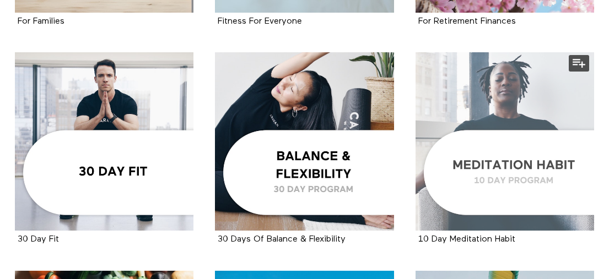
click at [527, 153] on div at bounding box center [504, 141] width 178 height 178
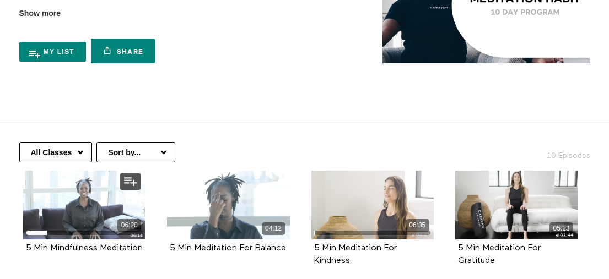
scroll to position [169, 0]
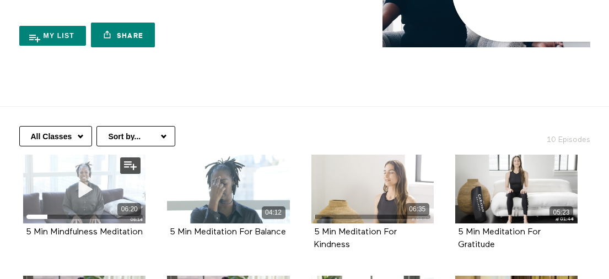
drag, startPoint x: 9, startPoint y: 140, endPoint x: 47, endPoint y: 142, distance: 38.0
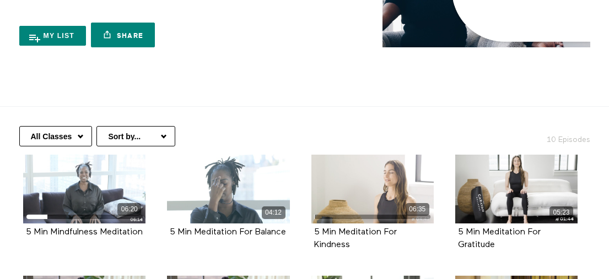
click at [87, 126] on select "All Classes Calendar" at bounding box center [55, 136] width 73 height 20
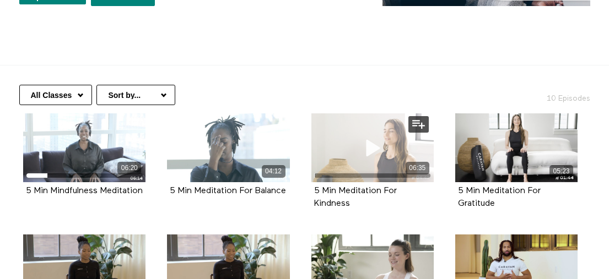
scroll to position [457, 0]
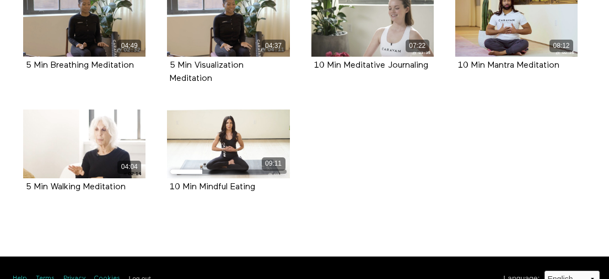
drag, startPoint x: 13, startPoint y: 148, endPoint x: 283, endPoint y: 210, distance: 277.5
click at [283, 210] on section "All Classes Calendar Sort by... Alphabetical Release date 10 Episodes 06:20 5 M…" at bounding box center [304, 28] width 609 height 419
copy ul "06:20 5 Min Mindfulness Meditation Episode 1 04:12 5 Min Meditation For Balance…"
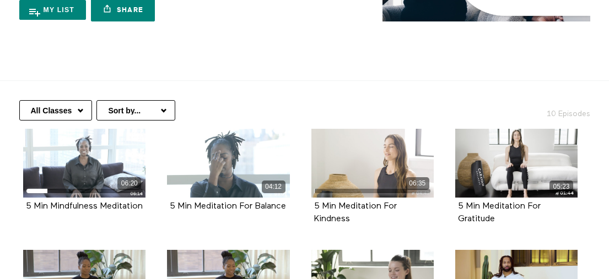
scroll to position [189, 0]
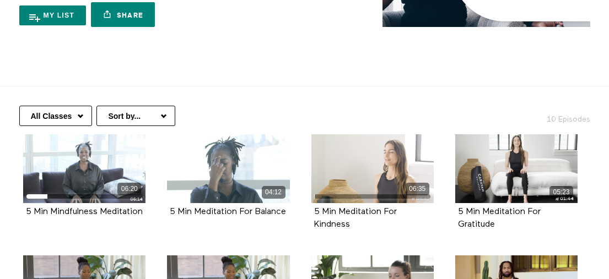
click at [68, 106] on select "All Classes Calendar" at bounding box center [55, 116] width 73 height 20
select select "[URL][DOMAIN_NAME]"
click at [19, 106] on select "All Classes Calendar" at bounding box center [55, 116] width 73 height 20
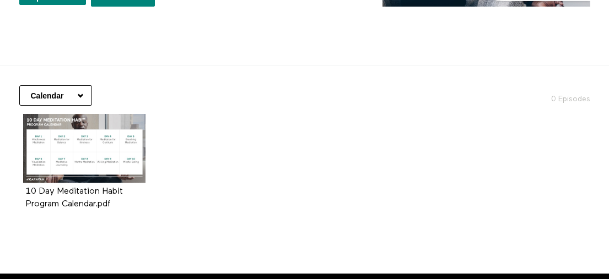
scroll to position [188, 0]
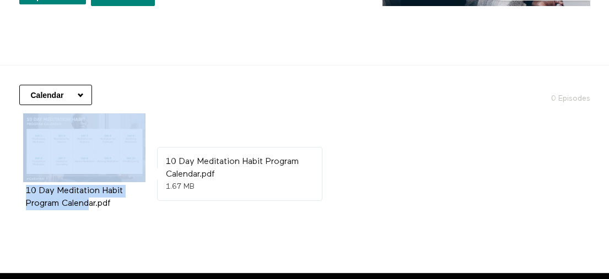
drag, startPoint x: 185, startPoint y: 193, endPoint x: 45, endPoint y: 155, distance: 145.5
click at [45, 155] on ul "10 Day Meditation Habit Program Calendar.pdf 1.67 MB" at bounding box center [301, 173] width 576 height 121
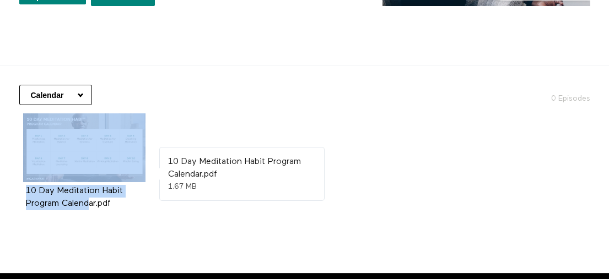
copy div "10 Day Meditation Habit"
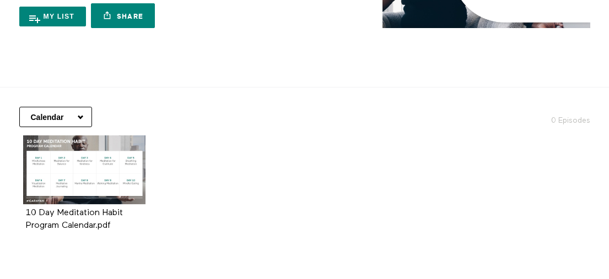
click at [172, 226] on ul "10 Day Meditation Habit Program Calendar.pdf 1.67 MB" at bounding box center [301, 196] width 576 height 121
drag, startPoint x: 133, startPoint y: 216, endPoint x: 14, endPoint y: 143, distance: 139.9
click at [14, 143] on li "10 Day Meditation Habit Program Calendar.pdf 1.67 MB" at bounding box center [85, 196] width 144 height 121
copy div "10 Day Meditation Habit Program Calendar.pdf"
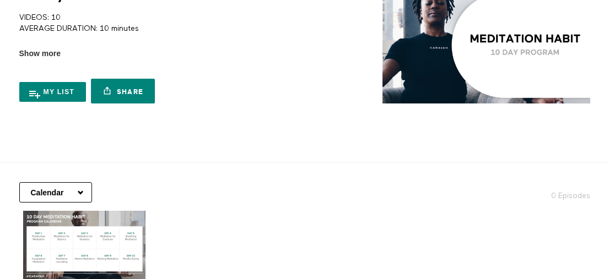
scroll to position [98, 0]
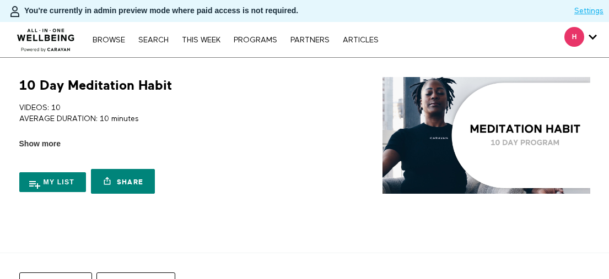
scroll to position [189, 0]
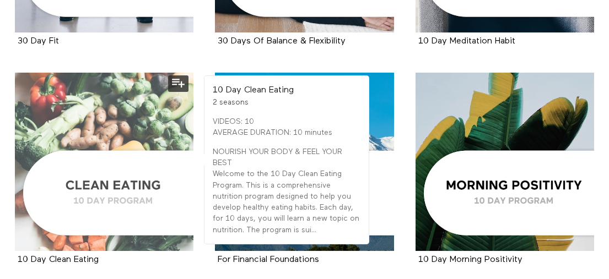
scroll to position [1314, 0]
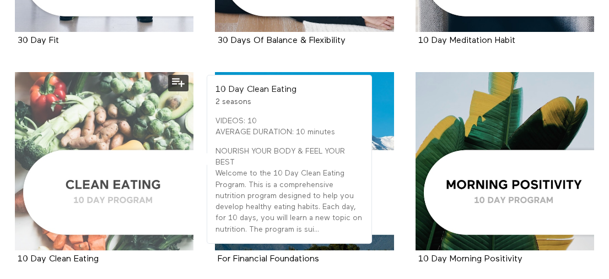
click at [133, 191] on div at bounding box center [104, 161] width 178 height 178
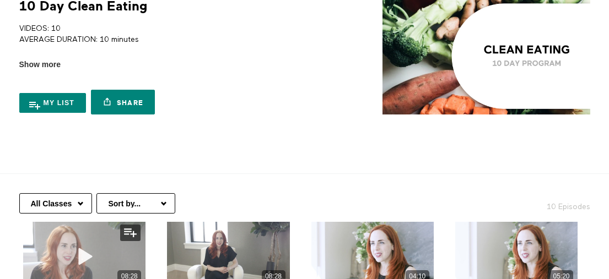
scroll to position [151, 0]
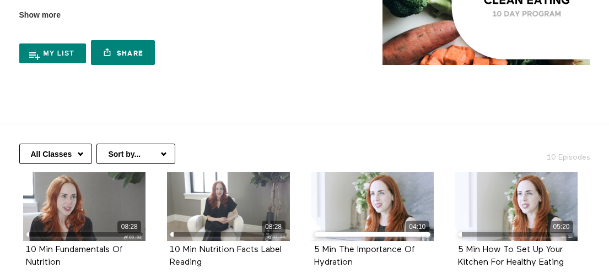
click at [39, 144] on select "All Classes Calendar" at bounding box center [55, 154] width 73 height 20
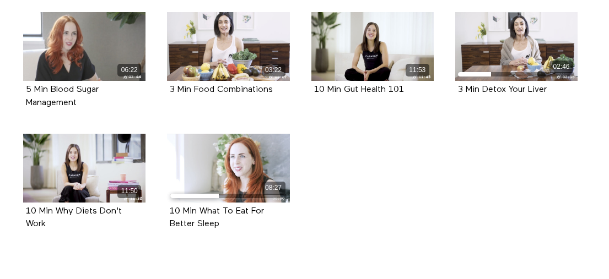
scroll to position [469, 0]
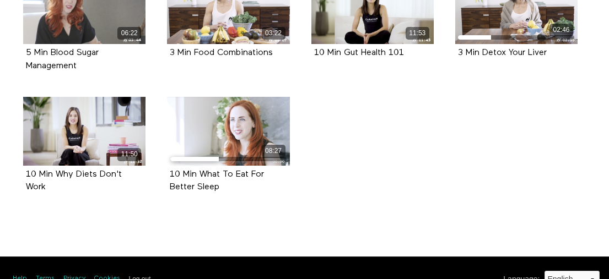
drag, startPoint x: 7, startPoint y: 152, endPoint x: 259, endPoint y: 201, distance: 257.4
click at [259, 201] on section "All Classes Calendar Sort by... Alphabetical Release date 10 Episodes 08:28 10 …" at bounding box center [304, 21] width 609 height 431
copy ul "08:28 10 Min Fundamentals Of Nutrition Episode 1 08:28 10 Min Nutrition Facts L…"
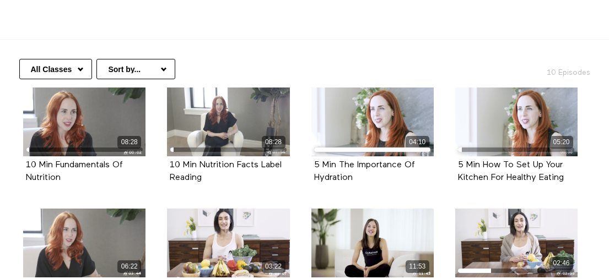
scroll to position [106, 0]
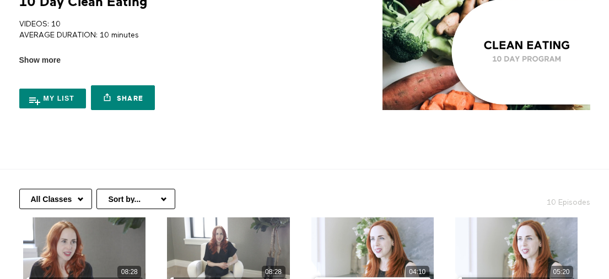
click at [81, 189] on select "All Classes Calendar" at bounding box center [55, 199] width 73 height 20
select select "https://app.allinonewellbeing.com/10-day-mindful-nourishment/season:2"
click at [19, 189] on select "All Classes Calendar" at bounding box center [55, 199] width 73 height 20
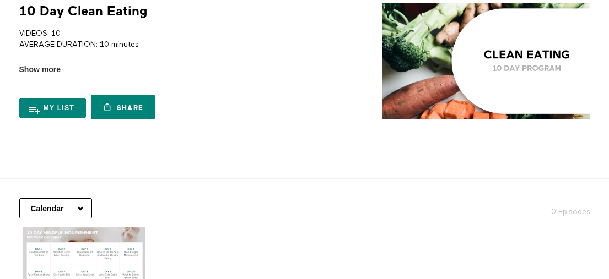
scroll to position [165, 0]
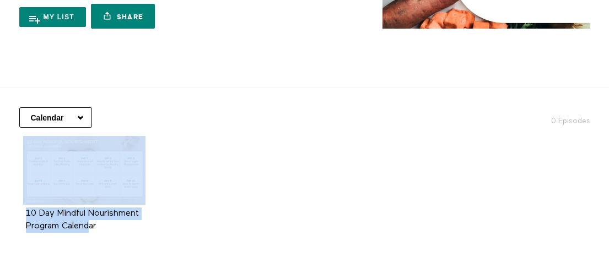
drag, startPoint x: 185, startPoint y: 217, endPoint x: 50, endPoint y: 180, distance: 139.4
click at [50, 180] on ul "10 Day Mindful Nourishment Program Calendar 991 KB" at bounding box center [301, 196] width 576 height 121
copy div "10 Day Mindful Nourishment"
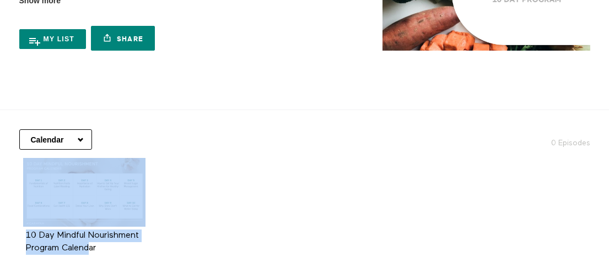
click at [207, 252] on ul "10 Day Mindful Nourishment Program Calendar 991 KB" at bounding box center [301, 218] width 576 height 121
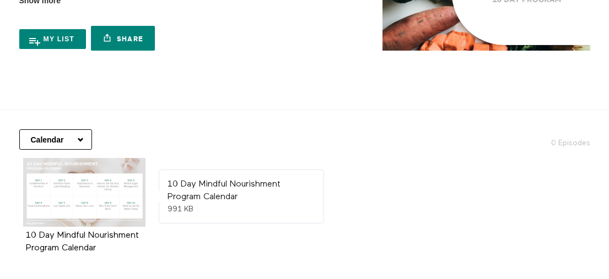
drag, startPoint x: 128, startPoint y: 232, endPoint x: 29, endPoint y: 180, distance: 111.4
click at [29, 180] on div "10 Day Mindful Nourishment Program Calendar 991 KB" at bounding box center [85, 214] width 136 height 113
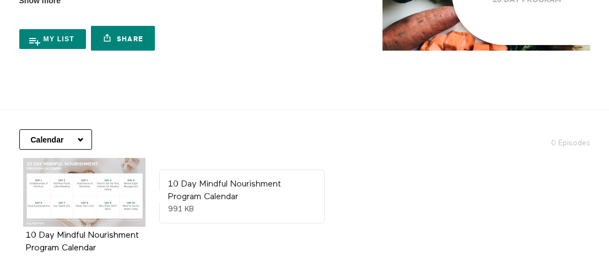
copy div "10 Day Mindful Nourishment Program Calendar"
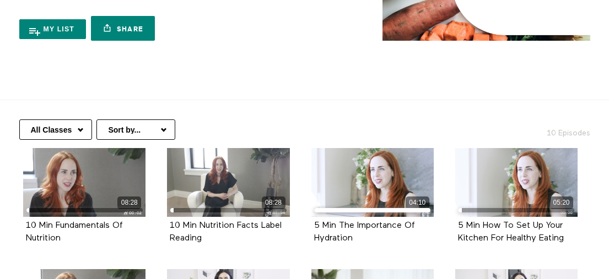
scroll to position [288, 0]
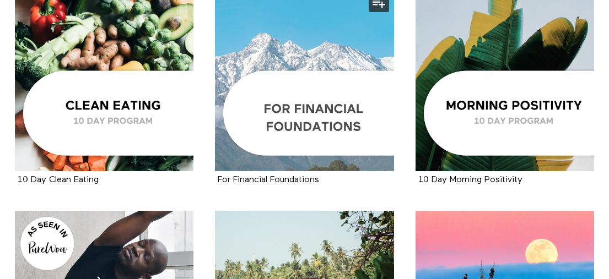
scroll to position [1386, 0]
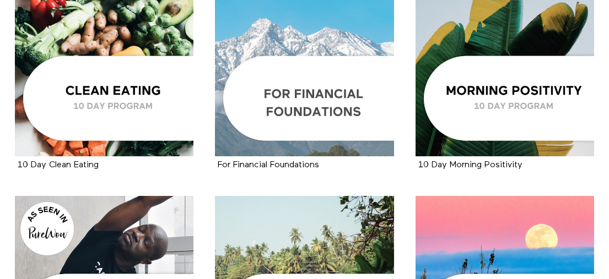
click at [328, 123] on div at bounding box center [304, 67] width 178 height 178
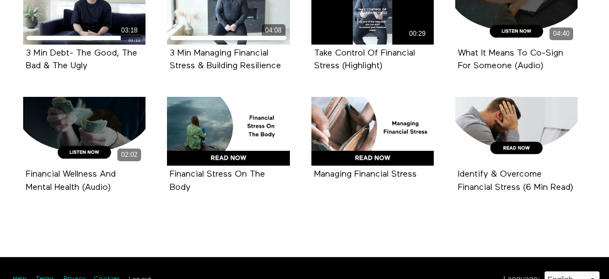
scroll to position [361, 0]
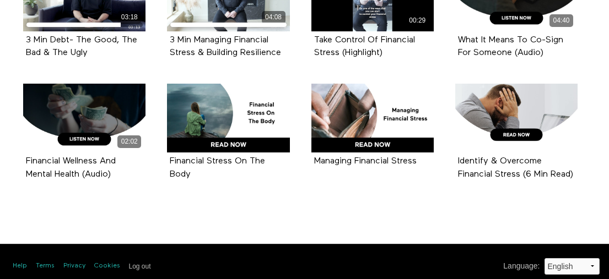
drag, startPoint x: 6, startPoint y: 28, endPoint x: 531, endPoint y: 205, distance: 554.8
click at [531, 205] on section "Debt & Managing Financial Stress Tax Essentials Insurance Essentials Renting & …" at bounding box center [304, 70] width 609 height 310
copy ul "03:18 3 Min Debt- The Good, The Bad & The Ugly Episode 1 04:08 3 Min Managing F…"
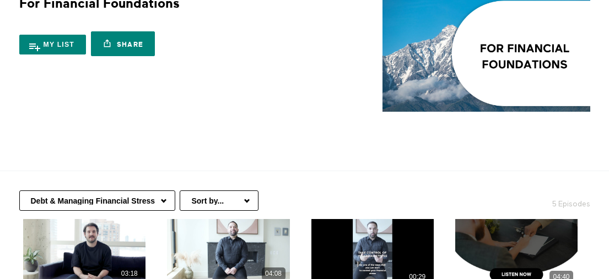
scroll to position [67, 0]
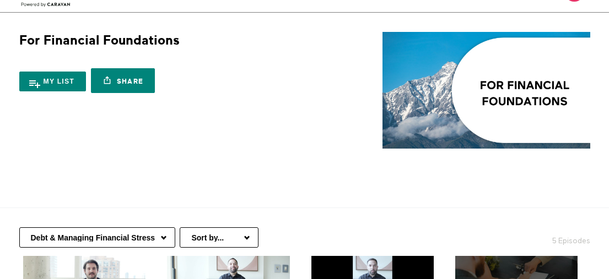
click at [127, 227] on select "Debt & Managing Financial Stress Tax Essentials Insurance Essentials Renting & …" at bounding box center [97, 237] width 156 height 20
select select "[URL][DOMAIN_NAME]"
click at [19, 227] on select "Debt & Managing Financial Stress Tax Essentials Insurance Essentials Renting & …" at bounding box center [97, 237] width 156 height 20
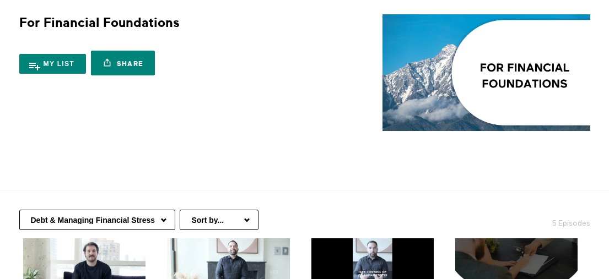
scroll to position [259, 0]
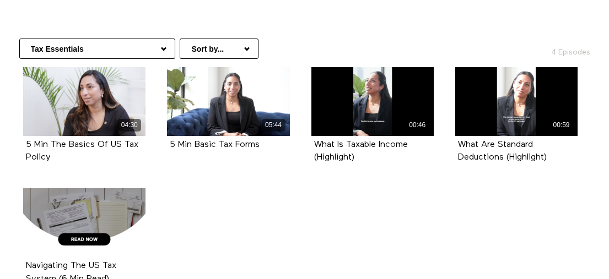
scroll to position [270, 0]
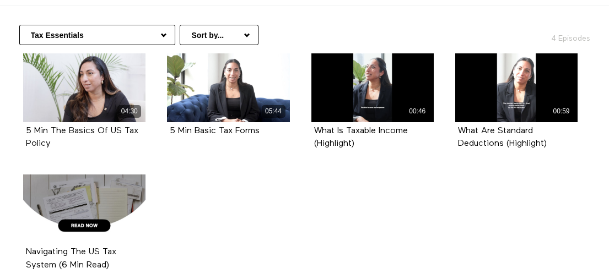
drag, startPoint x: 11, startPoint y: 111, endPoint x: 126, endPoint y: 252, distance: 182.0
click at [126, 252] on div "04:30 5 Min The Basics Of US Tax Policy Episode 1 05:44 5 Min Basic Tax Forms E…" at bounding box center [300, 174] width 584 height 243
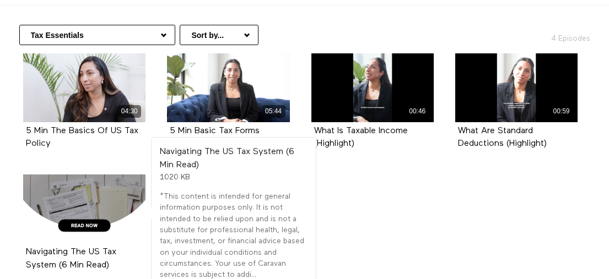
copy ul "04:30 5 Min The Basics Of US Tax Policy Episode 1 05:44 5 Min Basic Tax Forms E…"
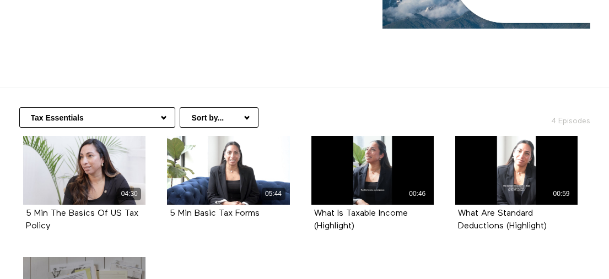
scroll to position [191, 0]
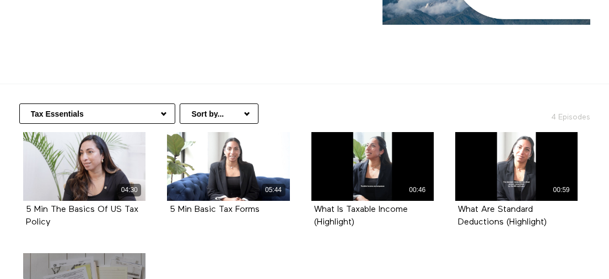
drag, startPoint x: 135, startPoint y: 78, endPoint x: 140, endPoint y: 86, distance: 10.1
click at [137, 84] on div "Debt & Managing Financial Stress Tax Essentials Insurance Essentials Renting & …" at bounding box center [304, 108] width 592 height 48
click at [143, 104] on select "Debt & Managing Financial Stress Tax Essentials Insurance Essentials Renting & …" at bounding box center [97, 114] width 156 height 20
select select "https://app.allinonewellbeing.com/for-financial-foundations/season:5"
click at [19, 104] on select "Debt & Managing Financial Stress Tax Essentials Insurance Essentials Renting & …" at bounding box center [97, 114] width 156 height 20
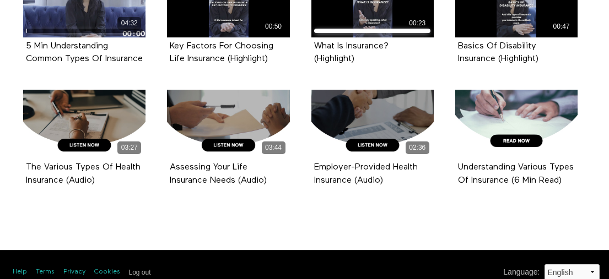
scroll to position [373, 0]
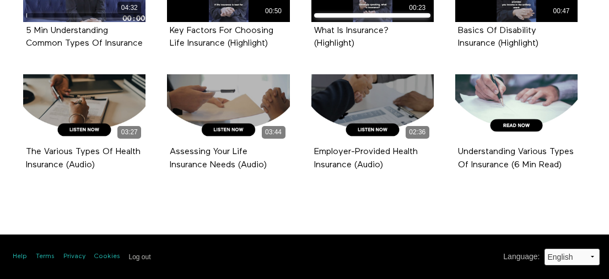
drag, startPoint x: 155, startPoint y: 131, endPoint x: 530, endPoint y: 177, distance: 378.5
click at [531, 177] on div "04:32 5 Min Understanding Common Types Of Insurance Episode 1 00:50 Key Factors…" at bounding box center [300, 74] width 584 height 243
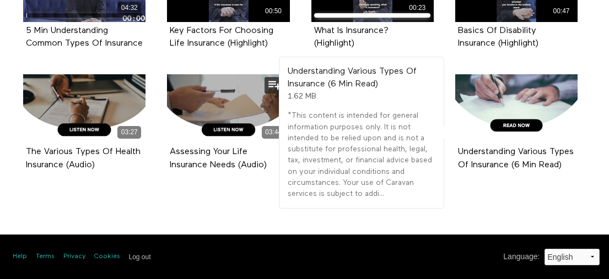
copy ul "04:32 5 Min Understanding Common Types Of Insurance Episode 1 00:50 Key Factors…"
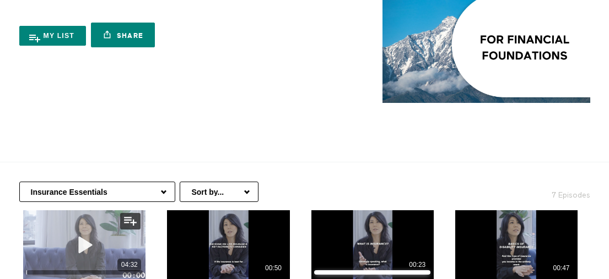
scroll to position [151, 0]
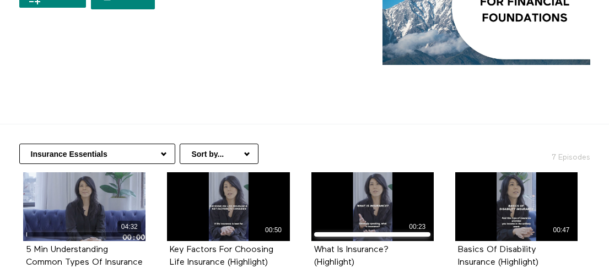
click at [148, 144] on select "Debt & Managing Financial Stress Tax Essentials Insurance Essentials Renting & …" at bounding box center [97, 154] width 156 height 20
select select "https://app.allinonewellbeing.com/for-financial-foundations/season:1"
click at [19, 144] on select "Debt & Managing Financial Stress Tax Essentials Insurance Essentials Renting & …" at bounding box center [97, 154] width 156 height 20
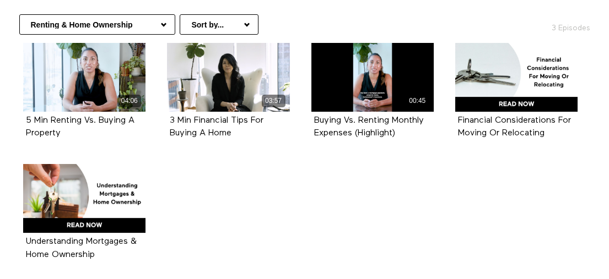
scroll to position [348, 0]
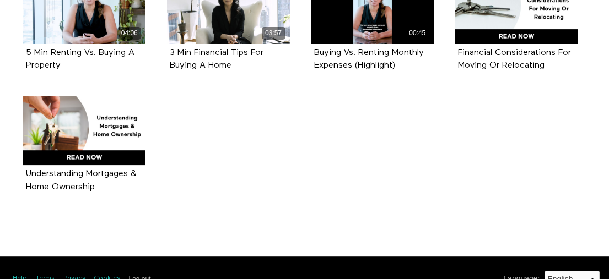
drag, startPoint x: 9, startPoint y: 136, endPoint x: 151, endPoint y: 165, distance: 145.0
click at [151, 164] on div "04:06 5 Min Renting Vs. Buying A Property Episode 1 03:57 3 Min Financial Tips …" at bounding box center [300, 96] width 584 height 243
copy ul "04:06 5 Min Renting Vs. Buying A Property Episode 1 03:57 3 Min Financial Tips …"
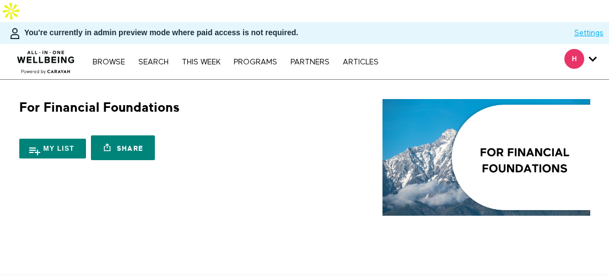
scroll to position [85, 0]
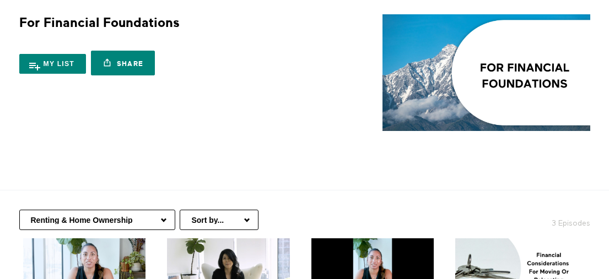
click at [116, 210] on select "Debt & Managing Financial Stress Tax Essentials Insurance Essentials Renting & …" at bounding box center [97, 220] width 156 height 20
select select "[URL][DOMAIN_NAME]"
click at [19, 210] on select "Debt & Managing Financial Stress Tax Essentials Insurance Essentials Renting & …" at bounding box center [97, 220] width 156 height 20
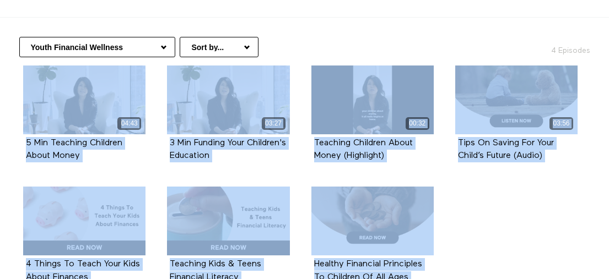
scroll to position [361, 0]
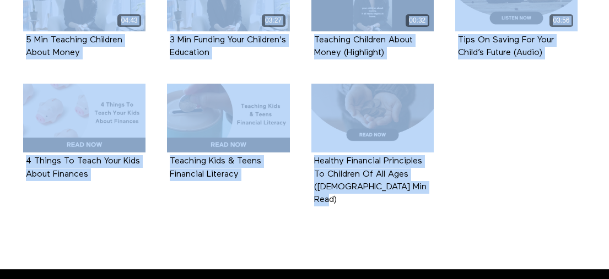
drag, startPoint x: 13, startPoint y: 60, endPoint x: 412, endPoint y: 177, distance: 416.1
click at [412, 177] on ul "04:43 5 Min Teaching Children About Money Episode 1 03:27 3 Min Funding Your Ch…" at bounding box center [301, 97] width 576 height 268
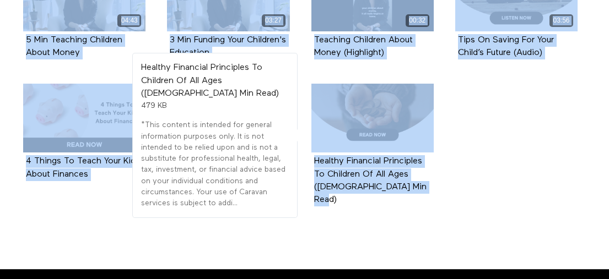
copy ul "04:43 5 Min Teaching Children About Money Episode 1 03:27 3 Min Funding Your Ch…"
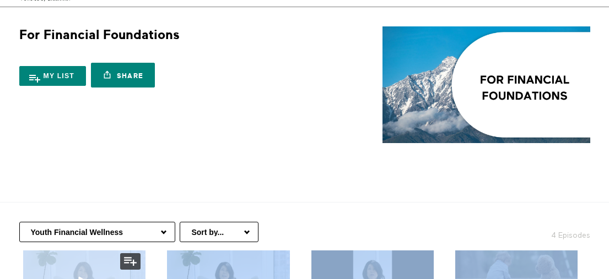
scroll to position [79, 0]
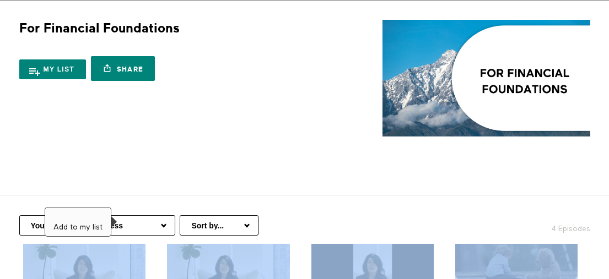
click at [151, 215] on select "Debt & Managing Financial Stress Tax Essentials Insurance Essentials Renting & …" at bounding box center [97, 225] width 156 height 20
select select "https://app.allinonewellbeing.com/for-financial-foundations/season:4"
click at [19, 215] on select "Debt & Managing Financial Stress Tax Essentials Insurance Essentials Renting & …" at bounding box center [97, 225] width 156 height 20
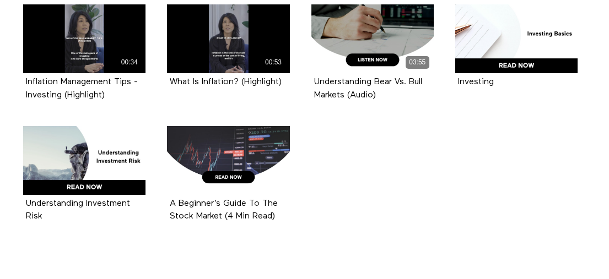
scroll to position [442, 0]
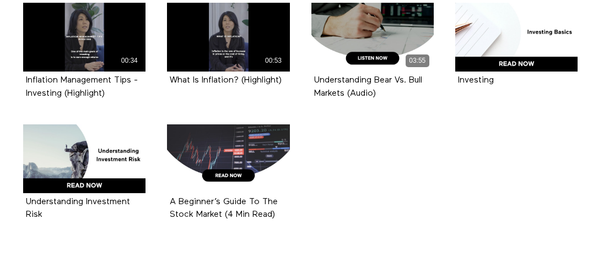
drag, startPoint x: 7, startPoint y: 105, endPoint x: 353, endPoint y: 215, distance: 363.0
click at [353, 215] on section "Debt & Managing Financial Stress Tax Essentials Insurance Essentials Renting & …" at bounding box center [304, 49] width 609 height 431
copy ul "03:59 5 Min Investing For Different Life Phases Episode 1 03:38 3 Min Inflation…"
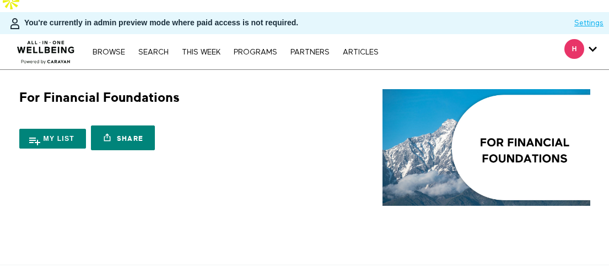
scroll to position [7, 0]
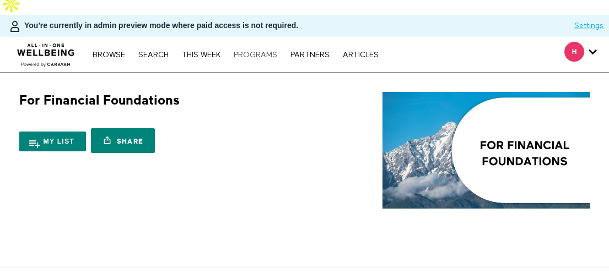
click at [262, 51] on link "PROGRAMS" at bounding box center [255, 55] width 55 height 8
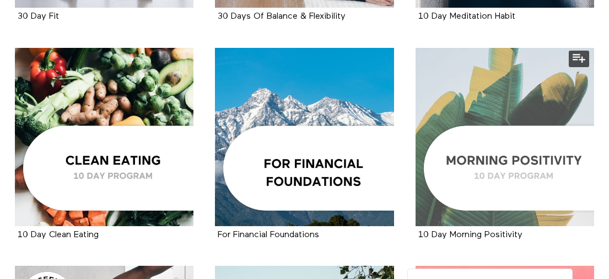
scroll to position [1307, 0]
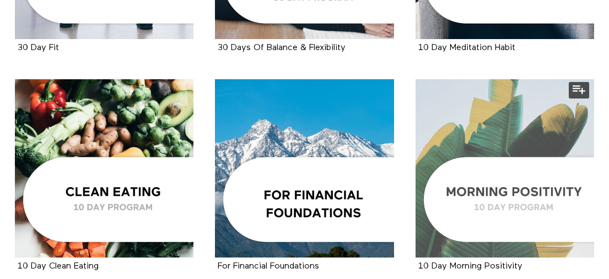
click at [445, 159] on div at bounding box center [504, 168] width 178 height 178
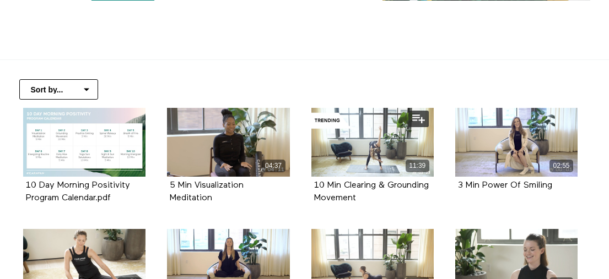
scroll to position [457, 0]
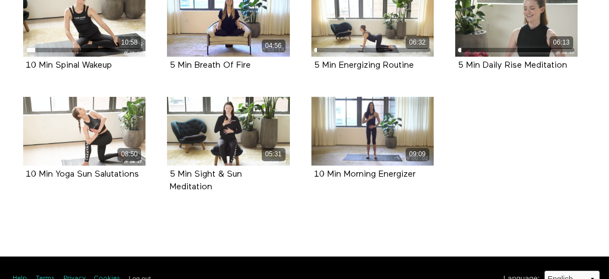
drag, startPoint x: 10, startPoint y: 100, endPoint x: 430, endPoint y: 186, distance: 428.4
click at [430, 186] on div "10 Day Morning Positivity Program Calendar.pdf 2.06 MB 04:37 5 Min Visualizatio…" at bounding box center [300, 42] width 584 height 351
copy ul "10 Day Morning Positivity Program Calendar.pdf 2.06 MB 04:37 5 Min Visualizatio…"
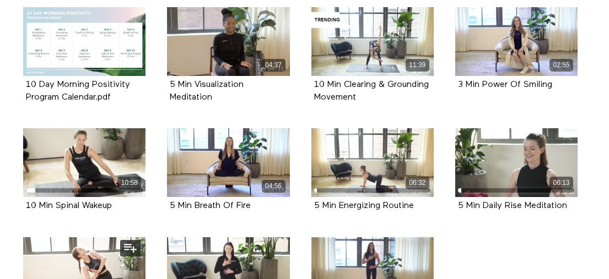
scroll to position [105, 0]
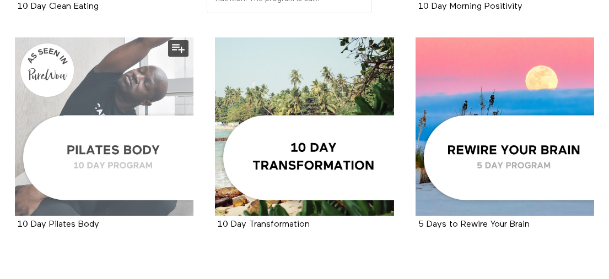
scroll to position [1554, 0]
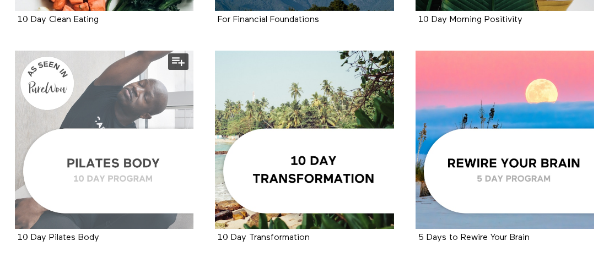
click at [123, 88] on div at bounding box center [104, 140] width 178 height 178
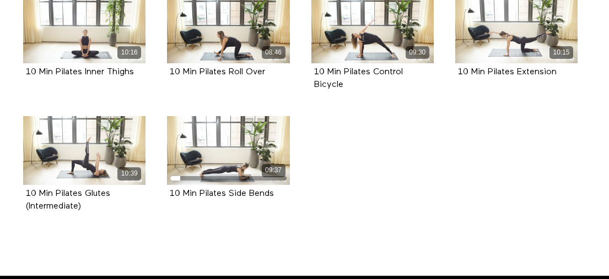
scroll to position [457, 0]
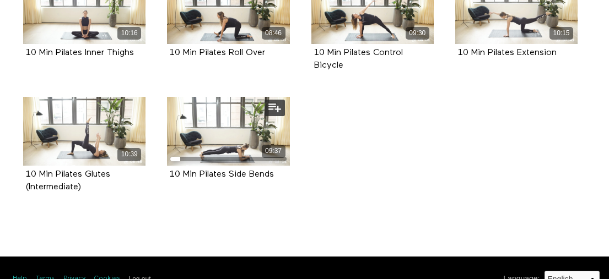
drag, startPoint x: 6, startPoint y: 174, endPoint x: 252, endPoint y: 174, distance: 246.2
click at [252, 174] on section "All Classes Day 1 Day 2 Day 3 Day 4 Day 5 Day 6 Day 7 Day 8 Day 9 Day 10 Sort b…" at bounding box center [304, 28] width 609 height 419
copy ul "10:43 10 Min Pilates Core Episode 1 10:41 10 Min Pilates Glutes Episode 2 10:15…"
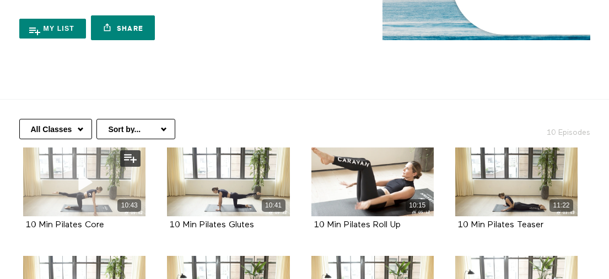
scroll to position [186, 0]
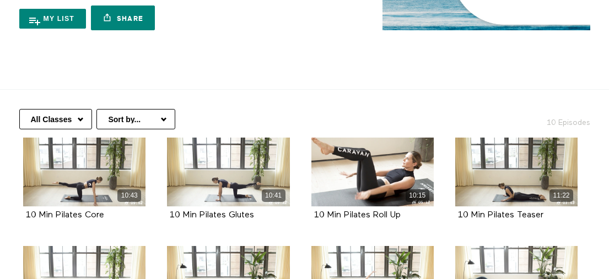
click at [73, 109] on select "All Classes Day 1 Day 2 Day 3 Day 4 Day 5 Day 6 Day 7 Day 8 Day 9 Day 10" at bounding box center [55, 119] width 73 height 20
select select "https://app.allinonewellbeing.com/10-days-of-pilates-body/season:1"
click at [19, 109] on select "All Classes Day 1 Day 2 Day 3 Day 4 Day 5 Day 6 Day 7 Day 8 Day 9 Day 10" at bounding box center [55, 119] width 73 height 20
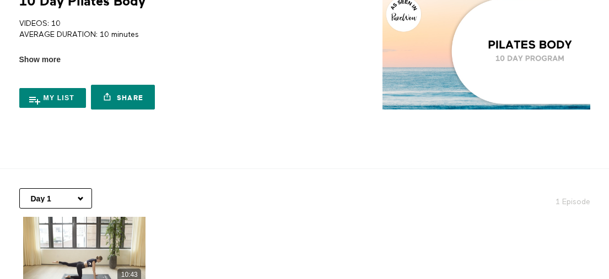
scroll to position [100, 0]
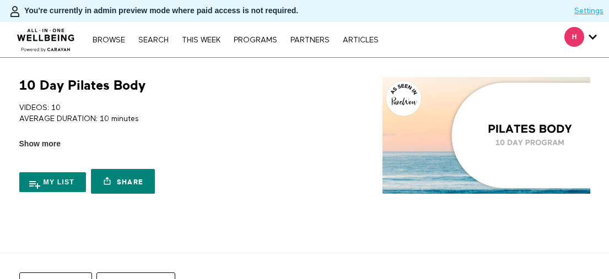
scroll to position [180, 0]
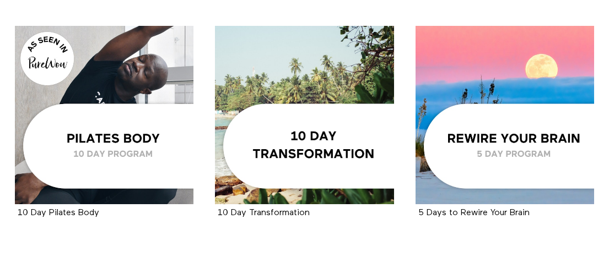
scroll to position [1605, 0]
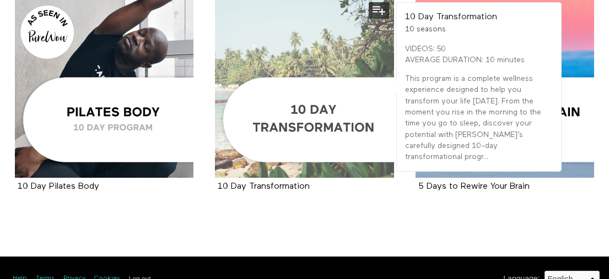
click at [311, 124] on div at bounding box center [304, 88] width 178 height 178
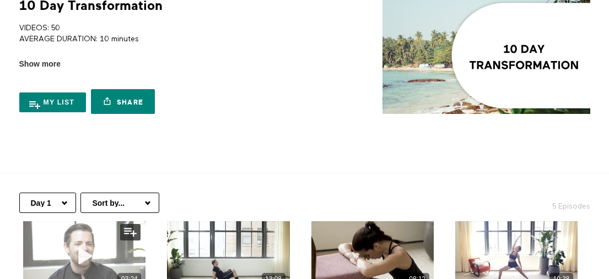
scroll to position [142, 0]
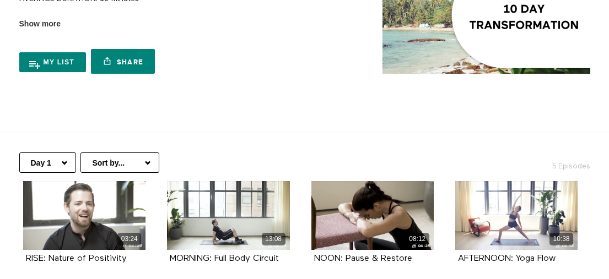
click at [58, 153] on select "Day 1 Day 2 Day 3 Day 4 Day 5 Day 6 Day 7 Day 8 Day 9 Day 10" at bounding box center [47, 163] width 57 height 20
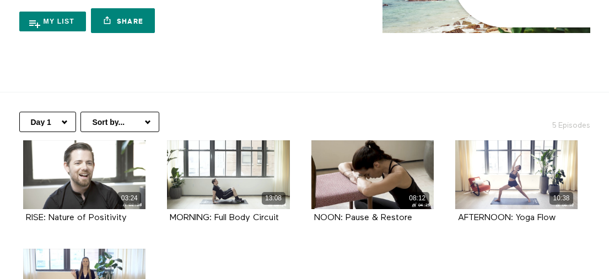
scroll to position [315, 0]
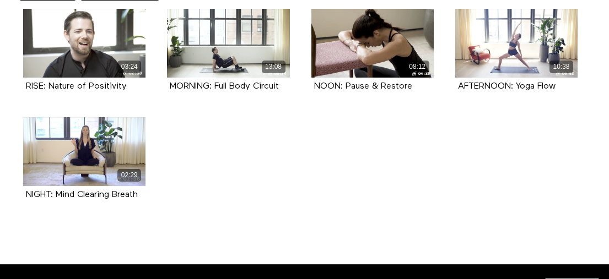
drag, startPoint x: 13, startPoint y: 37, endPoint x: 211, endPoint y: 194, distance: 252.9
click at [211, 194] on ul "03:24 RISE: Nature of Positivity Episode 1 13:08 MORNING: Full Body Circuit Epi…" at bounding box center [301, 117] width 576 height 217
copy ul "03:24 RISE: Nature of Positivity Episode 1 13:08 MORNING: Full Body Circuit Epi…"
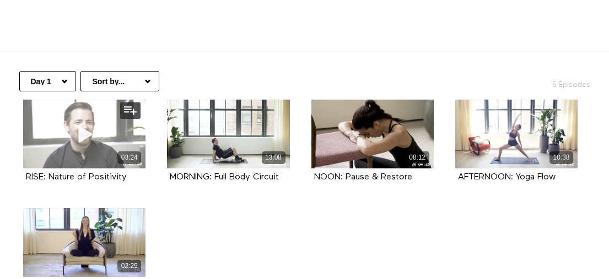
scroll to position [223, 0]
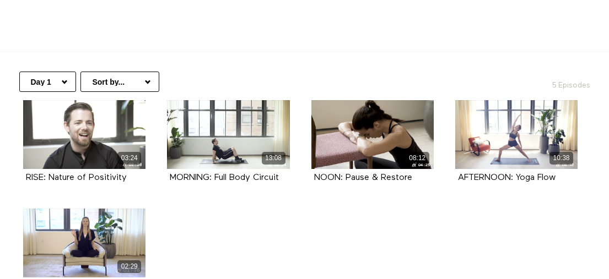
click at [59, 72] on select "Day 1 Day 2 Day 3 Day 4 Day 5 Day 6 Day 7 Day 8 Day 9 Day 10" at bounding box center [47, 82] width 57 height 20
select select "[URL][DOMAIN_NAME]"
click at [19, 72] on select "Day 1 Day 2 Day 3 Day 4 Day 5 Day 6 Day 7 Day 8 Day 9 Day 10" at bounding box center [47, 82] width 57 height 20
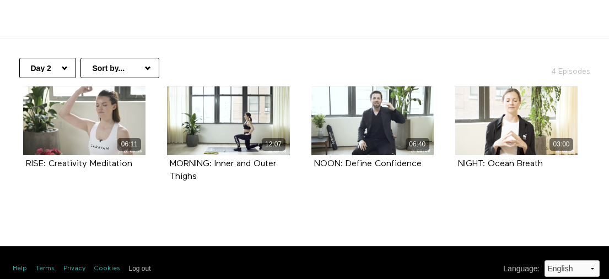
scroll to position [226, 0]
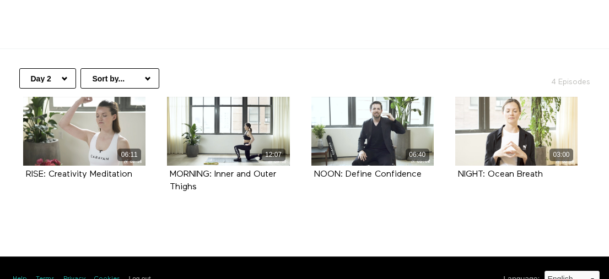
drag, startPoint x: 10, startPoint y: 87, endPoint x: 529, endPoint y: 183, distance: 527.2
click at [529, 183] on div "06:11 RISE: Creativity Meditation Episode 1 12:07 MORNING: Inner and Outer Thig…" at bounding box center [300, 157] width 584 height 121
copy ul "06:11 RISE: Creativity Meditation Episode 1 12:07 MORNING: Inner and Outer Thig…"
click at [47, 68] on select "Day 1 Day 2 Day 3 Day 4 Day 5 Day 6 Day 7 Day 8 Day 9 Day 10" at bounding box center [47, 78] width 57 height 20
select select "[URL][DOMAIN_NAME]"
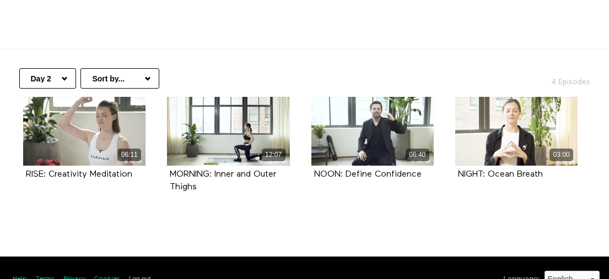
click at [19, 68] on select "Day 1 Day 2 Day 3 Day 4 Day 5 Day 6 Day 7 Day 8 Day 9 Day 10" at bounding box center [47, 78] width 57 height 20
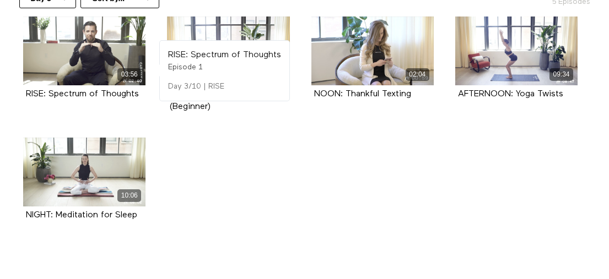
scroll to position [284, 0]
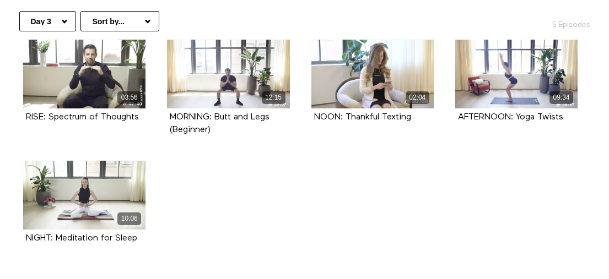
drag, startPoint x: 12, startPoint y: 35, endPoint x: 190, endPoint y: 223, distance: 258.7
click at [190, 223] on ul "03:56 RISE: Spectrum of Thoughts Episode 1 12:15 MORNING: Butt and Legs (Beginn…" at bounding box center [301, 155] width 576 height 230
copy ul "03:56 RISE: Spectrum of Thoughts Episode 1 12:15 MORNING: Butt and [PERSON_NAME…"
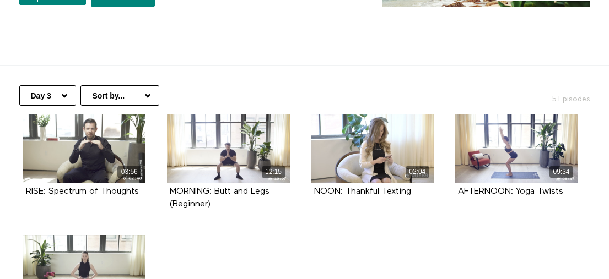
scroll to position [207, 0]
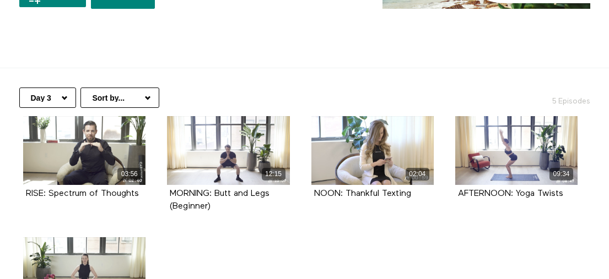
click at [63, 88] on select "Day 1 Day 2 Day 3 Day 4 Day 5 Day 6 Day 7 Day 8 Day 9 Day 10" at bounding box center [47, 98] width 57 height 20
select select "[URL][DOMAIN_NAME]"
click at [19, 88] on select "Day 1 Day 2 Day 3 Day 4 Day 5 Day 6 Day 7 Day 8 Day 9 Day 10" at bounding box center [47, 98] width 57 height 20
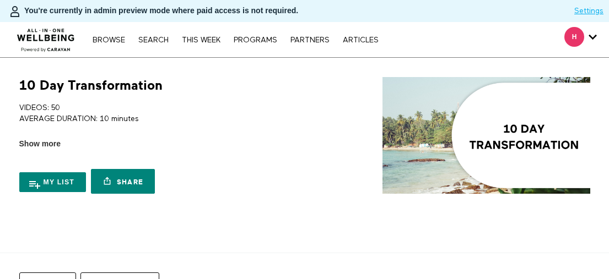
click at [283, 215] on div "10 Day Transformation 10 Seasons VIDEOS: 50 AVERAGE DURATION: 10 minutes This p…" at bounding box center [304, 147] width 592 height 140
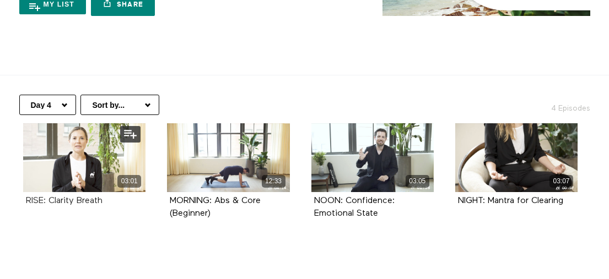
scroll to position [210, 0]
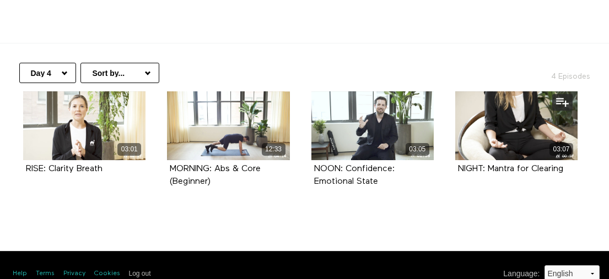
drag, startPoint x: 9, startPoint y: 111, endPoint x: 582, endPoint y: 188, distance: 578.0
click at [582, 188] on div "03:01 RISE: Clarity Breath Episode 1 12:33 MORNING: Abs & Core (Beginner) Episo…" at bounding box center [300, 151] width 584 height 121
copy ul "03:01 RISE: Clarity Breath Episode 1 12:33 MORNING: Abs & Core (Beginner) Episo…"
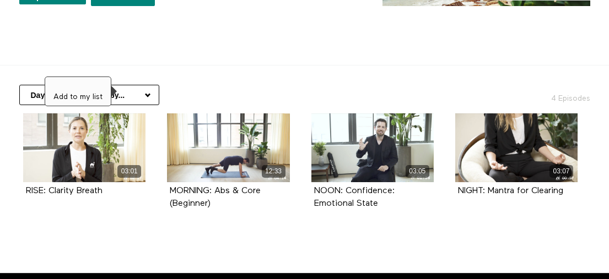
click at [51, 80] on div "Add to my list" at bounding box center [78, 92] width 67 height 30
click at [57, 85] on select "Day 1 Day 2 Day 3 Day 4 Day 5 Day 6 Day 7 Day 8 Day 9 Day 10" at bounding box center [47, 95] width 57 height 20
select select "https://app.allinonewellbeing.com/10-day-transformation/season:5"
click at [19, 85] on select "Day 1 Day 2 Day 3 Day 4 Day 5 Day 6 Day 7 Day 8 Day 9 Day 10" at bounding box center [47, 95] width 57 height 20
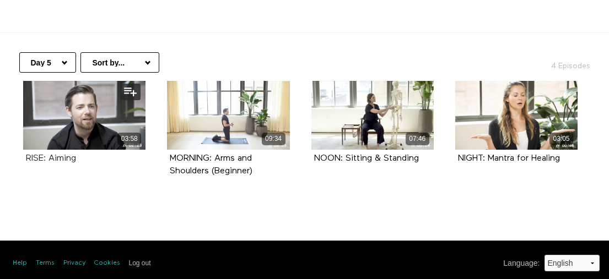
scroll to position [226, 0]
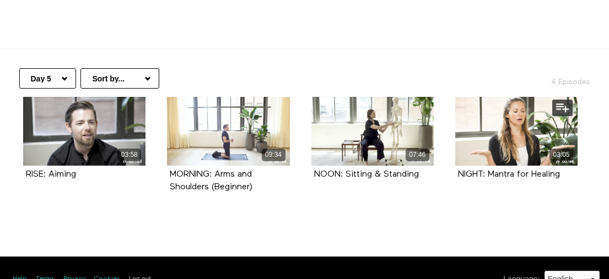
drag, startPoint x: 16, startPoint y: 107, endPoint x: 556, endPoint y: 164, distance: 543.3
click at [556, 164] on ul "03:58 RISE: Aiming Episode 1 09:34 MORNING: Arms and Shoulders (Beginner) Episo…" at bounding box center [301, 157] width 576 height 121
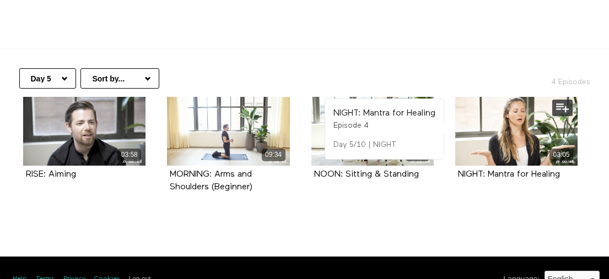
copy ul "03:58 RISE: Aiming Episode 1 09:34 MORNING: Arms and Shoulders (Beginner) Episo…"
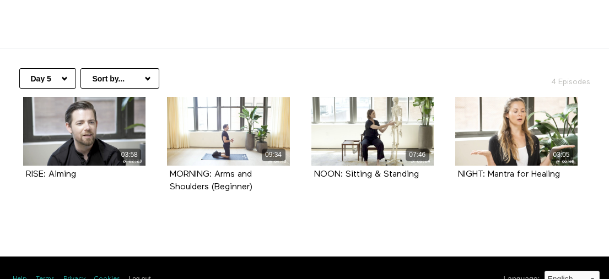
click at [53, 68] on select "Day 1 Day 2 Day 3 Day 4 Day 5 Day 6 Day 7 Day 8 Day 9 Day 10" at bounding box center [47, 78] width 57 height 20
select select "[URL][DOMAIN_NAME]"
click at [19, 68] on select "Day 1 Day 2 Day 3 Day 4 Day 5 Day 6 Day 7 Day 8 Day 9 Day 10" at bounding box center [47, 78] width 57 height 20
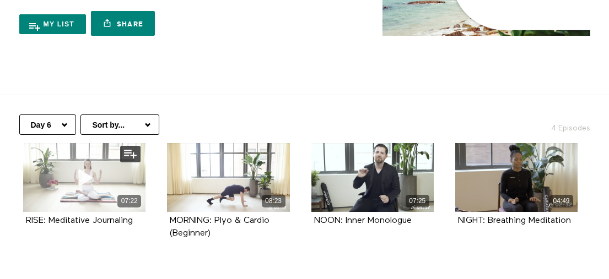
scroll to position [164, 0]
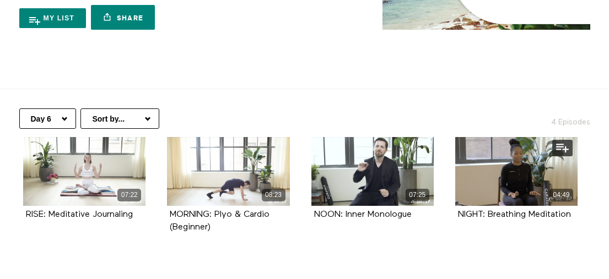
drag, startPoint x: 9, startPoint y: 144, endPoint x: 575, endPoint y: 216, distance: 570.3
click at [575, 216] on div "07:22 RISE: Meditative Journaling Episode 1 08:23 MORNING: Plyo & Cardio (Begin…" at bounding box center [300, 197] width 584 height 121
copy ul "07:22 RISE: Meditative Journaling Episode 1 08:23 MORNING: Plyo & Cardio (Begin…"
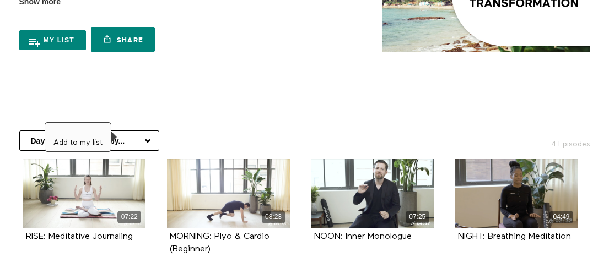
click at [64, 131] on select "Day 1 Day 2 Day 3 Day 4 Day 5 Day 6 Day 7 Day 8 Day 9 Day 10" at bounding box center [47, 141] width 57 height 20
select select "https://app.allinonewellbeing.com/10-day-transformation/season:7"
click at [19, 131] on select "Day 1 Day 2 Day 3 Day 4 Day 5 Day 6 Day 7 Day 8 Day 9 Day 10" at bounding box center [47, 141] width 57 height 20
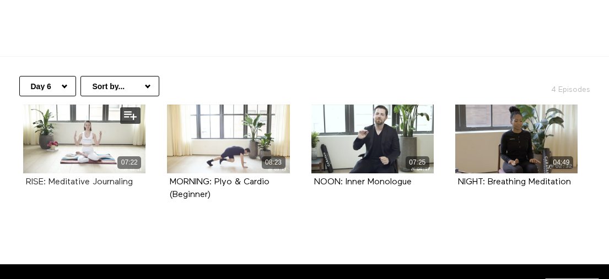
scroll to position [226, 0]
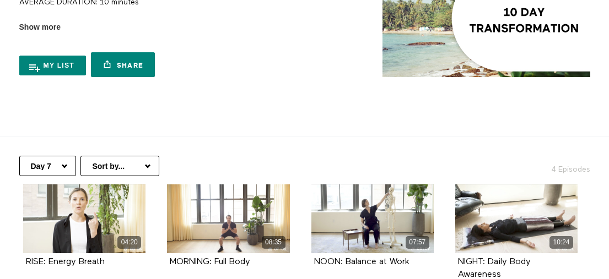
scroll to position [172, 0]
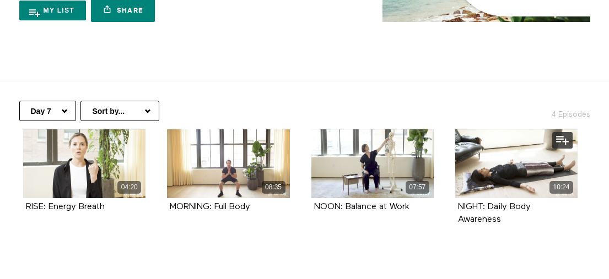
drag, startPoint x: 13, startPoint y: 138, endPoint x: 540, endPoint y: 218, distance: 533.8
click at [540, 218] on ul "04:20 RISE: Energy Breath Episode 1 08:35 MORNING: Full Body Episode 2 07:57" at bounding box center [301, 189] width 576 height 121
copy ul "04:20 RISE: Energy Breath Episode 1 08:35 MORNING: Full Body Episode 2 07:57 NO…"
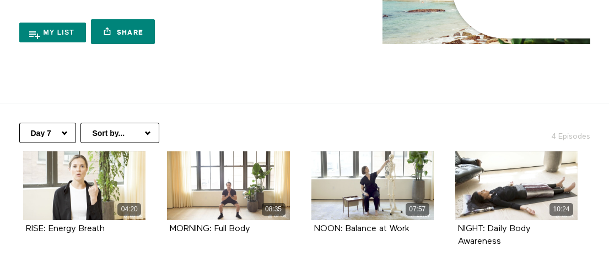
click at [57, 123] on select "Day 1 Day 2 Day 3 Day 4 Day 5 Day 6 Day 7 Day 8 Day 9 Day 10" at bounding box center [47, 133] width 57 height 20
select select "https://app.allinonewellbeing.com/10-day-transformation/season:8"
click at [19, 123] on select "Day 1 Day 2 Day 3 Day 4 Day 5 Day 6 Day 7 Day 8 Day 9 Day 10" at bounding box center [47, 133] width 57 height 20
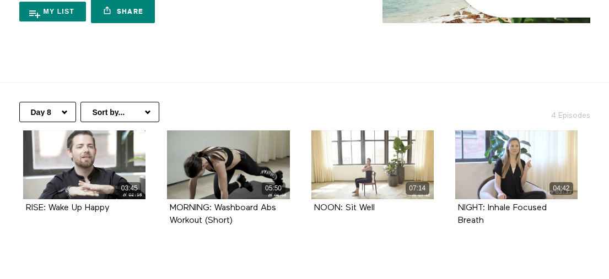
scroll to position [180, 0]
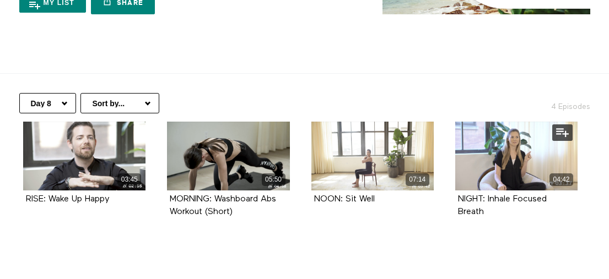
drag, startPoint x: 10, startPoint y: 134, endPoint x: 525, endPoint y: 222, distance: 522.0
click at [532, 224] on div "03:45 RISE: Wake Up Happy Episode 1 05:50 MORNING: Washboard Abs Workout (Short…" at bounding box center [300, 182] width 584 height 121
copy ul "03:45 RISE: Wake Up Happy Episode 1 05:50 MORNING: Washboard Abs Workout (Short…"
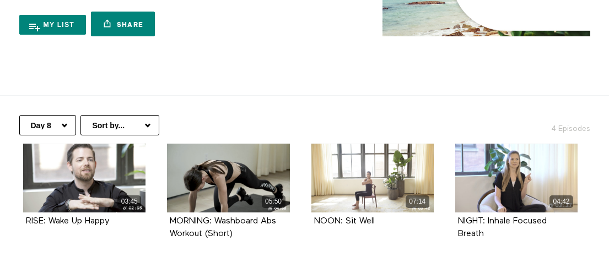
click at [31, 115] on select "Day 1 Day 2 Day 3 Day 4 Day 5 Day 6 Day 7 Day 8 Day 9 Day 10" at bounding box center [47, 125] width 57 height 20
select select "[URL][DOMAIN_NAME]"
click at [19, 115] on select "Day 1 Day 2 Day 3 Day 4 Day 5 Day 6 Day 7 Day 8 Day 9 Day 10" at bounding box center [47, 125] width 57 height 20
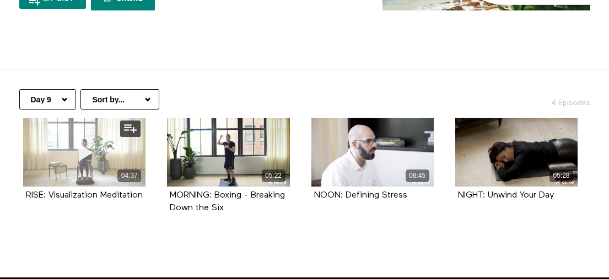
scroll to position [190, 0]
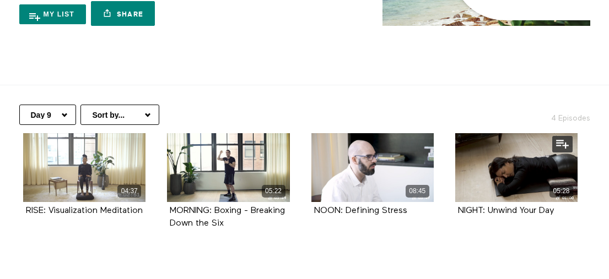
drag, startPoint x: 47, startPoint y: 136, endPoint x: 496, endPoint y: 209, distance: 454.8
click at [517, 207] on ul "04:37 RISE: Visualization Meditation Episode 1 05:22 MORNING: Boxing - Breaking…" at bounding box center [301, 193] width 576 height 121
copy ul "04:37 RISE: Visualization Meditation Episode 1 05:22 MORNING: Boxing - Breaking…"
click at [47, 105] on select "Day 1 Day 2 Day 3 Day 4 Day 5 Day 6 Day 7 Day 8 Day 9 Day 10" at bounding box center [47, 115] width 57 height 20
select select "[URL][DOMAIN_NAME]"
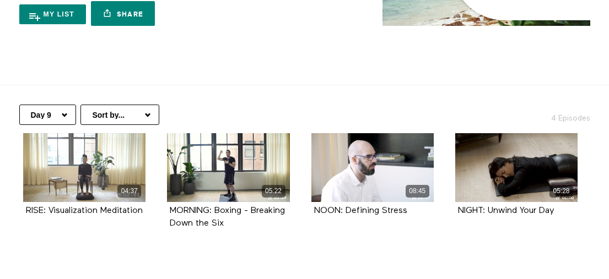
click at [19, 105] on select "Day 1 Day 2 Day 3 Day 4 Day 5 Day 6 Day 7 Day 8 Day 9 Day 10" at bounding box center [47, 115] width 57 height 20
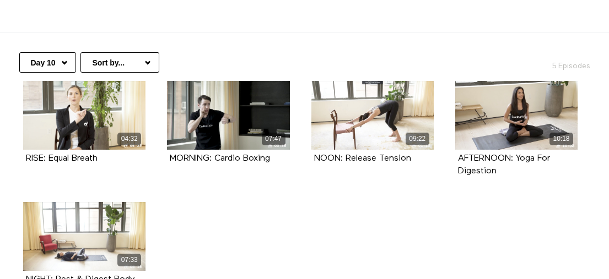
scroll to position [348, 0]
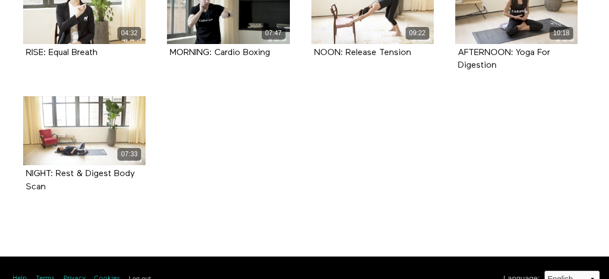
drag, startPoint x: 12, startPoint y: 143, endPoint x: 242, endPoint y: 204, distance: 238.8
click at [242, 204] on section "Day 1 Day 2 Day 3 Day 4 Day 5 Day 6 Day 7 Day 8 Day 9 Day 10 Sort by... Alphabe…" at bounding box center [304, 82] width 609 height 310
copy ul "04:32 RISE: Equal Breath Episode 1 07:47 MORNING: Cardio Boxing Episode 2 09:22…"
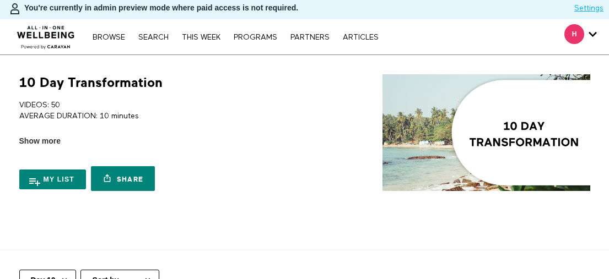
scroll to position [24, 0]
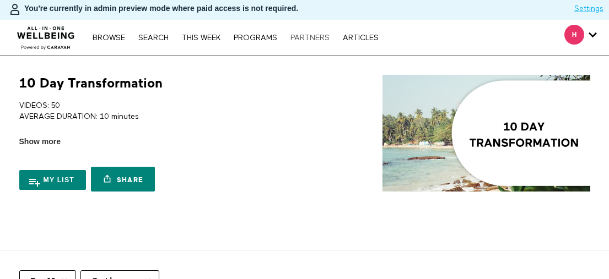
click at [318, 34] on link "PARTNERS" at bounding box center [310, 38] width 50 height 8
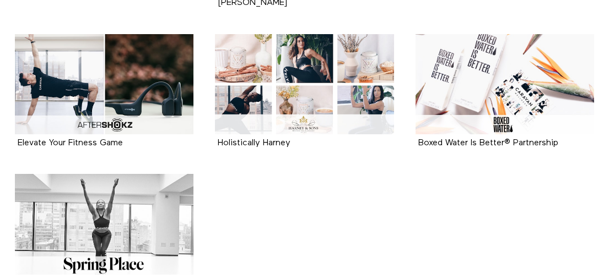
scroll to position [31, 0]
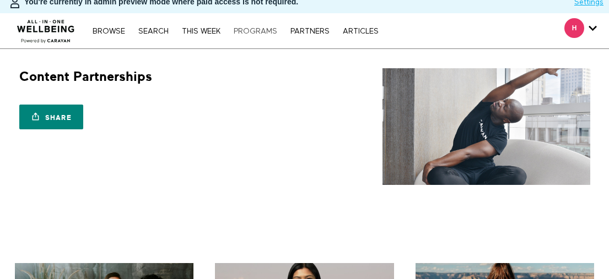
click at [252, 28] on link "PROGRAMS" at bounding box center [255, 32] width 55 height 8
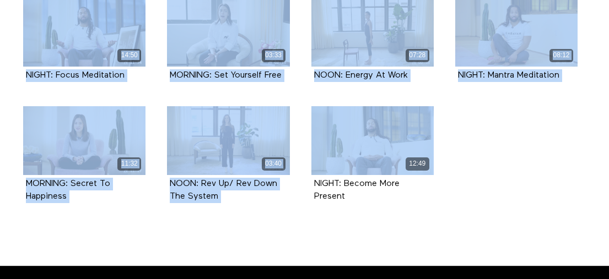
scroll to position [557, 0]
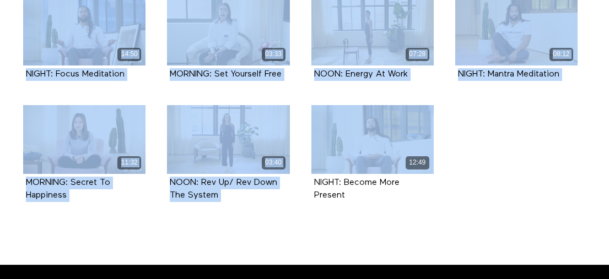
drag, startPoint x: 12, startPoint y: 116, endPoint x: 449, endPoint y: 193, distance: 443.5
copy ul "05:00 MORNING: Rewire Your Brain Episode 1 06:41 NOON: Finding Ease Episode 2 0…"
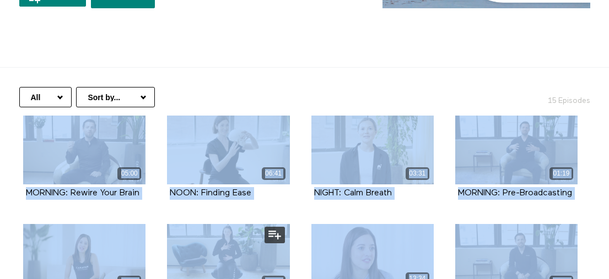
scroll to position [0, 0]
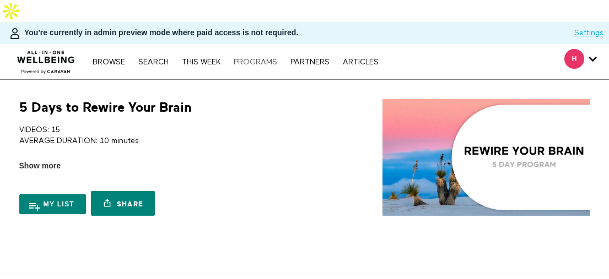
click at [254, 58] on link "PROGRAMS" at bounding box center [255, 62] width 55 height 8
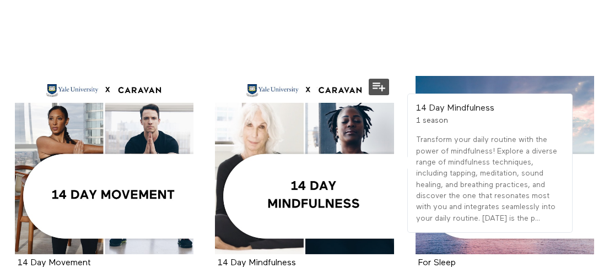
scroll to position [236, 0]
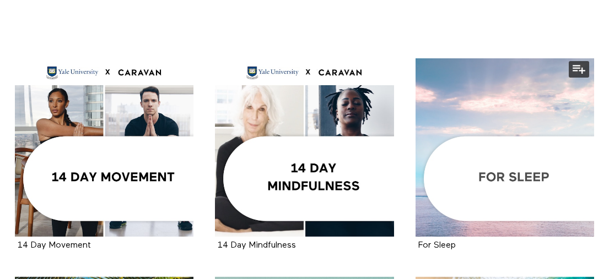
click at [474, 79] on div at bounding box center [504, 147] width 178 height 178
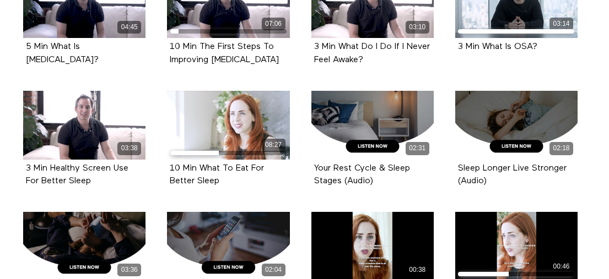
scroll to position [470, 0]
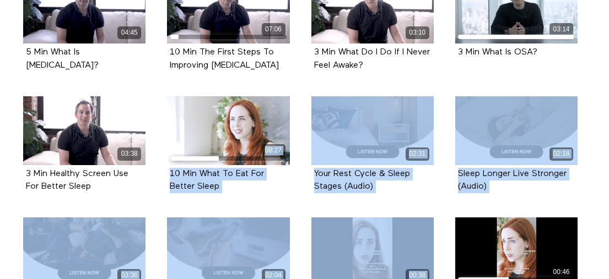
drag, startPoint x: 298, startPoint y: 91, endPoint x: 350, endPoint y: 181, distance: 103.2
click at [437, 205] on ul "11:34 10 Min [MEDICAL_DATA] Episode 1 06:48 5 Min Different Stages Of Sleep Epi…" at bounding box center [301, 230] width 576 height 754
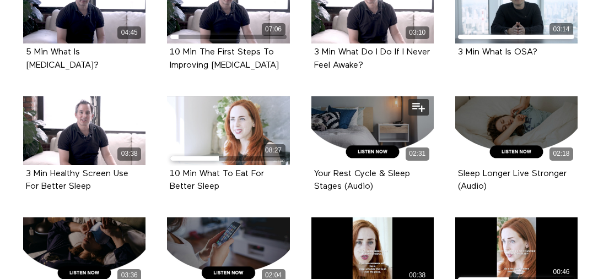
click at [314, 175] on div "02:31 Your Rest Cycle & Sleep Stages (Audio) Episode 11" at bounding box center [373, 152] width 136 height 113
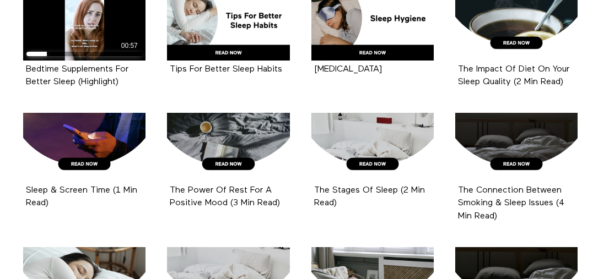
scroll to position [1001, 0]
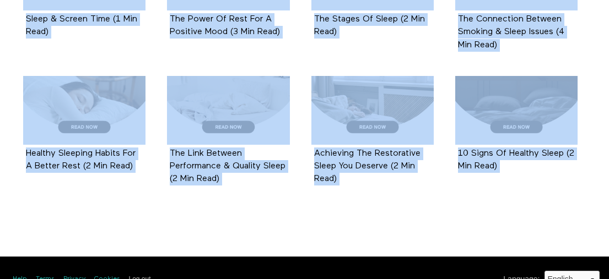
drag, startPoint x: 313, startPoint y: 148, endPoint x: 509, endPoint y: 196, distance: 201.3
copy div "Your Rest Cycle & Sleep Stages (Audio) Episode 11 02:18 Sleep Longer Live Stron…"
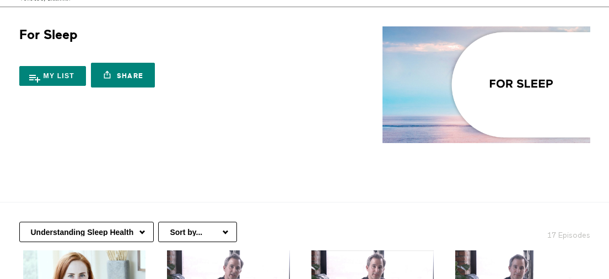
scroll to position [86, 0]
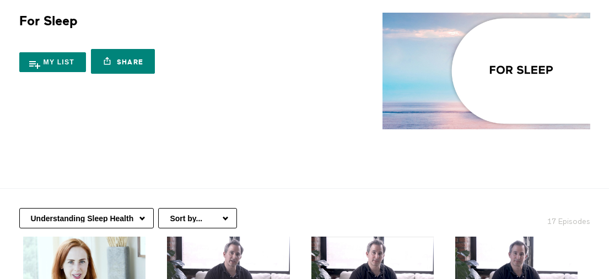
click at [120, 208] on select "Understanding Sleep Health In-Bed Relaxation Winding Down Before Bed" at bounding box center [86, 218] width 134 height 20
select select "https://app.allinonewellbeing.com/for-sleep/season:2"
click at [19, 208] on select "Understanding Sleep Health In-Bed Relaxation Winding Down Before Bed" at bounding box center [86, 218] width 134 height 20
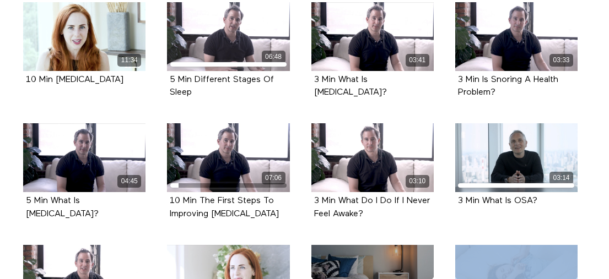
scroll to position [333, 0]
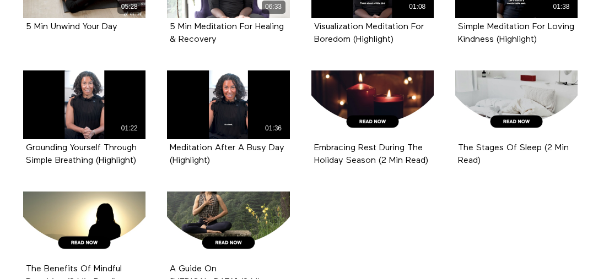
scroll to position [957, 0]
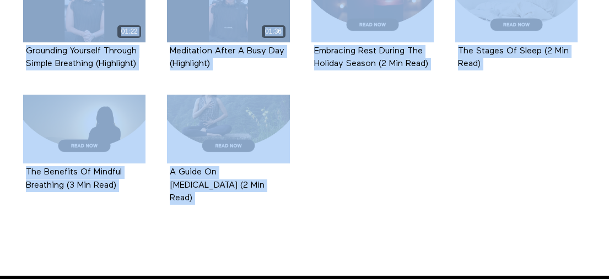
drag, startPoint x: 310, startPoint y: 79, endPoint x: 515, endPoint y: 230, distance: 254.5
copy div "Visualization Meditation For Boredom (Highlight) Episode 19 01:38 Simple Medita…"
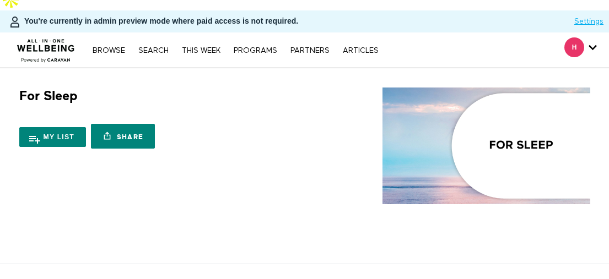
scroll to position [193, 0]
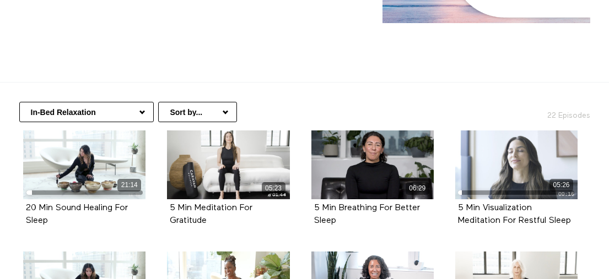
click at [132, 102] on select "Understanding Sleep Health In-Bed Relaxation Winding Down Before Bed" at bounding box center [86, 112] width 134 height 20
select select "https://app.allinonewellbeing.com/for-sleep/season:3"
click at [19, 102] on select "Understanding Sleep Health In-Bed Relaxation Winding Down Before Bed" at bounding box center [86, 112] width 134 height 20
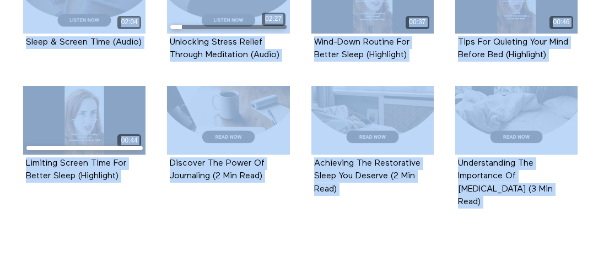
scroll to position [1219, 0]
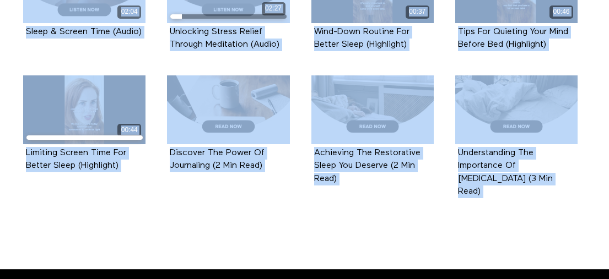
drag, startPoint x: 13, startPoint y: 148, endPoint x: 383, endPoint y: 210, distance: 375.8
copy div "02:04 Sleep & Screen Time (Audio) Episode 29 02:27 Unlocking Stress Relief Thro…"
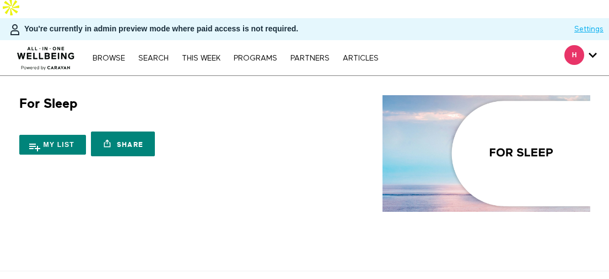
scroll to position [0, 0]
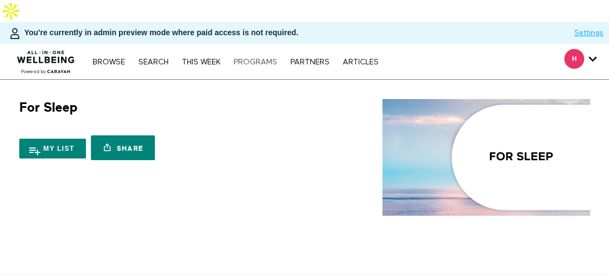
click at [264, 58] on link "PROGRAMS" at bounding box center [255, 62] width 55 height 8
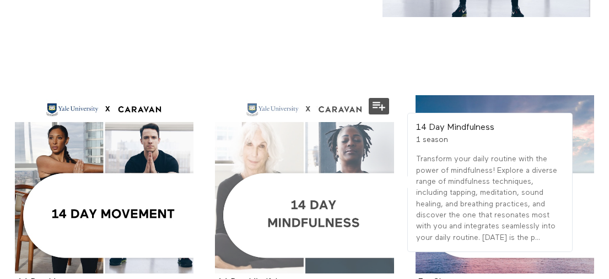
scroll to position [209, 0]
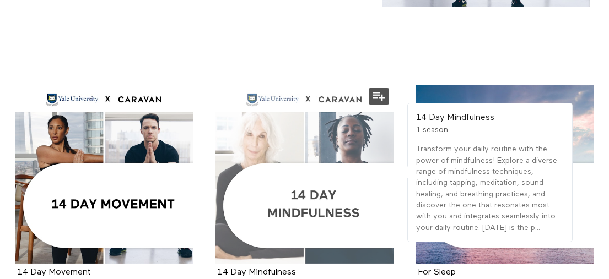
click at [290, 126] on div at bounding box center [304, 174] width 178 height 178
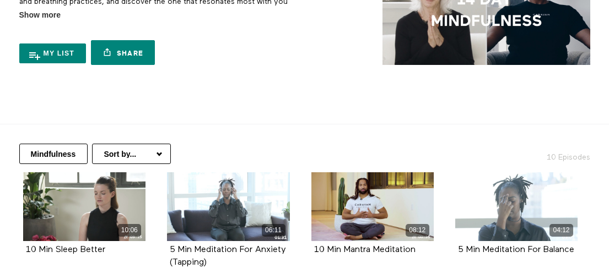
scroll to position [150, 0]
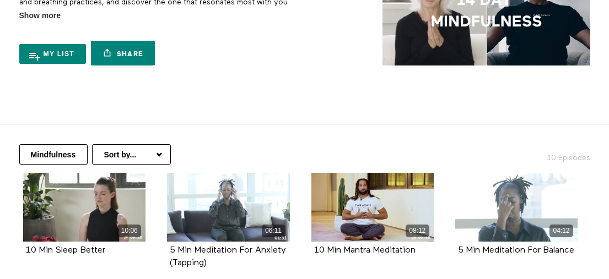
click at [130, 144] on select "Sort by... Alphabetical Release date" at bounding box center [131, 154] width 79 height 20
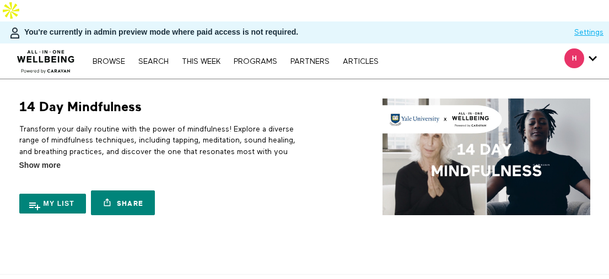
scroll to position [0, 0]
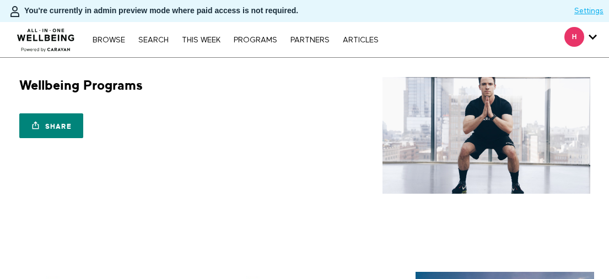
scroll to position [209, 0]
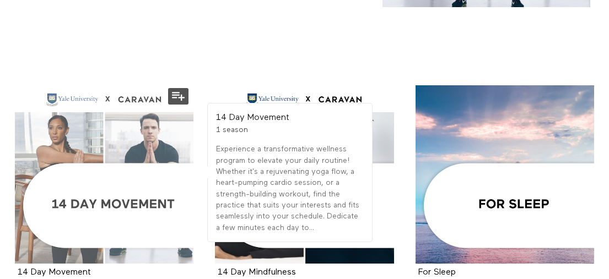
click at [146, 124] on div at bounding box center [104, 174] width 178 height 178
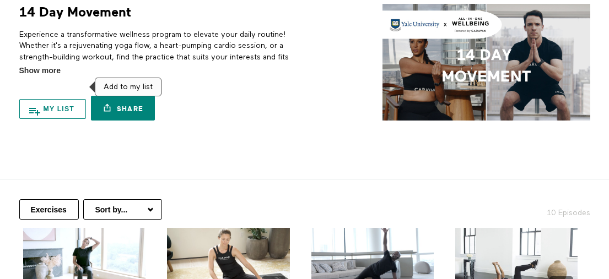
scroll to position [93, 0]
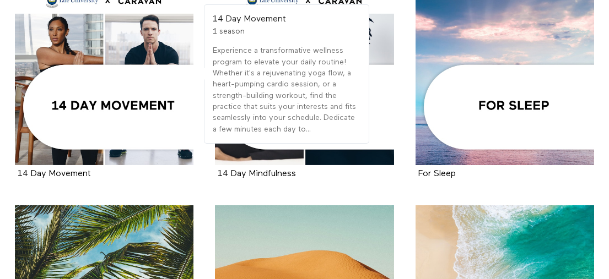
scroll to position [357, 0]
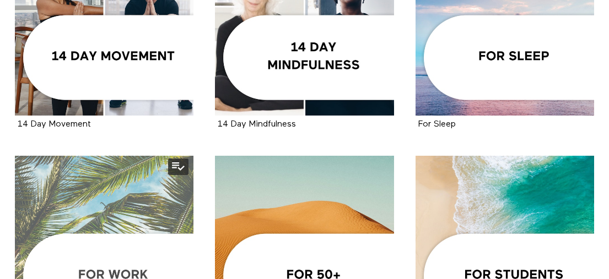
click at [84, 208] on div at bounding box center [104, 245] width 178 height 178
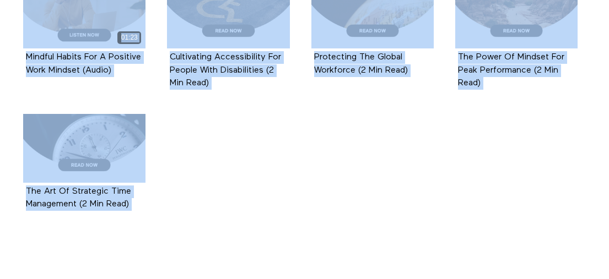
scroll to position [1076, 0]
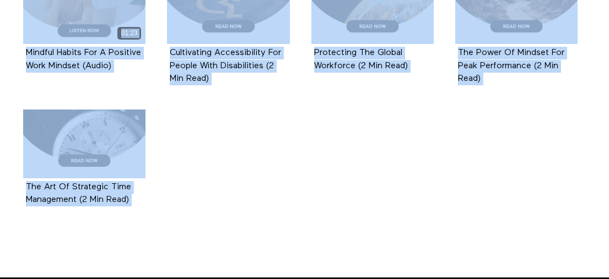
drag, startPoint x: 14, startPoint y: 139, endPoint x: 143, endPoint y: 227, distance: 155.8
copy div "00:36 Leading With 'Yes' In Customer Service (Highlight) Episode 21 00:49 Retur…"
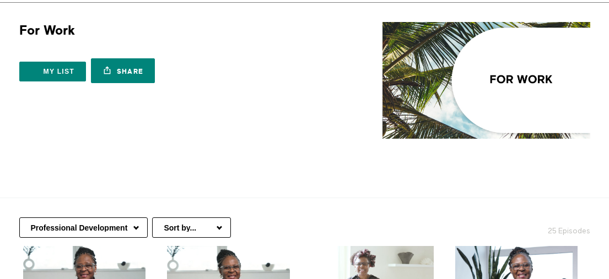
scroll to position [79, 0]
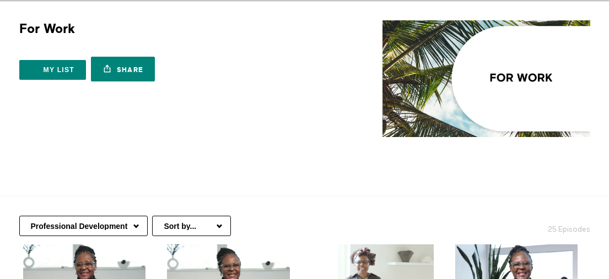
click at [87, 216] on select "Professional Development Communication At Work Mindful Moments At Work Nutritio…" at bounding box center [83, 226] width 128 height 20
select select "[URL][DOMAIN_NAME]"
click at [19, 216] on select "Professional Development Communication At Work Mindful Moments At Work Nutritio…" at bounding box center [83, 226] width 128 height 20
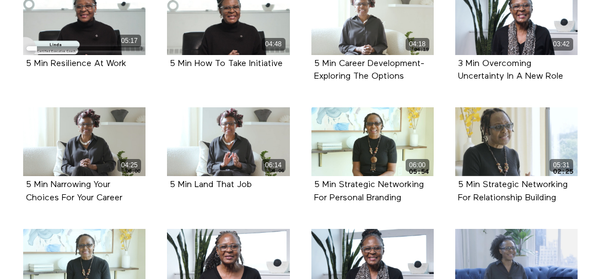
scroll to position [371, 0]
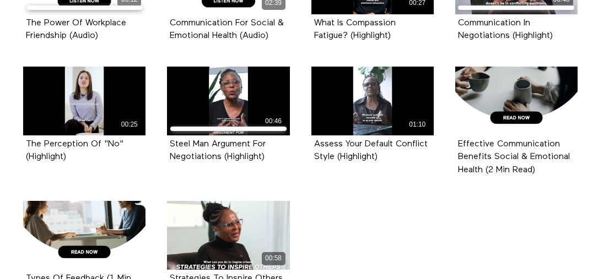
scroll to position [885, 0]
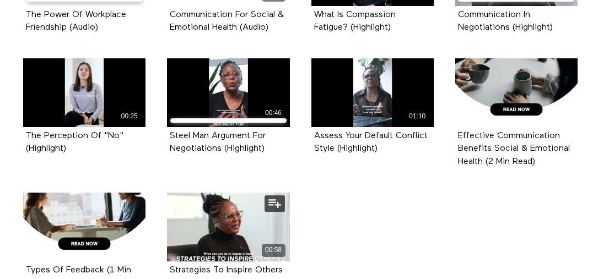
drag, startPoint x: 14, startPoint y: 108, endPoint x: 229, endPoint y: 262, distance: 264.9
copy ul "03:12 The Power Of Workplace Friendship (Audio) Episode 17 02:39 Communication …"
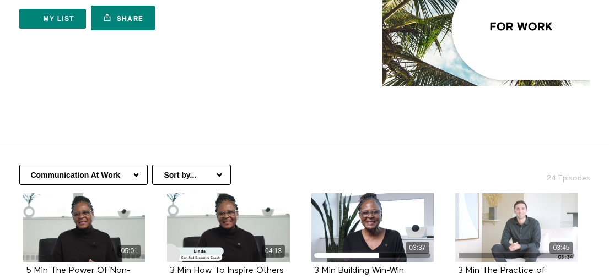
scroll to position [39, 0]
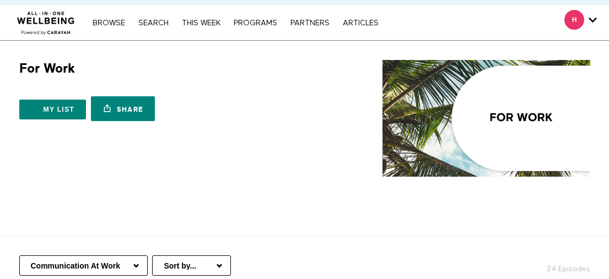
click at [123, 256] on select "Professional Development Communication At Work Mindful Moments At Work Nutritio…" at bounding box center [83, 266] width 128 height 20
select select "https://app.allinonewellbeing.com/for-work/season:3"
click at [19, 256] on select "Professional Development Communication At Work Mindful Moments At Work Nutritio…" at bounding box center [83, 266] width 128 height 20
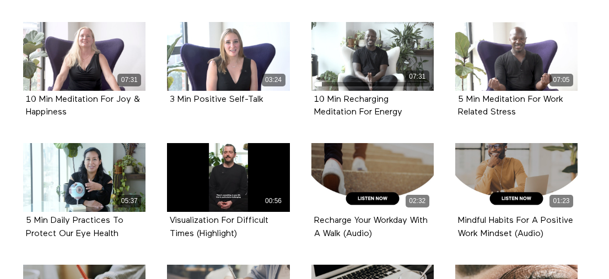
scroll to position [914, 0]
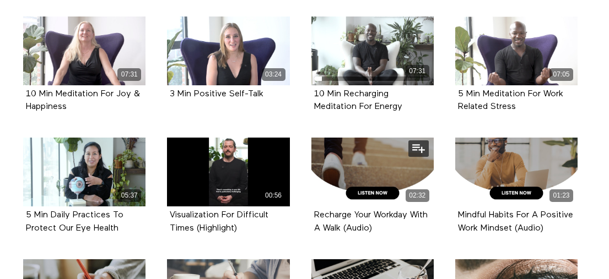
drag, startPoint x: 155, startPoint y: 144, endPoint x: 377, endPoint y: 219, distance: 233.8
click at [391, 215] on ul "05:32 5 Min Preventing & Recovering From Burnout Episode 1 06:06 5 Min Improve …" at bounding box center [301, 28] width 576 height 1239
click at [269, 237] on div "00:56 Visualization For Difficult Times (Highlight) Episode 26" at bounding box center [228, 194] width 136 height 113
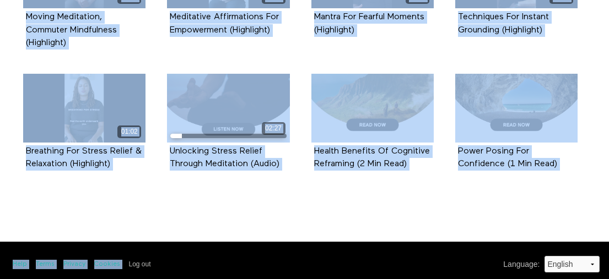
scroll to position [1379, 0]
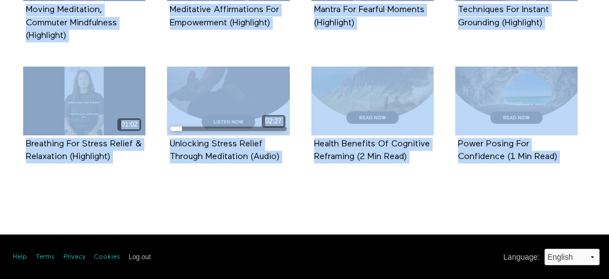
drag, startPoint x: 169, startPoint y: 205, endPoint x: 521, endPoint y: 196, distance: 352.1
copy div "Visualization For Difficult Times (Highlight) Episode 26 02:32 Recharge Your Wo…"
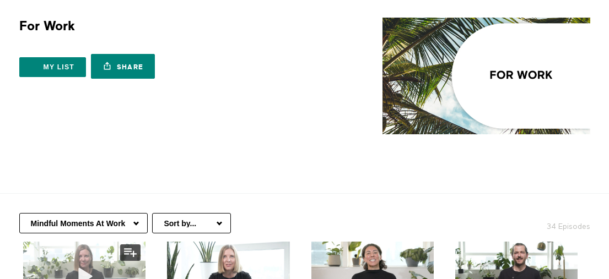
scroll to position [84, 0]
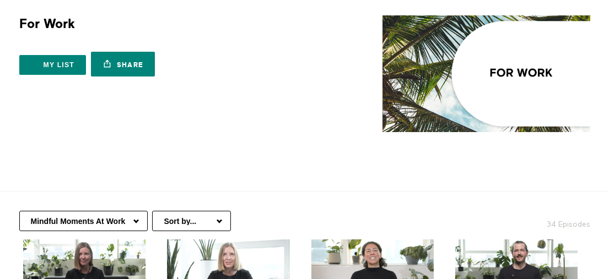
click at [100, 211] on select "Professional Development Communication At Work Mindful Moments At Work Nutritio…" at bounding box center [83, 221] width 128 height 20
select select "https://app.allinonewellbeing.com/for-work/season:4"
click at [19, 211] on select "Professional Development Communication At Work Mindful Moments At Work Nutritio…" at bounding box center [83, 221] width 128 height 20
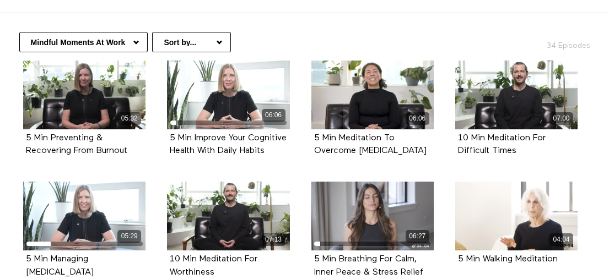
scroll to position [263, 0]
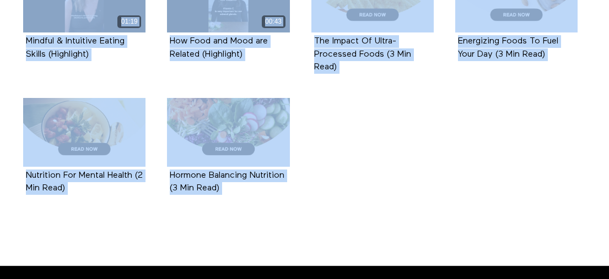
scroll to position [1001, 0]
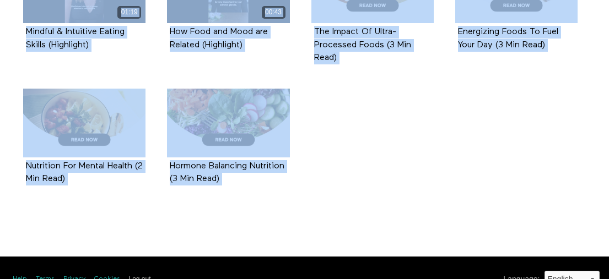
drag, startPoint x: 13, startPoint y: 128, endPoint x: 305, endPoint y: 195, distance: 299.5
copy div "00:37 Nutrition For Balanced Hormones (Highlight) Episode 17 00:50 Navigating P…"
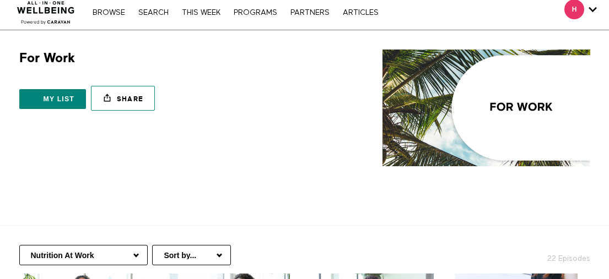
scroll to position [197, 0]
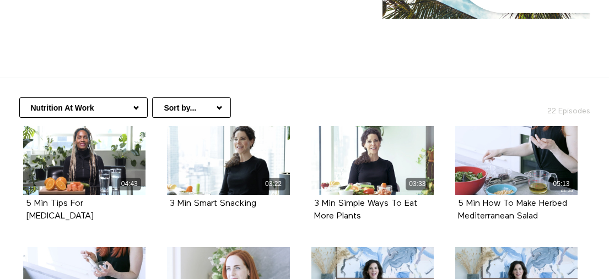
click at [115, 97] on select "Professional Development Communication At Work Mindful Moments At Work Nutritio…" at bounding box center [83, 107] width 128 height 20
select select "https://app.allinonewellbeing.com/for-work/season:5"
click at [19, 97] on select "Professional Development Communication At Work Mindful Moments At Work Nutritio…" at bounding box center [83, 107] width 128 height 20
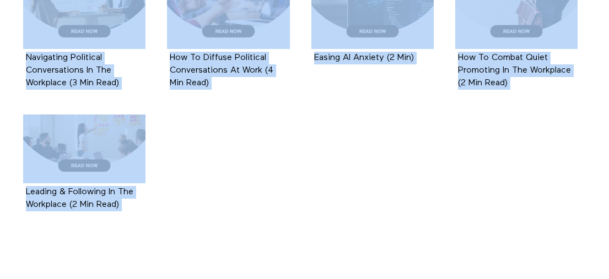
scroll to position [1123, 0]
drag, startPoint x: 453, startPoint y: 97, endPoint x: 512, endPoint y: 242, distance: 155.7
copy div "Cultivating Social Unity At Work (Highlight) Episode 20 00:28 Onboarding Tips F…"
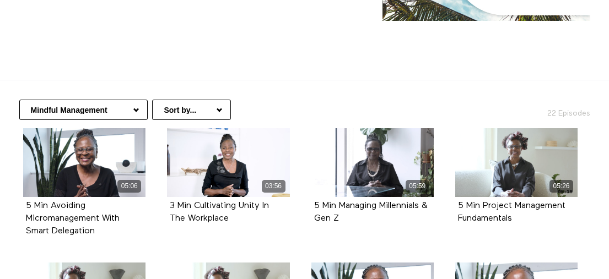
scroll to position [101, 0]
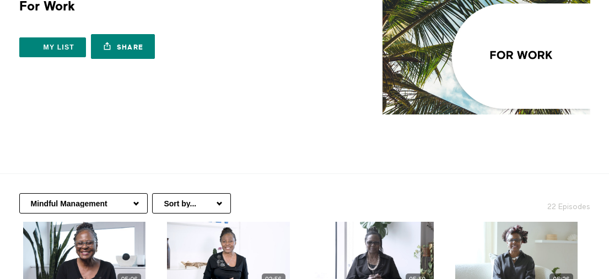
click at [78, 193] on select "Professional Development Communication At Work Mindful Moments At Work Nutritio…" at bounding box center [83, 203] width 128 height 20
select select "https://app.allinonewellbeing.com/for-work/season:6"
click at [19, 193] on select "Professional Development Communication At Work Mindful Moments At Work Nutritio…" at bounding box center [83, 203] width 128 height 20
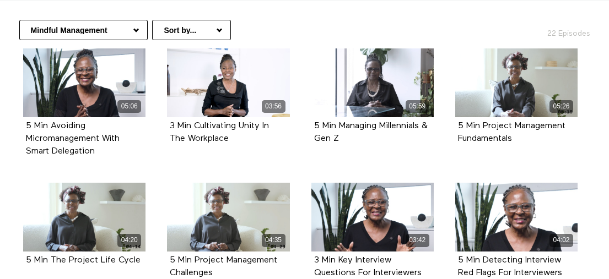
scroll to position [370, 0]
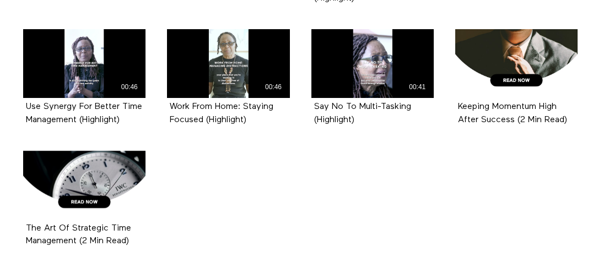
scroll to position [675, 0]
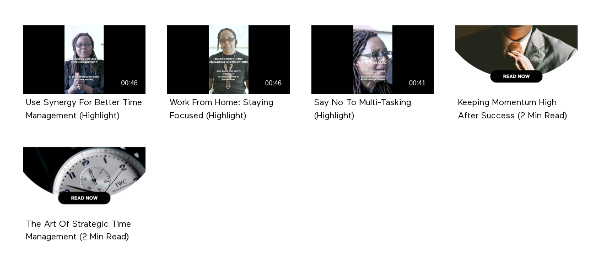
drag, startPoint x: 305, startPoint y: 56, endPoint x: 180, endPoint y: 260, distance: 239.6
copy ul "00:42 Identifying Time Management Challenges (Highlight) Episode 11 01:18 Plann…"
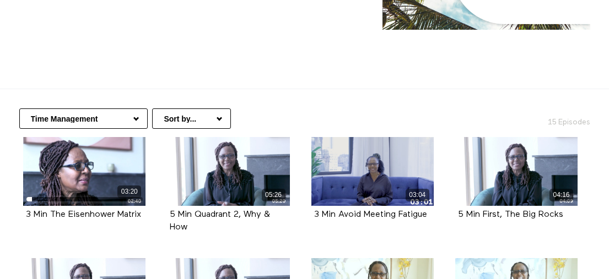
scroll to position [173, 0]
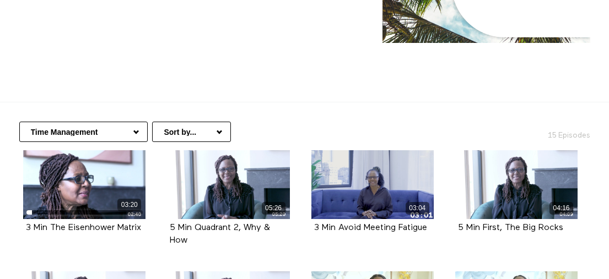
click at [129, 122] on select "Professional Development Communication At Work Mindful Moments At Work Nutritio…" at bounding box center [83, 132] width 128 height 20
select select "https://app.allinonewellbeing.com/for-work/season:7"
click at [19, 122] on select "Professional Development Communication At Work Mindful Moments At Work Nutritio…" at bounding box center [83, 132] width 128 height 20
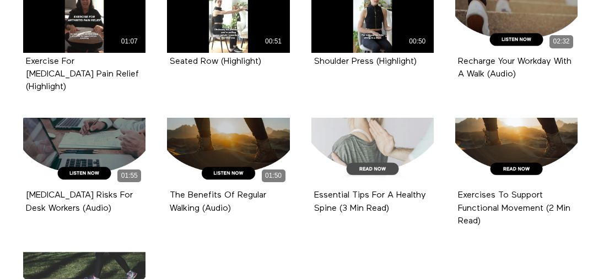
scroll to position [1285, 0]
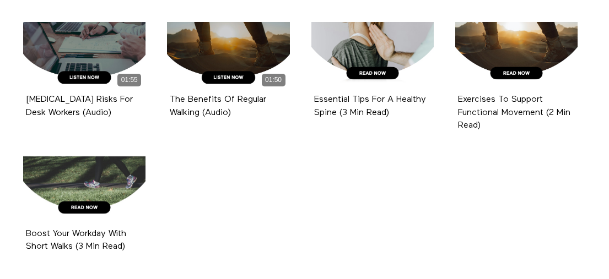
drag, startPoint x: 304, startPoint y: 86, endPoint x: 91, endPoint y: 226, distance: 254.4
copy ul "01:13 Seated Movement For Shoulders & Chest (Highlight) Episode 23 01:08 Recogn…"
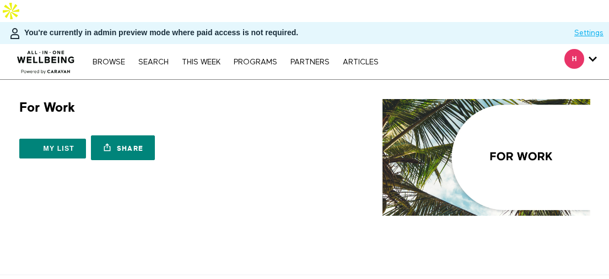
scroll to position [91, 0]
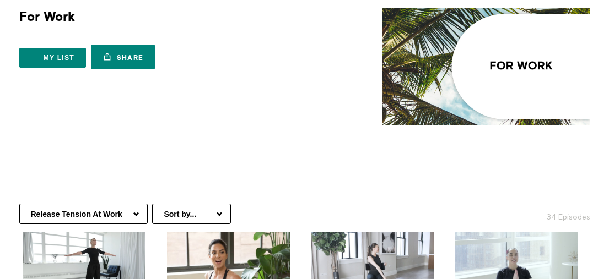
click at [127, 204] on select "Professional Development Communication At Work Mindful Moments At Work Nutritio…" at bounding box center [83, 214] width 128 height 20
select select "[URL][DOMAIN_NAME]"
click at [19, 204] on select "Professional Development Communication At Work Mindful Moments At Work Nutritio…" at bounding box center [83, 214] width 128 height 20
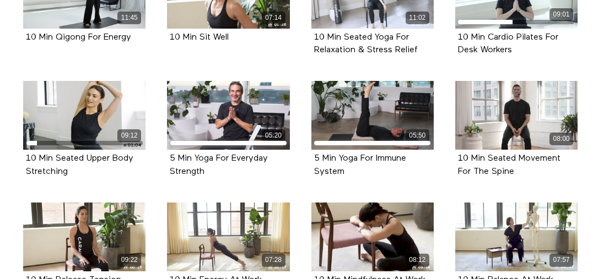
scroll to position [411, 0]
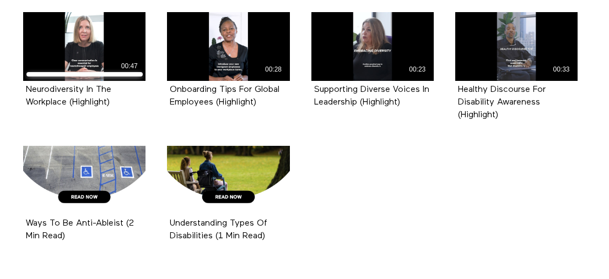
scroll to position [972, 0]
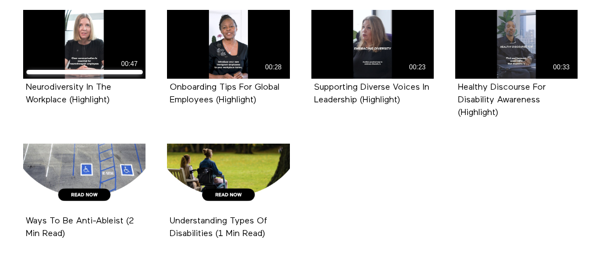
drag, startPoint x: 453, startPoint y: 34, endPoint x: 313, endPoint y: 232, distance: 242.4
copy ul "01:01 Strategies For Counteracting A Bully (Highlight) Episode 20 00:47 Neurodi…"
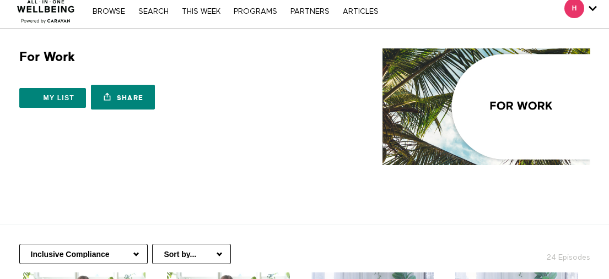
scroll to position [97, 0]
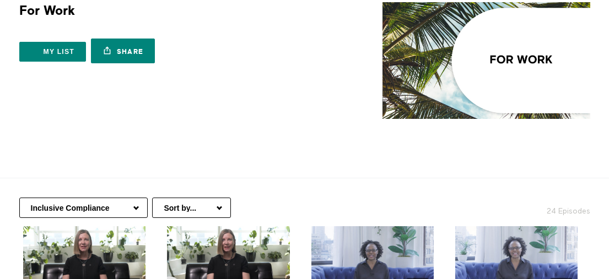
click at [117, 198] on select "Professional Development Communication At Work Mindful Moments At Work Nutritio…" at bounding box center [83, 208] width 128 height 20
select select "[URL][DOMAIN_NAME]"
click at [19, 198] on select "Professional Development Communication At Work Mindful Moments At Work Nutritio…" at bounding box center [83, 208] width 128 height 20
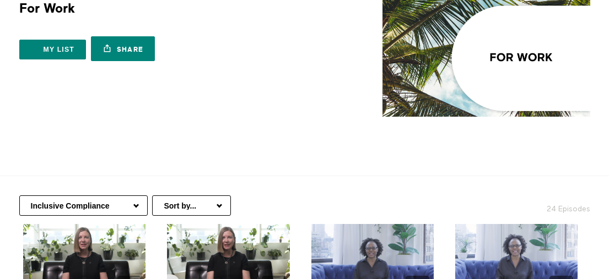
scroll to position [112, 0]
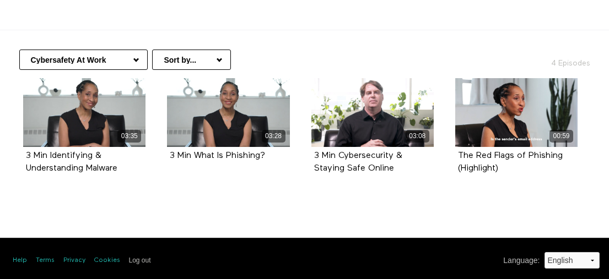
scroll to position [226, 0]
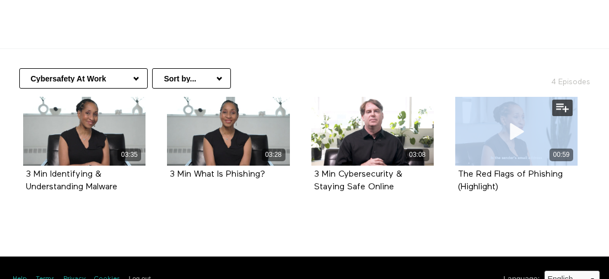
drag, startPoint x: 435, startPoint y: 176, endPoint x: 505, endPoint y: 128, distance: 85.1
click at [505, 128] on ul "03:35 3 Min Identifying & Understanding Malware Episode 1 03:28 3 Min What Is P…" at bounding box center [301, 157] width 576 height 121
click at [504, 149] on div "00:59" at bounding box center [516, 155] width 122 height 13
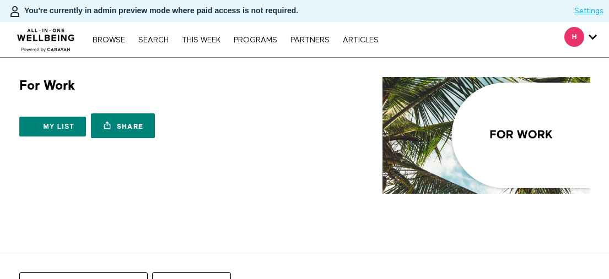
scroll to position [226, 0]
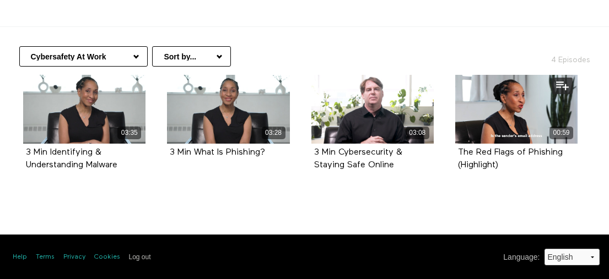
click at [451, 187] on div "00:59 The Red Flags of Phishing (Highlight) Episode 4" at bounding box center [516, 131] width 136 height 113
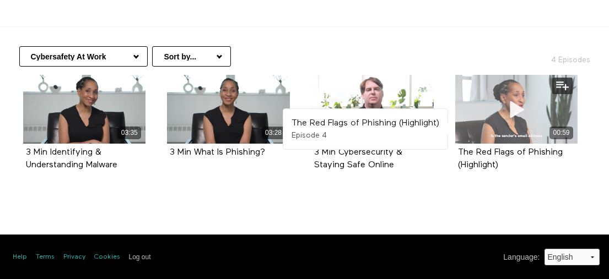
drag, startPoint x: 543, startPoint y: 179, endPoint x: 481, endPoint y: 120, distance: 85.3
click at [481, 120] on div "00:59 The Red Flags of Phishing (Highlight) Episode 4" at bounding box center [516, 131] width 136 height 113
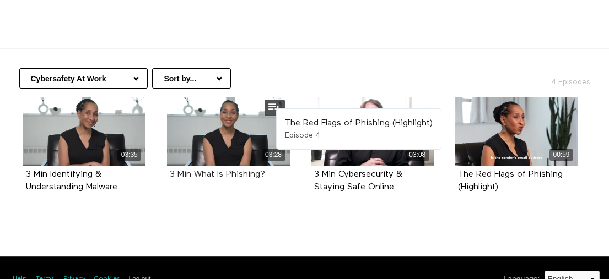
copy div "00:59 The Red Flags of Phishing (Highlight)"
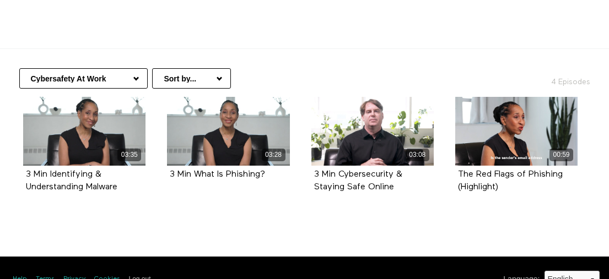
scroll to position [224, 0]
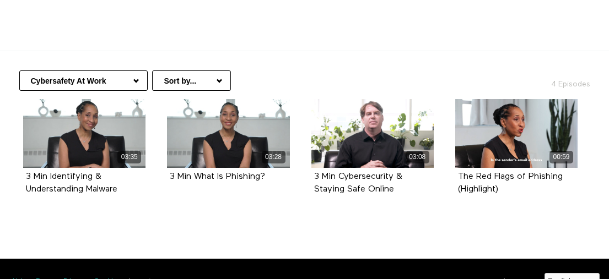
click at [93, 71] on select "Professional Development Communication At Work Mindful Moments At Work Nutritio…" at bounding box center [83, 81] width 128 height 20
select select "[URL][DOMAIN_NAME]"
click at [19, 71] on select "Professional Development Communication At Work Mindful Moments At Work Nutritio…" at bounding box center [83, 81] width 128 height 20
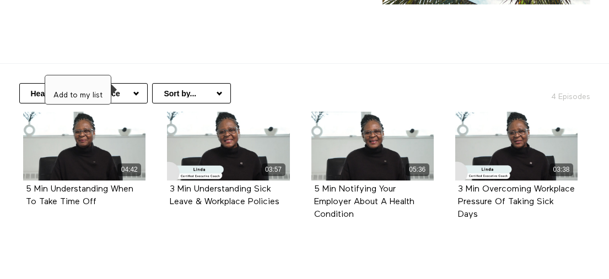
scroll to position [105, 0]
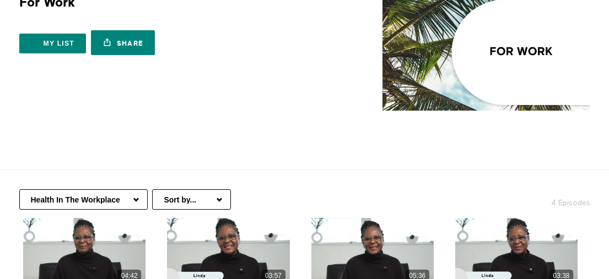
drag, startPoint x: 143, startPoint y: 104, endPoint x: 140, endPoint y: 97, distance: 6.9
click at [143, 104] on div "For Work 10 Seasons My list Share Share with your friends [URL][DOMAIN_NAME]" at bounding box center [304, 64] width 592 height 140
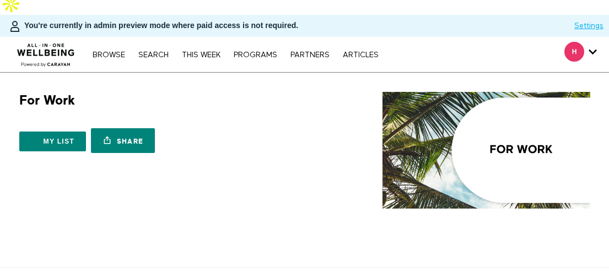
scroll to position [0, 0]
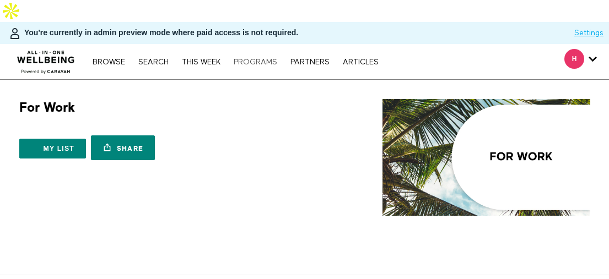
drag, startPoint x: 273, startPoint y: 48, endPoint x: 269, endPoint y: 42, distance: 6.7
click at [272, 47] on div "Browse Search THIS WEEK PROGRAMS PARTNERS ARTICLES Account settings Manage Subs…" at bounding box center [209, 61] width 419 height 35
click at [267, 58] on link "PROGRAMS" at bounding box center [255, 62] width 55 height 8
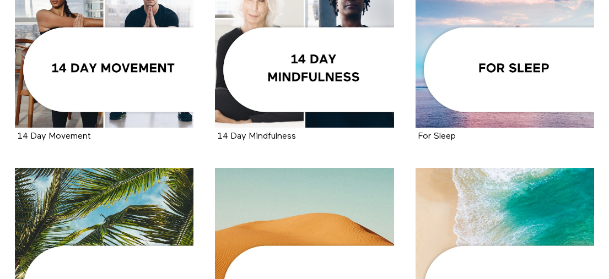
scroll to position [355, 0]
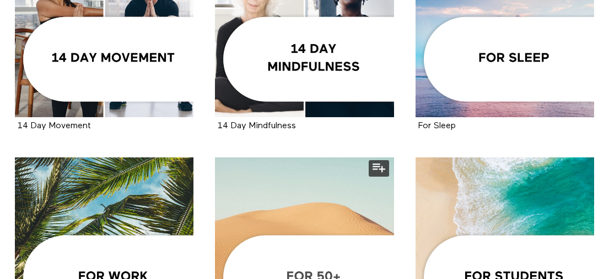
click at [291, 205] on div at bounding box center [304, 247] width 178 height 178
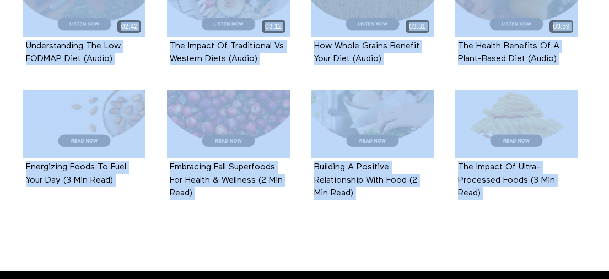
scroll to position [1487, 0]
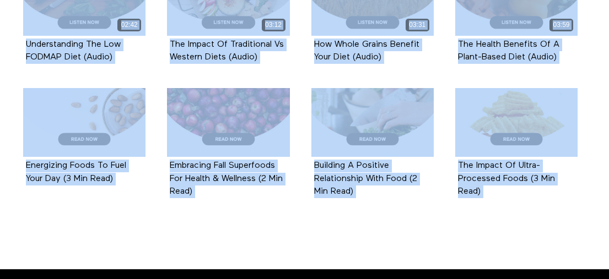
drag, startPoint x: 445, startPoint y: 107, endPoint x: 489, endPoint y: 198, distance: 101.0
copy div "01:09 Eating All The Colors In The Rainbow (Highlight) Episode 28 00:50 Navigat…"
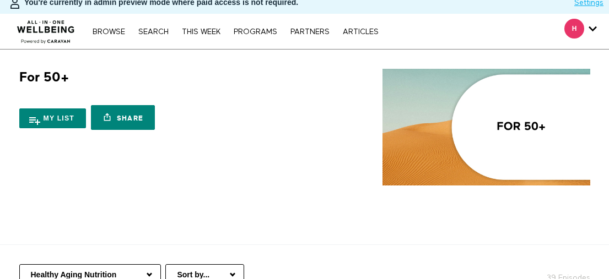
scroll to position [84, 0]
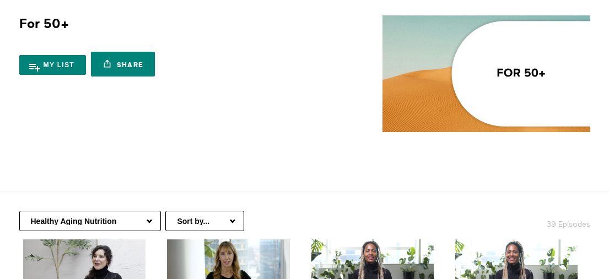
click at [129, 211] on select "Healthy Aging Nutrition Health Education Low Impact Fitness Mental Health Resou…" at bounding box center [90, 221] width 142 height 20
select select "https://app.allinonewellbeing.com/for-50-2/season:2"
click at [19, 211] on select "Healthy Aging Nutrition Health Education Low Impact Fitness Mental Health Resou…" at bounding box center [90, 221] width 142 height 20
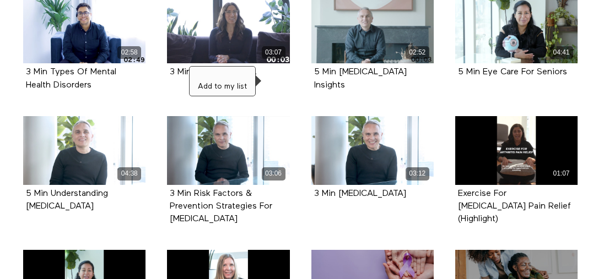
scroll to position [963, 0]
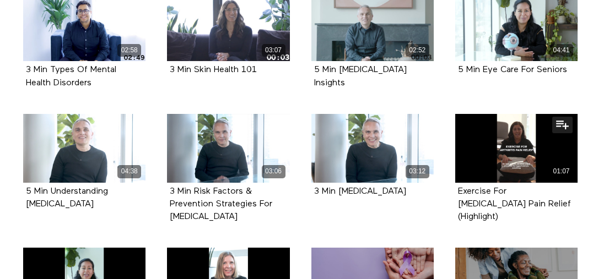
drag, startPoint x: 442, startPoint y: 108, endPoint x: 449, endPoint y: 188, distance: 80.8
click at [468, 188] on ul "04:16 5 Min Fall Prevention Episode 1 04:45 5 Min What Is Insomnia? Episode 2 0…" at bounding box center [301, 139] width 576 height 1559
click at [440, 193] on ul "04:16 5 Min Fall Prevention Episode 1 04:45 5 Min What Is Insomnia? Episode 2 0…" at bounding box center [301, 139] width 576 height 1559
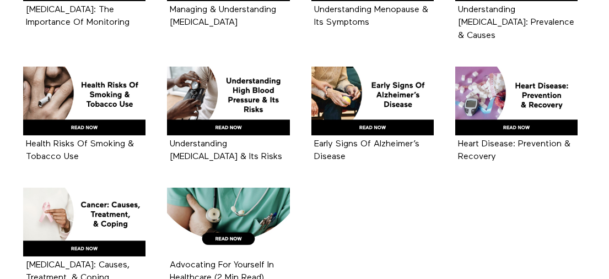
scroll to position [1705, 0]
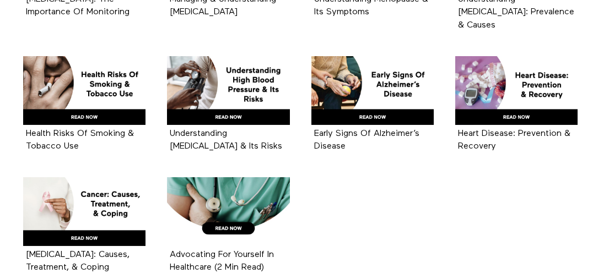
drag, startPoint x: 454, startPoint y: 154, endPoint x: 265, endPoint y: 202, distance: 195.1
copy ul "Exercise For Arthritis Pain Relief (Highlight) Episode 28 00:39 Eye Care For Se…"
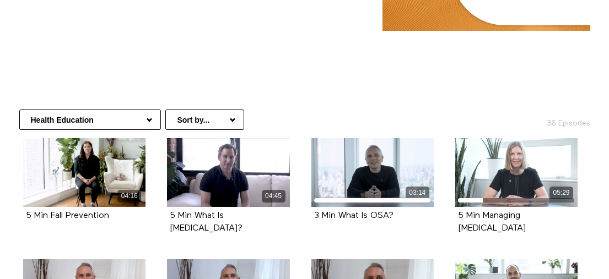
scroll to position [116, 0]
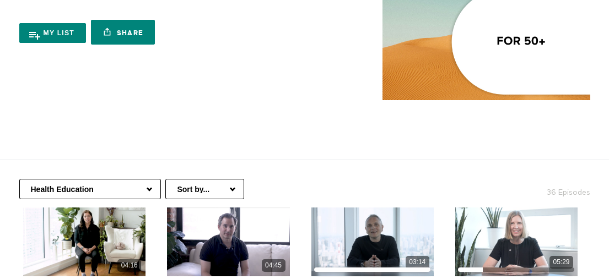
click at [135, 179] on select "Healthy Aging Nutrition Health Education Low Impact Fitness Mental Health Resou…" at bounding box center [90, 189] width 142 height 20
select select "https://app.allinonewellbeing.com/for-50-2/season:3"
click at [19, 179] on select "Healthy Aging Nutrition Health Education Low Impact Fitness Mental Health Resou…" at bounding box center [90, 189] width 142 height 20
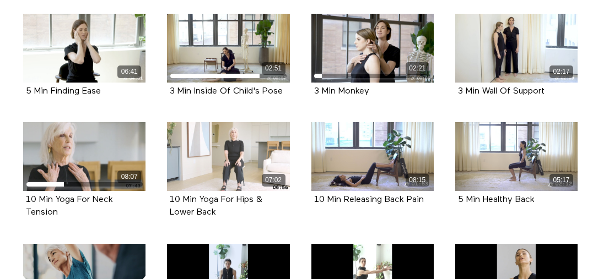
scroll to position [1214, 0]
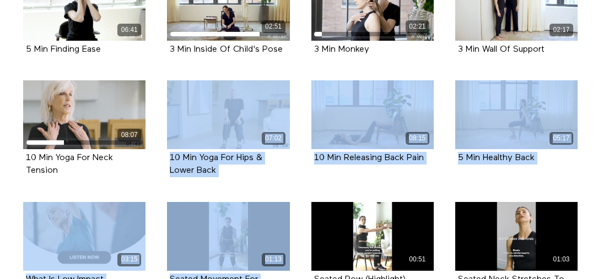
drag, startPoint x: 78, startPoint y: 157, endPoint x: 300, endPoint y: 209, distance: 227.9
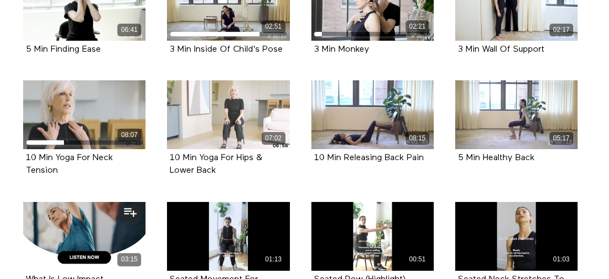
drag, startPoint x: 310, startPoint y: 263, endPoint x: 150, endPoint y: 274, distance: 160.2
click at [308, 263] on div "00:51 Seated Row (Highlight) Episode 39" at bounding box center [373, 252] width 136 height 100
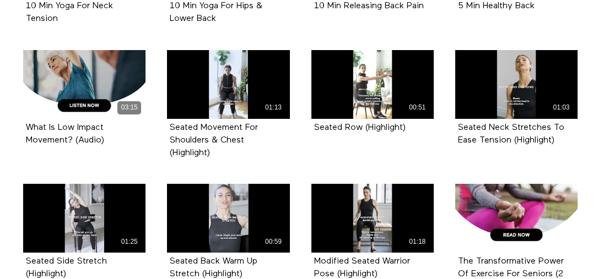
scroll to position [1583, 0]
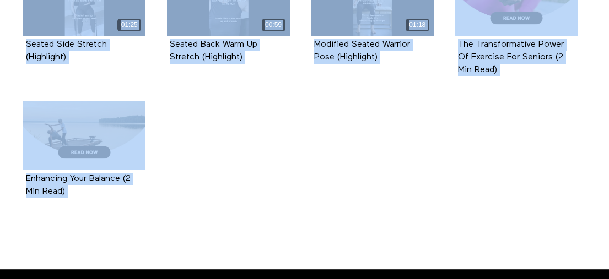
drag, startPoint x: 8, startPoint y: 240, endPoint x: 328, endPoint y: 187, distance: 324.4
copy div "What Is Low Impact Movement? (Audio) Episode 37 01:13 Seated Movement For Shoul…"
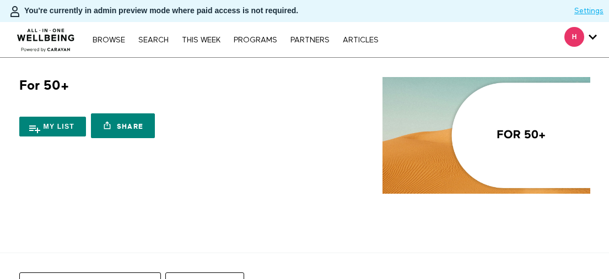
scroll to position [24, 0]
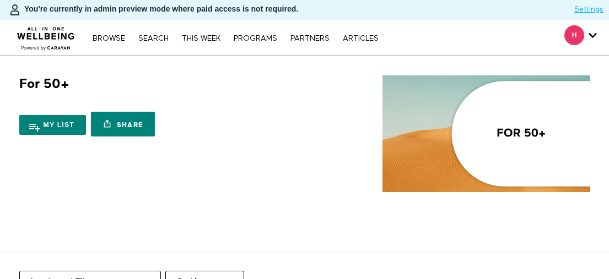
click at [148, 271] on select "Healthy Aging Nutrition Health Education Low Impact Fitness Mental Health Resou…" at bounding box center [90, 281] width 142 height 20
select select "[URL][DOMAIN_NAME]"
click at [19, 271] on select "Healthy Aging Nutrition Health Education Low Impact Fitness Mental Health Resou…" at bounding box center [90, 281] width 142 height 20
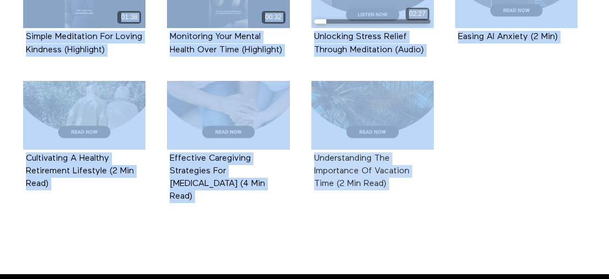
scroll to position [1353, 0]
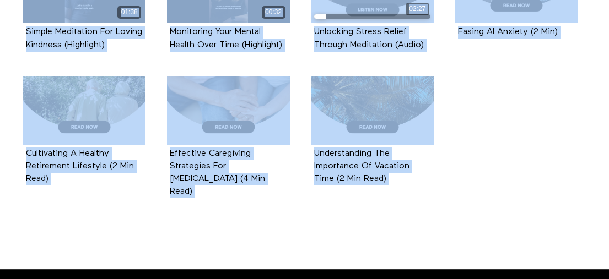
drag, startPoint x: 307, startPoint y: 194, endPoint x: 408, endPoint y: 188, distance: 100.4
copy div "Meditation After A Busy Day (Highlight) Episode 31 01:08 Visualization Meditati…"
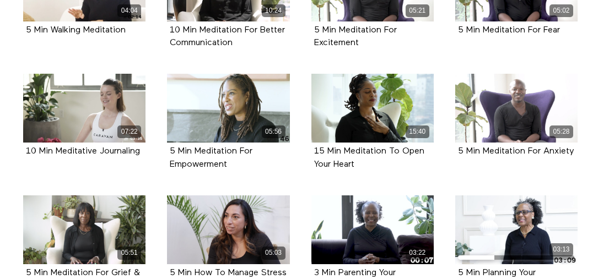
scroll to position [140, 0]
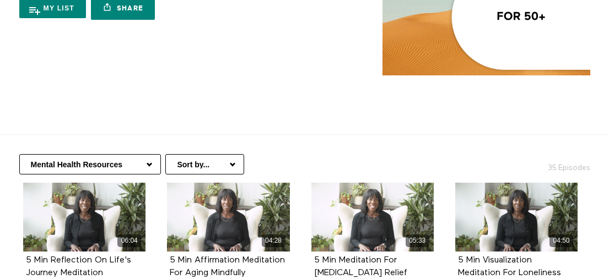
click at [80, 154] on select "Healthy Aging Nutrition Health Education Low Impact Fitness Mental Health Resou…" at bounding box center [90, 164] width 142 height 20
select select "[URL][DOMAIN_NAME]"
click at [19, 154] on select "Healthy Aging Nutrition Health Education Low Impact Fitness Mental Health Resou…" at bounding box center [90, 164] width 142 height 20
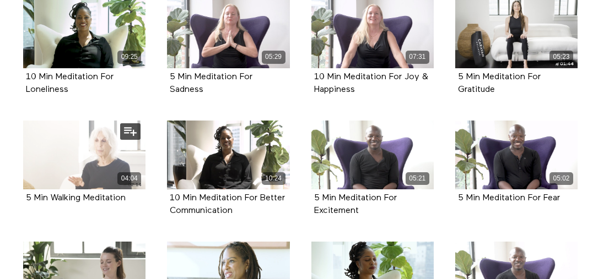
scroll to position [485, 0]
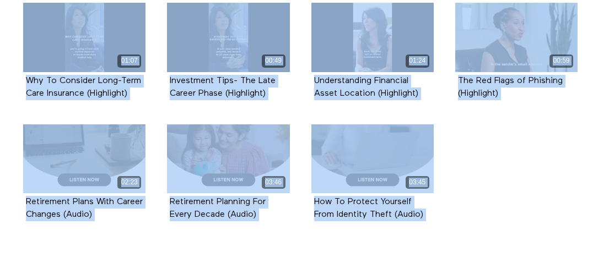
scroll to position [1257, 0]
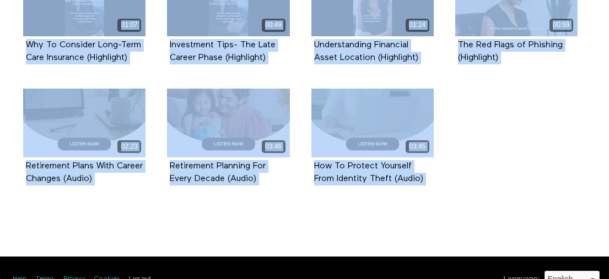
drag, startPoint x: 458, startPoint y: 197, endPoint x: 437, endPoint y: 208, distance: 23.9
copy div "Key Retirement Considerations & Strategies (Audio) Episode 20 03:11 Introductio…"
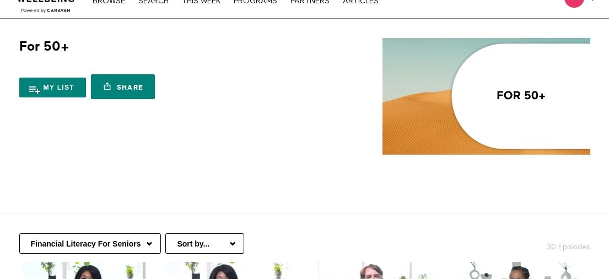
scroll to position [0, 0]
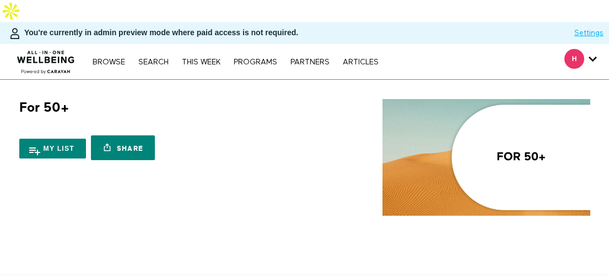
click at [265, 46] on div "Browse Search THIS WEEK PROGRAMS PARTNERS ARTICLES Account settings Manage Subs…" at bounding box center [209, 61] width 419 height 35
click at [261, 58] on link "PROGRAMS" at bounding box center [255, 62] width 55 height 8
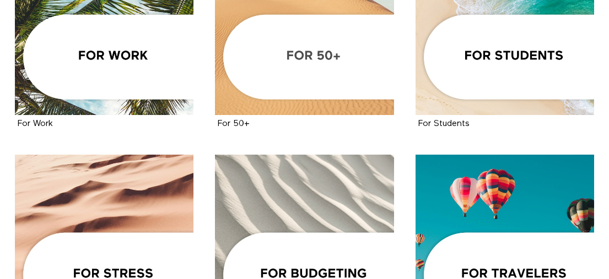
scroll to position [583, 0]
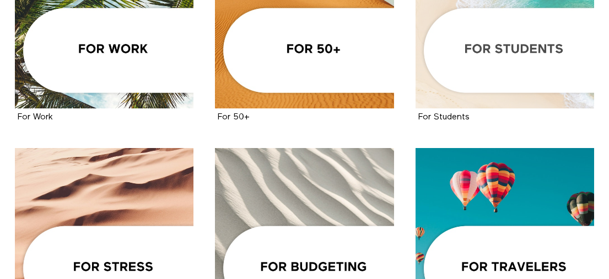
click at [461, 45] on div at bounding box center [504, 19] width 178 height 178
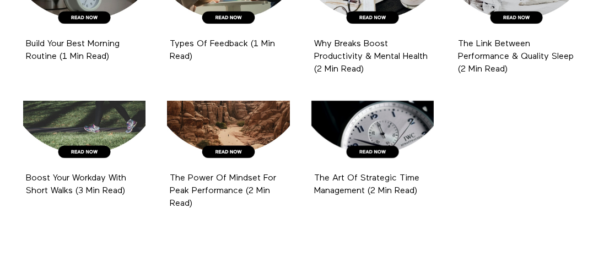
scroll to position [1221, 0]
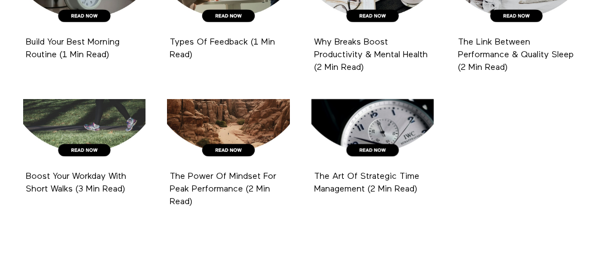
drag, startPoint x: 446, startPoint y: 38, endPoint x: 477, endPoint y: 178, distance: 143.9
copy ul "01:50 Using Positive Affirmations Before Meetings (Audio) Episode 20 00:53 The …"
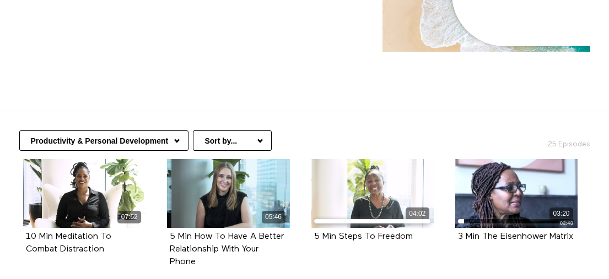
scroll to position [160, 0]
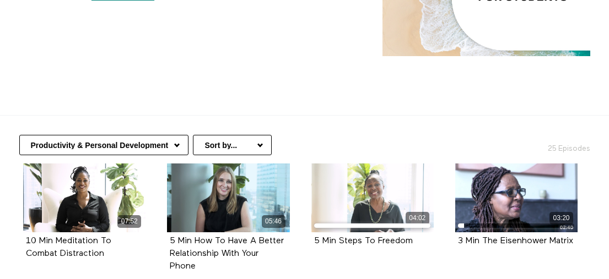
click at [143, 135] on select "Productivity & Personal Development Financial Wellness For Students Fitness At …" at bounding box center [103, 145] width 169 height 20
select select "[URL][DOMAIN_NAME]"
click at [19, 135] on select "Productivity & Personal Development Financial Wellness For Students Fitness At …" at bounding box center [103, 145] width 169 height 20
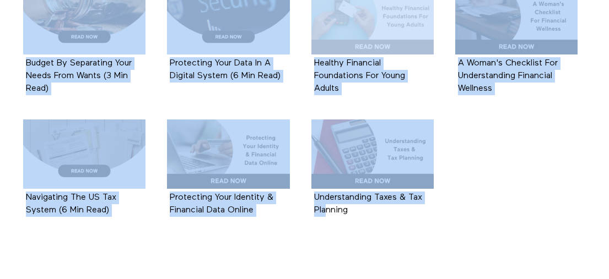
scroll to position [1120, 0]
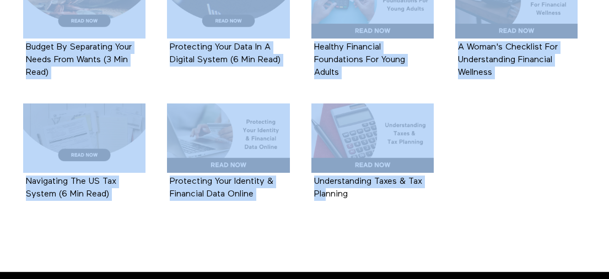
drag, startPoint x: 167, startPoint y: 105, endPoint x: 380, endPoint y: 191, distance: 229.3
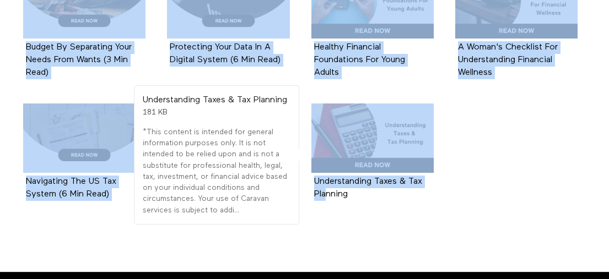
copy ul "Understanding Bitcoin (Highlight) Episode 14 03:27 The Various Types Of Health …"
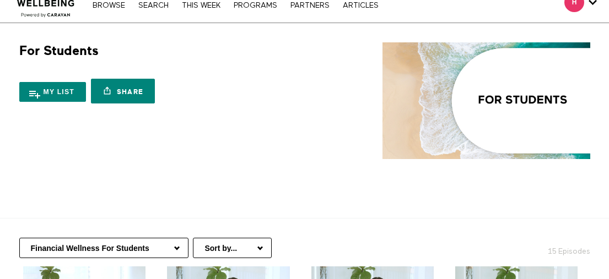
scroll to position [73, 0]
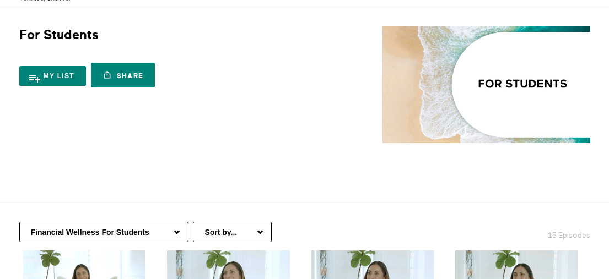
click at [124, 222] on select "Productivity & Personal Development Financial Wellness For Students Fitness At …" at bounding box center [103, 232] width 169 height 20
select select "[URL][DOMAIN_NAME]"
click at [19, 222] on select "Productivity & Personal Development Financial Wellness For Students Fitness At …" at bounding box center [103, 232] width 169 height 20
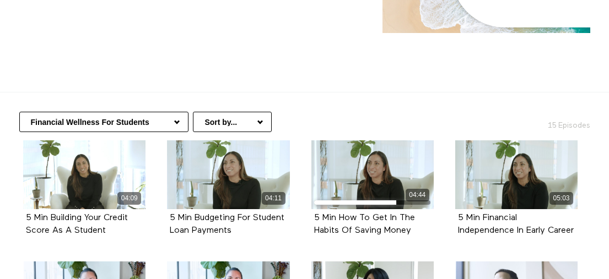
scroll to position [283, 0]
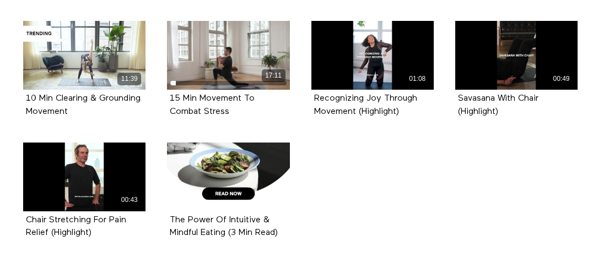
scroll to position [1389, 0]
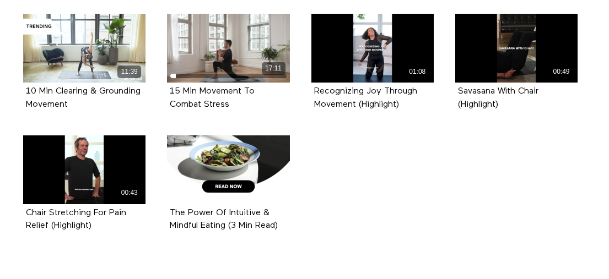
drag, startPoint x: 304, startPoint y: 43, endPoint x: 348, endPoint y: 199, distance: 162.7
copy ul "01:08 Recognizing Joy Through Movement (Highlight) Episode 39 00:49 Savasana Wi…"
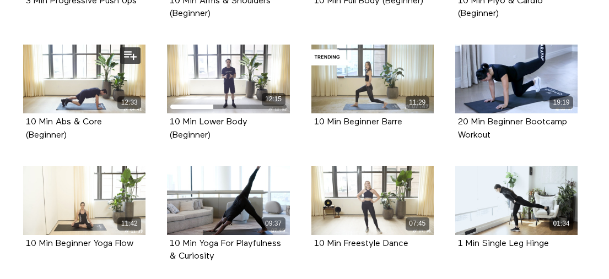
scroll to position [57, 0]
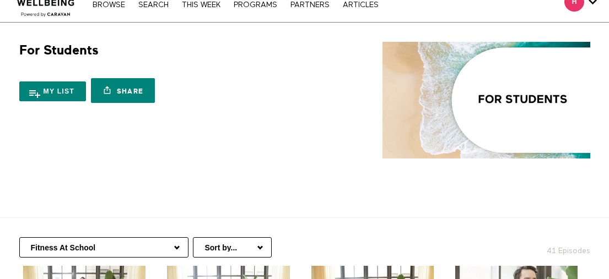
click at [132, 237] on select "Productivity & Personal Development Financial Wellness For Students Fitness At …" at bounding box center [103, 247] width 169 height 20
select select "[URL][DOMAIN_NAME]"
click at [19, 237] on select "Productivity & Personal Development Financial Wellness For Students Fitness At …" at bounding box center [103, 247] width 169 height 20
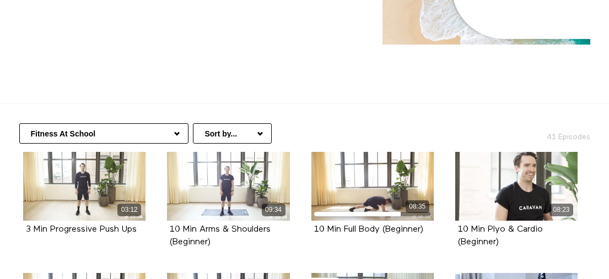
scroll to position [186, 0]
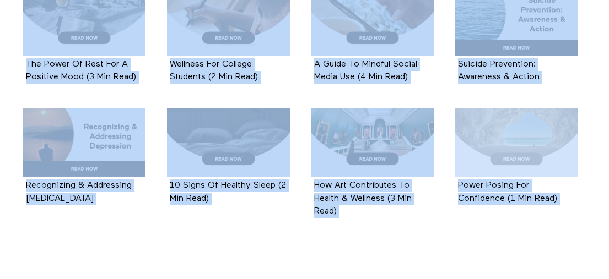
scroll to position [1741, 0]
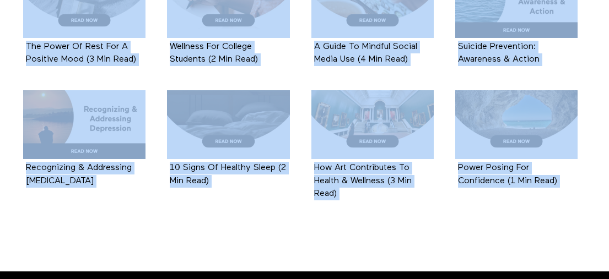
drag, startPoint x: 161, startPoint y: 206, endPoint x: 529, endPoint y: 203, distance: 368.0
copy div "00:45 Recognizing [MEDICAL_DATA] (Highlight) Episode 38 01:21 Signs & Symptoms …"
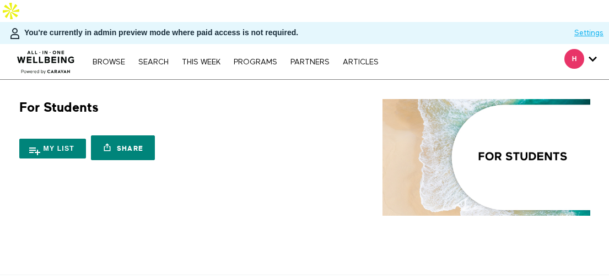
scroll to position [209, 0]
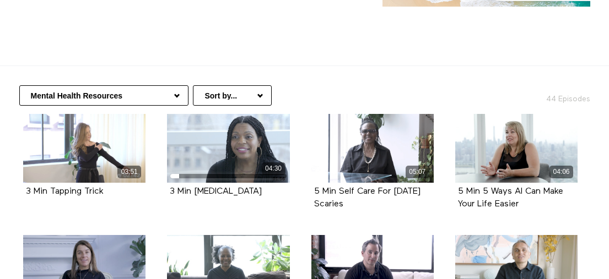
click at [145, 85] on select "Productivity & Personal Development Financial Wellness For Students Fitness At …" at bounding box center [103, 95] width 169 height 20
select select "https://app.allinonewellbeing.com/for-students-1/season:5"
click at [19, 85] on select "Productivity & Personal Development Financial Wellness For Students Fitness At …" at bounding box center [103, 95] width 169 height 20
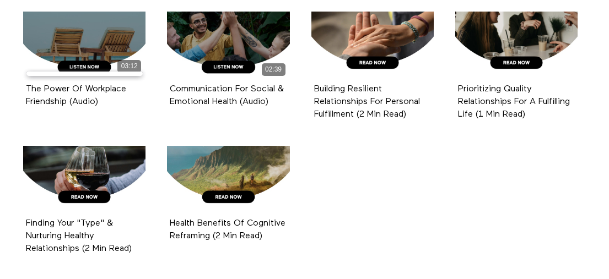
scroll to position [1178, 0]
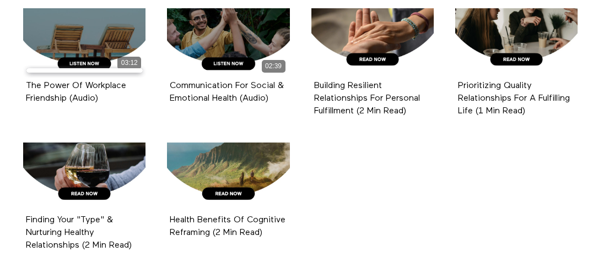
drag, startPoint x: 161, startPoint y: 112, endPoint x: 326, endPoint y: 229, distance: 202.0
copy ul "00:31 Breathing For Pre-Date Nerves (Highlight) Episode 26 01:07 Communication …"
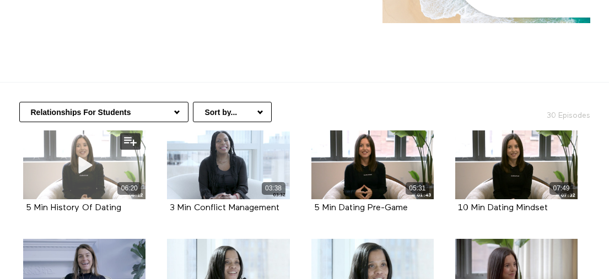
scroll to position [191, 0]
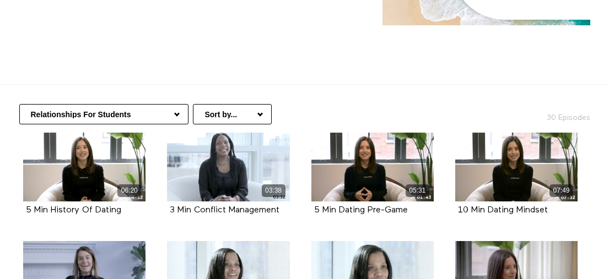
click at [132, 104] on select "Productivity & Personal Development Financial Wellness For Students Fitness At …" at bounding box center [103, 114] width 169 height 20
select select "https://app.allinonewellbeing.com/for-students-1/season:6"
click at [19, 104] on select "Productivity & Personal Development Financial Wellness For Students Fitness At …" at bounding box center [103, 114] width 169 height 20
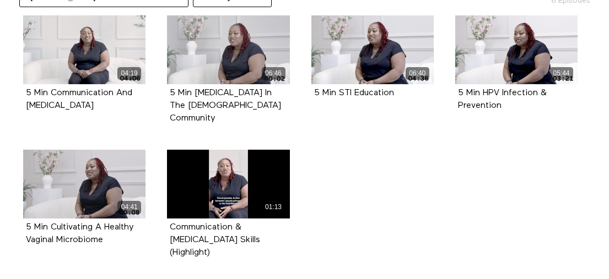
scroll to position [296, 0]
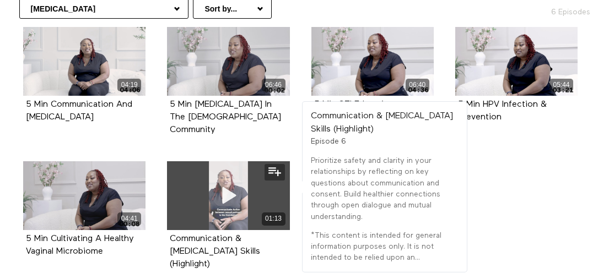
drag, startPoint x: 280, startPoint y: 210, endPoint x: 192, endPoint y: 174, distance: 95.8
click at [192, 174] on div "01:13 Communication & [MEDICAL_DATA] Skills (Highlight) Episode 6" at bounding box center [228, 224] width 136 height 126
drag, startPoint x: 276, startPoint y: 240, endPoint x: 189, endPoint y: 151, distance: 123.9
click at [189, 161] on li "01:13 Communication & Safe Sex Skills (Highlight) Episode 6" at bounding box center [228, 228] width 144 height 134
copy div "01:13 Communication & Safe Sex Skills (Highlight)"
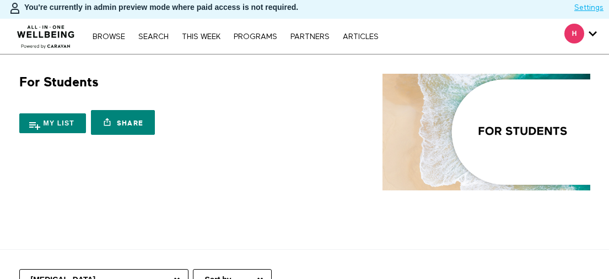
scroll to position [87, 0]
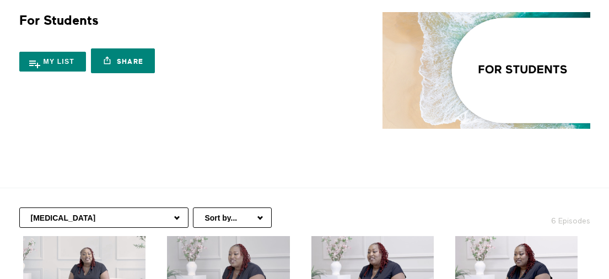
click at [153, 208] on select "Productivity & Personal Development Financial Wellness For Students Fitness At …" at bounding box center [103, 218] width 169 height 20
select select "[URL][DOMAIN_NAME]"
click at [19, 208] on select "Productivity & Personal Development Financial Wellness For Students Fitness At …" at bounding box center [103, 218] width 169 height 20
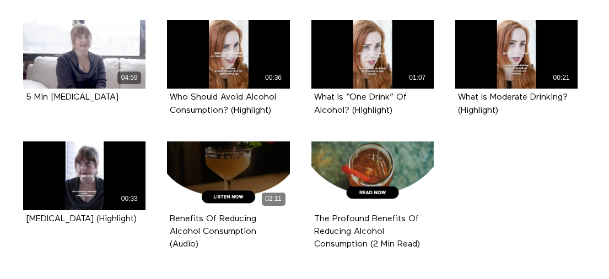
scroll to position [459, 0]
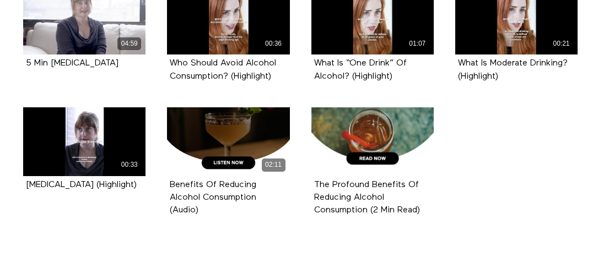
drag, startPoint x: 156, startPoint y: 138, endPoint x: 427, endPoint y: 236, distance: 288.2
click at [427, 236] on section "Productivity & Personal Development Financial Wellness For Students Fitness At …" at bounding box center [304, 39] width 609 height 444
copy ul "00:36 Who Should Avoid Alcohol Consumption? (Highlight) Episode 6 01:07 What Is…"
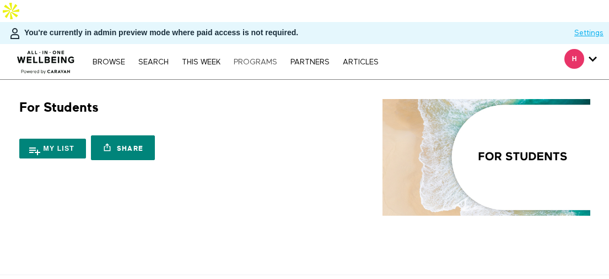
click at [270, 58] on link "PROGRAMS" at bounding box center [255, 62] width 55 height 8
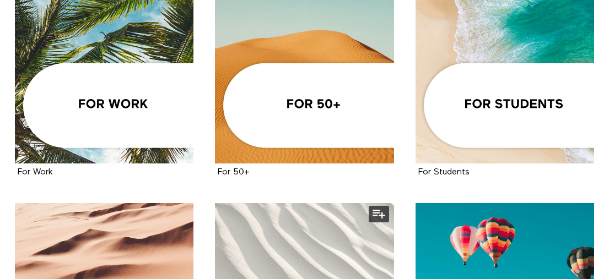
scroll to position [723, 0]
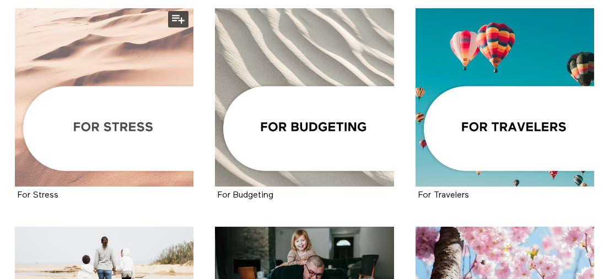
click at [161, 118] on div at bounding box center [104, 97] width 178 height 178
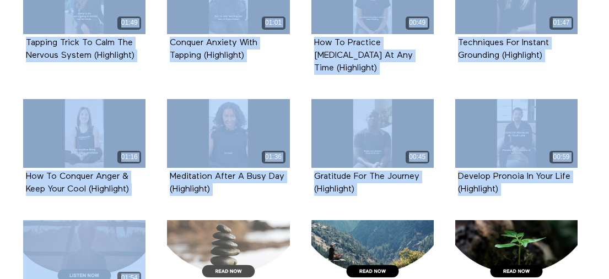
scroll to position [1921, 0]
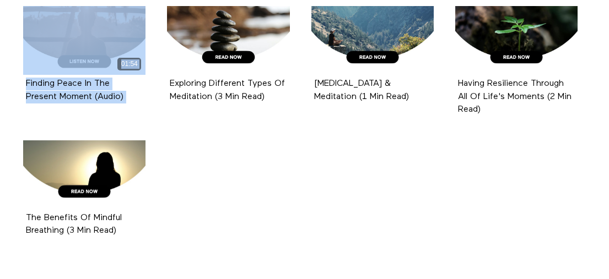
drag, startPoint x: 162, startPoint y: 159, endPoint x: 245, endPoint y: 236, distance: 112.6
copy ul "01:02 Breathing For Stress Relief & Relaxation (Highlight) Episode 42 01:03 Ref…"
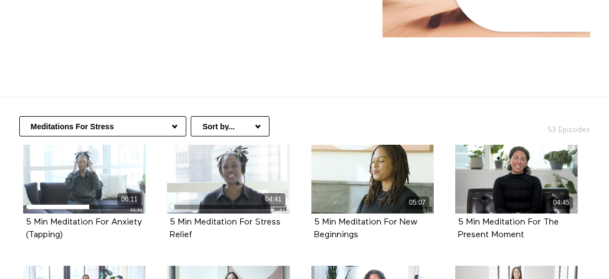
scroll to position [178, 0]
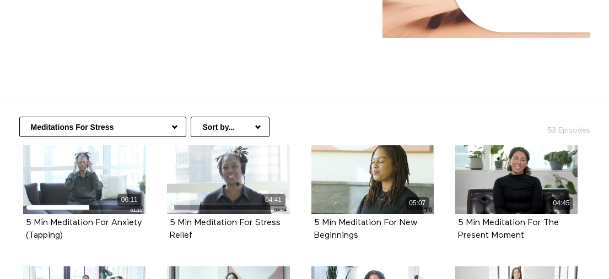
click at [116, 117] on select "Meditations For Stress Understanding & Overcoming Stress Movement For Stress Pr…" at bounding box center [102, 127] width 167 height 20
select select "https://app.allinonewellbeing.com/for-stress/season:2"
click at [19, 117] on select "Meditations For Stress Understanding & Overcoming Stress Movement For Stress Pr…" at bounding box center [102, 127] width 167 height 20
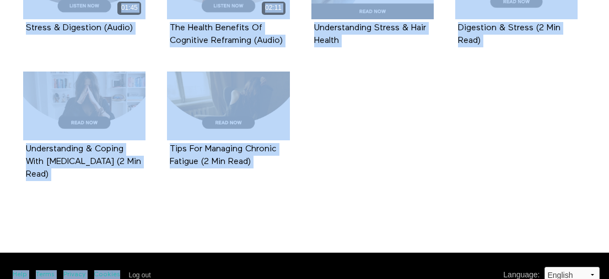
scroll to position [1219, 0]
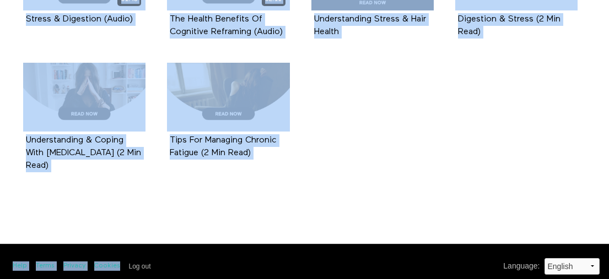
drag, startPoint x: 335, startPoint y: 224, endPoint x: 294, endPoint y: 175, distance: 63.7
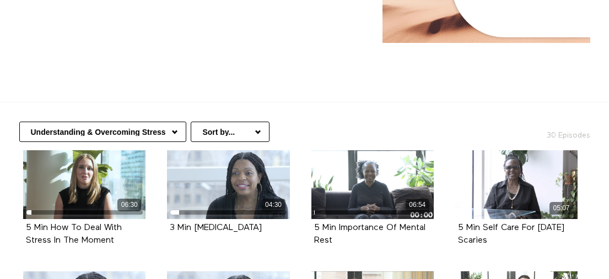
scroll to position [181, 0]
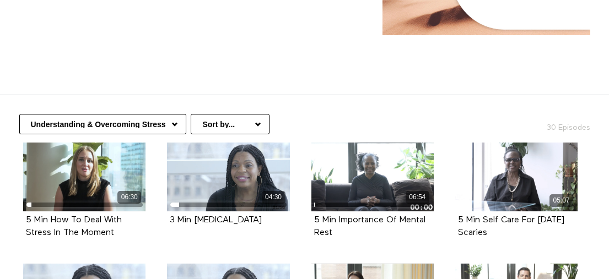
click at [132, 114] on select "Meditations For Stress Understanding & Overcoming Stress Movement For Stress Pr…" at bounding box center [102, 124] width 167 height 20
select select "[URL][DOMAIN_NAME]"
click at [19, 114] on select "Meditations For Stress Understanding & Overcoming Stress Movement For Stress Pr…" at bounding box center [102, 124] width 167 height 20
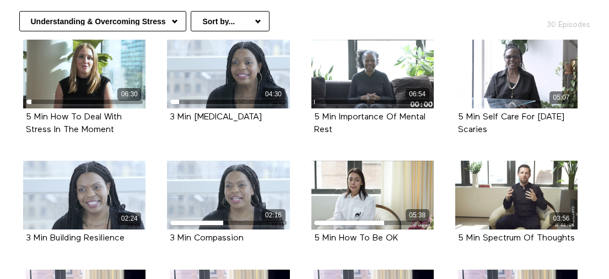
scroll to position [291, 0]
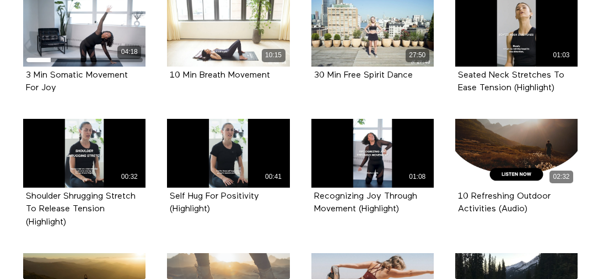
scroll to position [1045, 0]
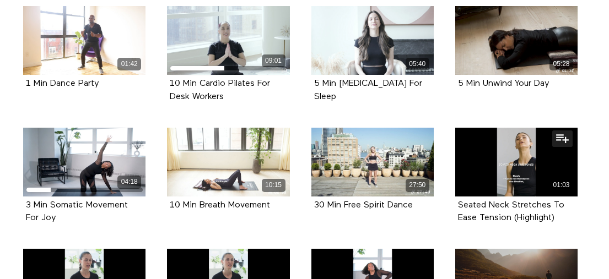
drag, startPoint x: 443, startPoint y: 154, endPoint x: 453, endPoint y: 192, distance: 39.8
click at [448, 214] on li "01:03 Seated Neck Stretches To Ease Tension (Highlight) Episode 32" at bounding box center [516, 188] width 144 height 121
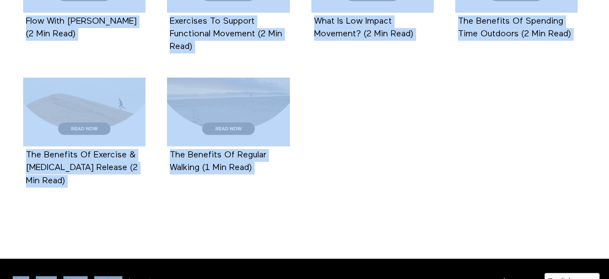
scroll to position [1487, 0]
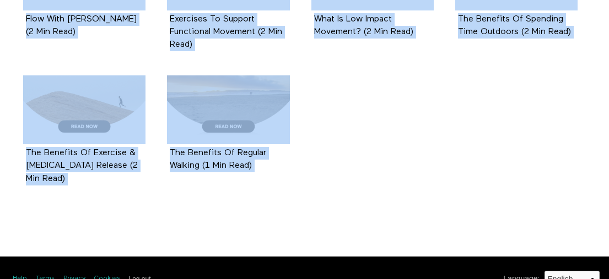
drag, startPoint x: 453, startPoint y: 155, endPoint x: 421, endPoint y: 229, distance: 80.4
copy div "01:03 Seated Neck Stretches To Ease Tension (Highlight) Episode 32 00:32 Should…"
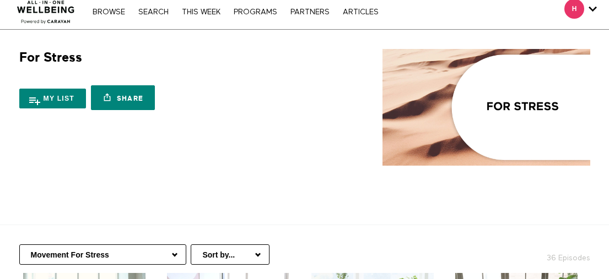
scroll to position [48, 0]
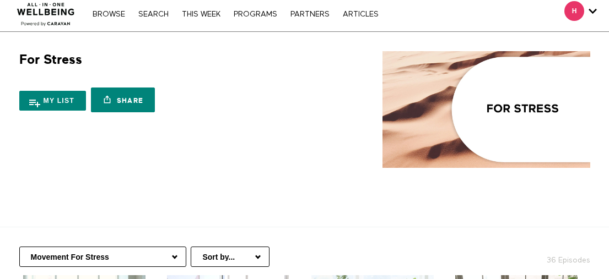
click at [101, 247] on select "Meditations For Stress Understanding & Overcoming Stress Movement For Stress Pr…" at bounding box center [102, 257] width 167 height 20
select select "https://app.allinonewellbeing.com/for-stress/season:4"
click at [19, 247] on select "Meditations For Stress Understanding & Overcoming Stress Movement For Stress Pr…" at bounding box center [102, 257] width 167 height 20
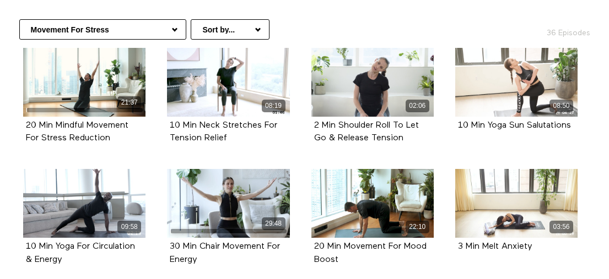
scroll to position [284, 0]
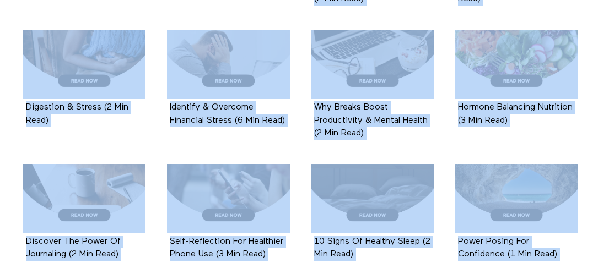
scroll to position [1634, 0]
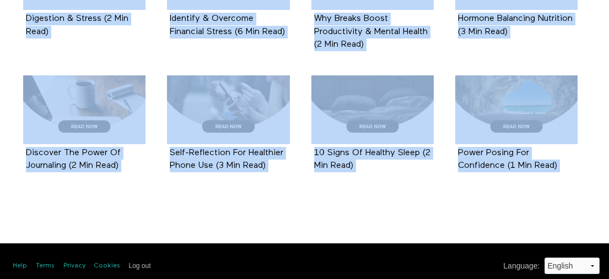
drag, startPoint x: 46, startPoint y: 150, endPoint x: 292, endPoint y: 194, distance: 249.6
copy div "00:43 Nutrition for Anxiety and Stress (Highlight) Episode 21 00:29 Take Contro…"
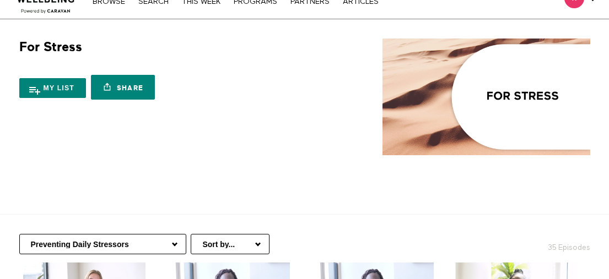
scroll to position [73, 0]
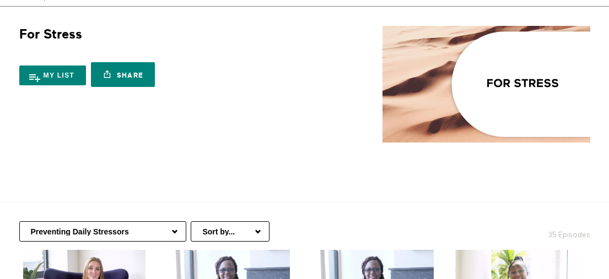
click at [155, 221] on select "Meditations For Stress Understanding & Overcoming Stress Movement For Stress Pr…" at bounding box center [102, 231] width 167 height 20
click at [113, 221] on select "Meditations For Stress Understanding & Overcoming Stress Movement For Stress Pr…" at bounding box center [102, 231] width 167 height 20
select select "https://app.allinonewellbeing.com/for-stress/season:5"
click at [19, 221] on select "Meditations For Stress Understanding & Overcoming Stress Movement For Stress Pr…" at bounding box center [102, 231] width 167 height 20
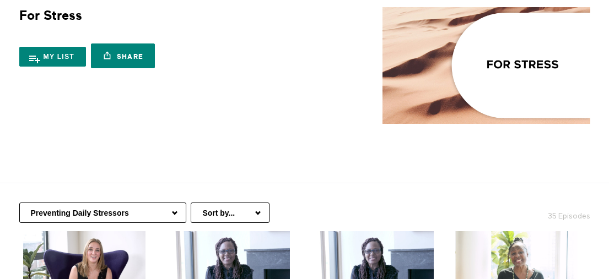
scroll to position [136, 0]
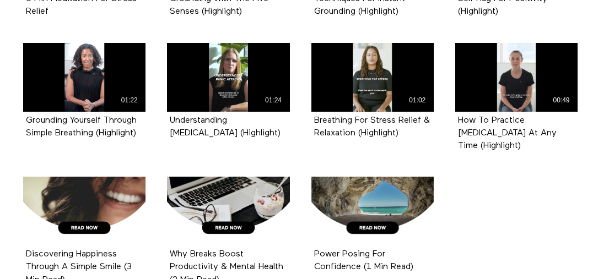
scroll to position [818, 0]
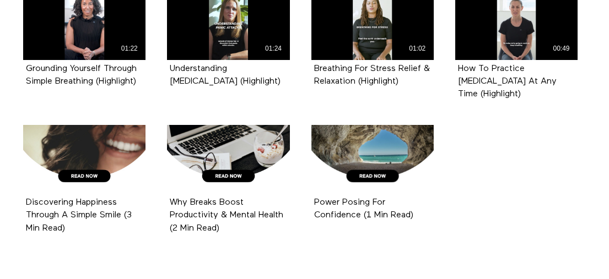
drag, startPoint x: 162, startPoint y: 162, endPoint x: 480, endPoint y: 227, distance: 324.0
copy ul "01:24 Grounding With The Five Senses (Highlight) Episode 14 01:47 Techniques Fo…"
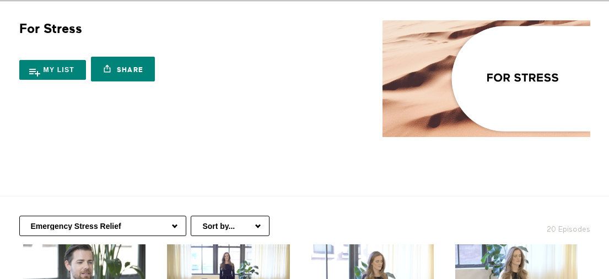
scroll to position [81, 0]
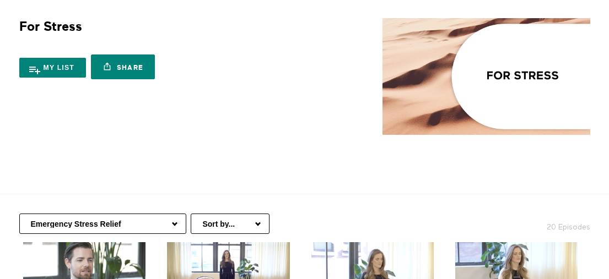
click at [114, 214] on select "Meditations For Stress Understanding & Overcoming Stress Movement For Stress Pr…" at bounding box center [102, 224] width 167 height 20
select select "[URL][DOMAIN_NAME]"
click at [19, 214] on select "Meditations For Stress Understanding & Overcoming Stress Movement For Stress Pr…" at bounding box center [102, 224] width 167 height 20
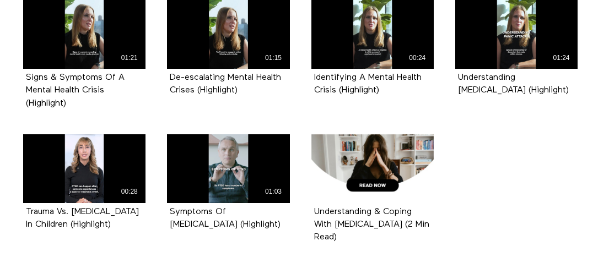
scroll to position [593, 0]
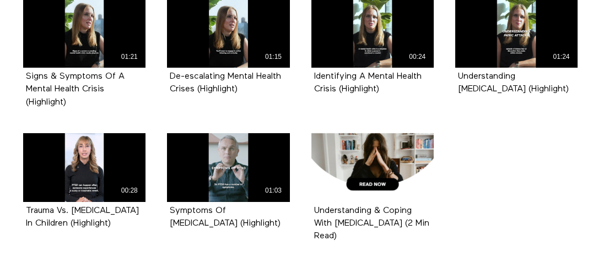
drag, startPoint x: 15, startPoint y: 85, endPoint x: 435, endPoint y: 256, distance: 453.1
copy ul "01:21 Signs & Symptoms Of A Mental Health Crisis (Highlight) Episode 9 01:15 De…"
